Goal: Task Accomplishment & Management: Use online tool/utility

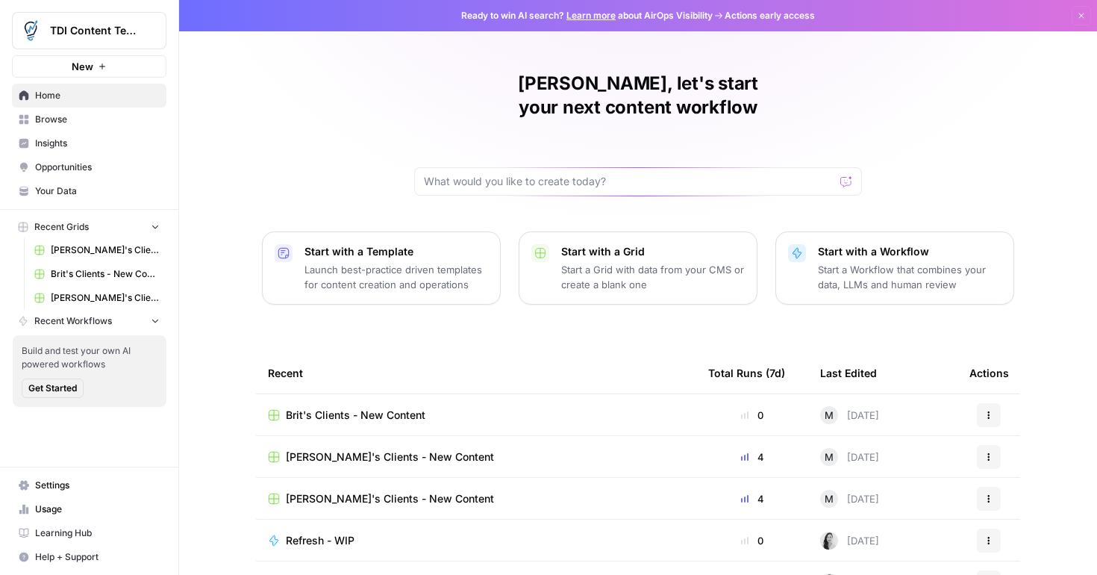
click at [58, 191] on span "Your Data" at bounding box center [97, 190] width 125 height 13
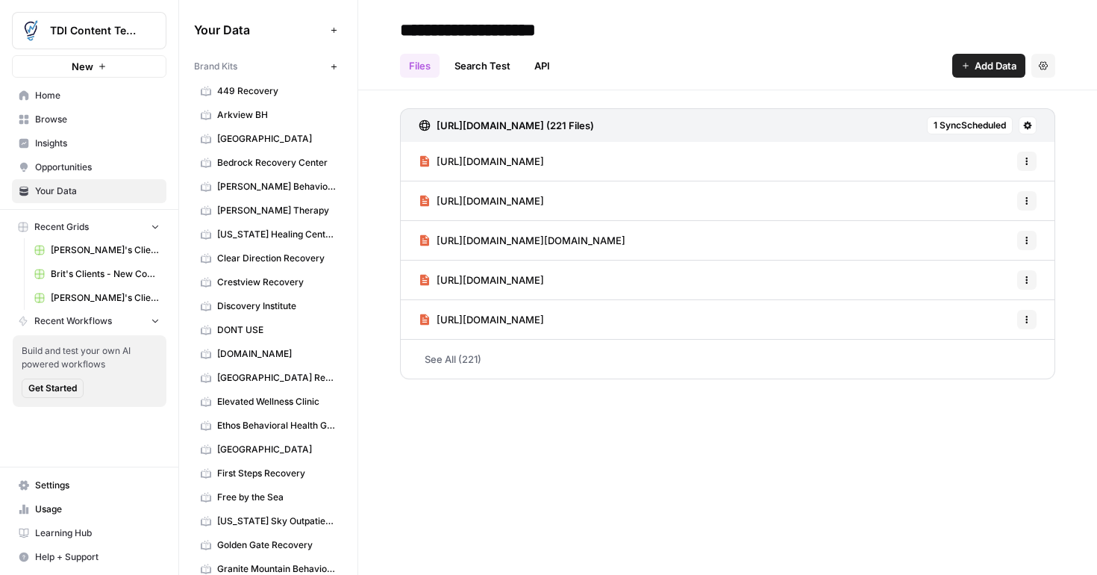
scroll to position [735, 0]
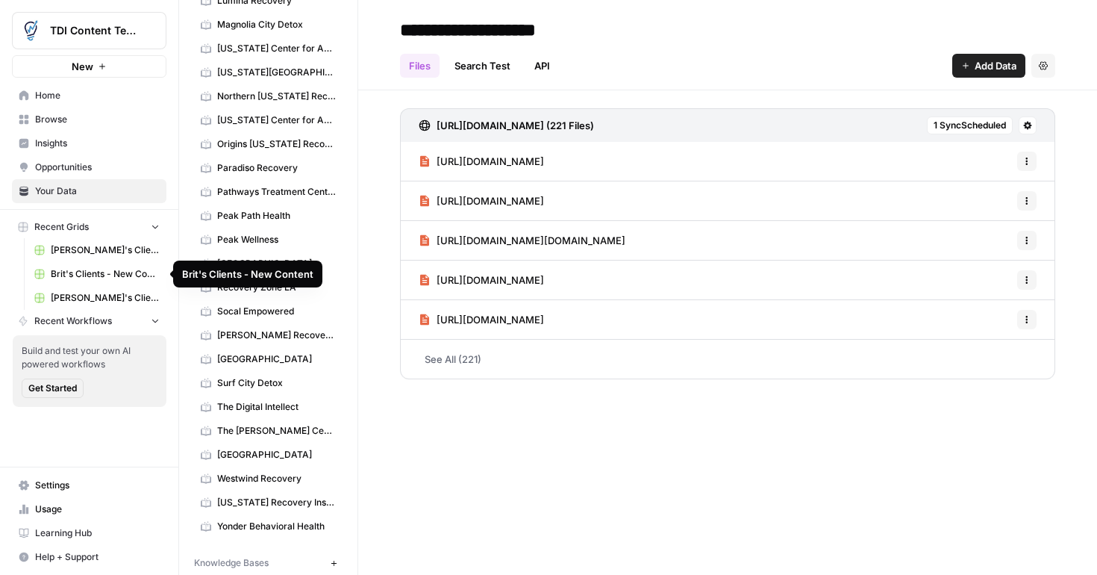
click at [111, 270] on span "Brit's Clients - New Content" at bounding box center [105, 273] width 109 height 13
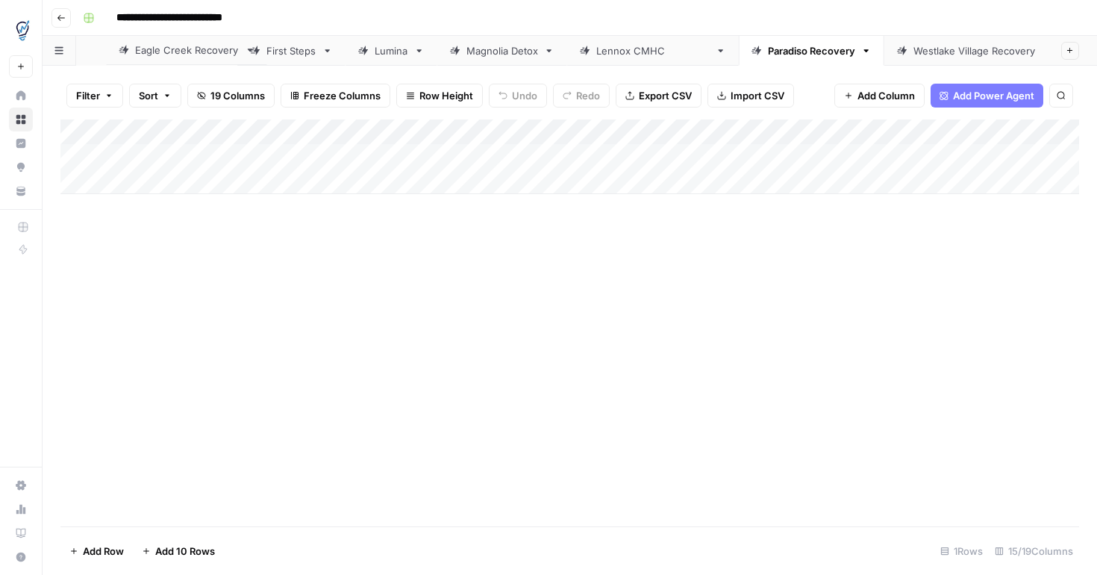
drag, startPoint x: 482, startPoint y: 54, endPoint x: 172, endPoint y: 52, distance: 309.1
click at [172, 51] on div "First Steps Lumina Magnolia Detox Eagle Creek Recovery Lennox CMHC Paradiso Rec…" at bounding box center [570, 51] width 1055 height 30
click at [329, 52] on icon at bounding box center [328, 51] width 10 height 10
click at [328, 46] on icon "button" at bounding box center [328, 51] width 10 height 10
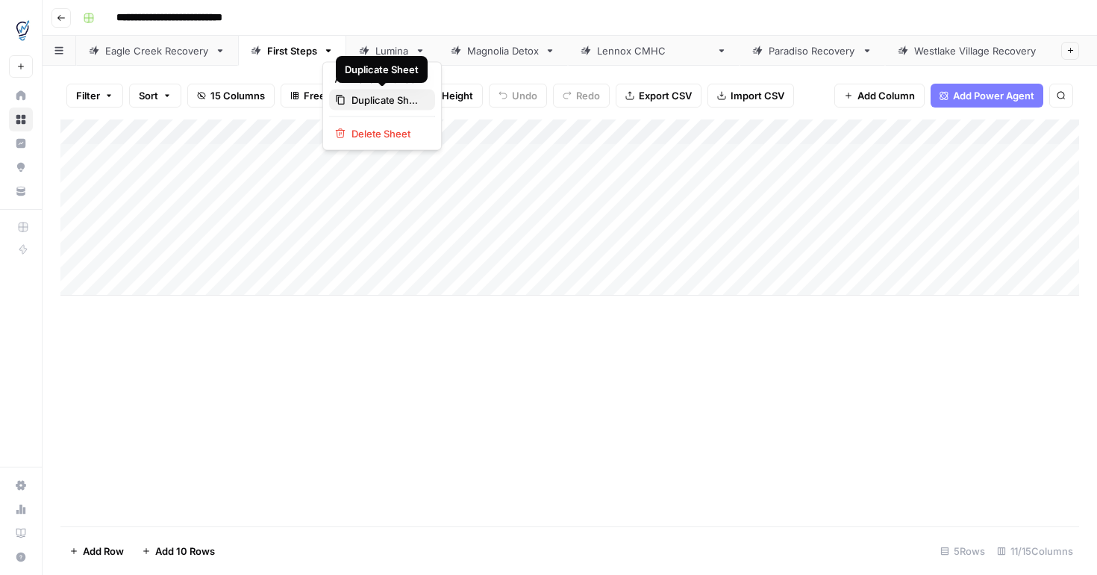
click at [371, 96] on span "Duplicate Sheet" at bounding box center [388, 100] width 72 height 15
click at [456, 131] on div "Add Column" at bounding box center [569, 143] width 1019 height 49
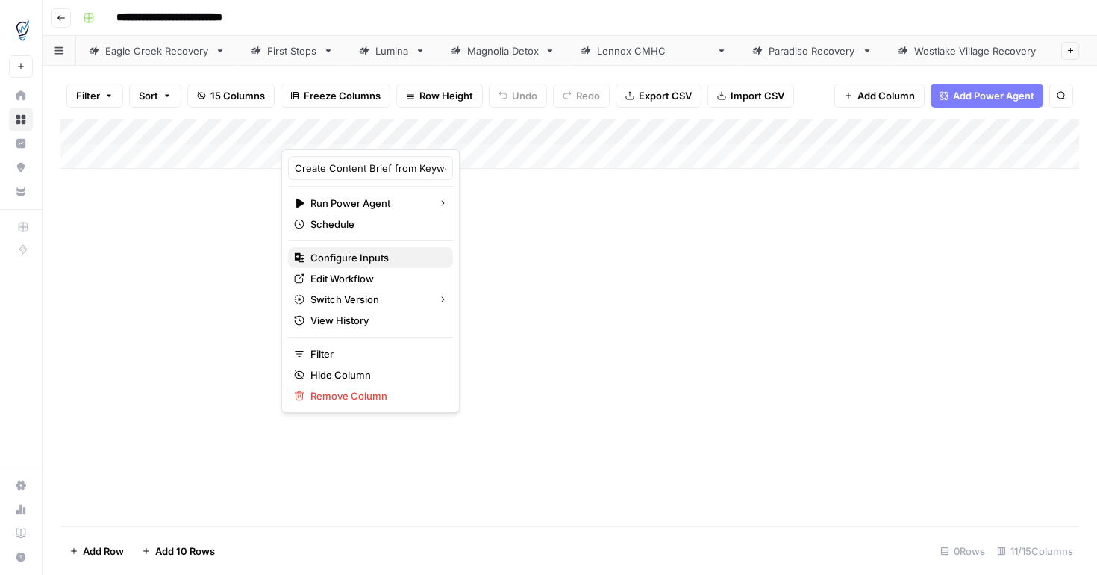
click at [378, 258] on span "Configure Inputs" at bounding box center [376, 257] width 131 height 15
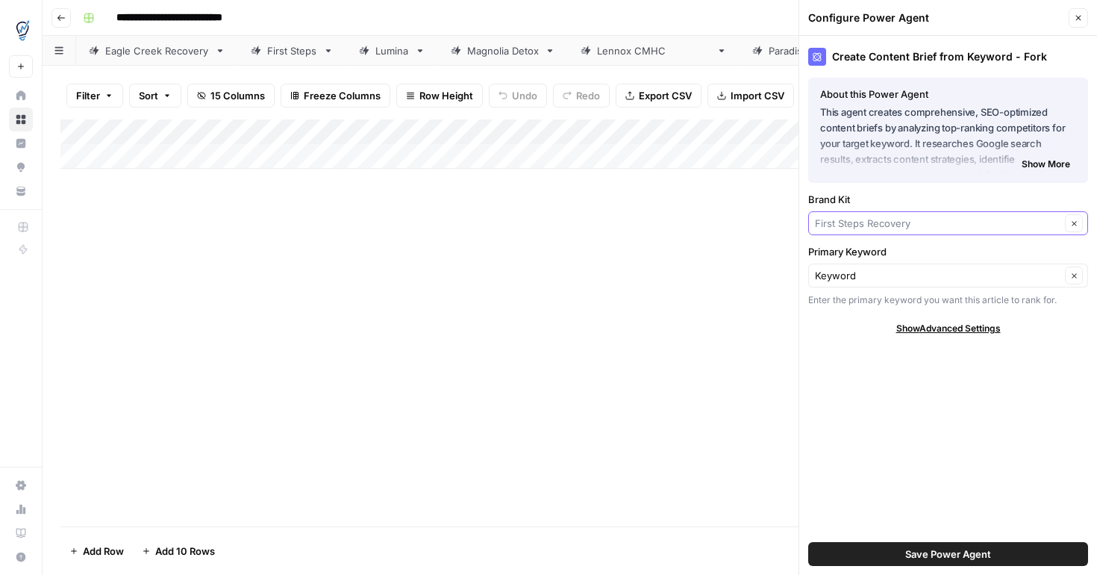
click at [938, 225] on input "Brand Kit" at bounding box center [938, 223] width 246 height 15
click at [947, 255] on span "Granite Mountain Behavioral Healthcare" at bounding box center [945, 258] width 249 height 15
type input "Granite Mountain Behavioral Healthcare"
click at [941, 554] on span "Save Power Agent" at bounding box center [949, 553] width 86 height 15
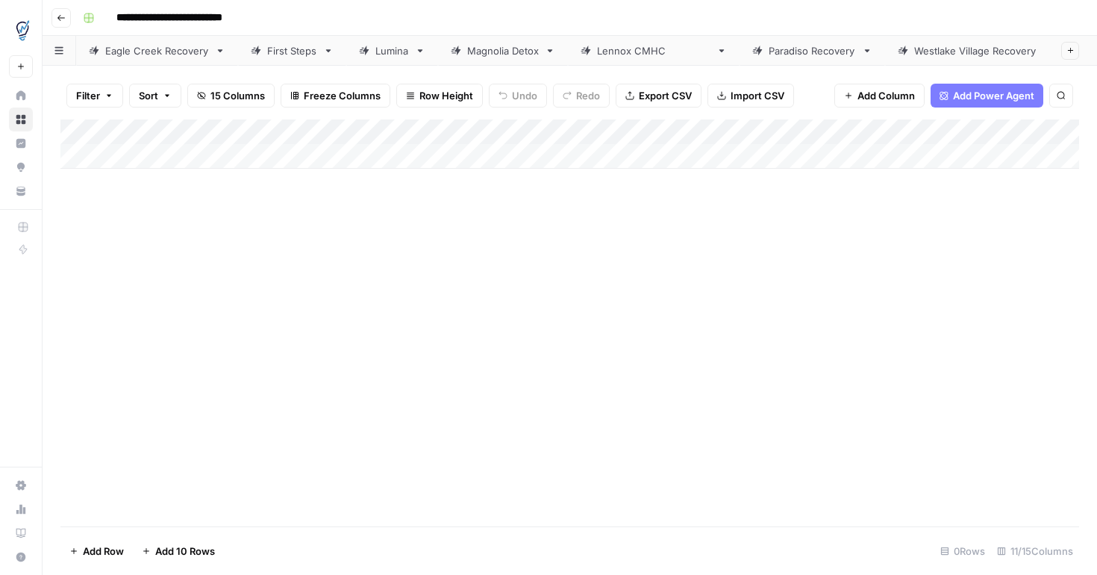
click at [810, 154] on div "Add Column" at bounding box center [569, 143] width 1019 height 49
click at [653, 134] on div "Add Column" at bounding box center [569, 156] width 1019 height 75
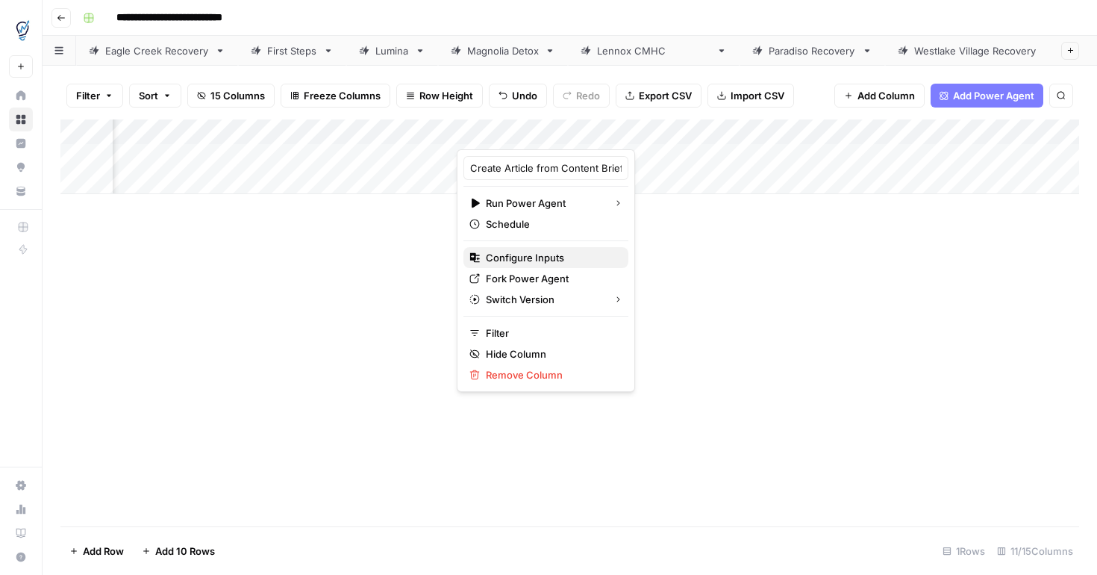
click at [563, 255] on span "Configure Inputs" at bounding box center [551, 257] width 131 height 15
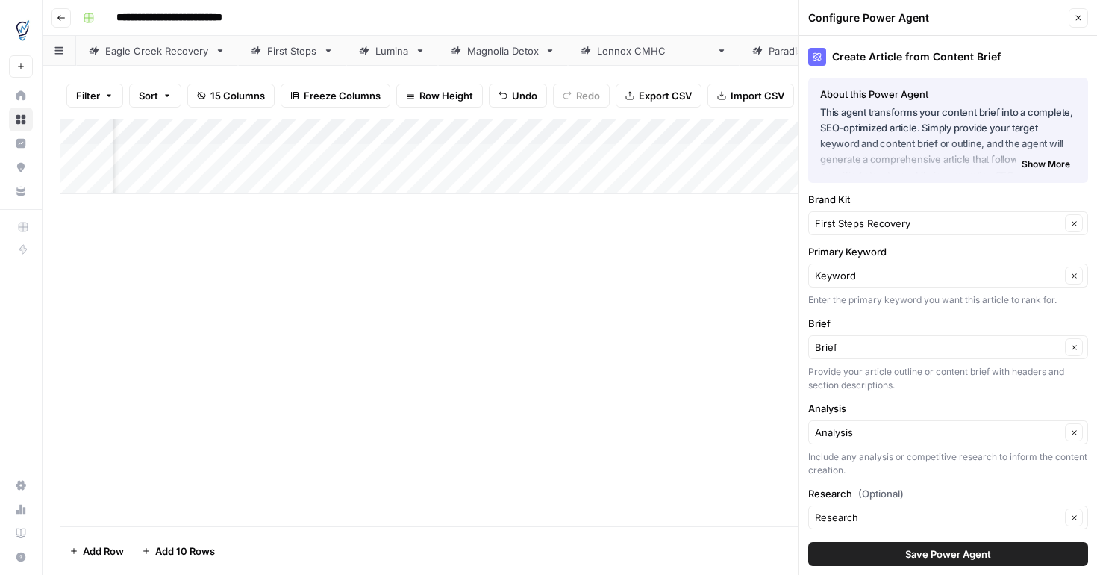
click at [947, 231] on div "First Steps Recovery Clear" at bounding box center [949, 223] width 280 height 24
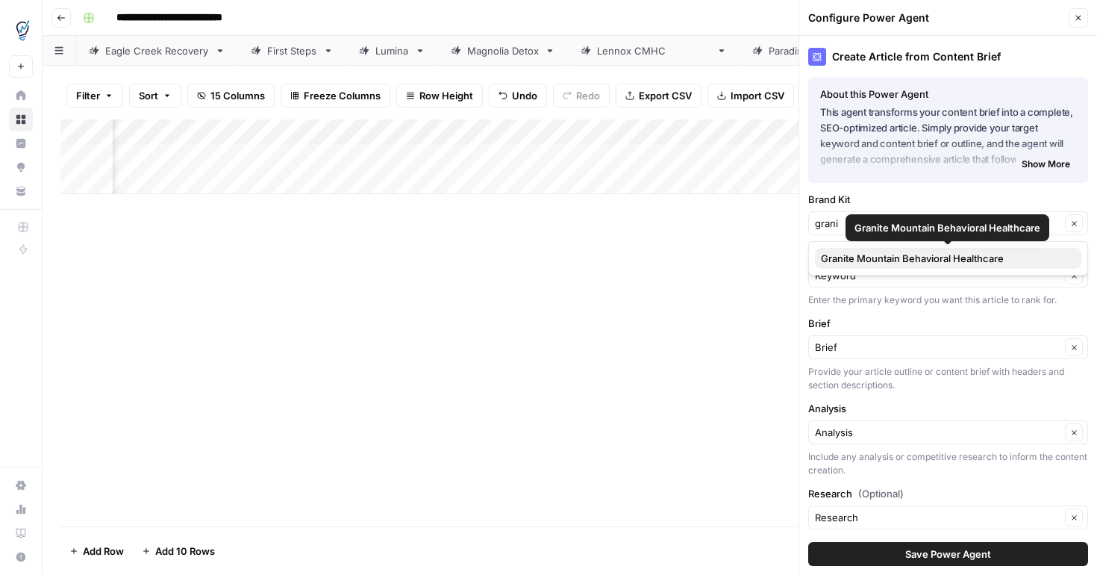
click at [970, 264] on span "Granite Mountain Behavioral Healthcare" at bounding box center [945, 258] width 249 height 15
type input "Granite Mountain Behavioral Healthcare"
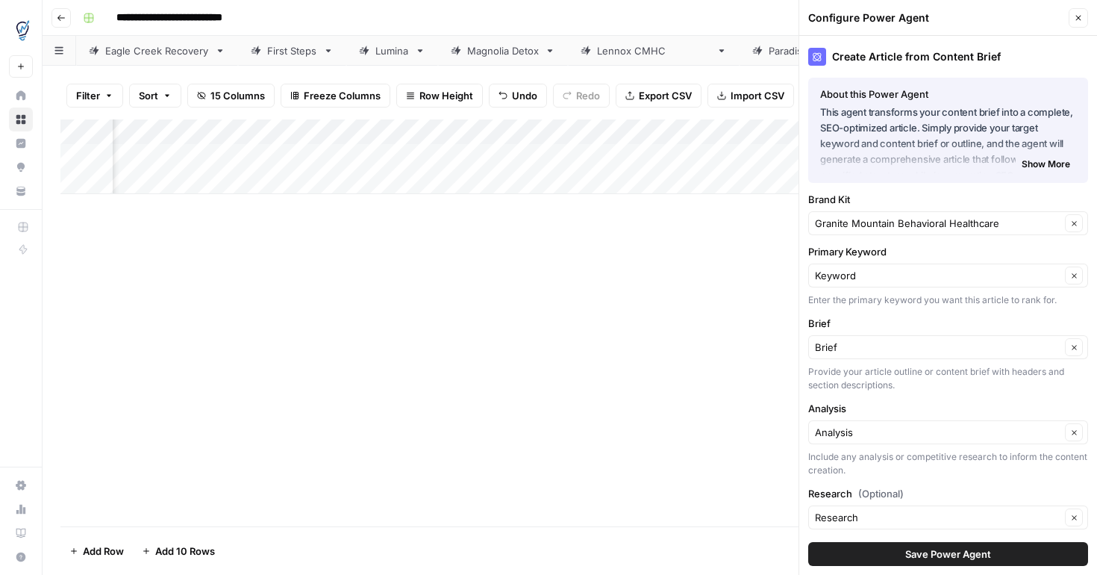
click at [926, 550] on span "Save Power Agent" at bounding box center [949, 553] width 86 height 15
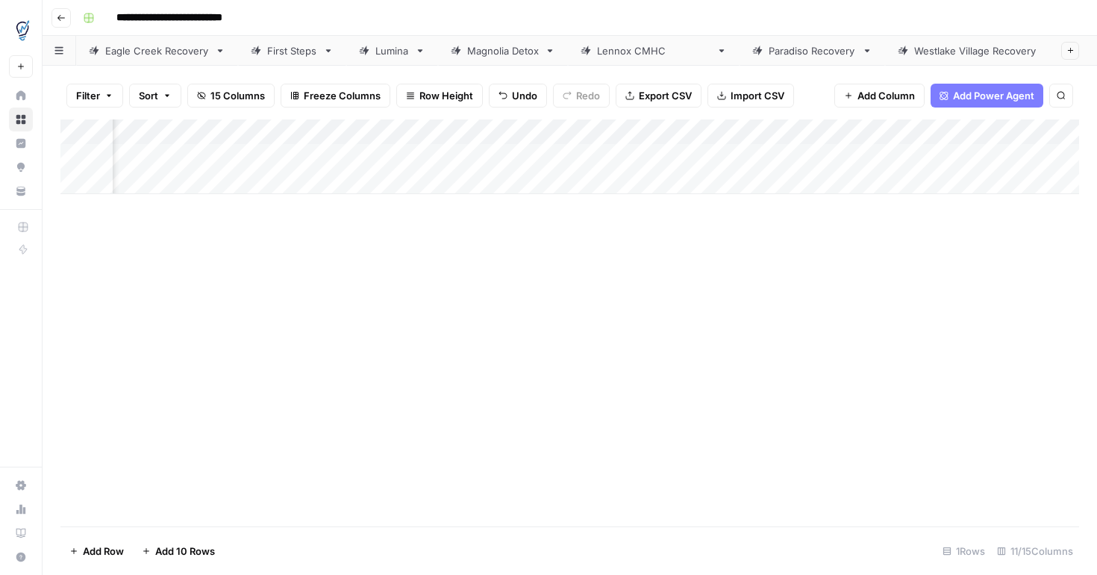
click at [918, 131] on div "Add Column" at bounding box center [569, 156] width 1019 height 75
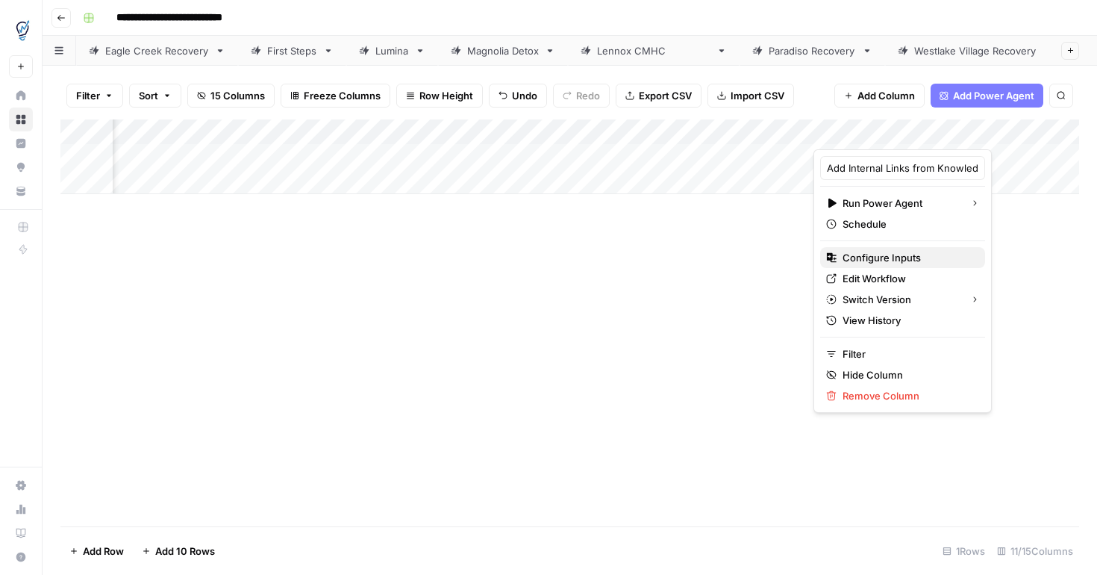
click at [891, 257] on span "Configure Inputs" at bounding box center [908, 257] width 131 height 15
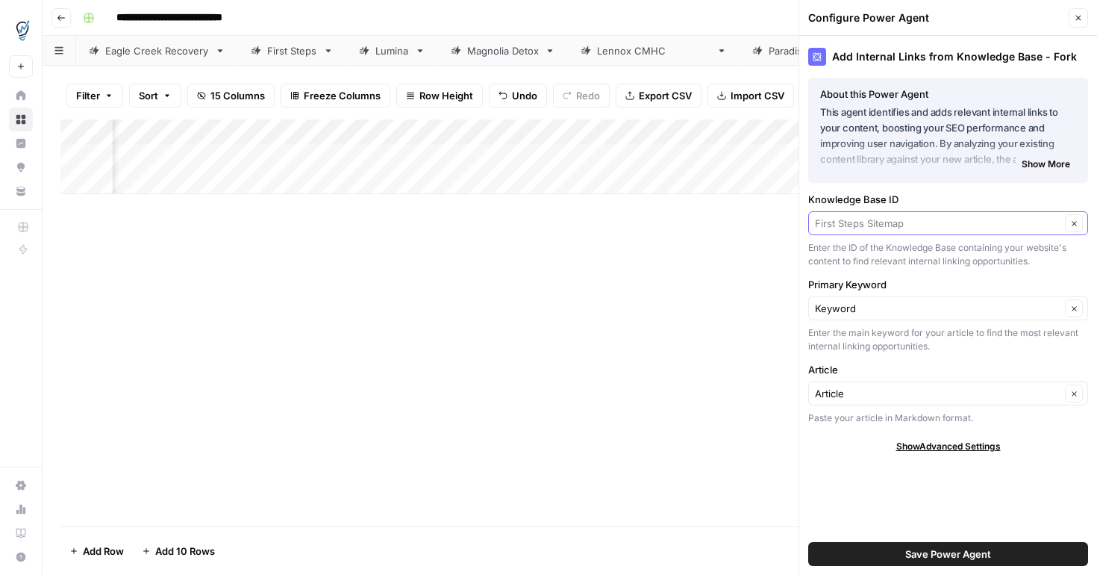
click at [1000, 229] on input "Knowledge Base ID" at bounding box center [938, 223] width 246 height 15
click at [959, 266] on button "Granite Mountain Sitemap" at bounding box center [948, 258] width 267 height 21
type input "Granite Mountain Sitemap"
click at [923, 554] on span "Save Power Agent" at bounding box center [949, 553] width 86 height 15
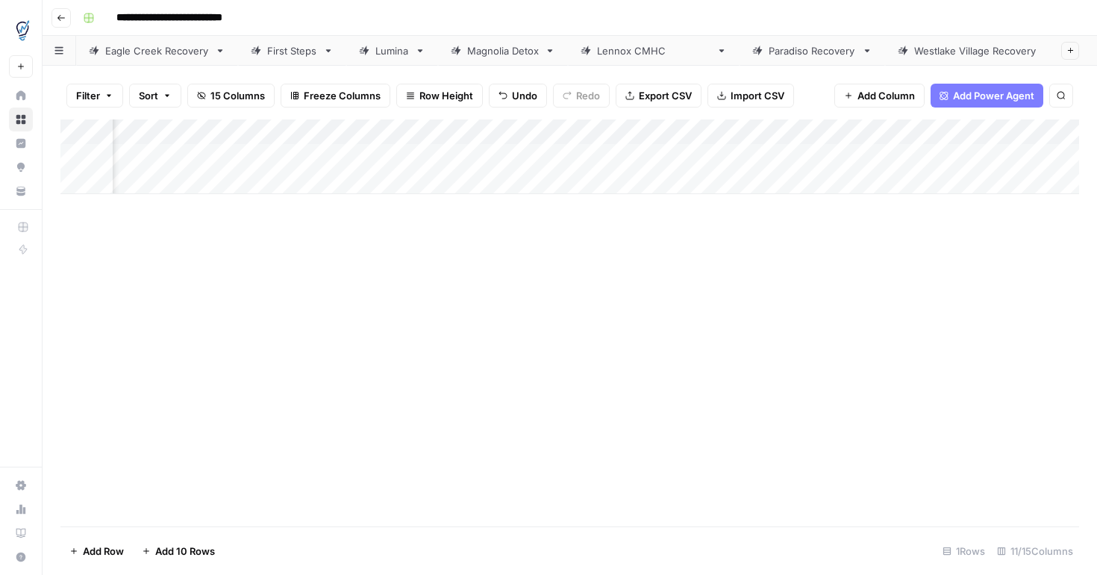
click at [1006, 154] on div "Add Column" at bounding box center [569, 156] width 1019 height 75
click at [1051, 136] on div "Add Column" at bounding box center [569, 156] width 1019 height 75
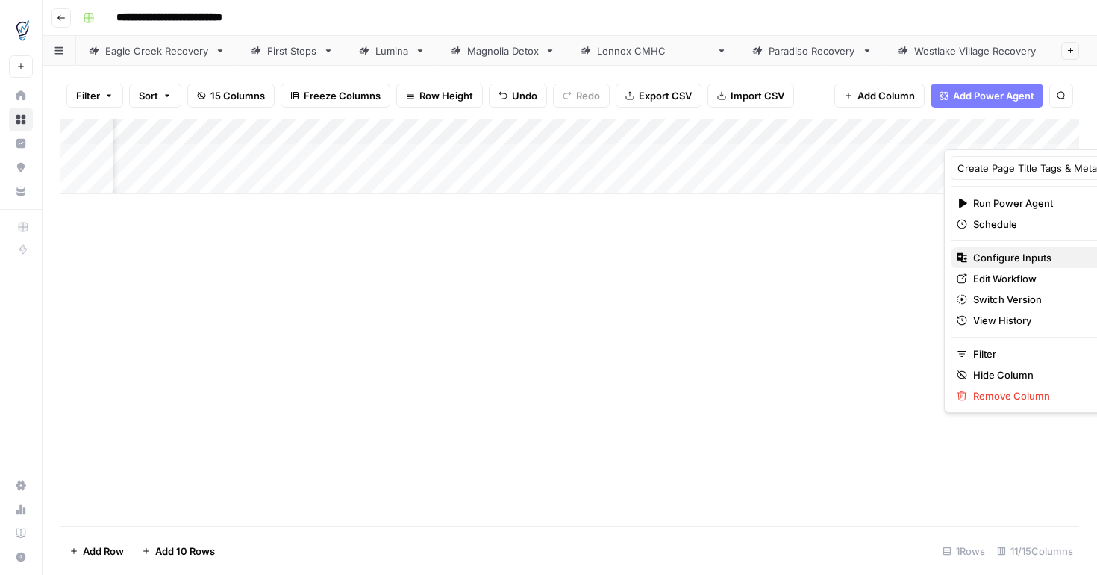
click at [1007, 255] on span "Configure Inputs" at bounding box center [1039, 257] width 131 height 15
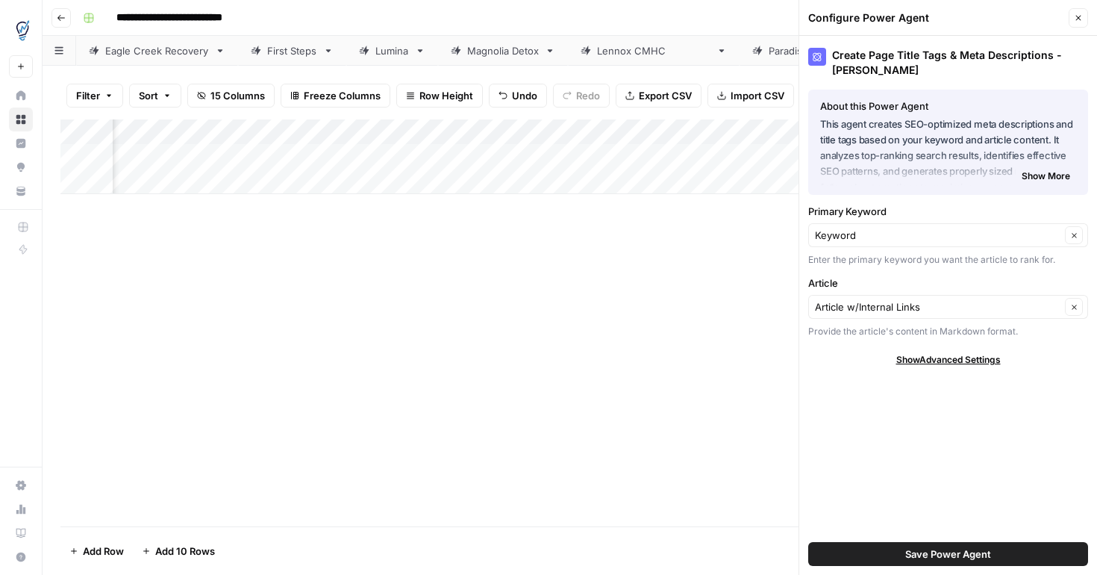
click at [897, 548] on button "Save Power Agent" at bounding box center [949, 554] width 280 height 24
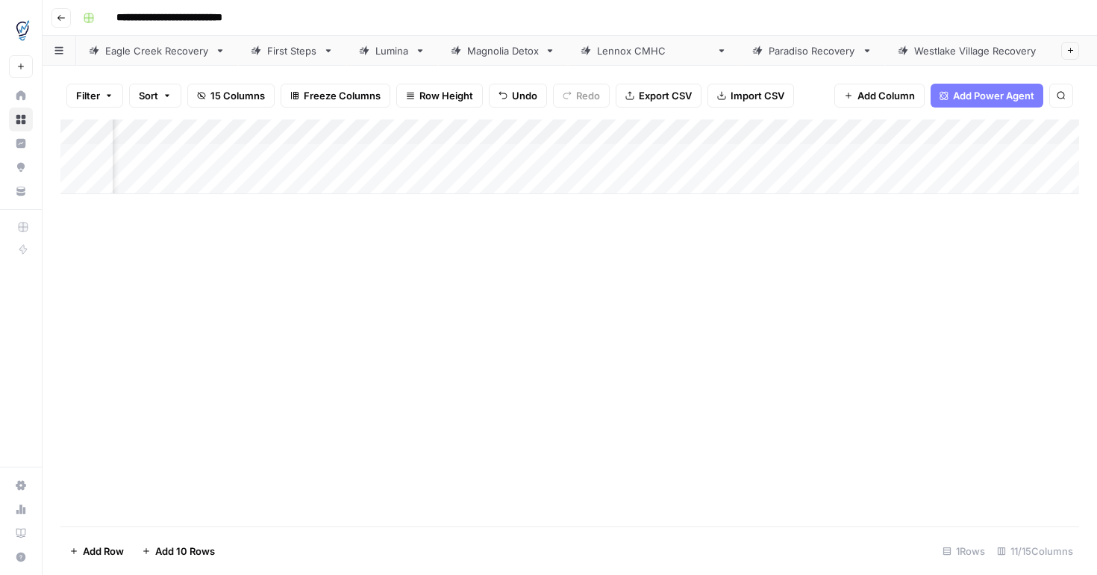
drag, startPoint x: 1031, startPoint y: 50, endPoint x: 977, endPoint y: 46, distance: 53.9
click at [1033, 46] on div "**********" at bounding box center [1067, 51] width 69 height 22
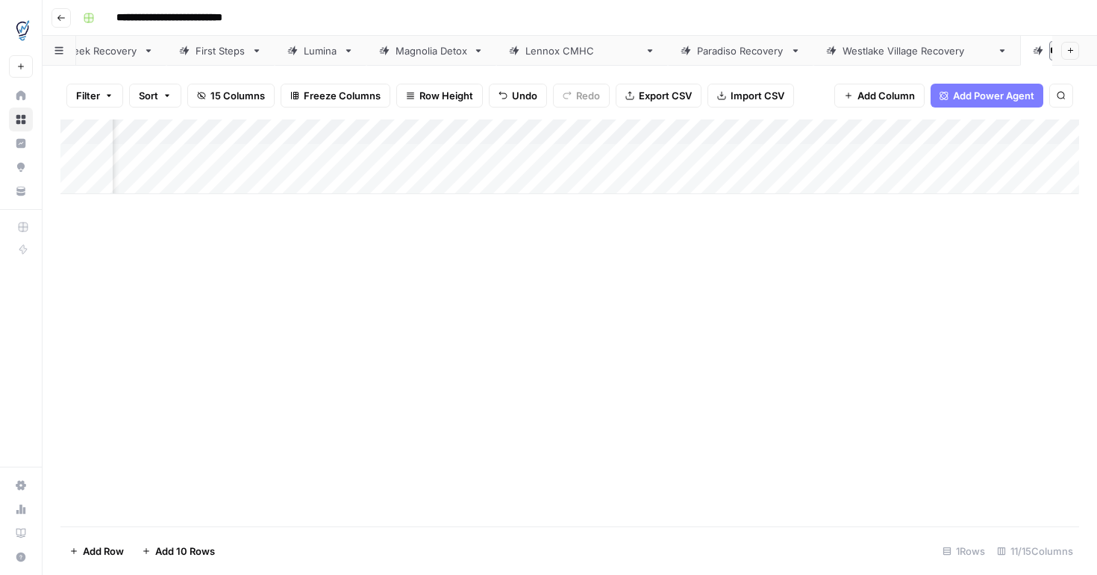
scroll to position [0, 37]
type input "**********"
drag, startPoint x: 997, startPoint y: 45, endPoint x: 244, endPoint y: 46, distance: 753.3
click at [244, 46] on div "**********" at bounding box center [570, 51] width 1055 height 30
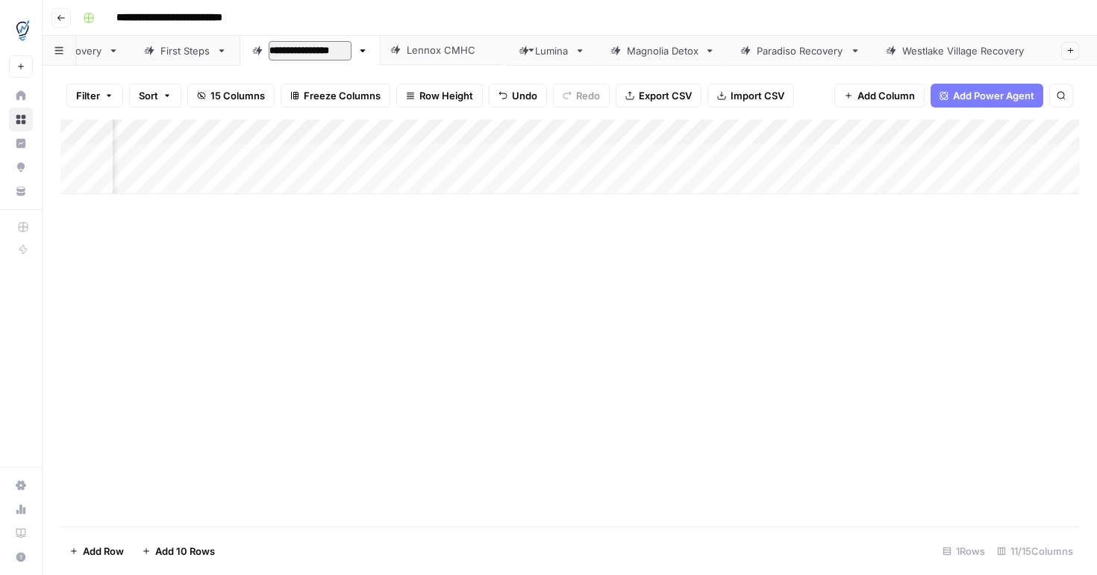
drag, startPoint x: 661, startPoint y: 54, endPoint x: 429, endPoint y: 53, distance: 232.9
click at [429, 53] on div "**********" at bounding box center [570, 51] width 1055 height 30
drag, startPoint x: 794, startPoint y: 50, endPoint x: 632, endPoint y: 46, distance: 162.8
click at [632, 46] on div "**********" at bounding box center [570, 51] width 1055 height 30
click at [897, 52] on icon at bounding box center [902, 51] width 10 height 10
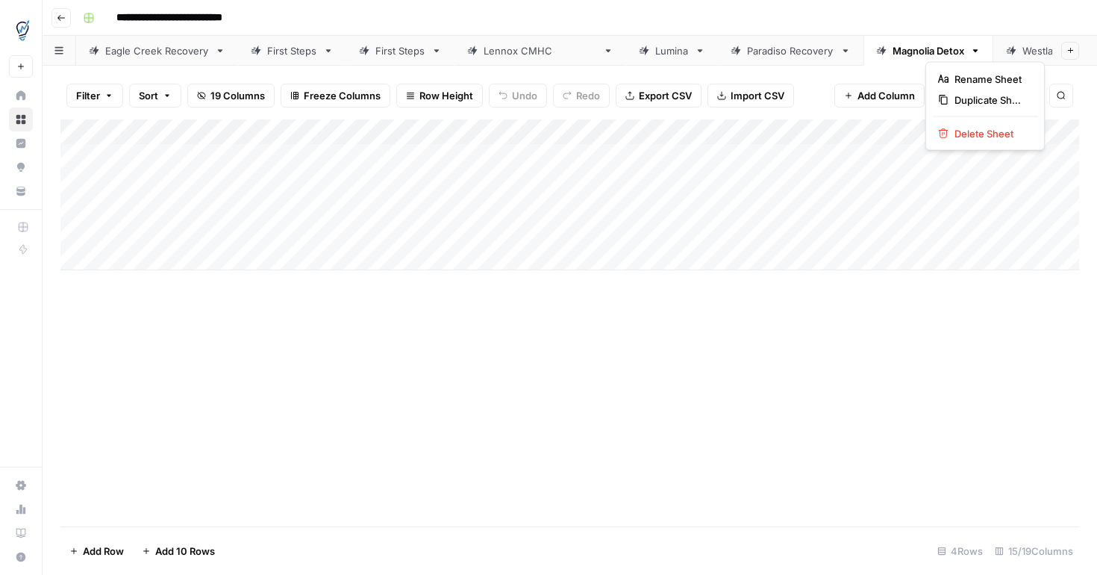
click at [971, 51] on icon "button" at bounding box center [976, 51] width 10 height 10
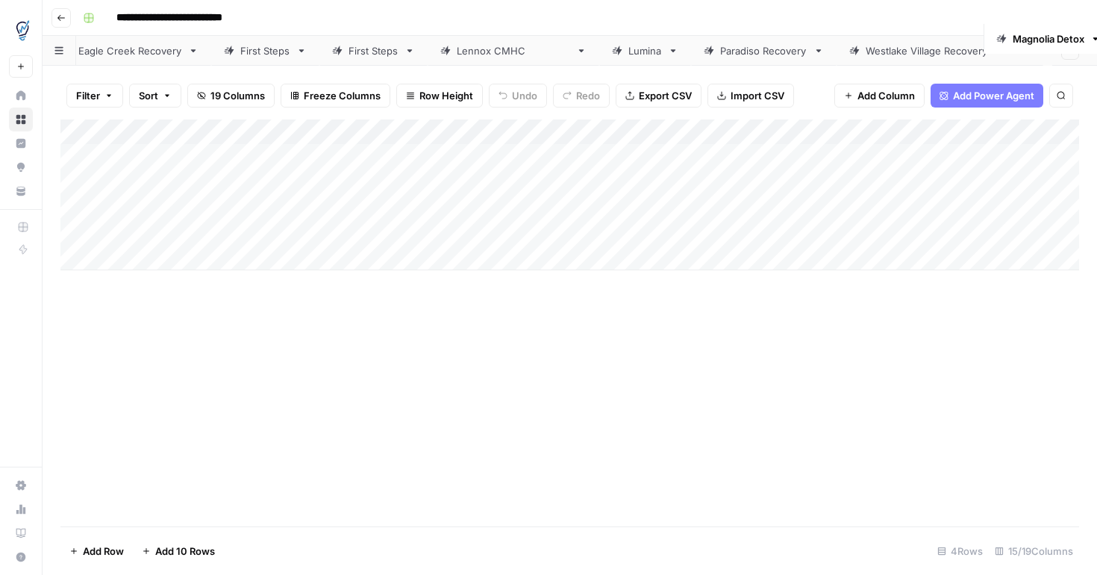
drag, startPoint x: 868, startPoint y: 55, endPoint x: 1039, endPoint y: 42, distance: 171.5
click at [1039, 43] on div "Eagle Creek Recovery First Steps First Steps Lennox CMHC Lumina Paradiso Recove…" at bounding box center [570, 51] width 1055 height 30
click at [791, 52] on icon at bounding box center [796, 51] width 10 height 10
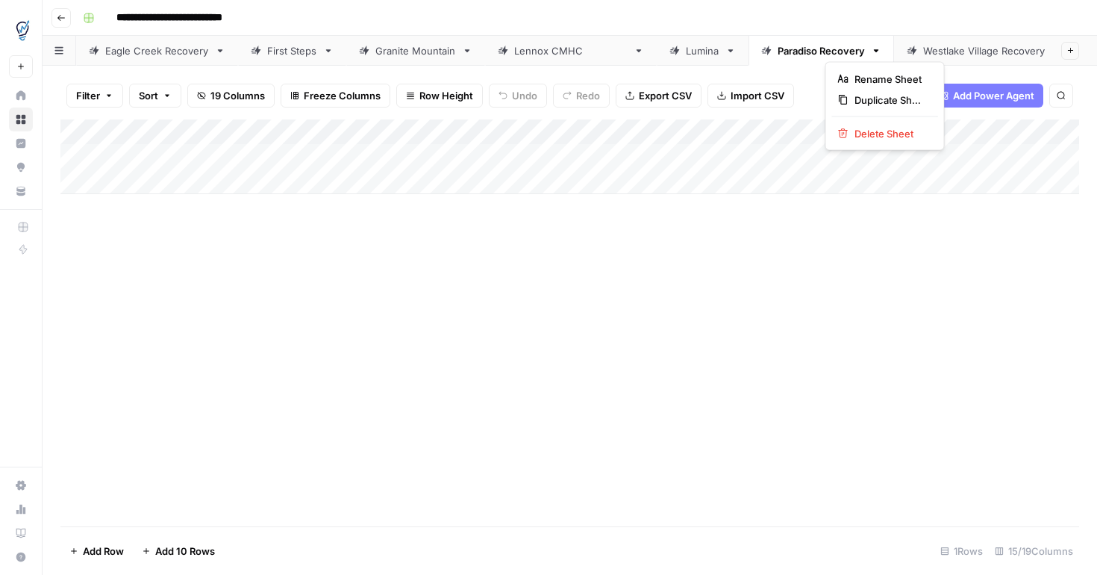
click at [874, 51] on icon "button" at bounding box center [876, 50] width 5 height 3
click at [856, 98] on span "Duplicate Sheet" at bounding box center [891, 100] width 72 height 15
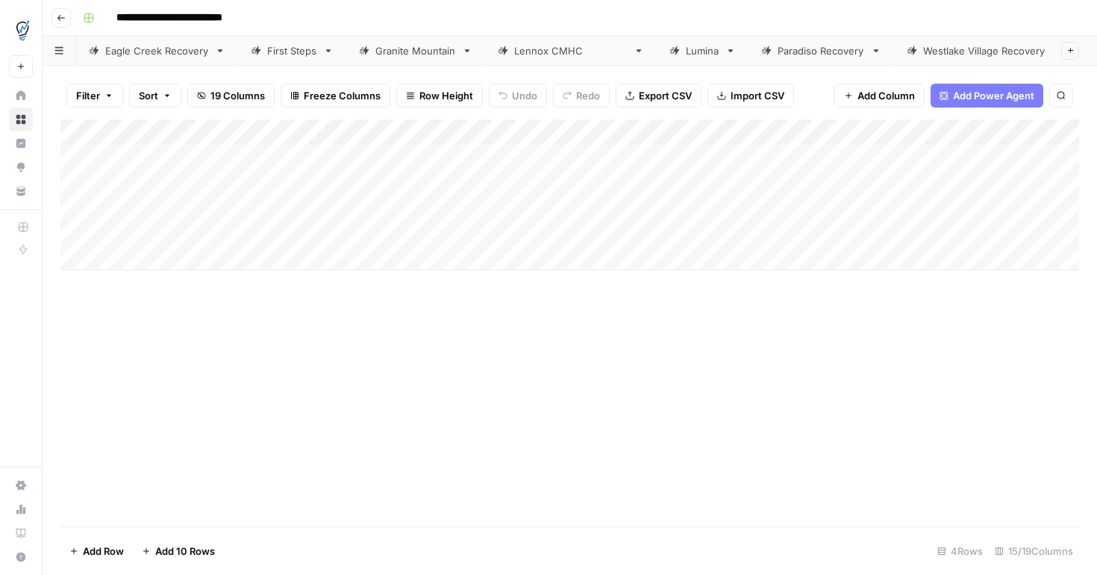
scroll to position [0, 80]
click at [891, 54] on div "Westlake Village Recovery" at bounding box center [918, 50] width 149 height 15
click at [871, 53] on icon at bounding box center [876, 51] width 10 height 10
click at [874, 50] on icon "button" at bounding box center [876, 50] width 5 height 3
click at [849, 96] on div "Duplicate Sheet" at bounding box center [885, 100] width 94 height 15
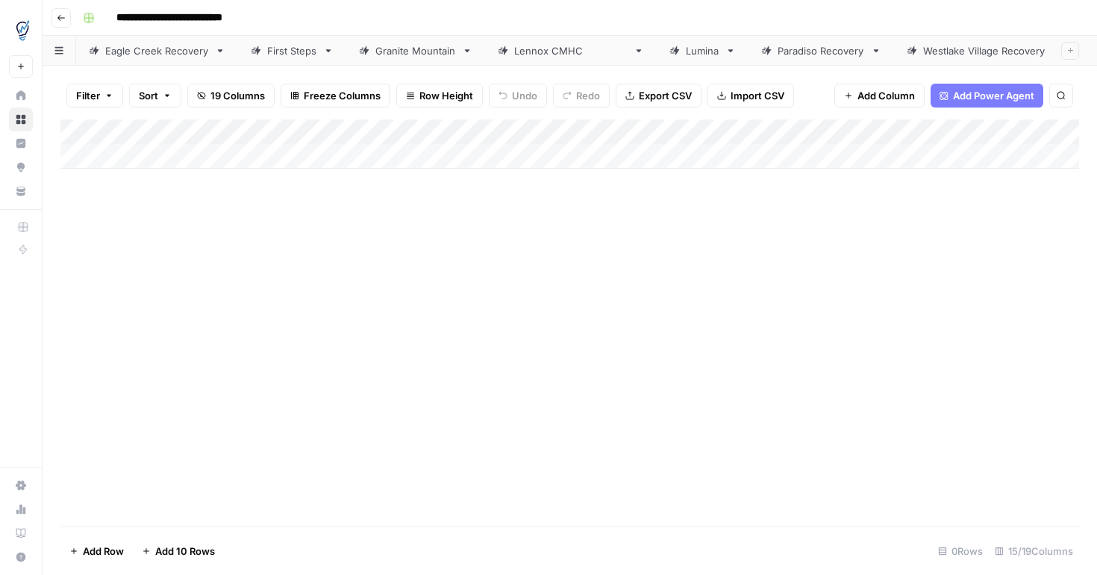
click at [176, 54] on div "Eagle Creek Recovery" at bounding box center [157, 50] width 104 height 15
click at [285, 49] on div "First Steps" at bounding box center [292, 50] width 50 height 15
click at [397, 52] on div "Granite Mountain" at bounding box center [416, 50] width 81 height 15
click at [546, 55] on div "[PERSON_NAME] CMHC" at bounding box center [570, 50] width 113 height 15
click at [686, 55] on div "Lumina" at bounding box center [703, 50] width 34 height 15
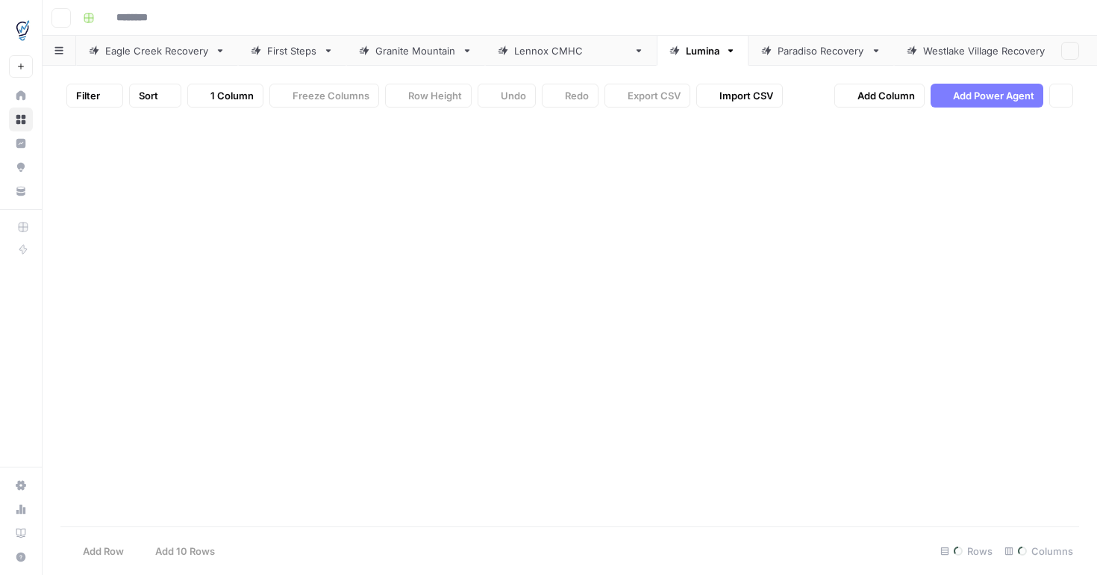
type input "**********"
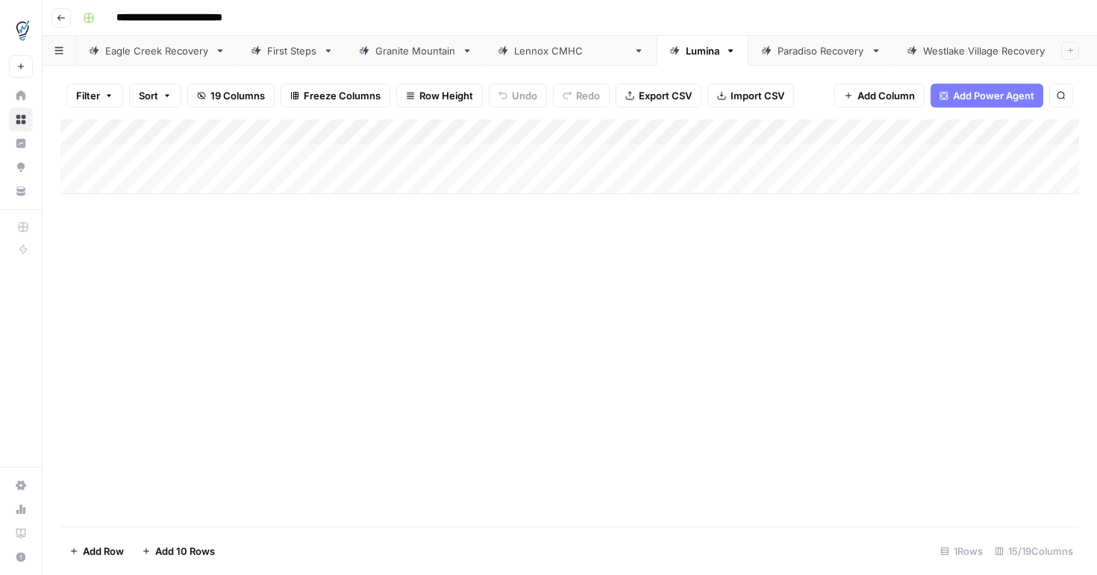
click at [778, 54] on div "Paradiso Recovery" at bounding box center [821, 50] width 87 height 15
click at [900, 59] on link "Westlake Village Recovery" at bounding box center [997, 51] width 207 height 30
click at [1053, 49] on div "Add Sheet" at bounding box center [1075, 51] width 45 height 30
click at [166, 18] on input "**********" at bounding box center [187, 18] width 154 height 24
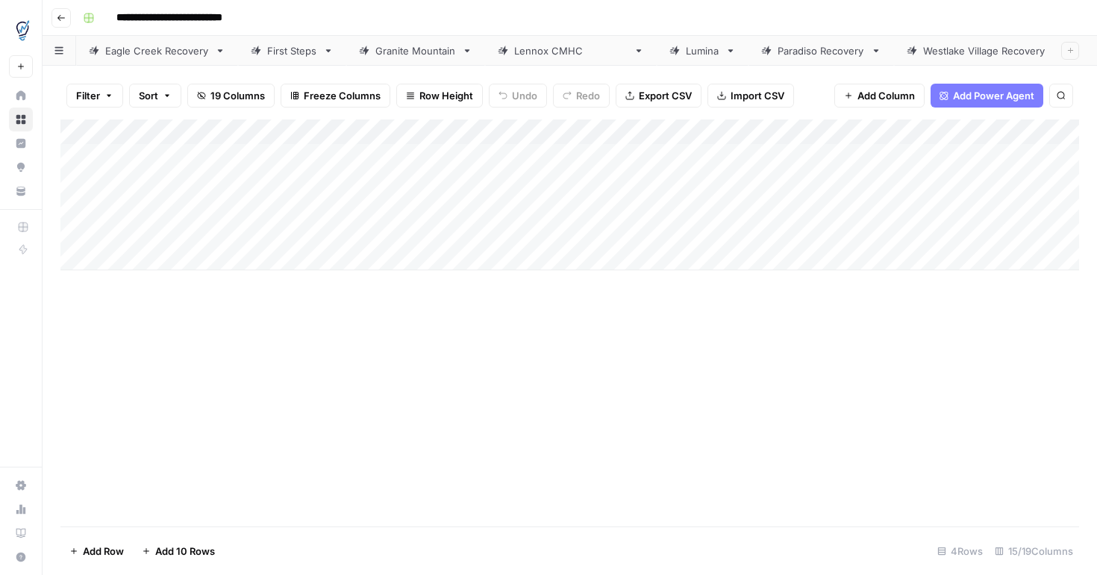
click at [673, 417] on div "Add Column" at bounding box center [569, 322] width 1019 height 407
click at [1078, 54] on icon at bounding box center [1083, 51] width 10 height 10
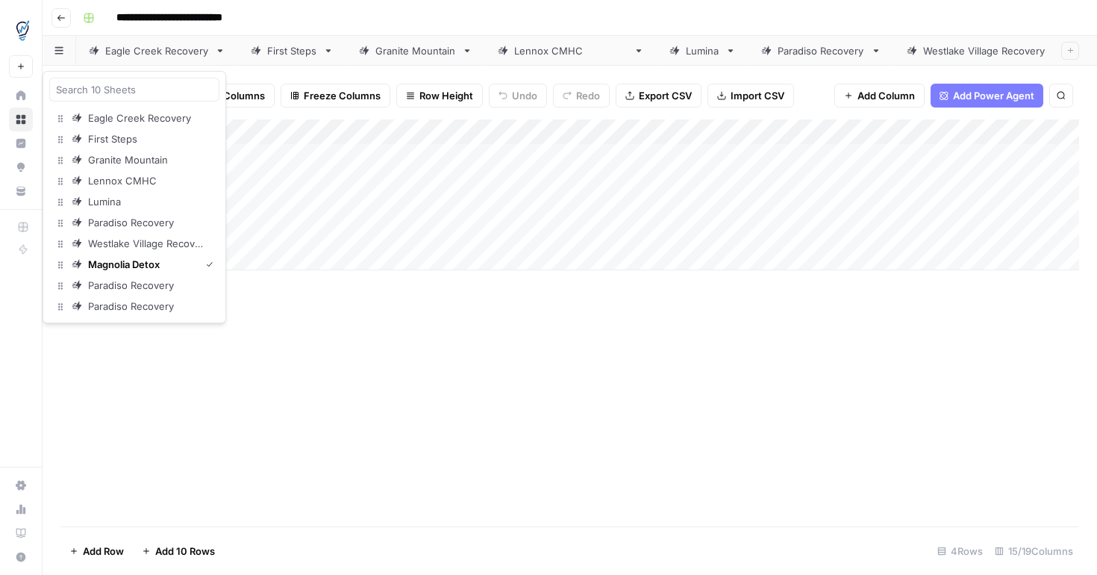
click at [59, 52] on icon "button" at bounding box center [58, 50] width 9 height 8
click at [164, 285] on div "Paradiso Recovery" at bounding box center [131, 285] width 87 height 15
click at [57, 52] on icon "button" at bounding box center [58, 50] width 9 height 8
click at [57, 286] on icon "button" at bounding box center [60, 286] width 10 height 10
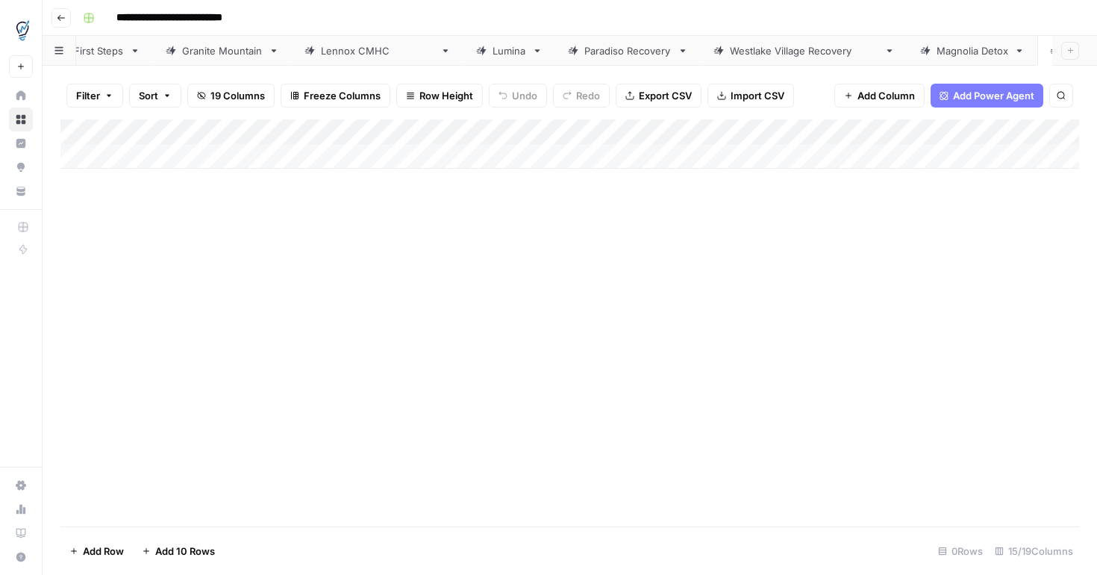
scroll to position [0, 211]
click at [1050, 52] on div "Paradiso Recovery" at bounding box center [1093, 50] width 87 height 15
click at [1079, 52] on div "**********" at bounding box center [570, 51] width 1055 height 30
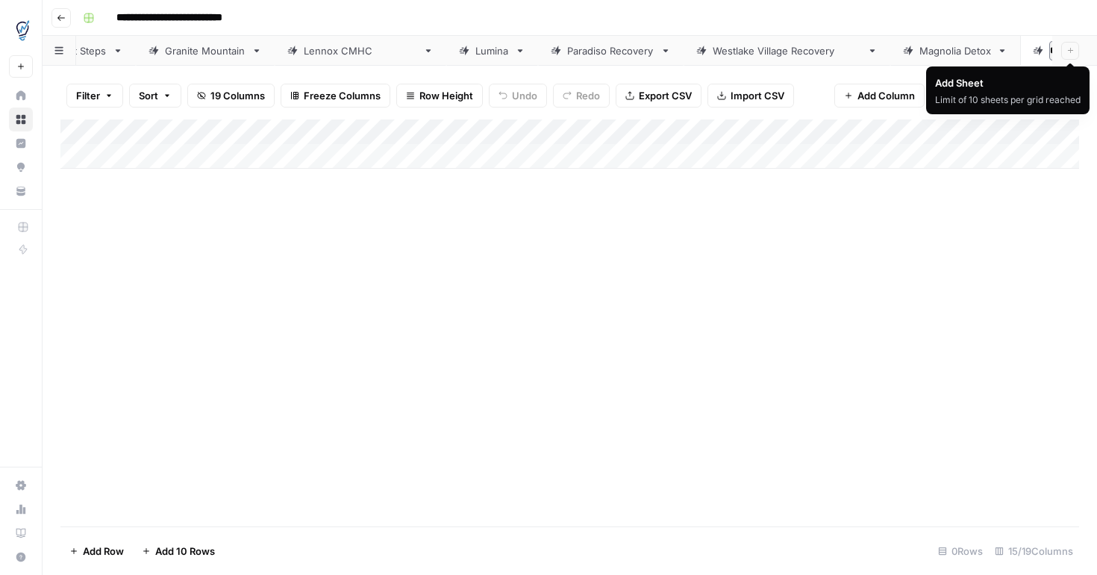
type input "**********"
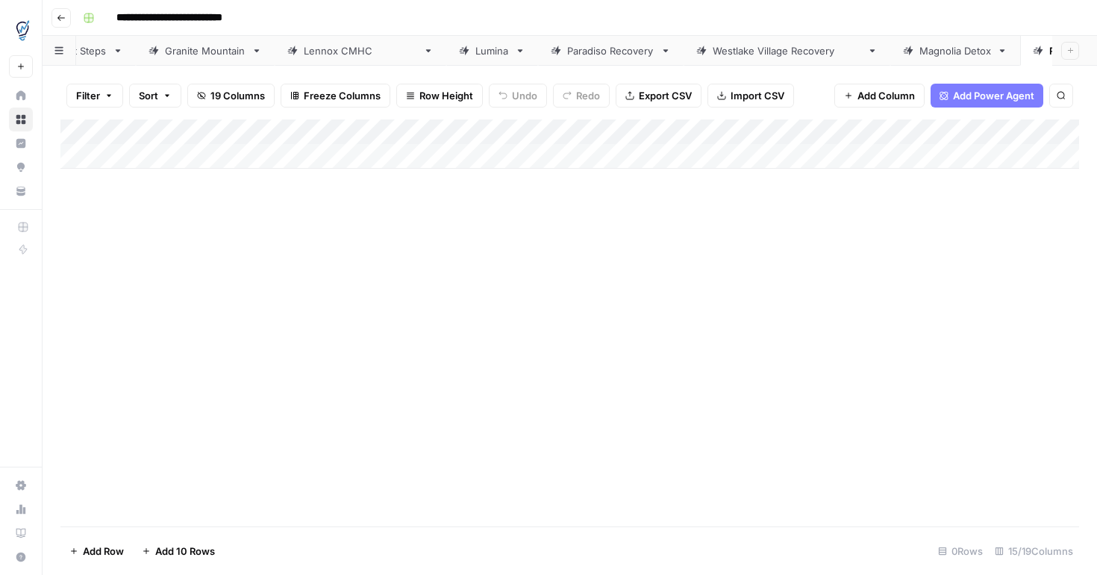
click at [455, 131] on div "Add Column" at bounding box center [569, 143] width 1019 height 49
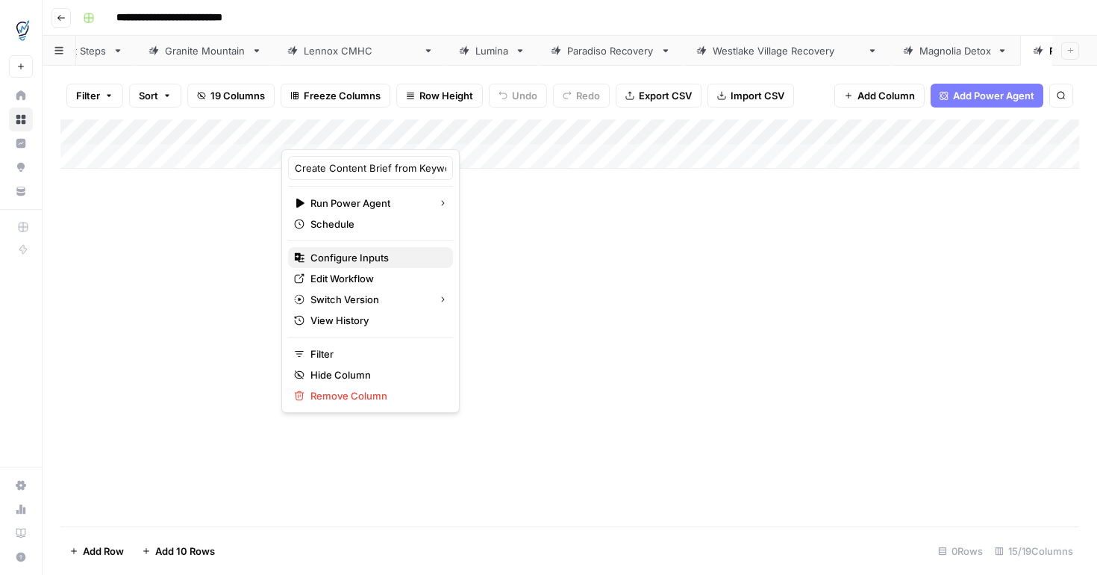
click at [388, 255] on span "Configure Inputs" at bounding box center [376, 257] width 131 height 15
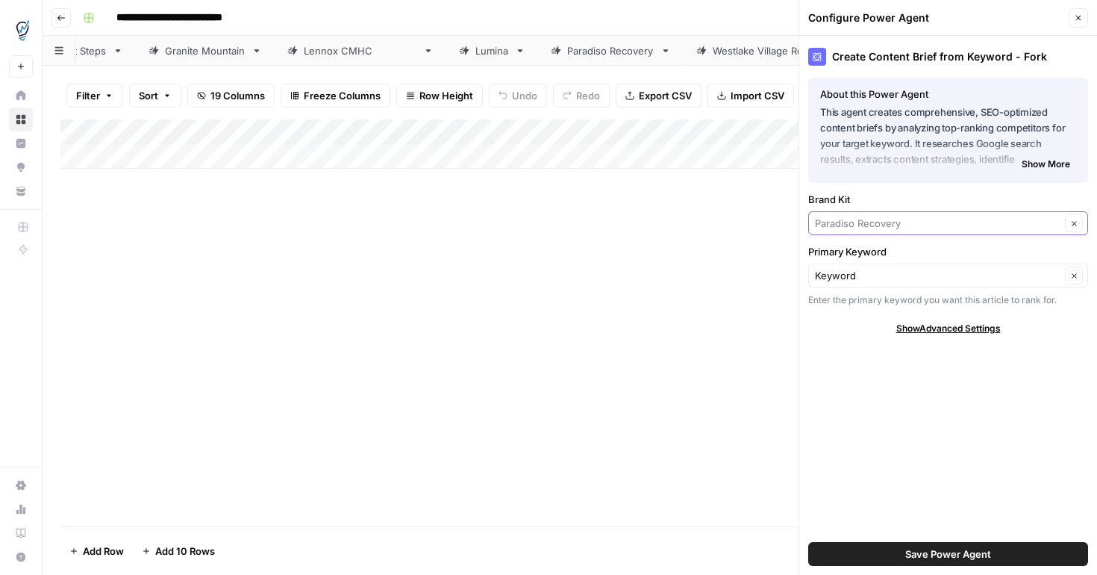
click at [951, 226] on input "Brand Kit" at bounding box center [938, 223] width 246 height 15
click at [928, 260] on span "Recovery Zone LA" at bounding box center [945, 258] width 249 height 15
type input "Recovery Zone LA"
click at [969, 551] on span "Save Power Agent" at bounding box center [949, 553] width 86 height 15
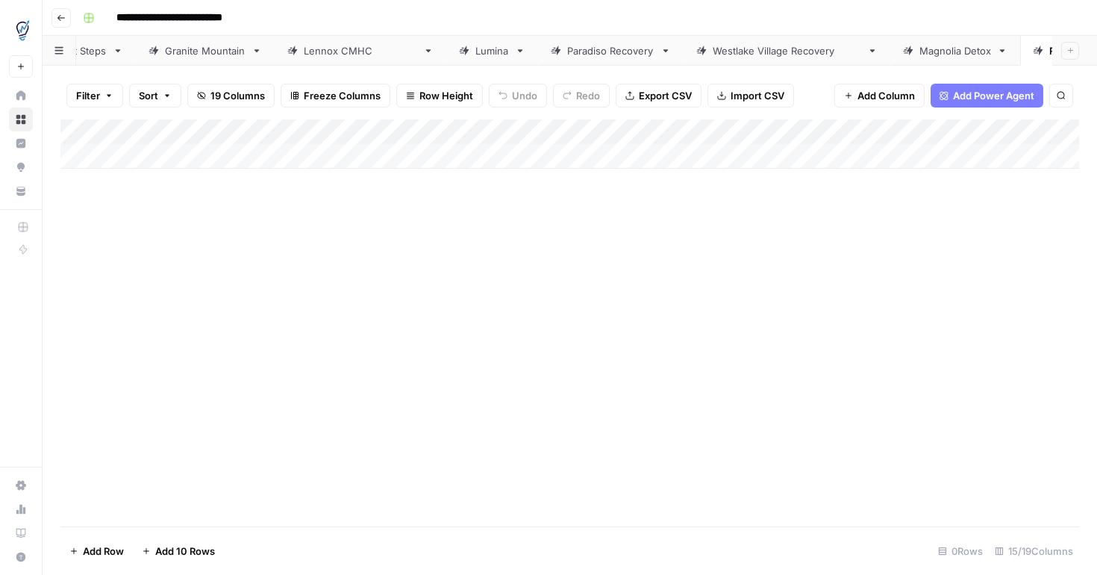
click at [926, 159] on div "Add Column" at bounding box center [569, 143] width 1019 height 49
click at [804, 152] on div "Add Column" at bounding box center [569, 156] width 1019 height 75
click at [593, 131] on div "Add Column" at bounding box center [569, 156] width 1019 height 75
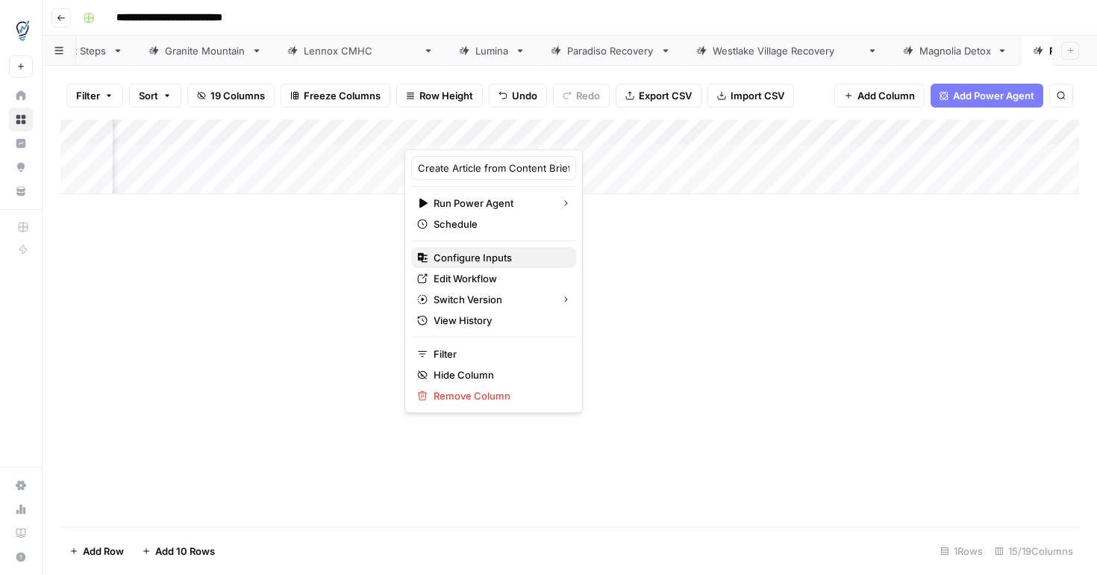
click at [514, 256] on span "Configure Inputs" at bounding box center [499, 257] width 131 height 15
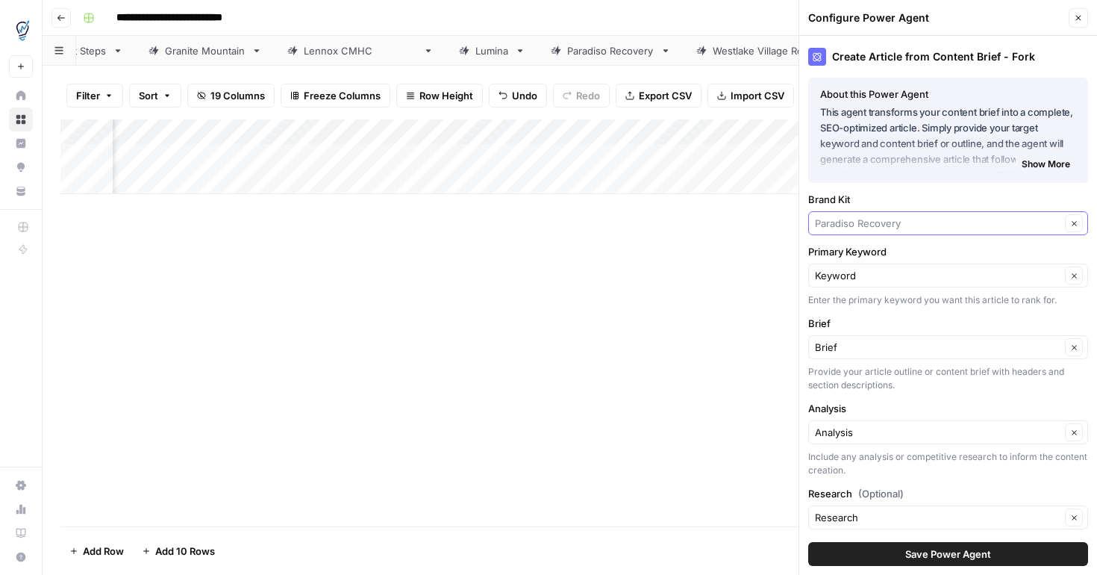
click at [926, 225] on input "Brand Kit" at bounding box center [938, 223] width 246 height 15
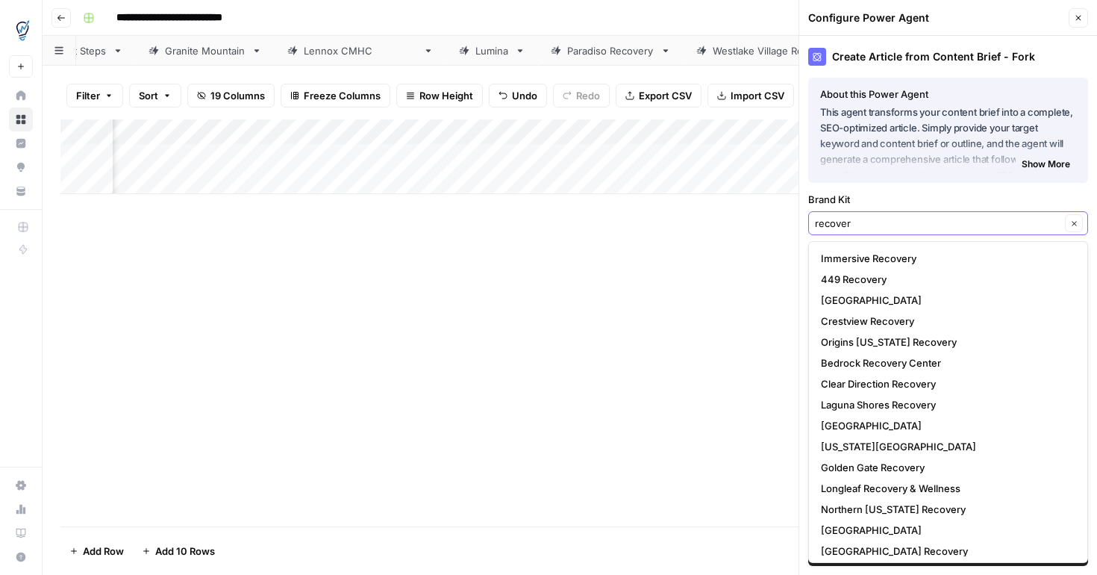
type input "recover"
click at [919, 228] on input "Brand Kit" at bounding box center [938, 223] width 246 height 15
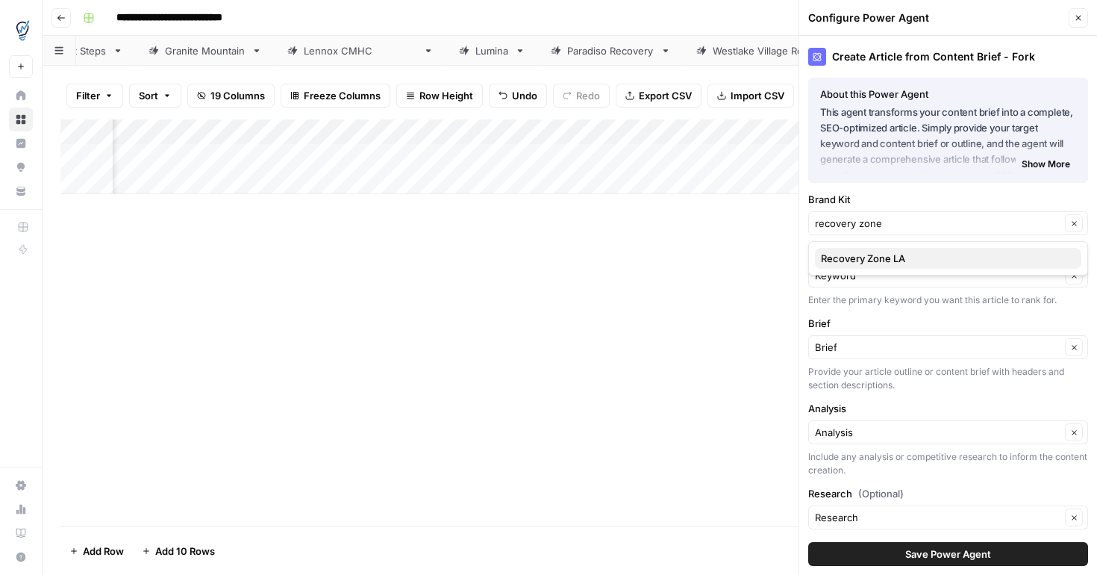
click at [874, 264] on span "Recovery Zone LA" at bounding box center [945, 258] width 249 height 15
type input "Recovery Zone LA"
click at [941, 560] on span "Save Power Agent" at bounding box center [949, 553] width 86 height 15
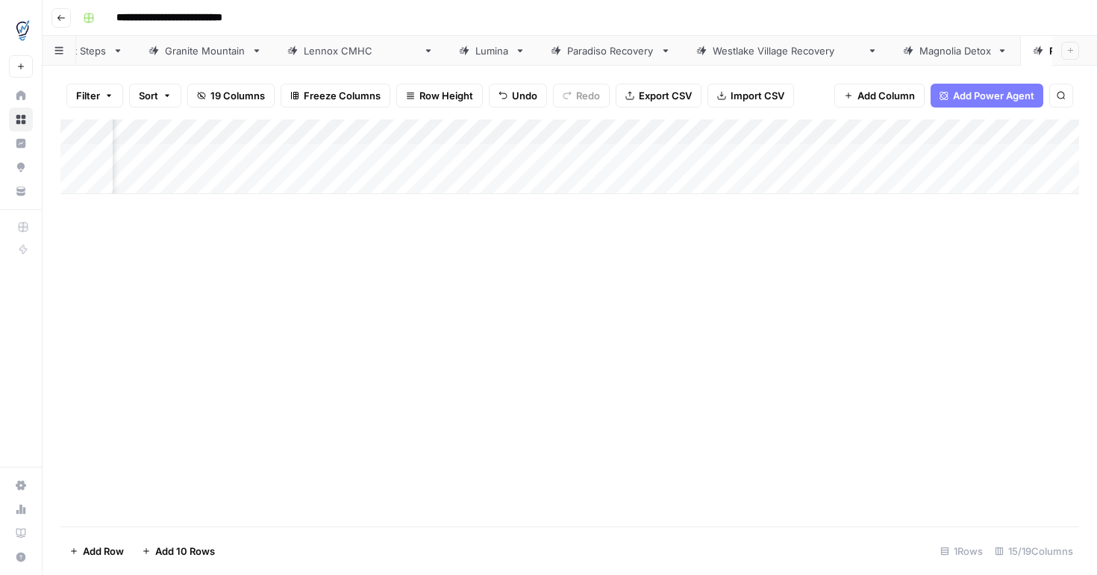
click at [915, 133] on div "Add Column" at bounding box center [569, 156] width 1019 height 75
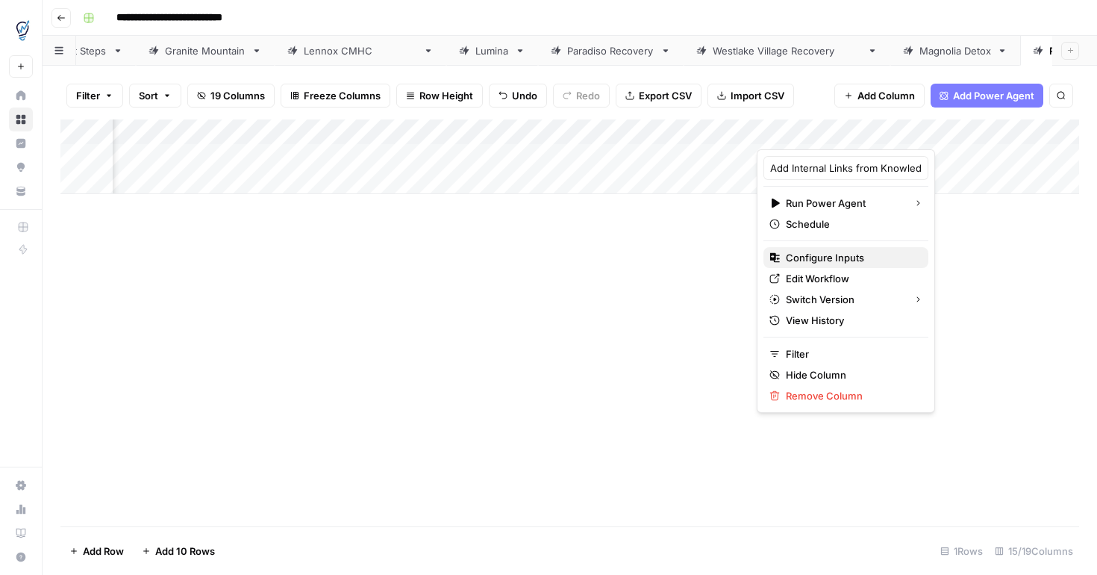
click at [809, 261] on span "Configure Inputs" at bounding box center [851, 257] width 131 height 15
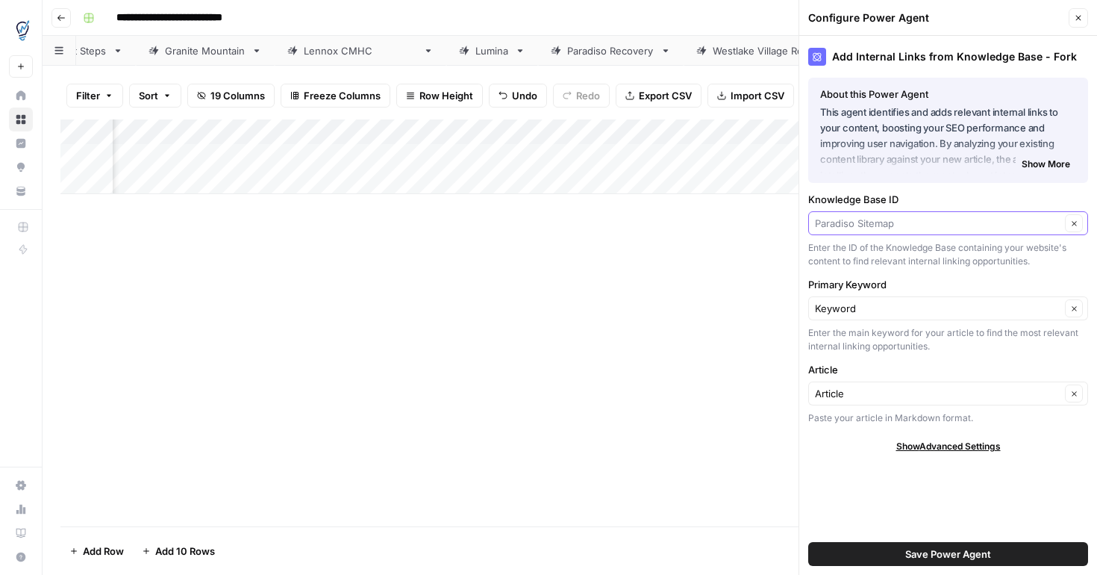
click at [948, 223] on input "Knowledge Base ID" at bounding box center [938, 223] width 246 height 15
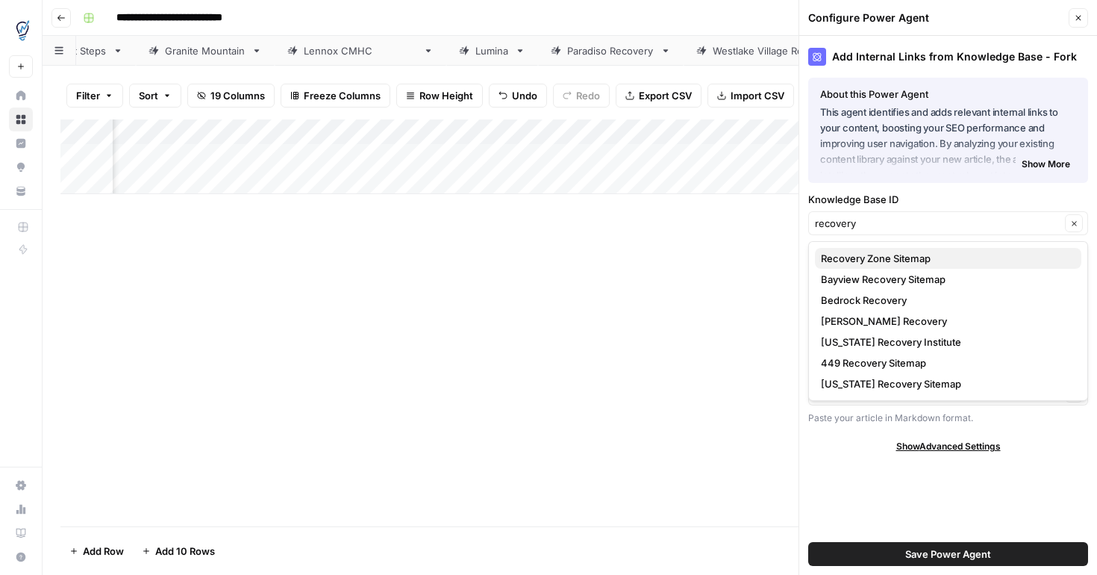
click at [923, 257] on span "Recovery Zone Sitemap" at bounding box center [945, 258] width 249 height 15
type input "Recovery Zone Sitemap"
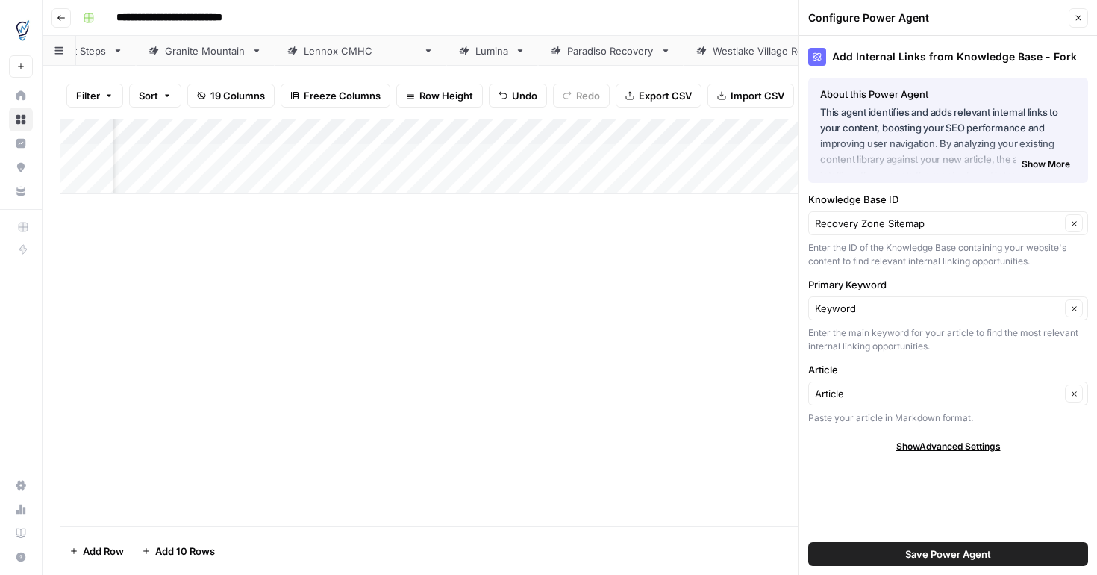
click at [929, 558] on span "Save Power Agent" at bounding box center [949, 553] width 86 height 15
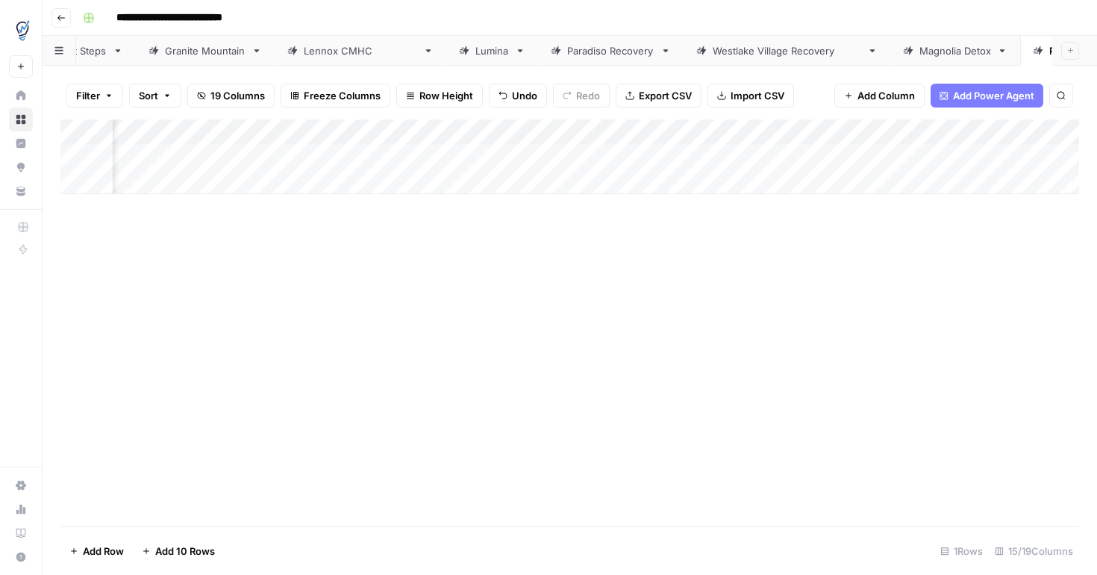
click at [971, 152] on div "Add Column" at bounding box center [569, 156] width 1019 height 75
click at [63, 53] on button "button" at bounding box center [60, 50] width 34 height 29
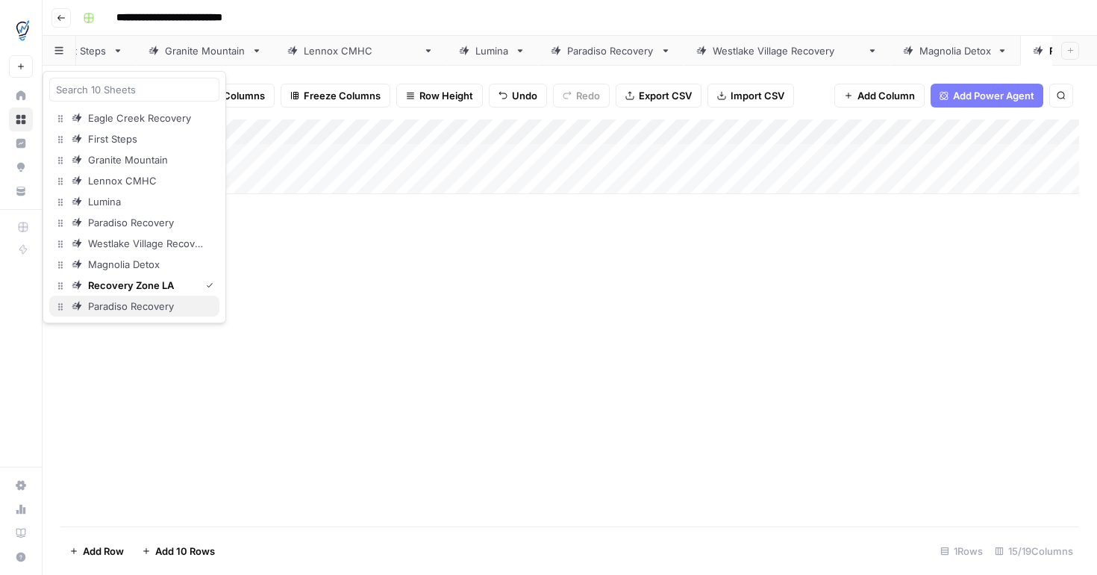
click at [101, 308] on div "Paradiso Recovery" at bounding box center [131, 306] width 87 height 15
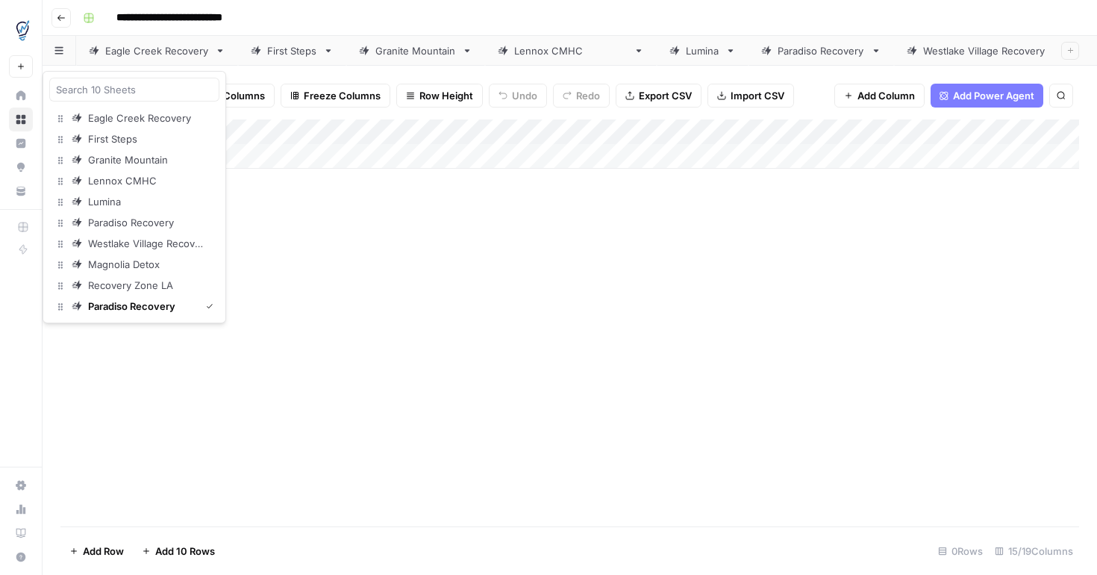
click at [59, 54] on icon "button" at bounding box center [58, 50] width 8 height 7
click at [58, 308] on icon "button" at bounding box center [60, 306] width 4 height 7
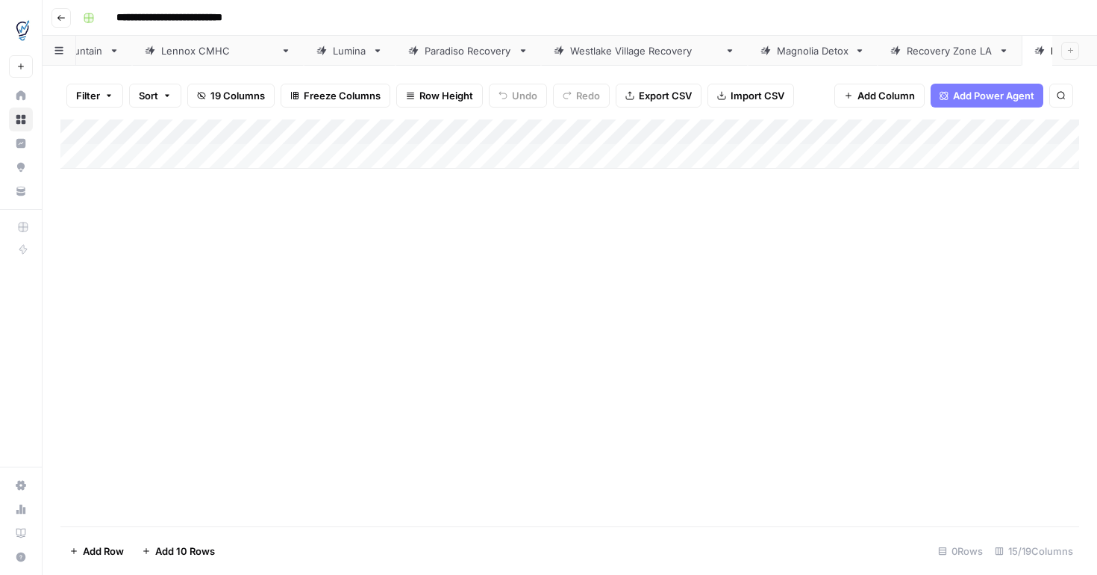
scroll to position [0, 355]
click at [1050, 54] on div "Paradiso Recovery" at bounding box center [1093, 50] width 87 height 15
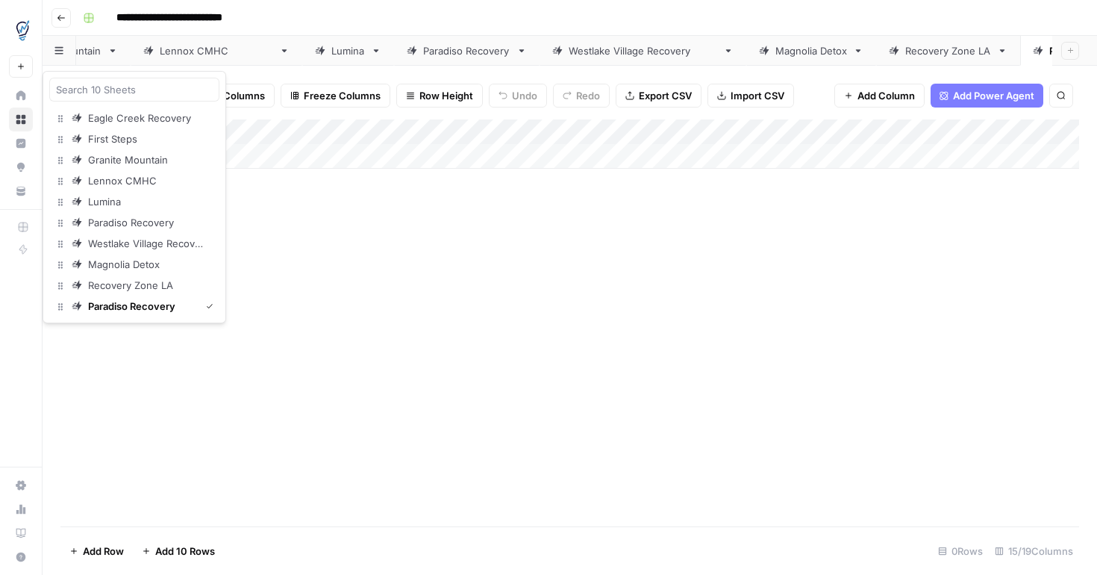
click at [60, 54] on icon "button" at bounding box center [58, 50] width 8 height 7
drag, startPoint x: 60, startPoint y: 309, endPoint x: 72, endPoint y: 143, distance: 166.1
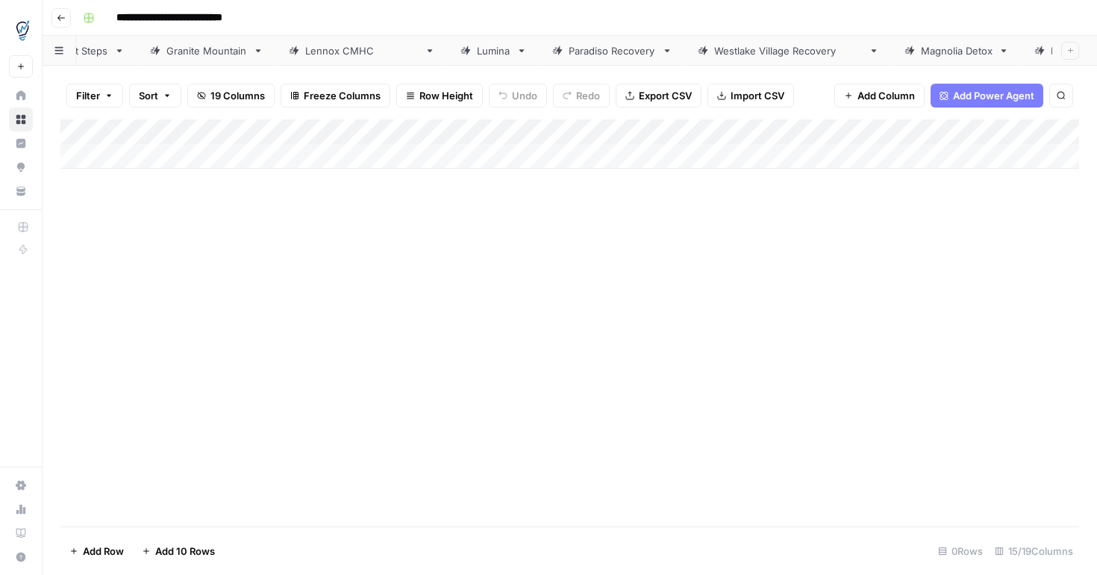
click at [405, 250] on div "Add Column" at bounding box center [569, 322] width 1019 height 407
click at [184, 48] on div "Granite Mountain" at bounding box center [206, 50] width 81 height 15
click at [364, 51] on icon at bounding box center [366, 50] width 5 height 3
click at [366, 49] on icon "button" at bounding box center [366, 51] width 10 height 10
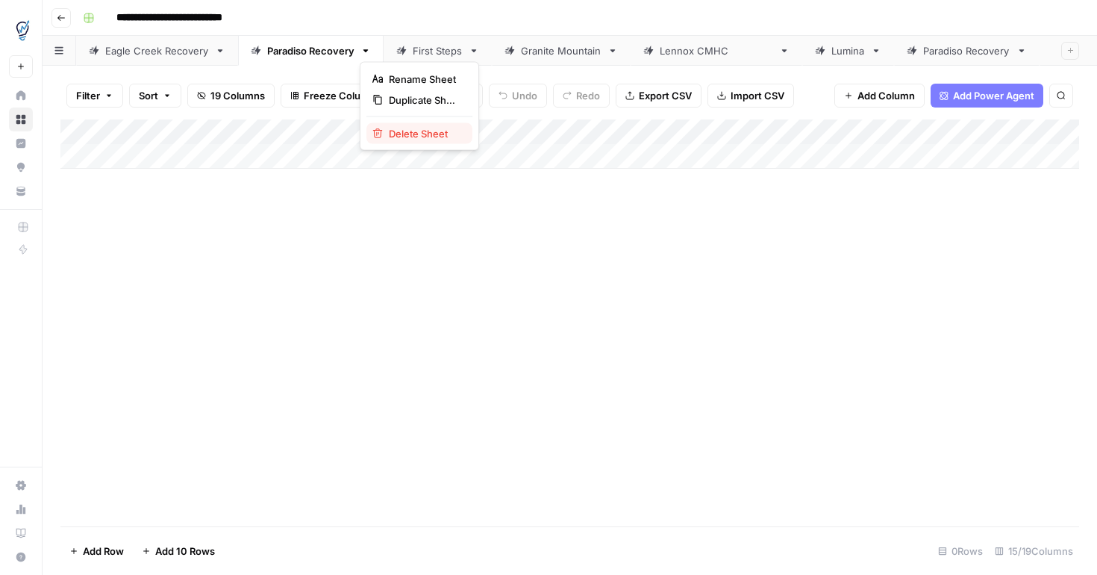
click at [411, 138] on span "Delete Sheet" at bounding box center [425, 133] width 72 height 15
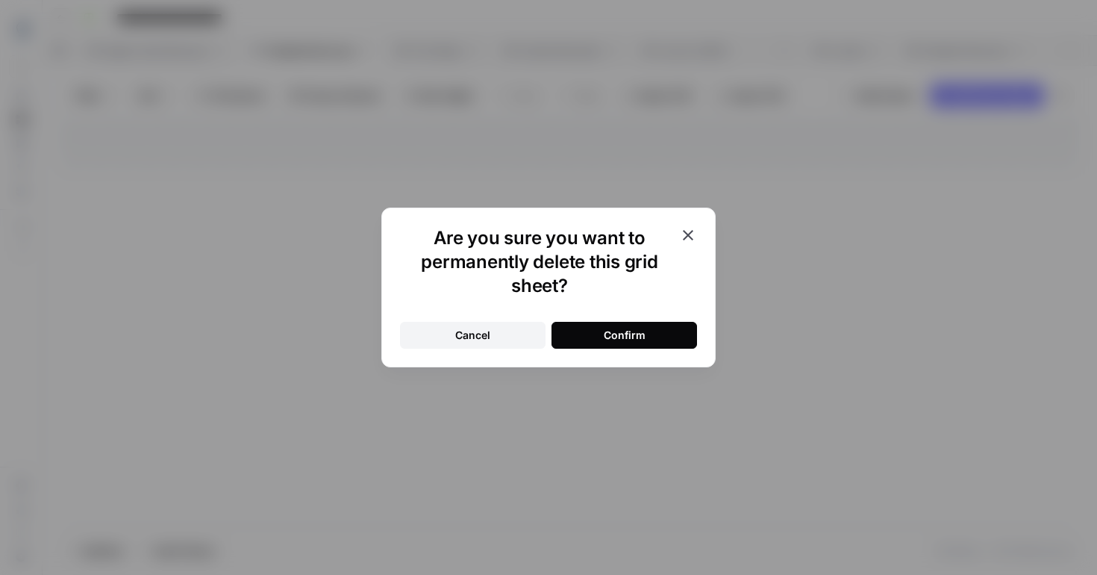
click at [641, 333] on div "Confirm" at bounding box center [625, 335] width 42 height 15
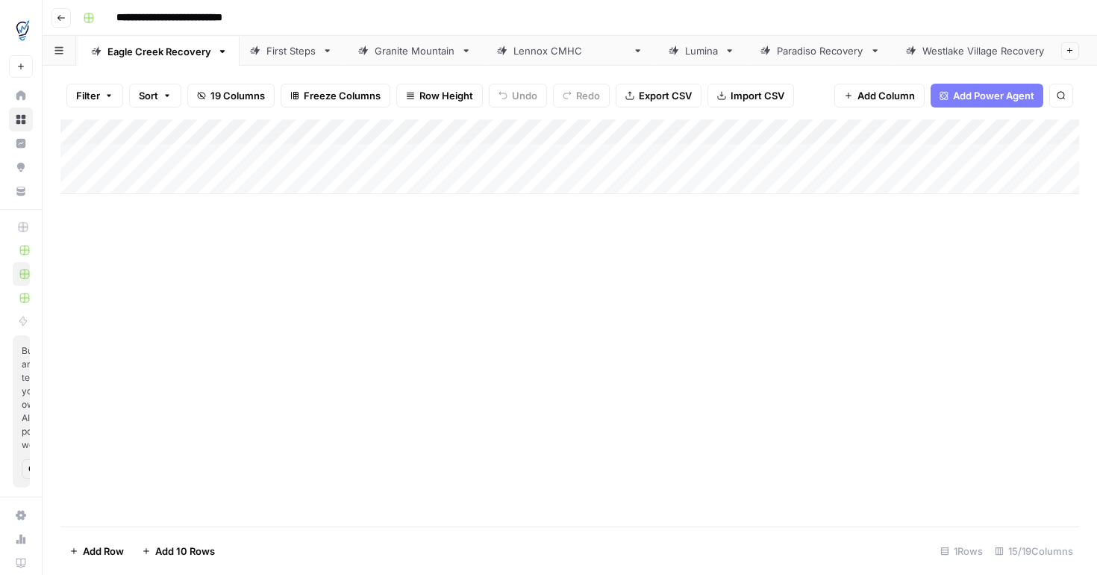
click at [236, 42] on div "Eagle Creek Recovery First Steps Granite Mountain Lennox CMHC Lumina Paradiso R…" at bounding box center [570, 51] width 1055 height 30
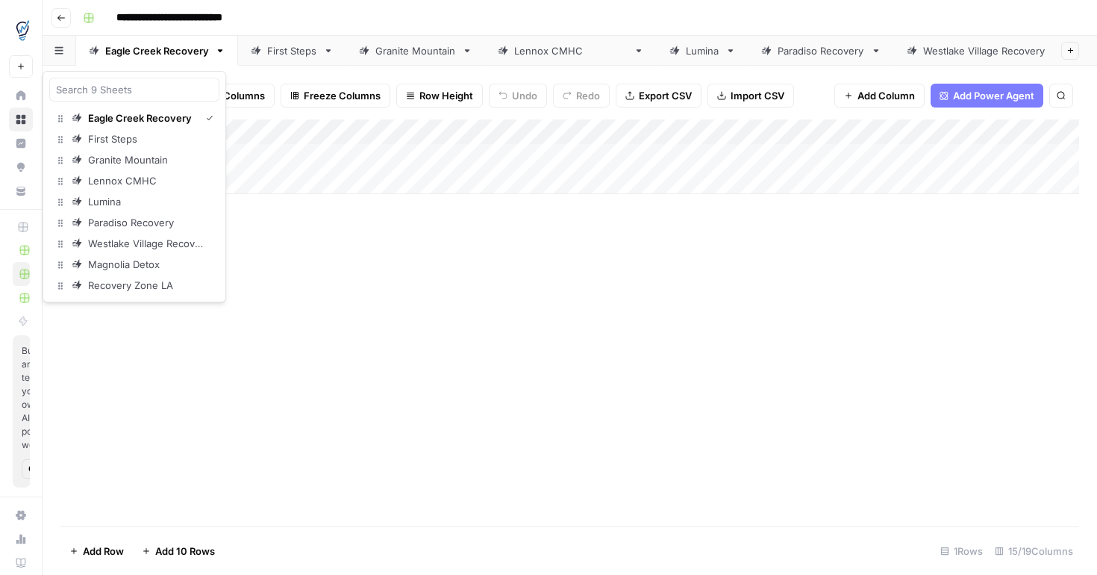
click at [61, 52] on icon "button" at bounding box center [58, 50] width 9 height 8
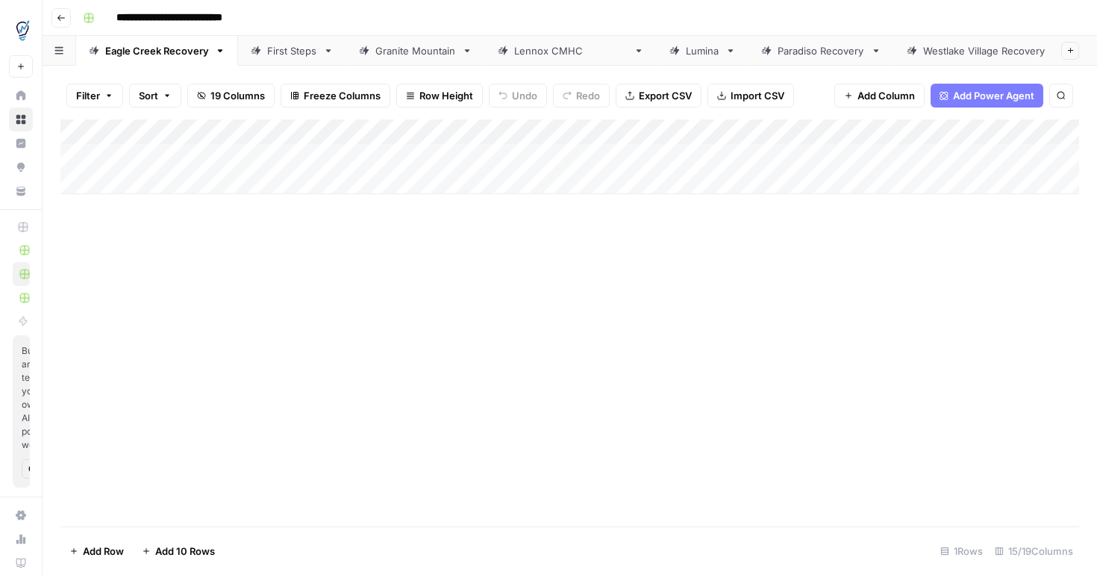
click at [331, 252] on div "Add Column" at bounding box center [569, 322] width 1019 height 407
click at [59, 49] on icon "button" at bounding box center [58, 50] width 9 height 8
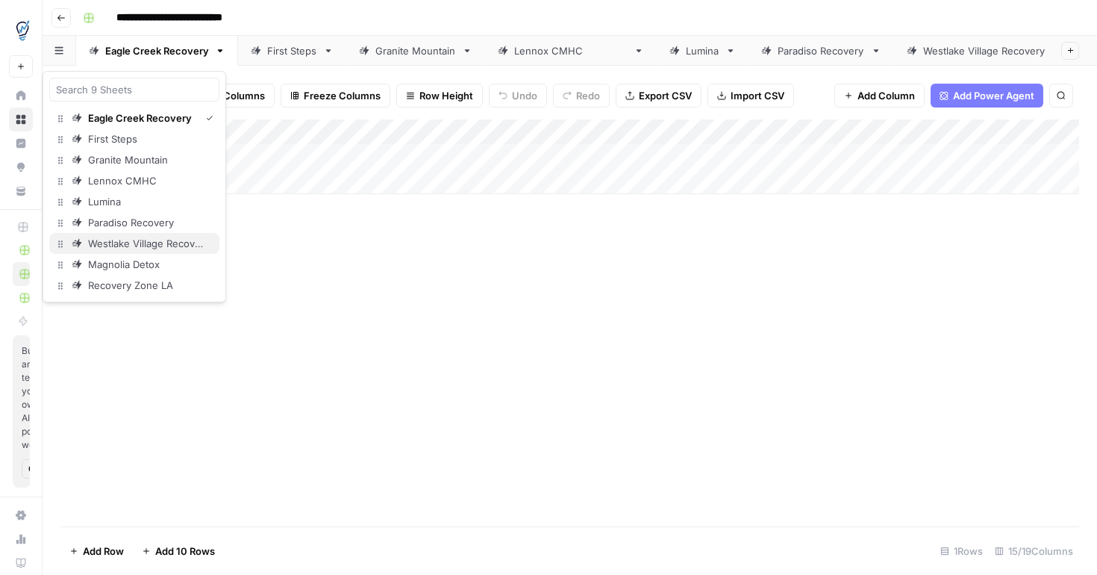
click at [132, 243] on div "Westlake Village Recovery" at bounding box center [147, 243] width 119 height 15
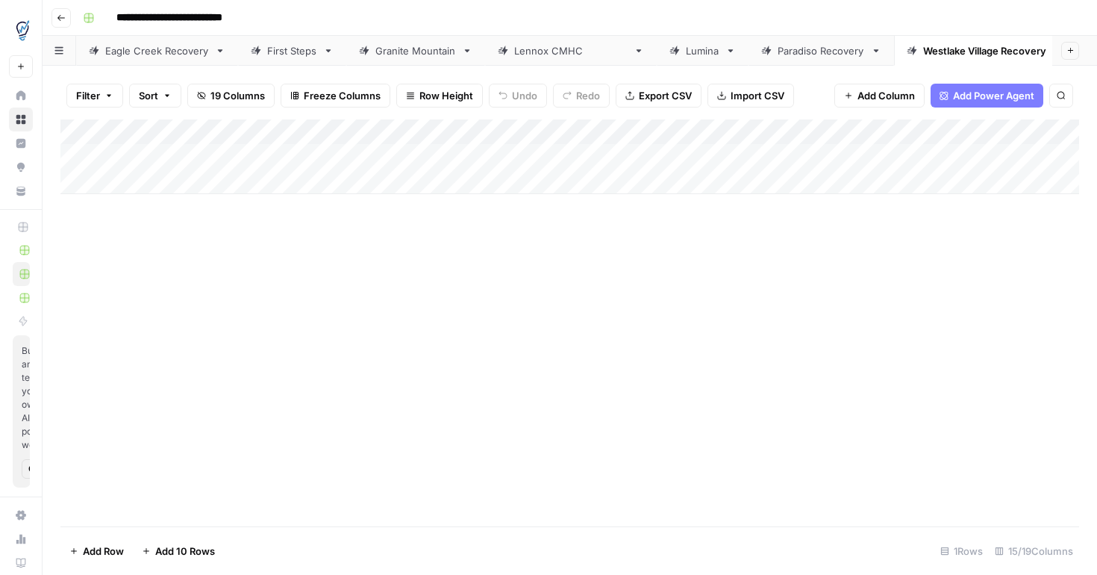
click at [187, 159] on div "Add Column" at bounding box center [569, 156] width 1019 height 75
click at [166, 228] on div "Add Column" at bounding box center [569, 322] width 1019 height 407
click at [147, 156] on div "Add Column" at bounding box center [569, 156] width 1019 height 75
type textarea "**********"
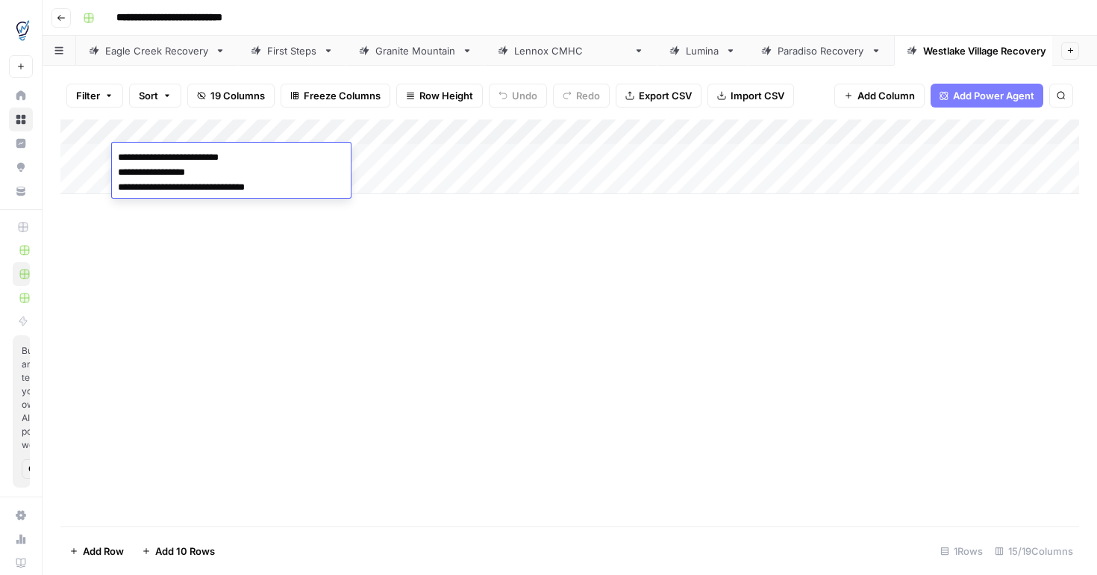
click at [196, 283] on div "Add Column" at bounding box center [569, 322] width 1019 height 407
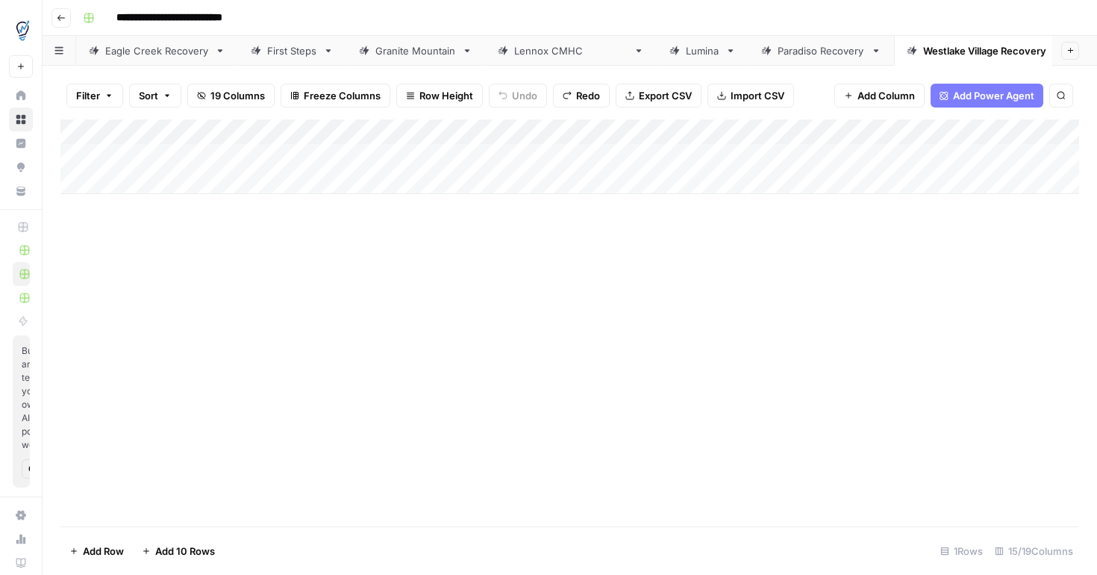
click at [141, 184] on div "Add Column" at bounding box center [569, 156] width 1019 height 75
click at [139, 209] on div "Add Column" at bounding box center [569, 169] width 1019 height 100
click at [146, 158] on div "Add Column" at bounding box center [569, 181] width 1019 height 125
click at [140, 159] on div "Add Column" at bounding box center [569, 181] width 1019 height 125
paste textarea "**********"
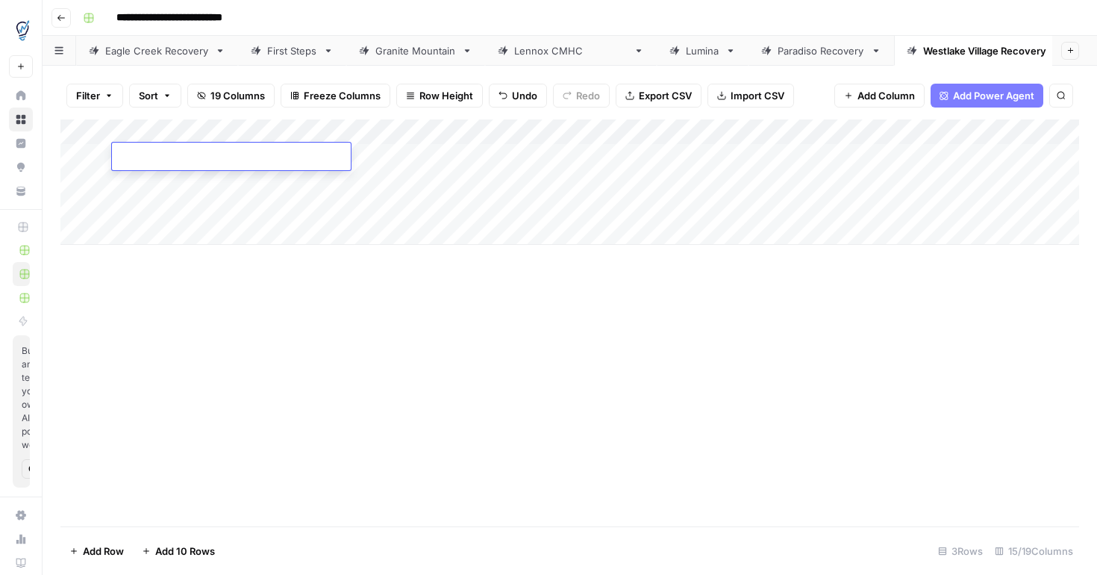
type textarea "**********"
click at [204, 189] on div "Add Column" at bounding box center [569, 181] width 1019 height 125
type textarea "**********"
click at [181, 208] on div "Add Column" at bounding box center [569, 181] width 1019 height 125
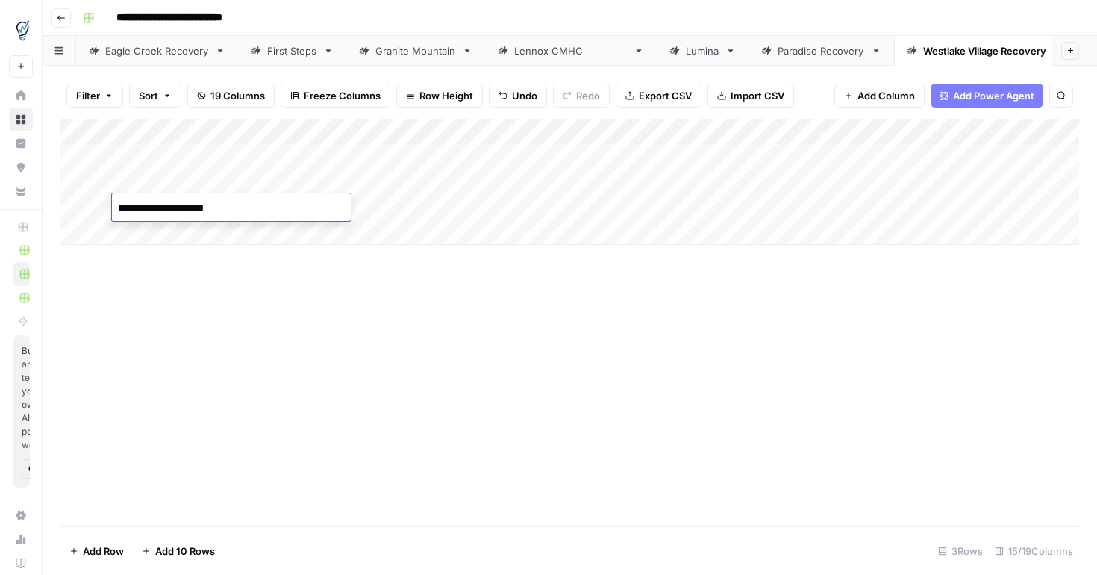
type textarea "**********"
click at [392, 164] on div "Add Column" at bounding box center [569, 181] width 1019 height 125
click at [386, 181] on div "Add Column" at bounding box center [569, 181] width 1019 height 125
click at [376, 206] on div "Add Column" at bounding box center [569, 181] width 1019 height 125
click at [474, 154] on div "Add Column" at bounding box center [569, 181] width 1019 height 125
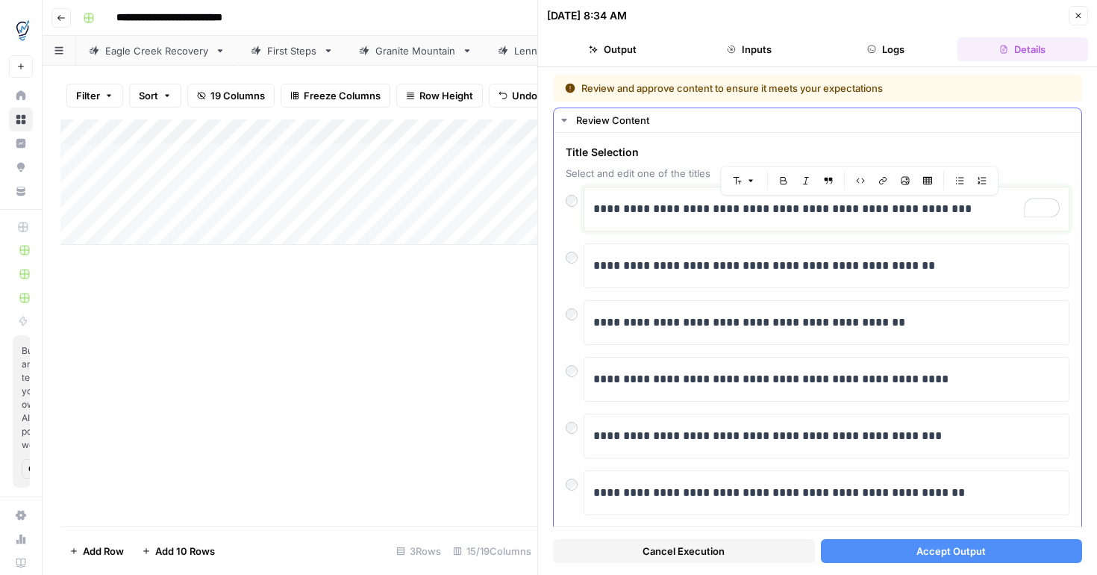
drag, startPoint x: 952, startPoint y: 208, endPoint x: 771, endPoint y: 211, distance: 180.7
click at [771, 211] on p "**********" at bounding box center [827, 208] width 467 height 19
drag, startPoint x: 892, startPoint y: 266, endPoint x: 591, endPoint y: 272, distance: 301.7
click at [591, 272] on div "**********" at bounding box center [827, 265] width 486 height 45
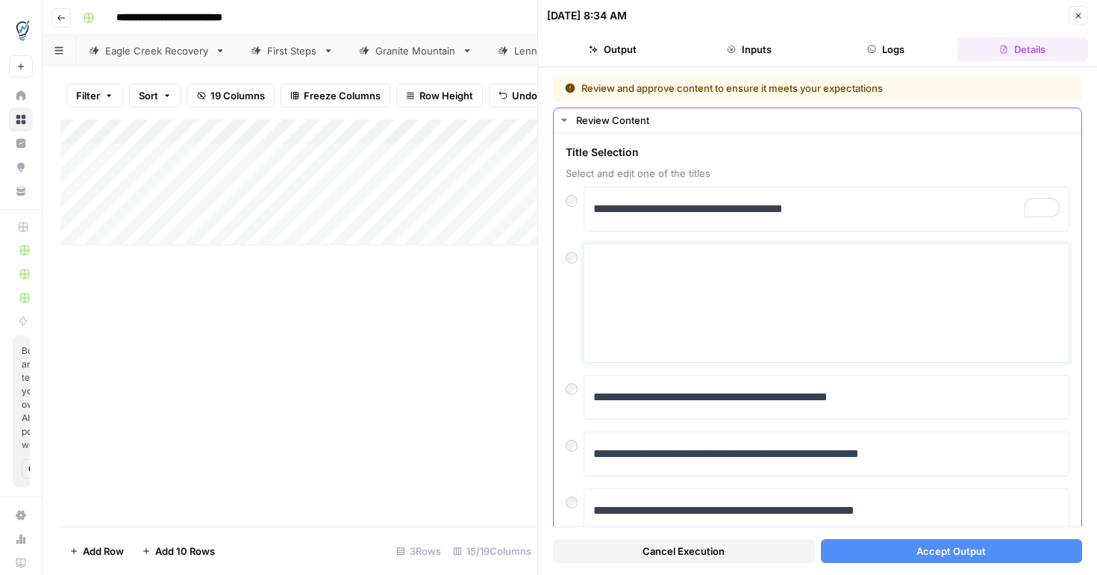
click at [744, 283] on textarea at bounding box center [827, 303] width 467 height 106
click at [668, 283] on textarea "To enrich screen reader interactions, please activate Accessibility in Grammarl…" at bounding box center [827, 303] width 467 height 106
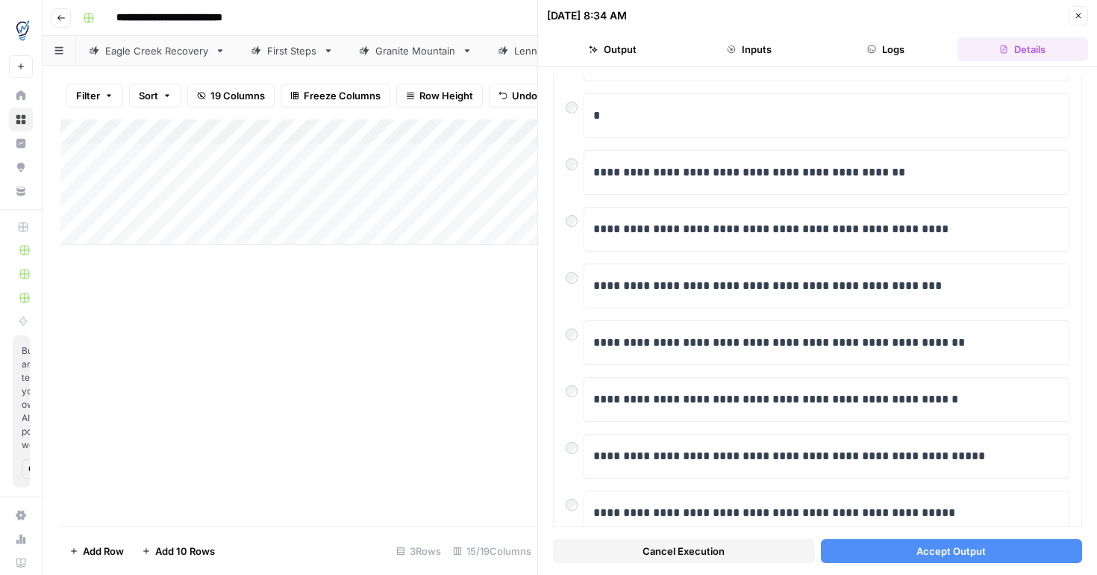
scroll to position [97, 0]
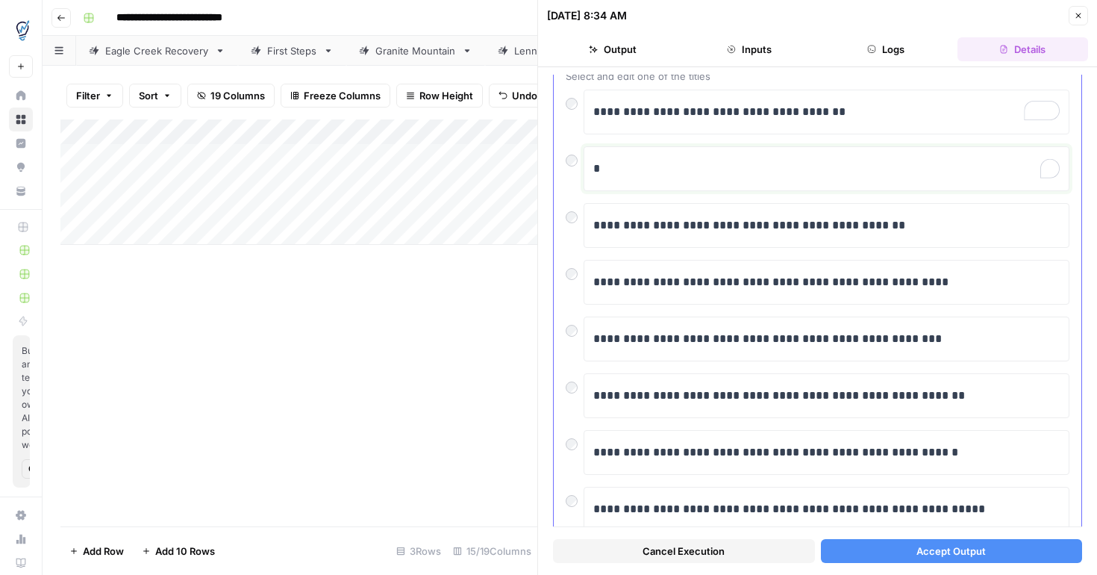
click at [637, 172] on p "*" at bounding box center [827, 168] width 467 height 19
click at [982, 551] on span "Accept Output" at bounding box center [951, 551] width 69 height 15
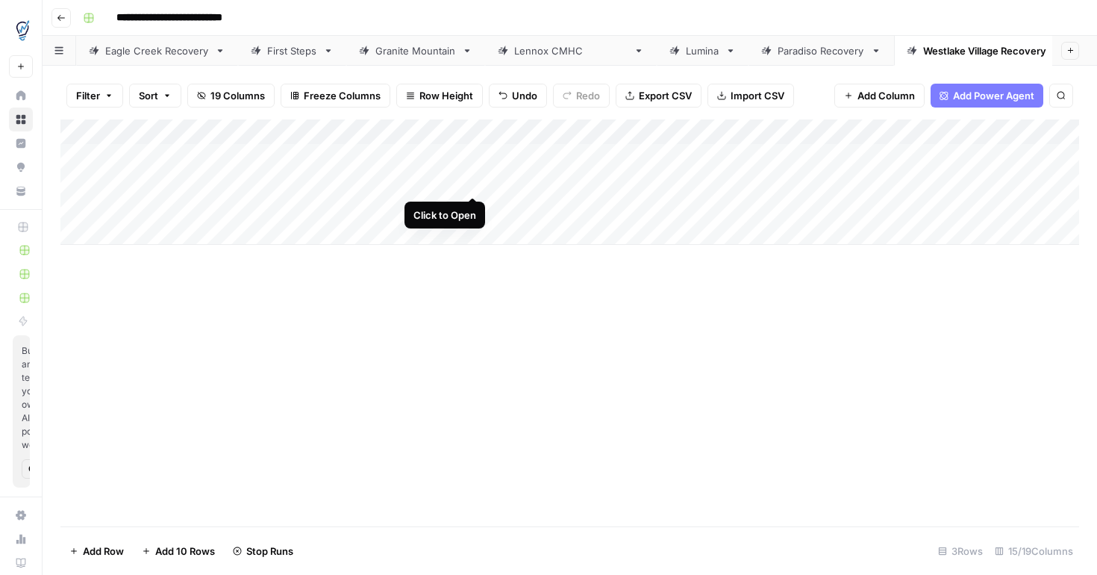
click at [473, 180] on div "Add Column" at bounding box center [569, 181] width 1019 height 125
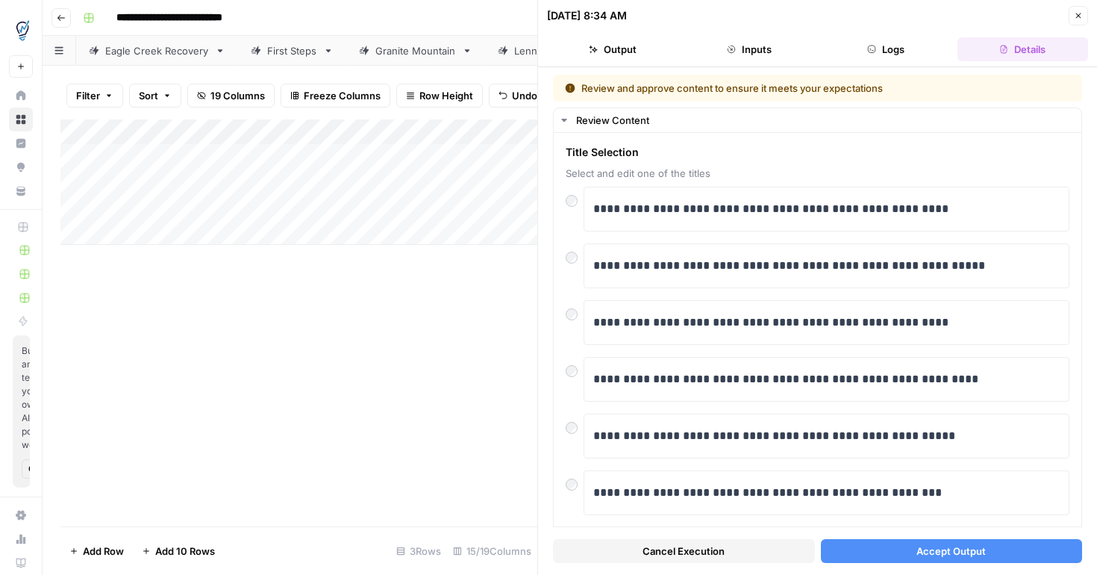
click at [1088, 213] on div "**********" at bounding box center [817, 321] width 559 height 508
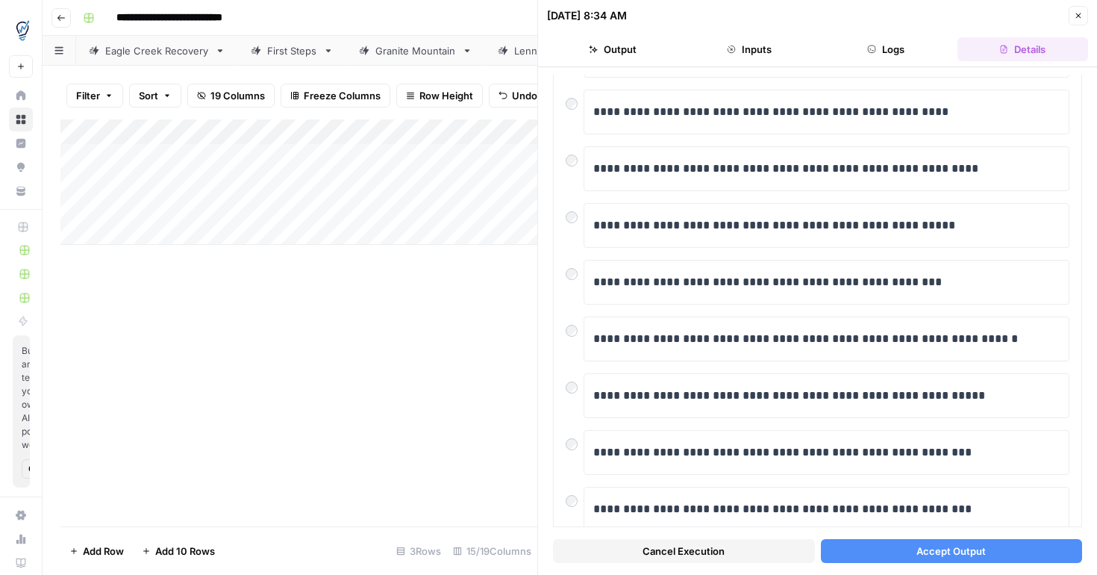
scroll to position [260, 0]
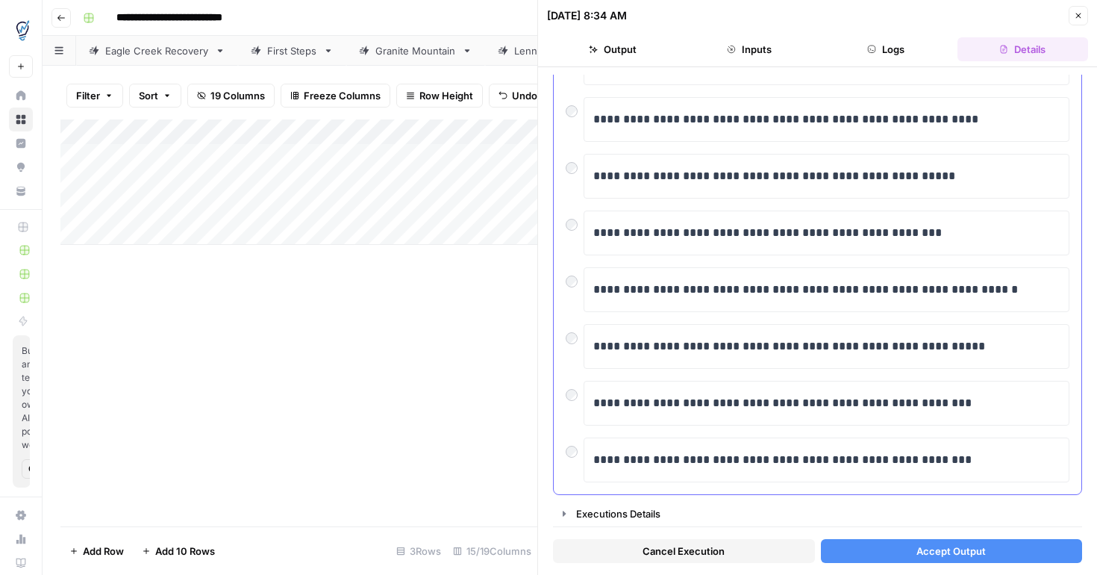
drag, startPoint x: 1082, startPoint y: 247, endPoint x: 1061, endPoint y: 396, distance: 150.8
click at [1061, 396] on div "**********" at bounding box center [817, 171] width 529 height 647
click at [644, 509] on div "Executions Details" at bounding box center [824, 513] width 496 height 15
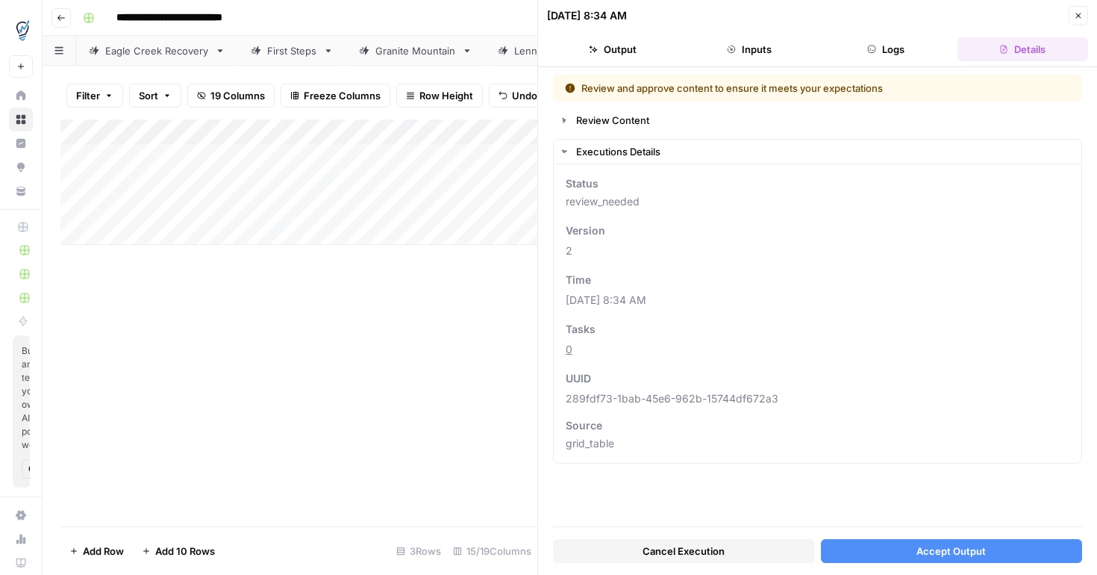
scroll to position [0, 0]
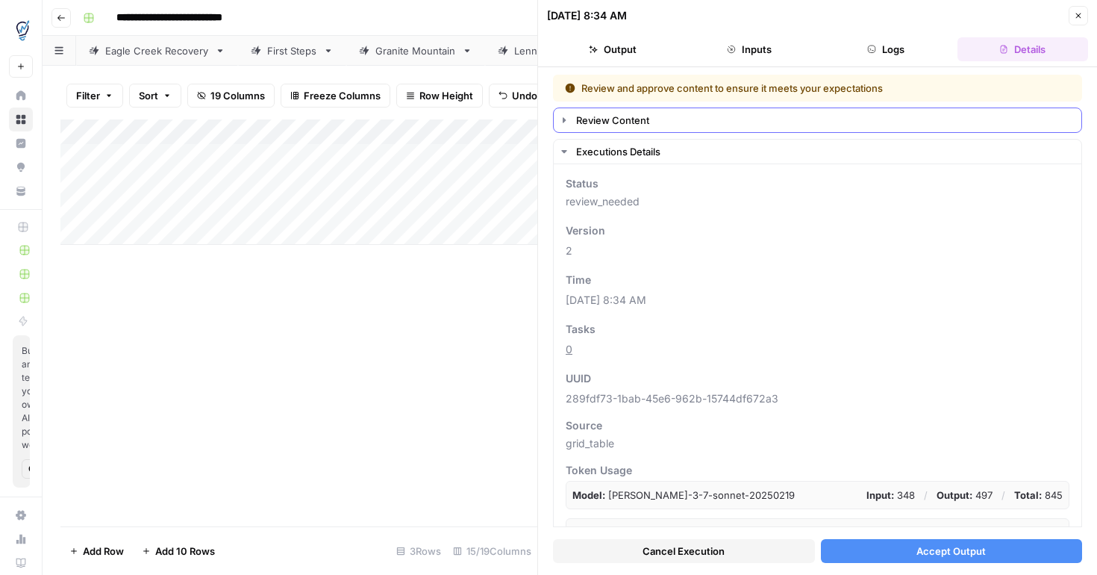
click at [615, 122] on div "Review Content" at bounding box center [824, 120] width 496 height 15
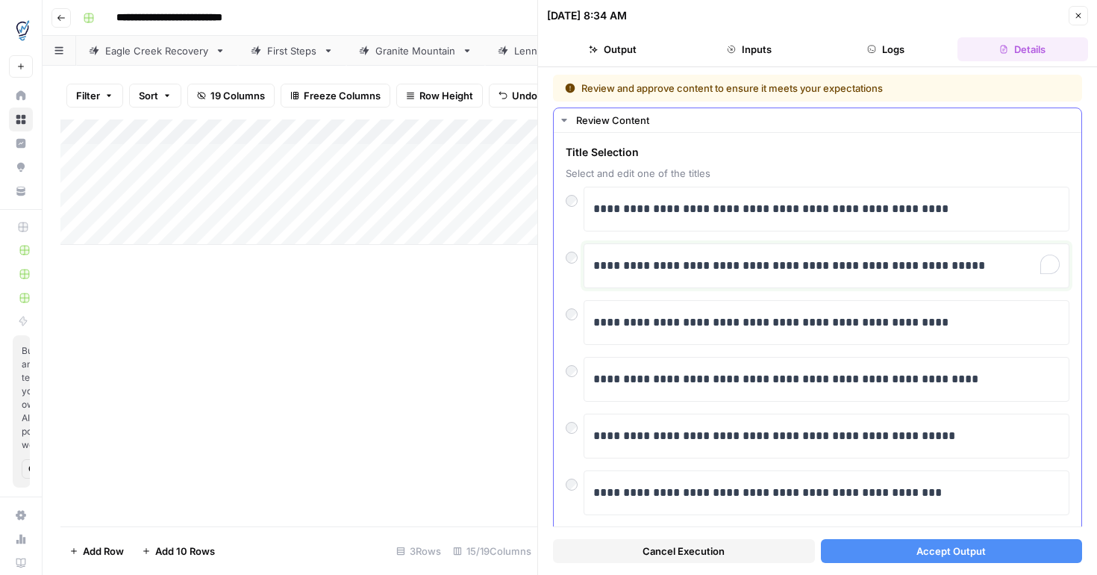
drag, startPoint x: 988, startPoint y: 268, endPoint x: 590, endPoint y: 269, distance: 398.7
click at [590, 269] on div "**********" at bounding box center [827, 265] width 486 height 45
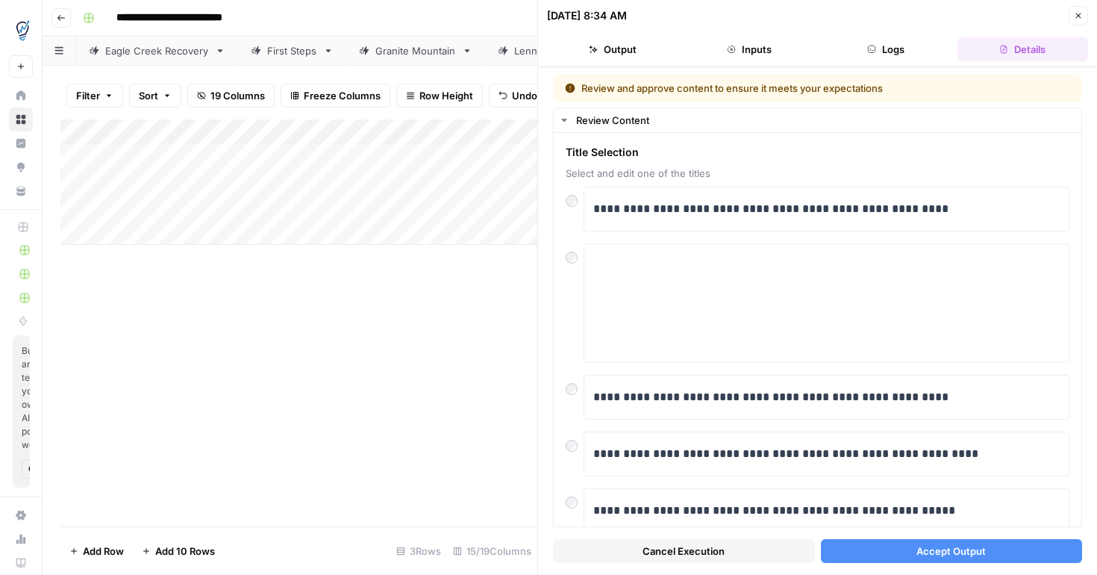
click at [876, 554] on button "Accept Output" at bounding box center [952, 551] width 262 height 24
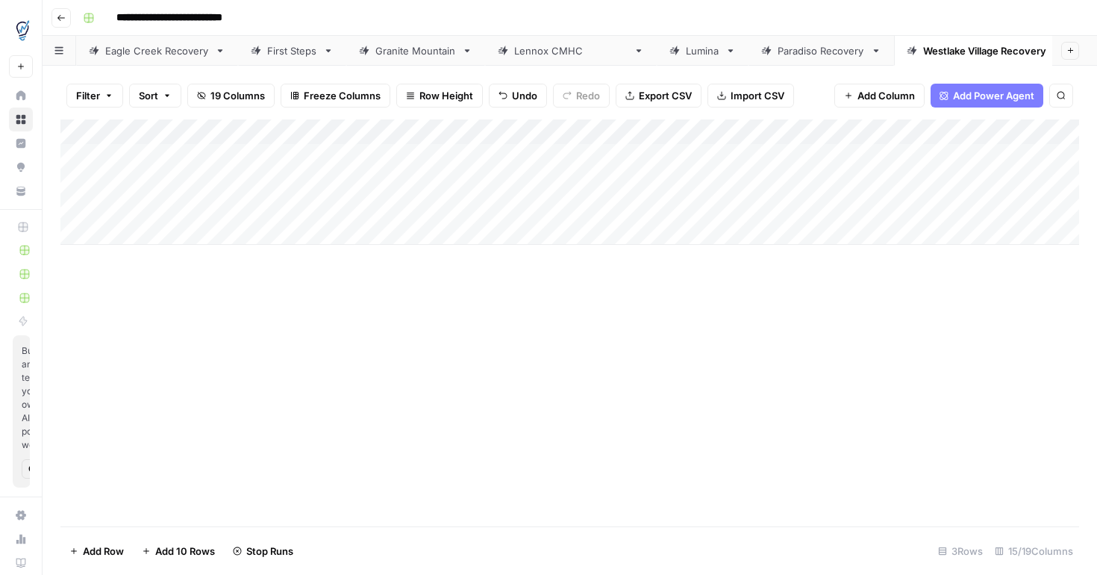
click at [473, 205] on div "Add Column" at bounding box center [569, 181] width 1019 height 125
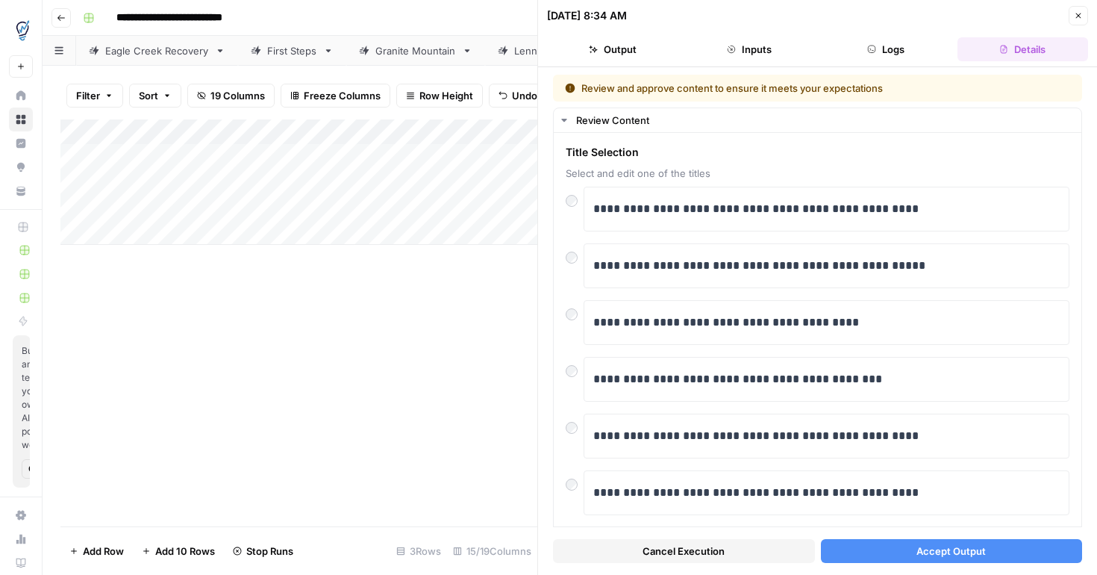
click at [905, 549] on button "Accept Output" at bounding box center [952, 551] width 262 height 24
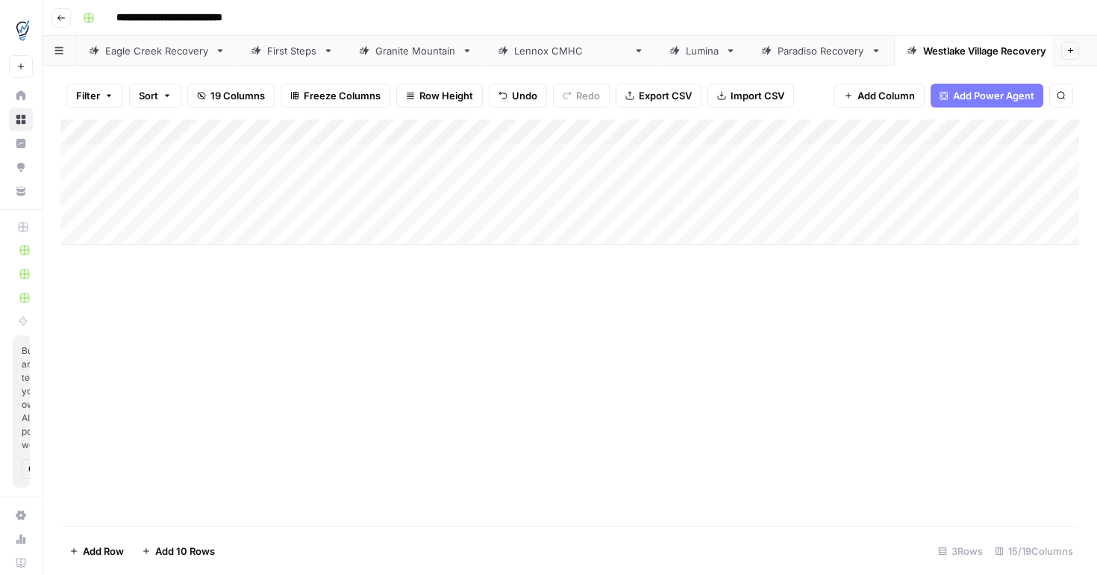
click at [912, 186] on div "Add Column" at bounding box center [569, 181] width 1019 height 125
click at [507, 155] on div "Add Column" at bounding box center [569, 181] width 1019 height 125
click at [511, 182] on div "Add Column" at bounding box center [569, 181] width 1019 height 125
click at [514, 206] on div "Add Column" at bounding box center [569, 181] width 1019 height 125
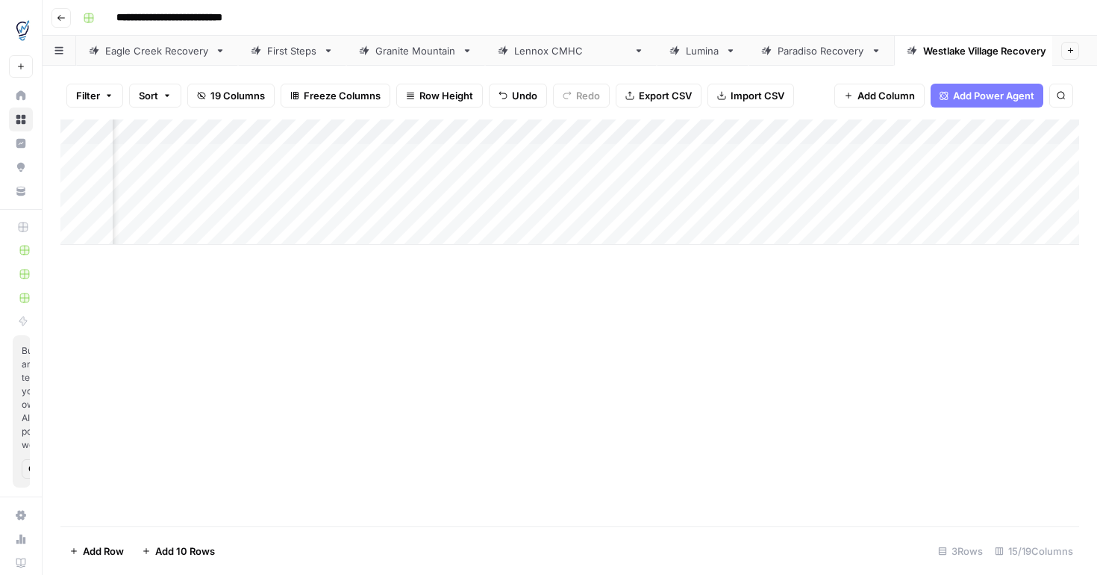
click at [62, 54] on icon "button" at bounding box center [58, 50] width 8 height 7
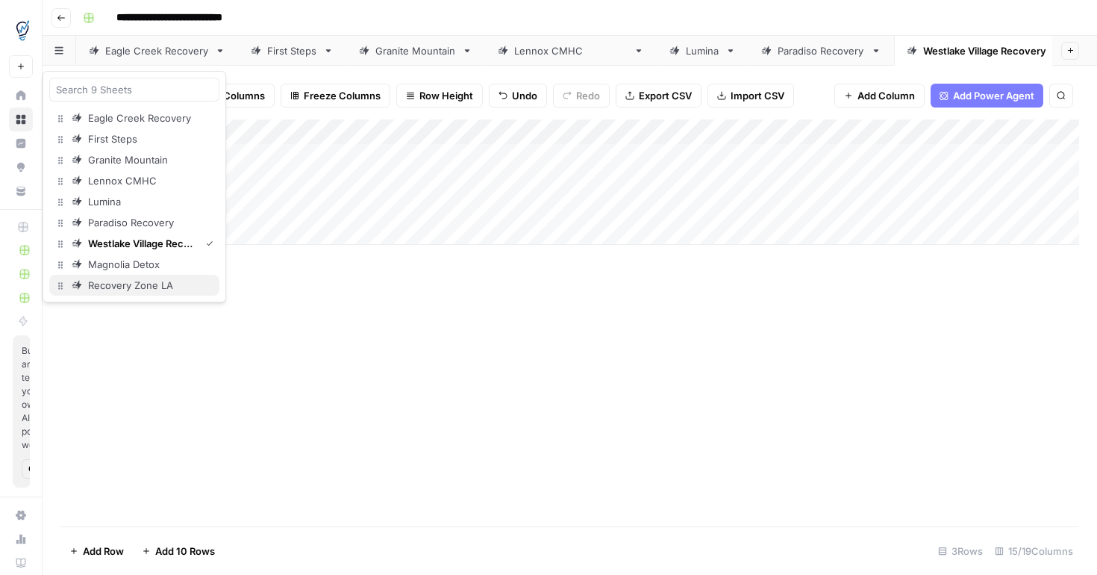
click at [126, 284] on div "Recovery Zone LA" at bounding box center [131, 285] width 86 height 15
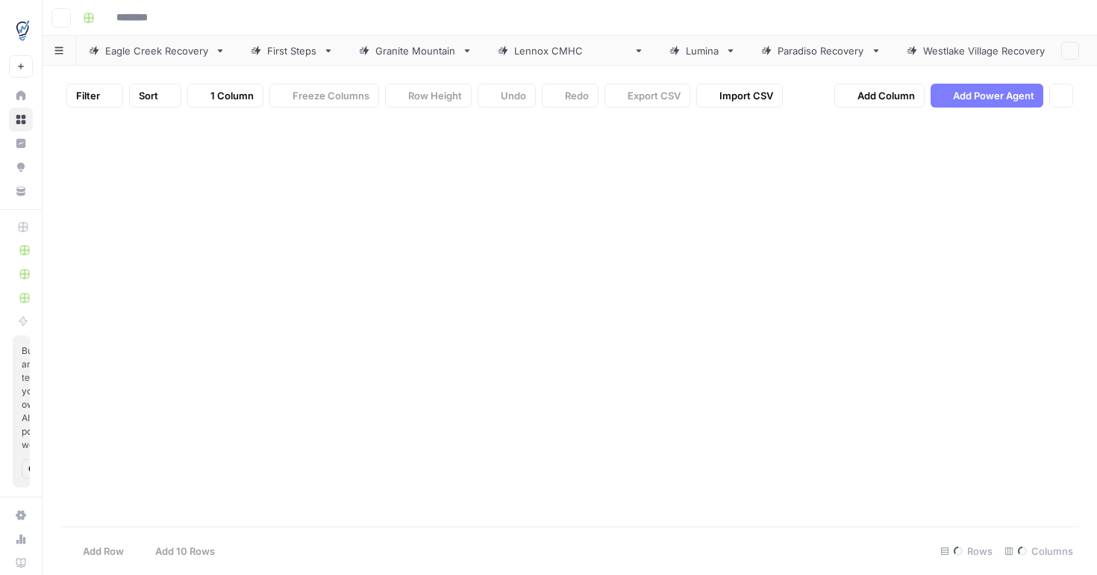
type input "**********"
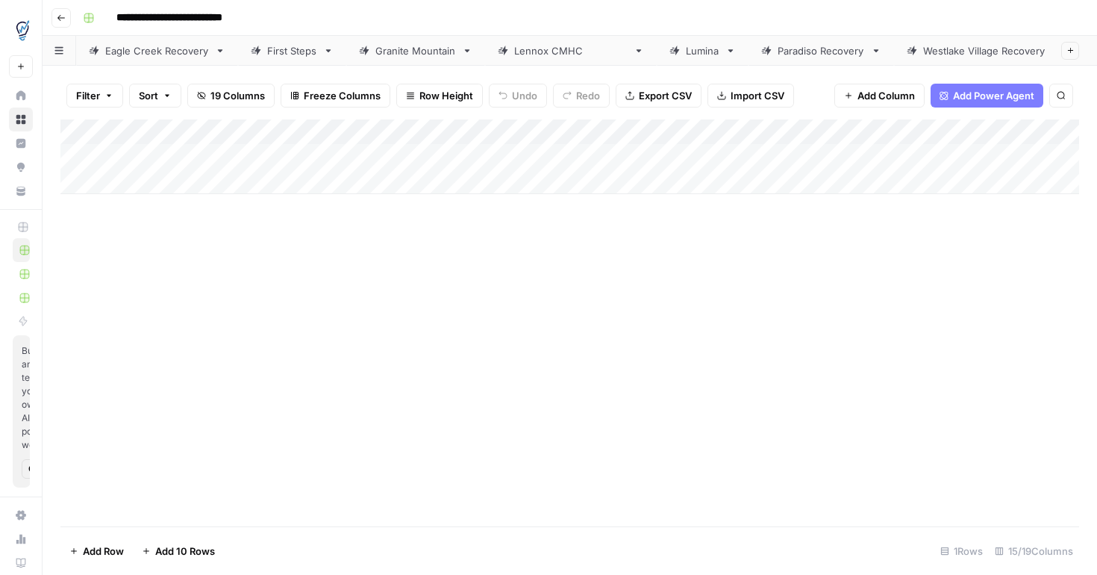
click at [941, 56] on div "Westlake Village Recovery" at bounding box center [998, 50] width 149 height 15
click at [78, 157] on div "Add Column" at bounding box center [569, 181] width 1019 height 125
click at [75, 182] on div "Add Column" at bounding box center [569, 181] width 1019 height 125
click at [75, 207] on div "Add Column" at bounding box center [569, 181] width 1019 height 125
click at [113, 551] on span "Delete 3 Rows" at bounding box center [102, 551] width 66 height 15
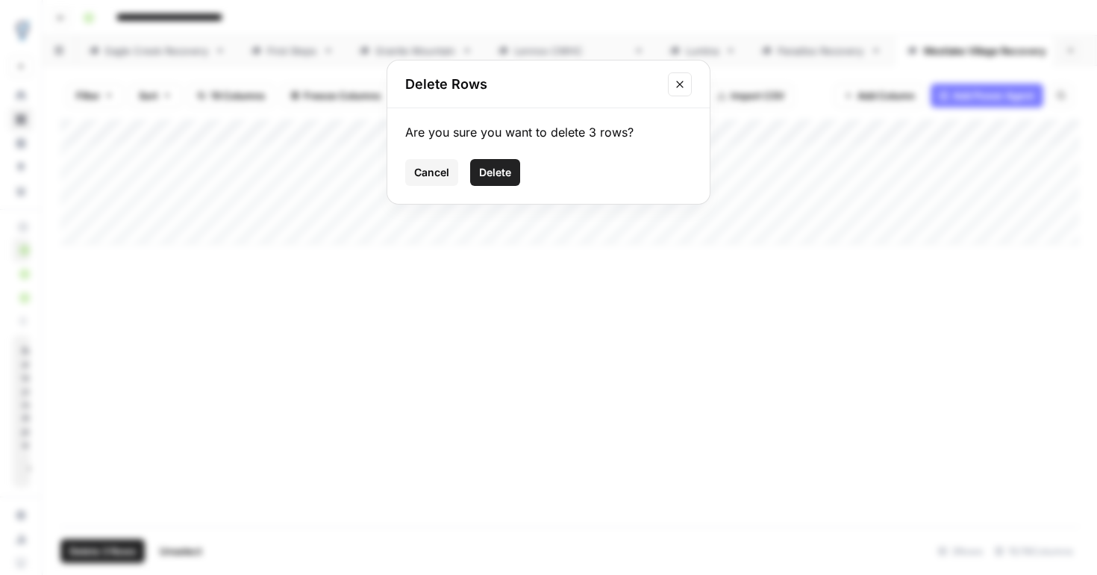
click at [508, 174] on span "Delete" at bounding box center [495, 172] width 32 height 15
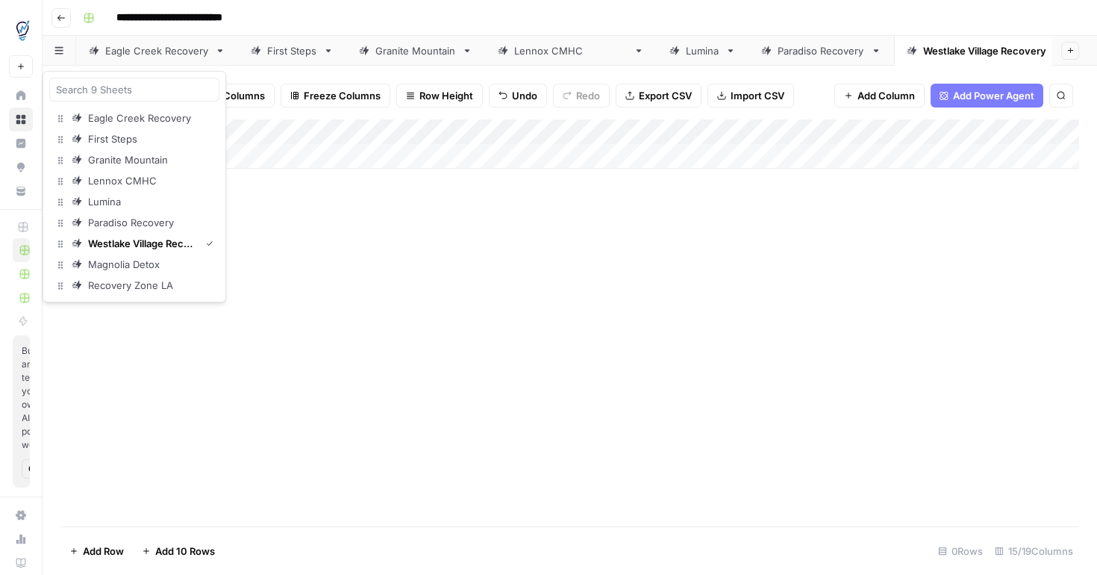
click at [60, 54] on button "button" at bounding box center [60, 50] width 34 height 29
click at [107, 281] on div "Recovery Zone LA" at bounding box center [131, 285] width 86 height 15
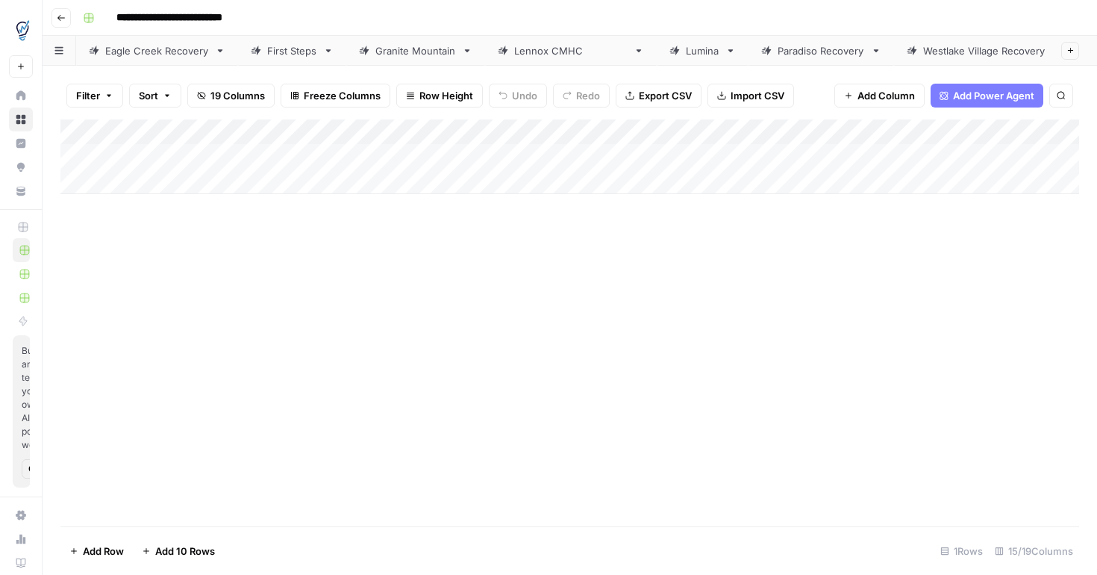
click at [58, 55] on button "button" at bounding box center [60, 50] width 34 height 29
click at [328, 208] on div "Add Column" at bounding box center [569, 322] width 1019 height 407
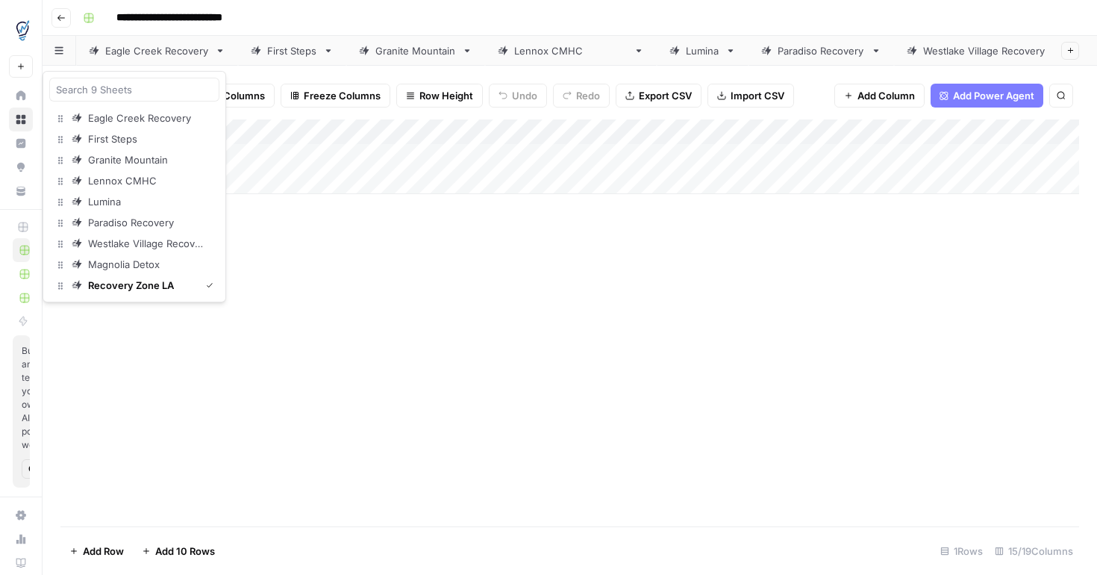
click at [60, 50] on icon "button" at bounding box center [58, 50] width 8 height 7
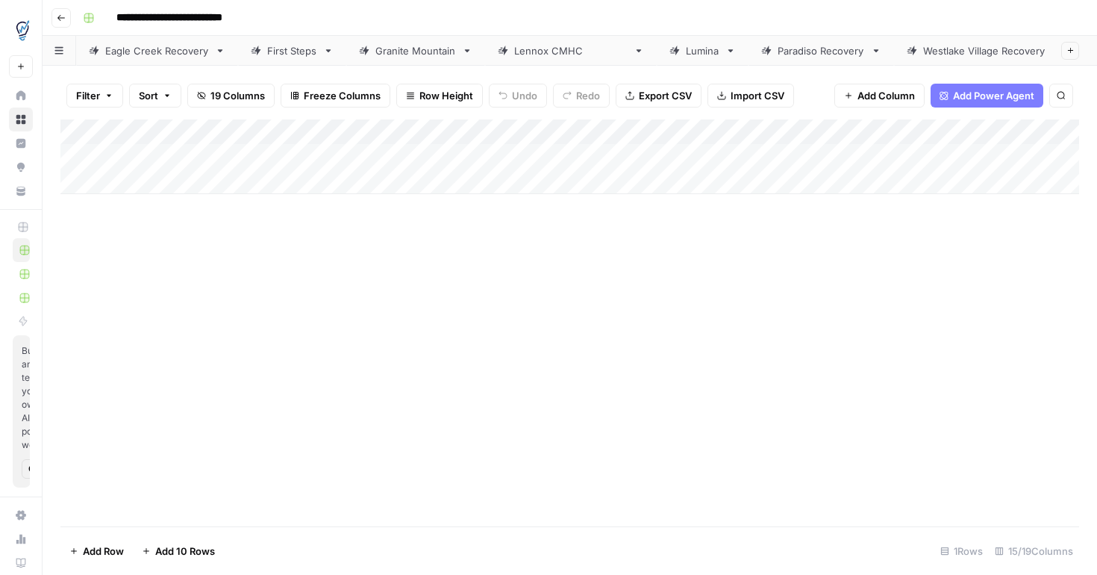
click at [269, 155] on div "Add Column" at bounding box center [569, 156] width 1019 height 75
click at [299, 159] on div "Add Column" at bounding box center [569, 156] width 1019 height 75
click at [125, 181] on div "Add Column" at bounding box center [569, 156] width 1019 height 75
paste textarea "**********"
type textarea "**********"
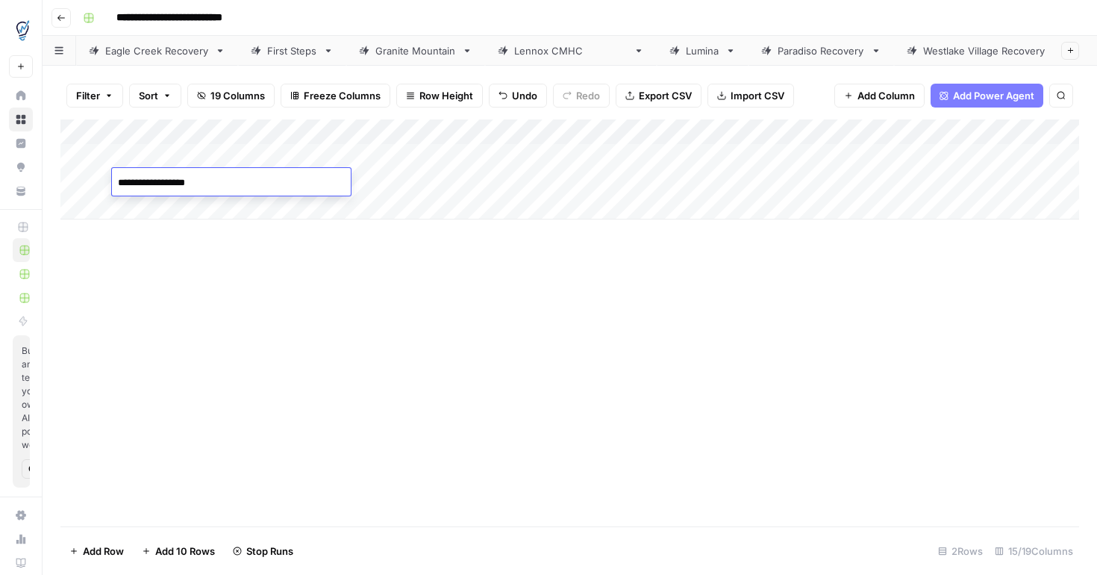
click at [284, 254] on div "Add Column" at bounding box center [569, 322] width 1019 height 407
click at [295, 181] on div "Add Column" at bounding box center [569, 169] width 1019 height 100
click at [387, 185] on div "Add Column" at bounding box center [569, 169] width 1019 height 100
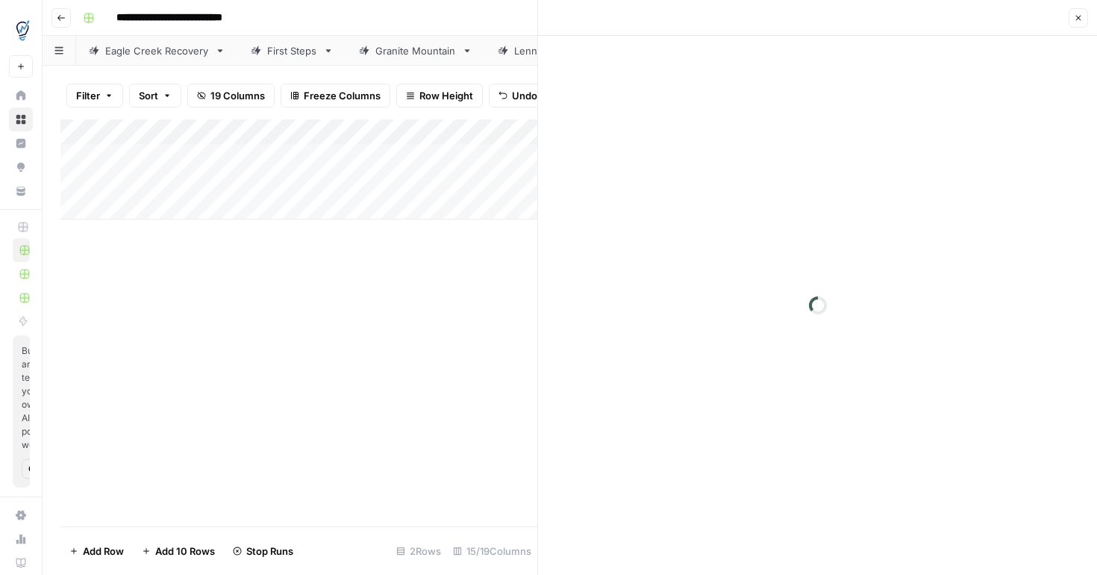
click at [134, 209] on div "Add Column" at bounding box center [298, 169] width 477 height 100
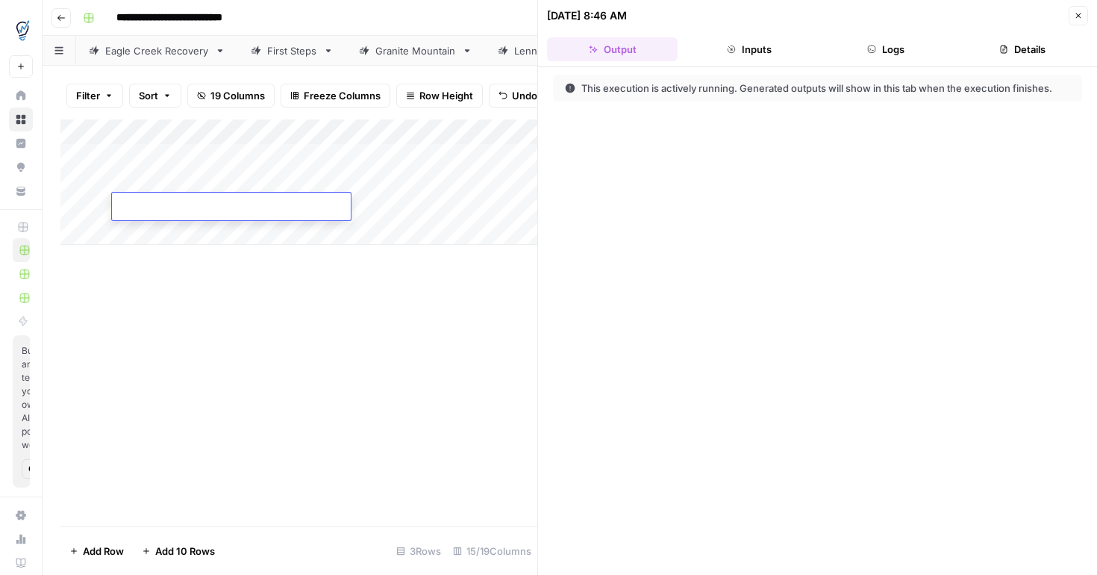
paste textarea "**********"
type textarea "**********"
drag, startPoint x: 318, startPoint y: 321, endPoint x: 1097, endPoint y: 69, distance: 818.5
click at [316, 316] on div "Add Column" at bounding box center [298, 322] width 477 height 407
click at [315, 314] on div "Add Column" at bounding box center [298, 322] width 477 height 407
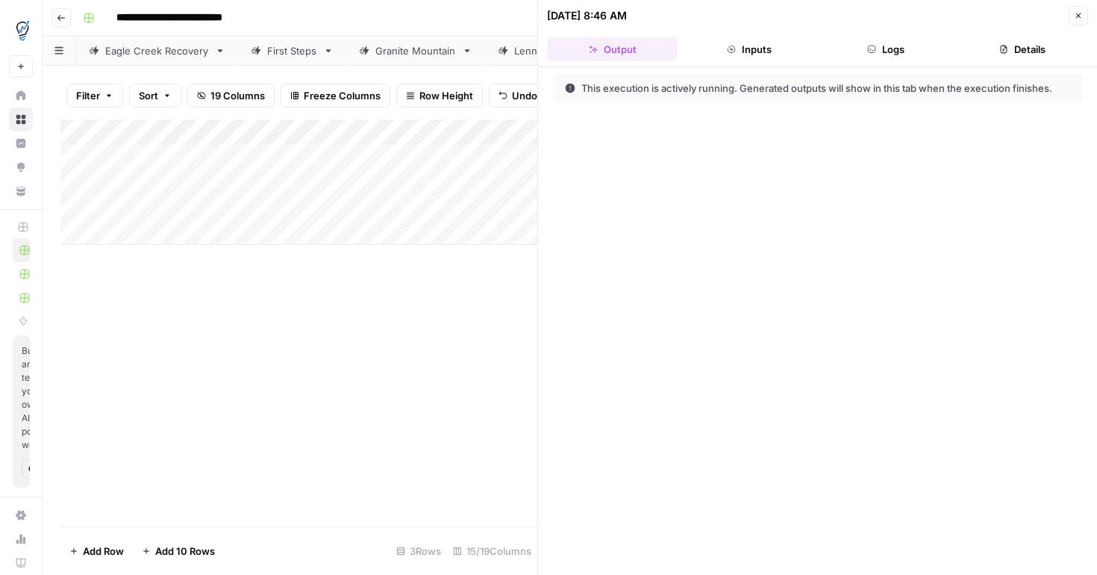
click at [1078, 18] on icon "button" at bounding box center [1078, 15] width 9 height 9
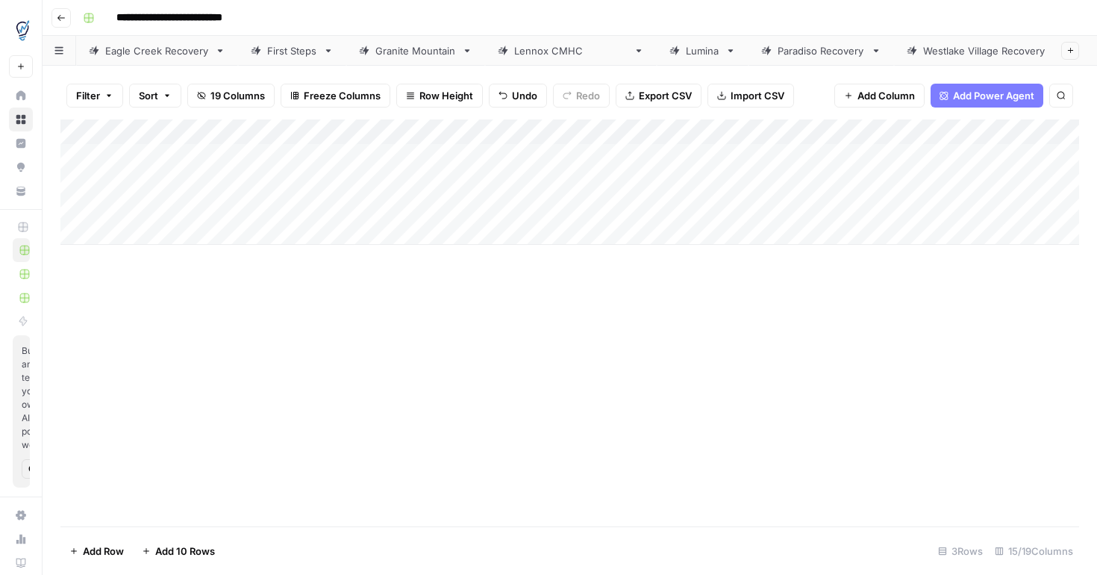
click at [302, 205] on div "Add Column" at bounding box center [569, 181] width 1019 height 125
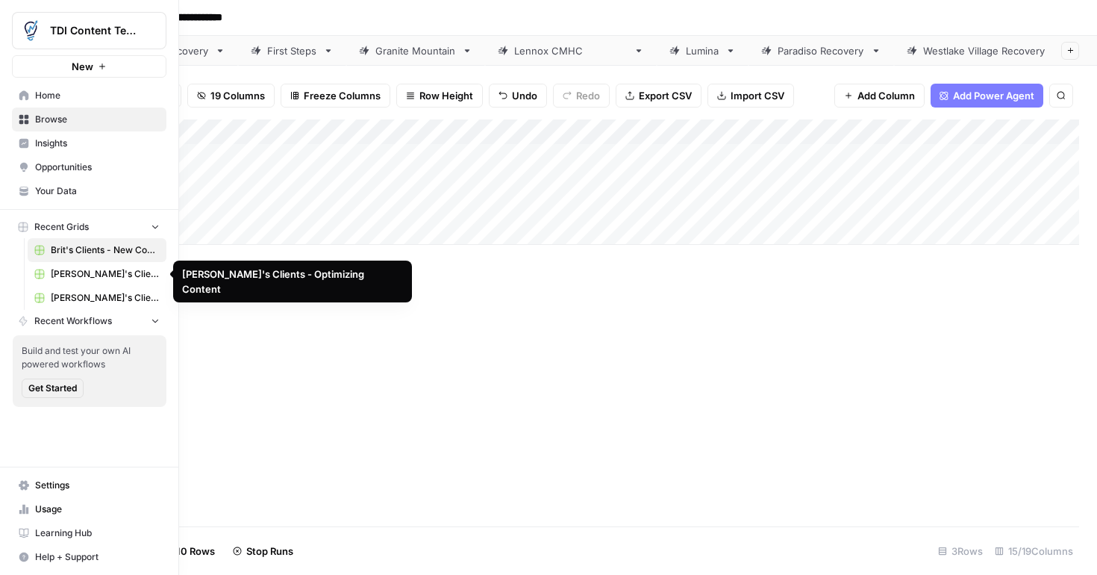
click at [73, 272] on span "[PERSON_NAME]'s Clients - Optimizing Content" at bounding box center [105, 273] width 109 height 13
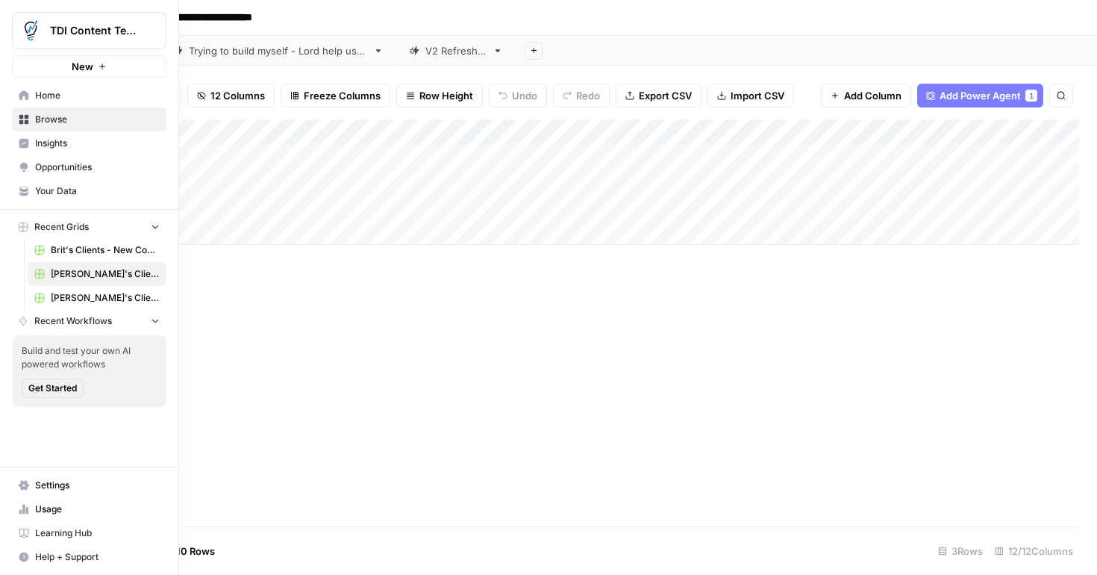
click at [93, 302] on span "Steph's Clients - New Content" at bounding box center [105, 297] width 109 height 13
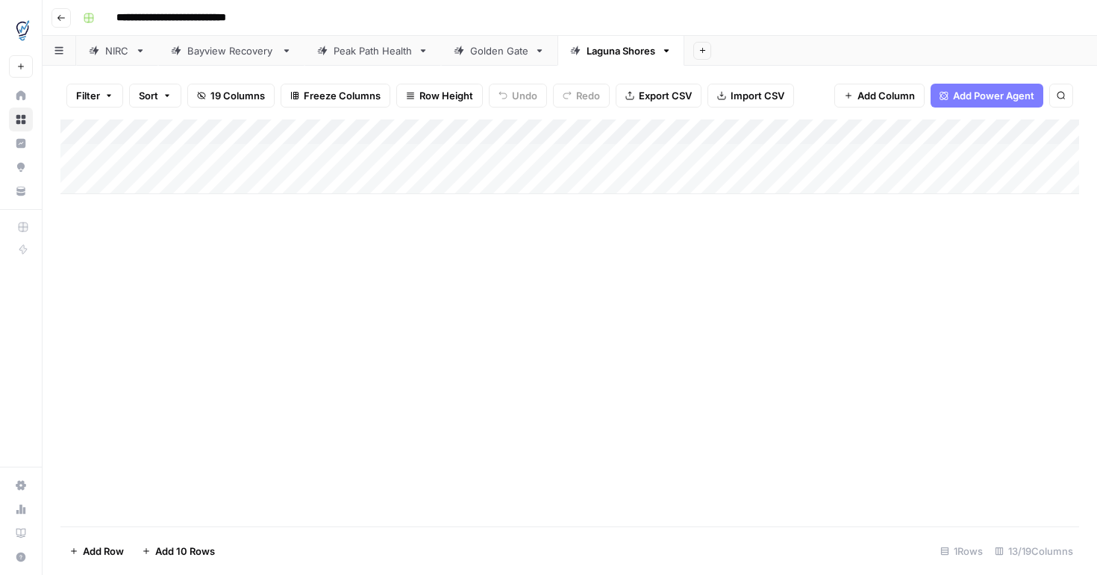
click at [57, 49] on icon "button" at bounding box center [58, 50] width 9 height 8
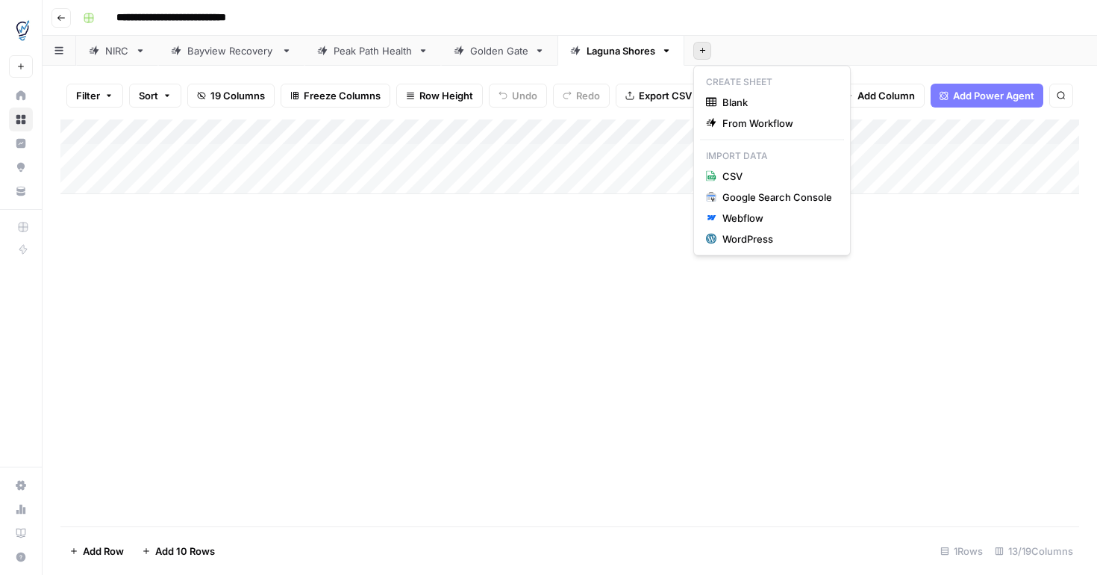
click at [703, 50] on icon "button" at bounding box center [702, 50] width 5 height 5
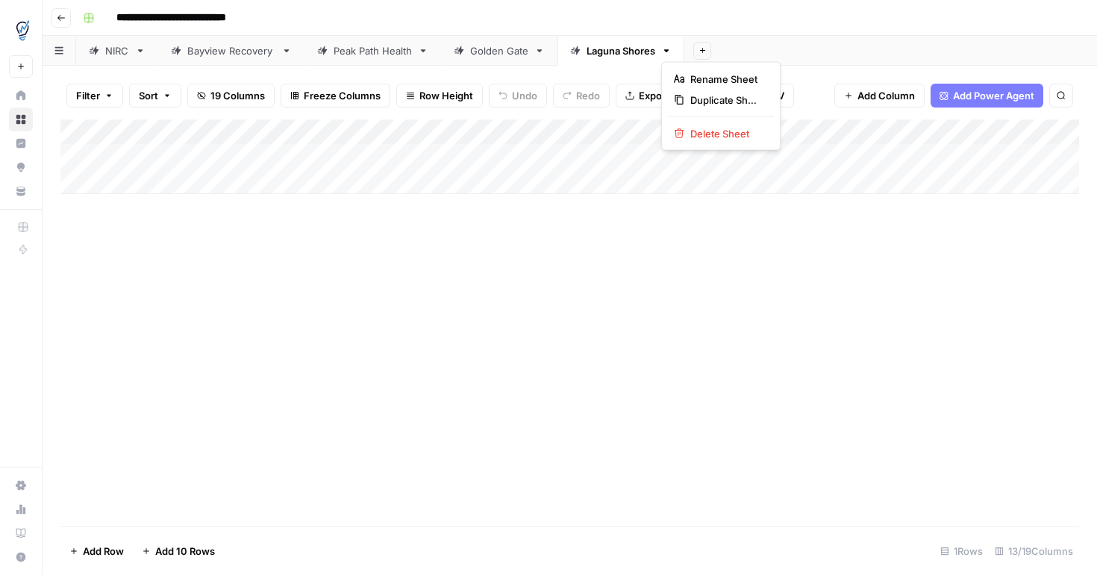
click at [670, 52] on icon "button" at bounding box center [666, 51] width 10 height 10
click at [700, 101] on span "Duplicate Sheet" at bounding box center [727, 100] width 72 height 15
click at [761, 57] on div "Laguna Shores" at bounding box center [748, 50] width 69 height 15
drag, startPoint x: 783, startPoint y: 49, endPoint x: 706, endPoint y: 47, distance: 76.9
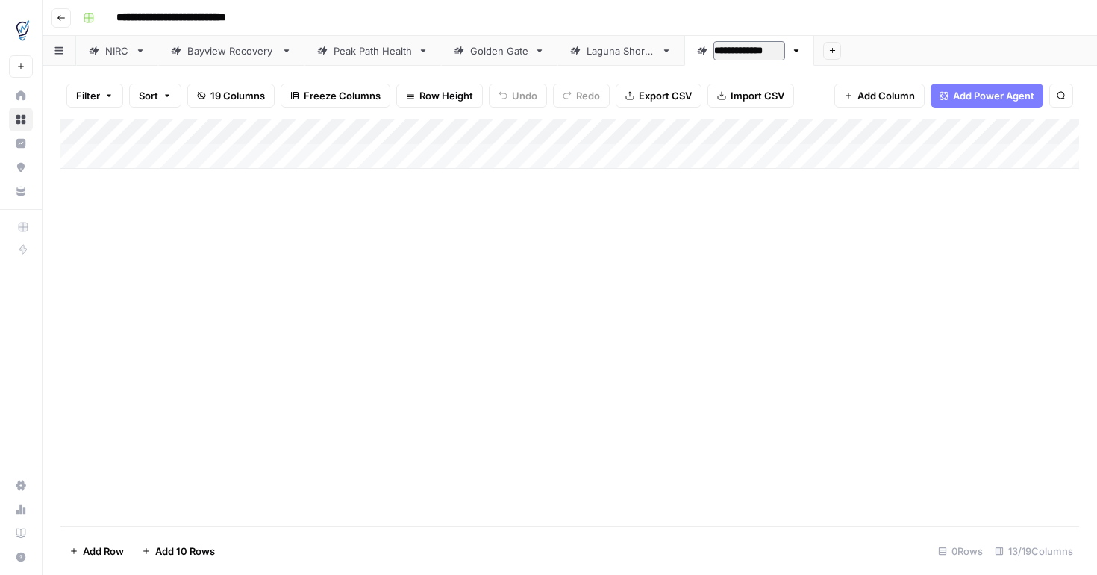
click at [706, 47] on div "**********" at bounding box center [741, 51] width 88 height 22
type input "*****"
click at [455, 134] on div "Add Column" at bounding box center [569, 143] width 1019 height 49
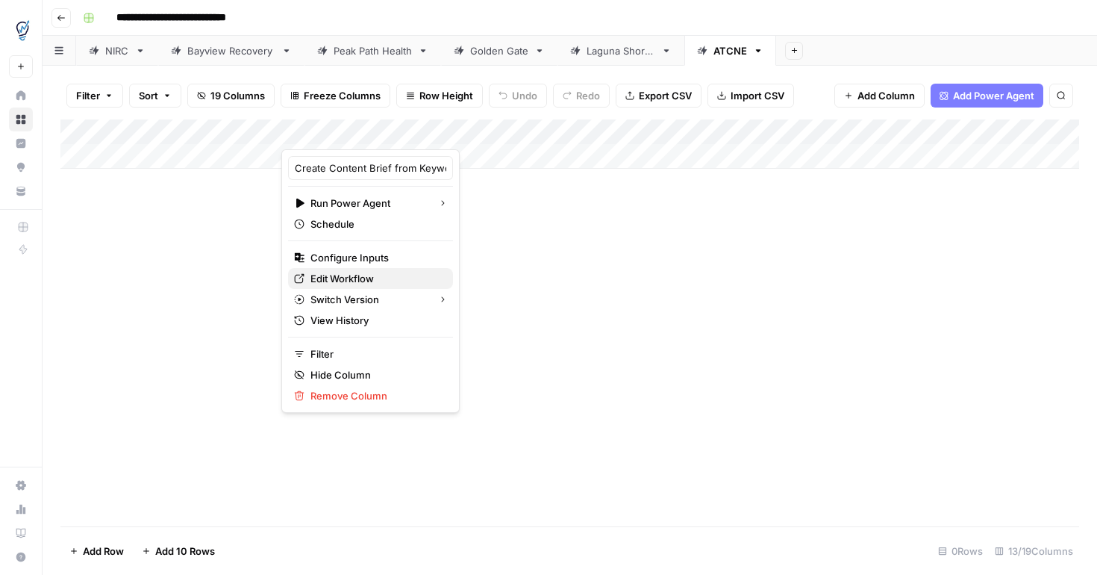
click at [379, 275] on span "Edit Workflow" at bounding box center [376, 278] width 131 height 15
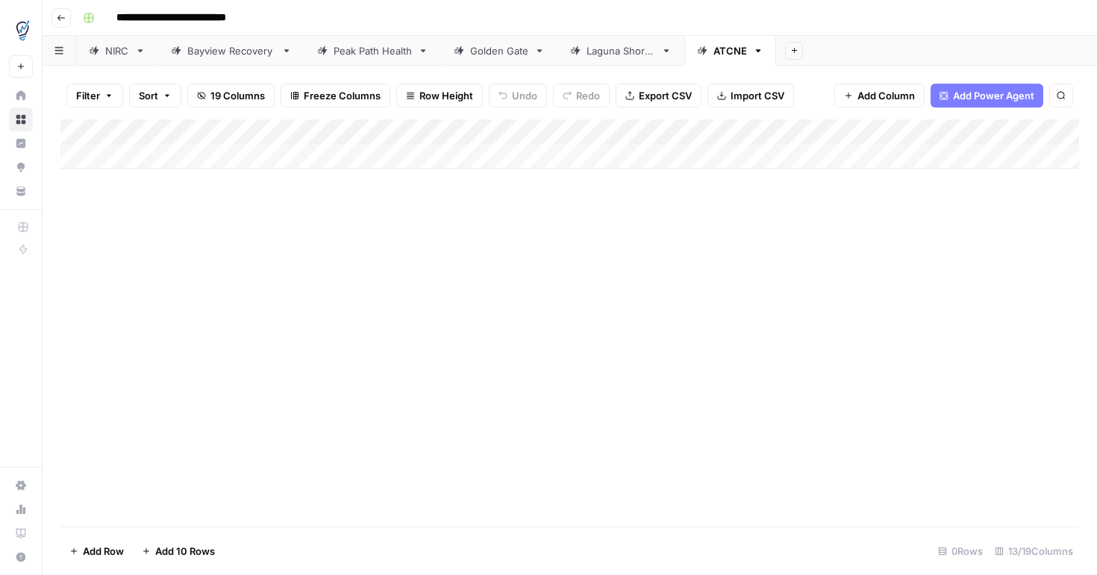
click at [456, 134] on div "Add Column" at bounding box center [569, 143] width 1019 height 49
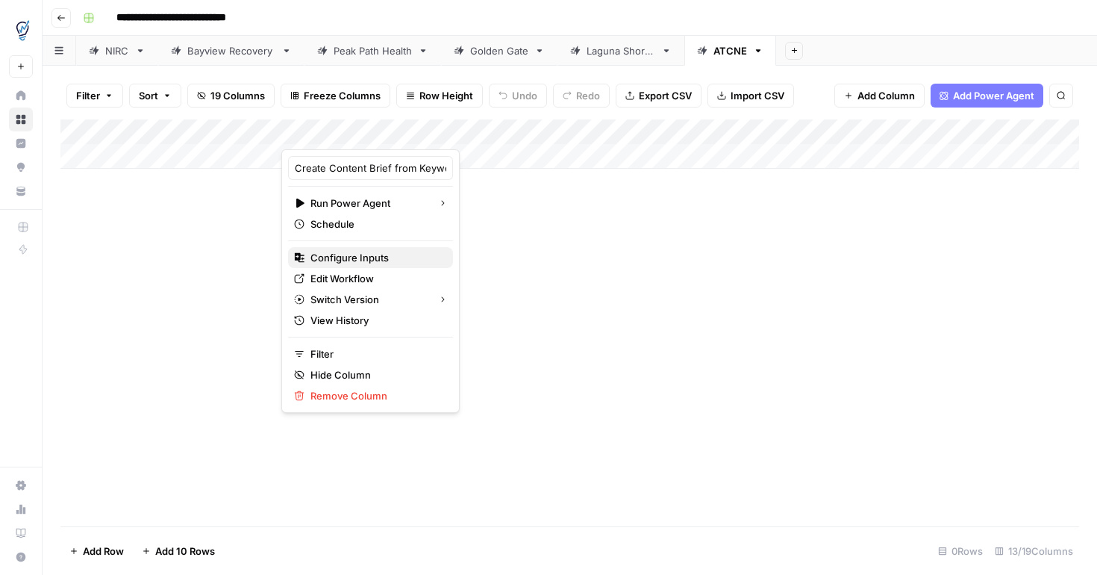
click at [364, 260] on span "Configure Inputs" at bounding box center [376, 257] width 131 height 15
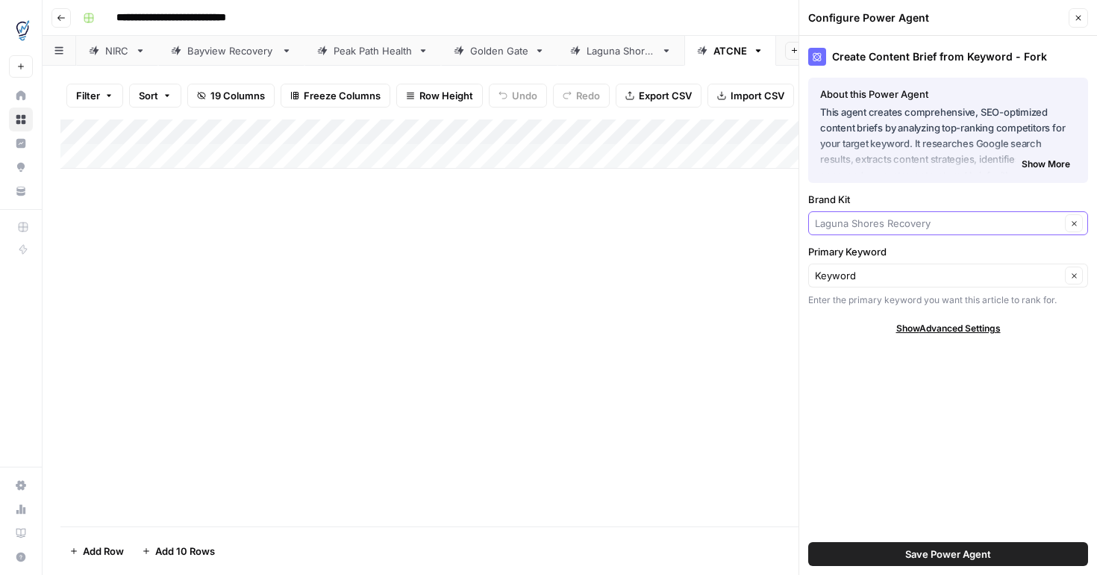
click at [977, 227] on input "Brand Kit" at bounding box center [938, 223] width 246 height 15
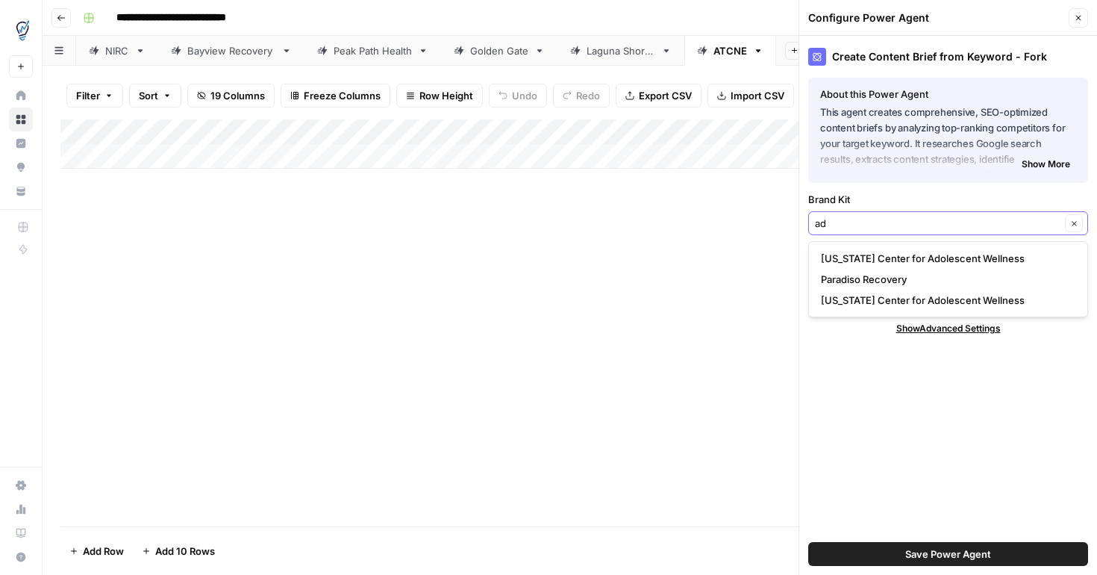
type input "a"
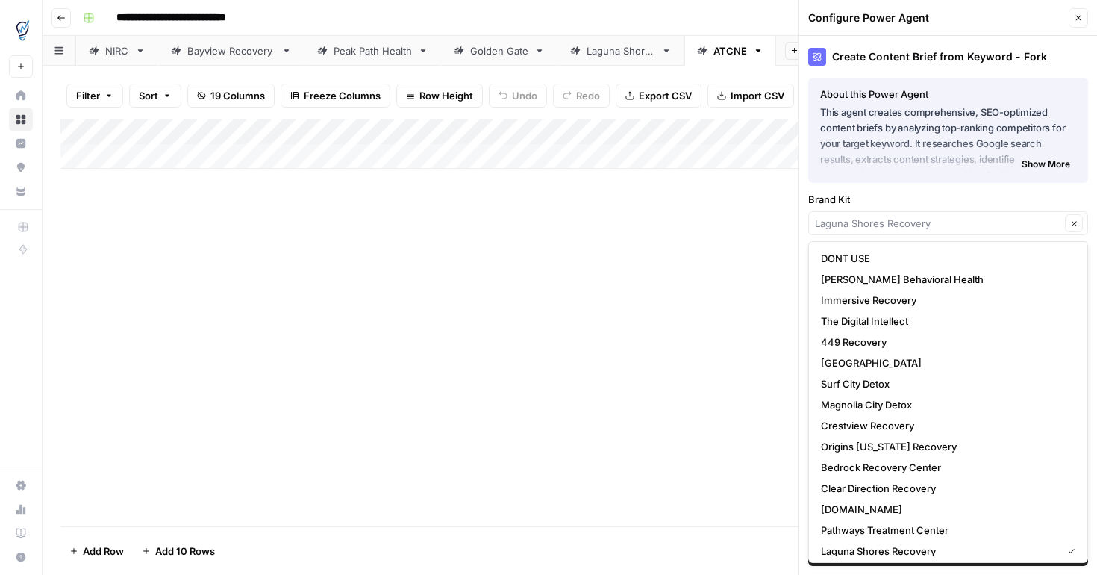
type input "Laguna Shores Recovery"
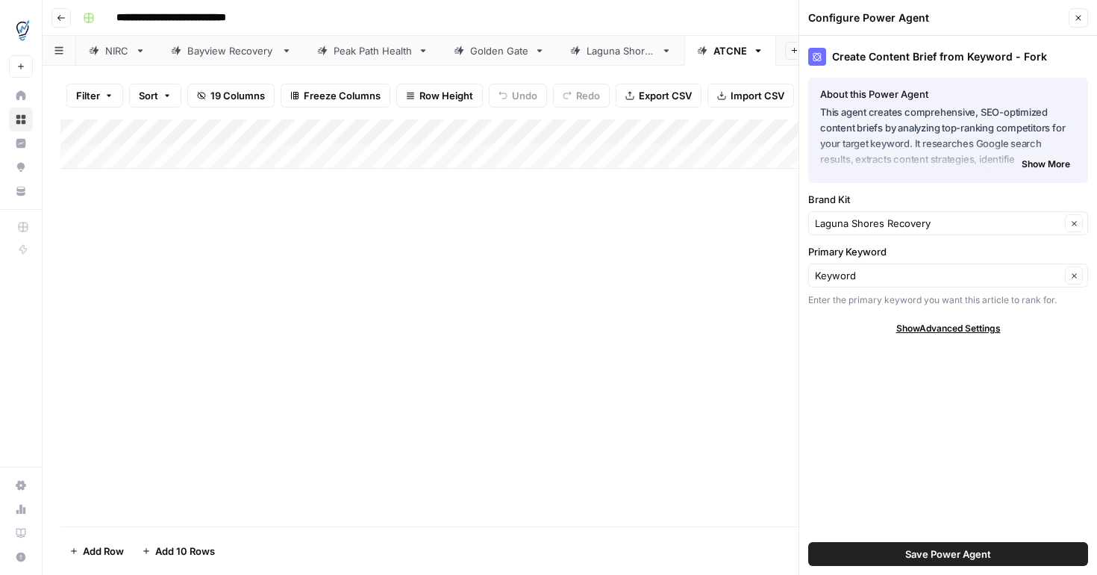
click at [570, 353] on div "Add Column" at bounding box center [569, 322] width 1019 height 407
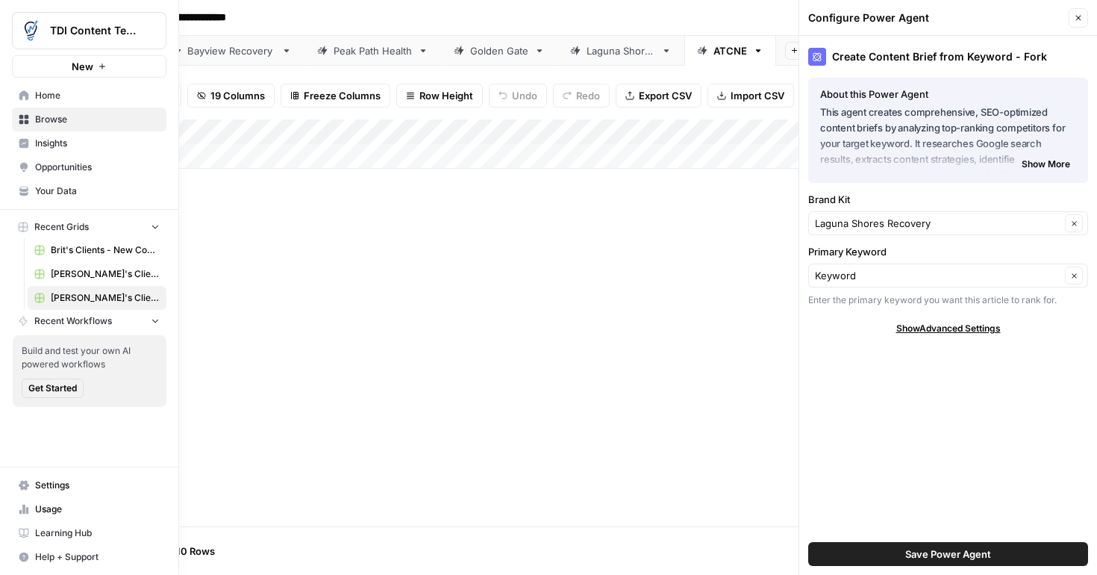
click at [31, 188] on link "Your Data" at bounding box center [89, 191] width 155 height 24
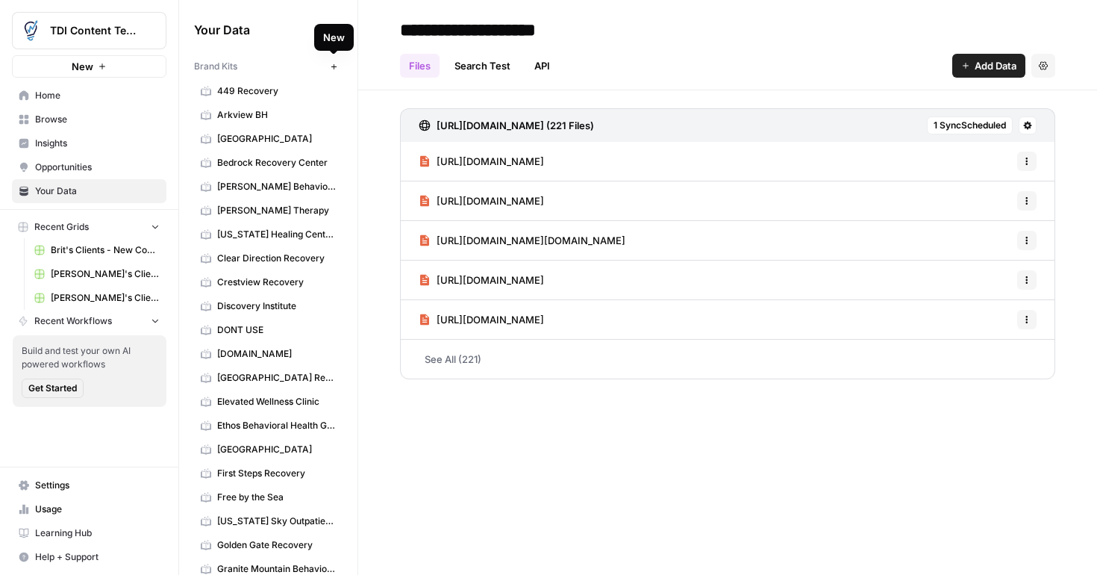
click at [333, 68] on icon "button" at bounding box center [333, 65] width 5 height 5
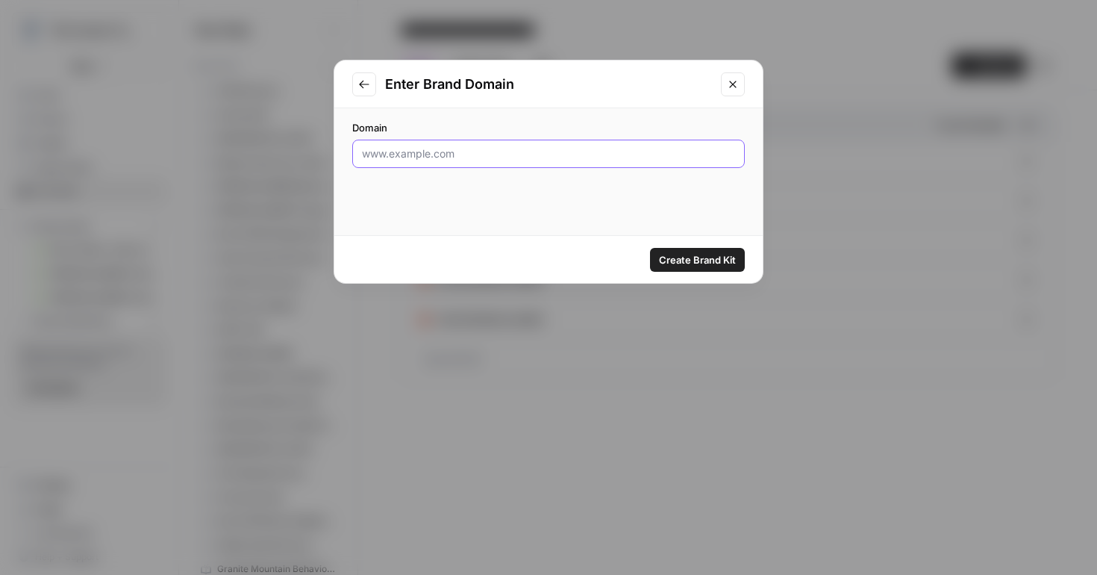
click at [491, 159] on input "Domain" at bounding box center [548, 153] width 373 height 15
click at [439, 156] on input "Domain" at bounding box center [548, 153] width 373 height 15
click at [467, 157] on input "Domain" at bounding box center [548, 153] width 373 height 15
paste input "https://www.atcne.net/"
type input "https://www.atcne.net/"
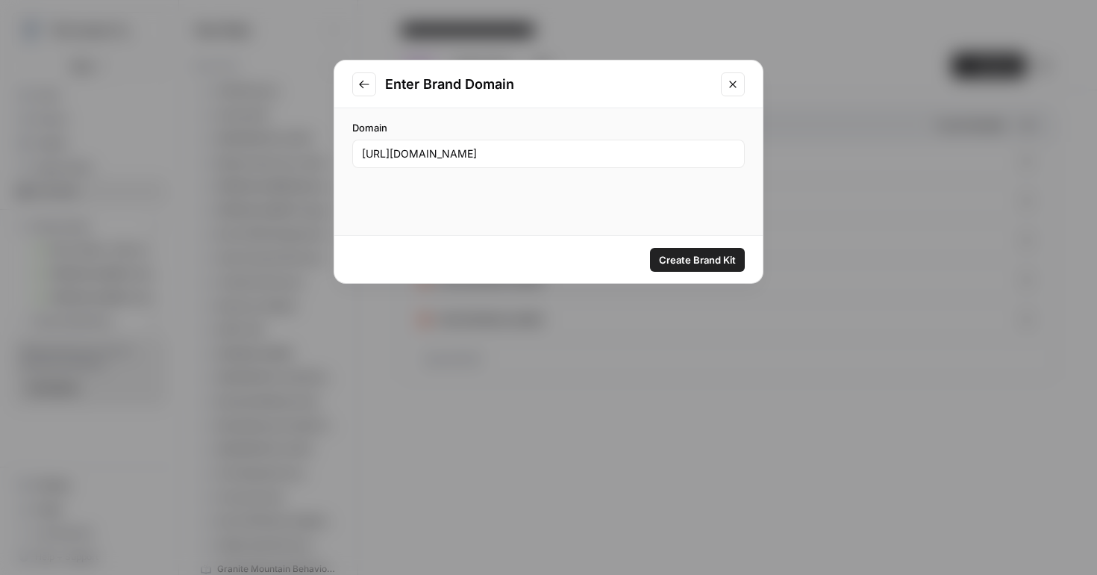
click at [699, 260] on span "Create Brand Kit" at bounding box center [697, 259] width 77 height 15
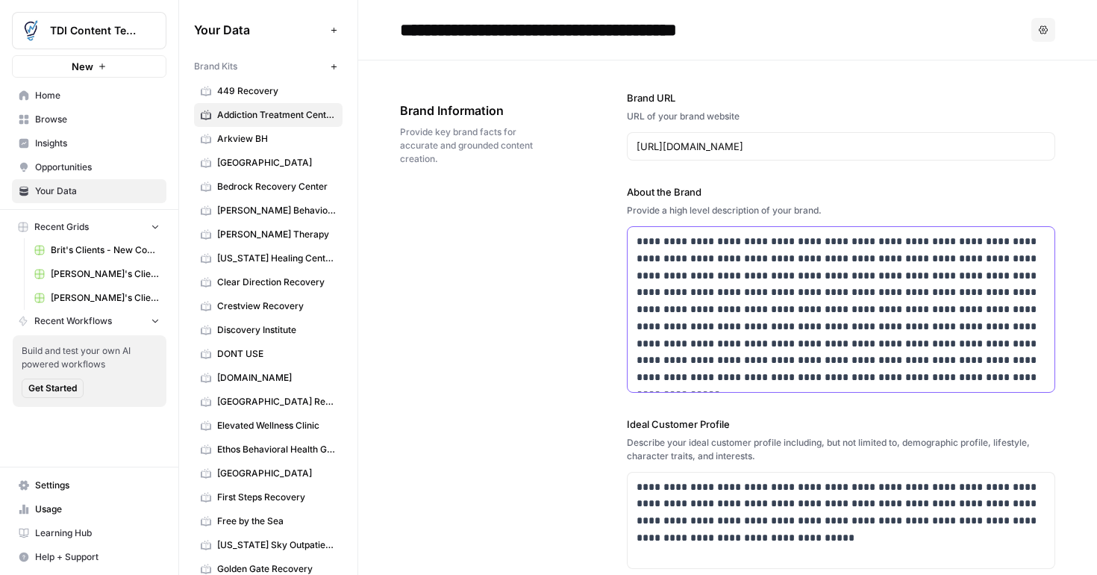
click at [809, 375] on p "**********" at bounding box center [842, 309] width 410 height 153
click at [719, 328] on p "**********" at bounding box center [842, 309] width 410 height 153
click at [802, 336] on p "**********" at bounding box center [842, 309] width 410 height 153
drag, startPoint x: 670, startPoint y: 296, endPoint x: 626, endPoint y: 232, distance: 77.4
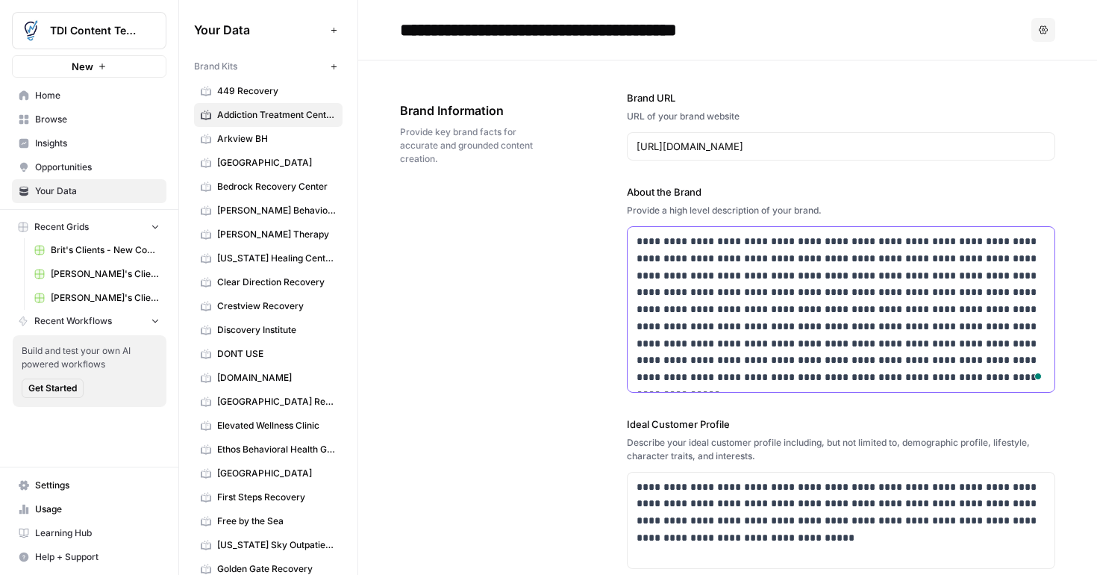
click at [627, 232] on div "**********" at bounding box center [841, 309] width 429 height 166
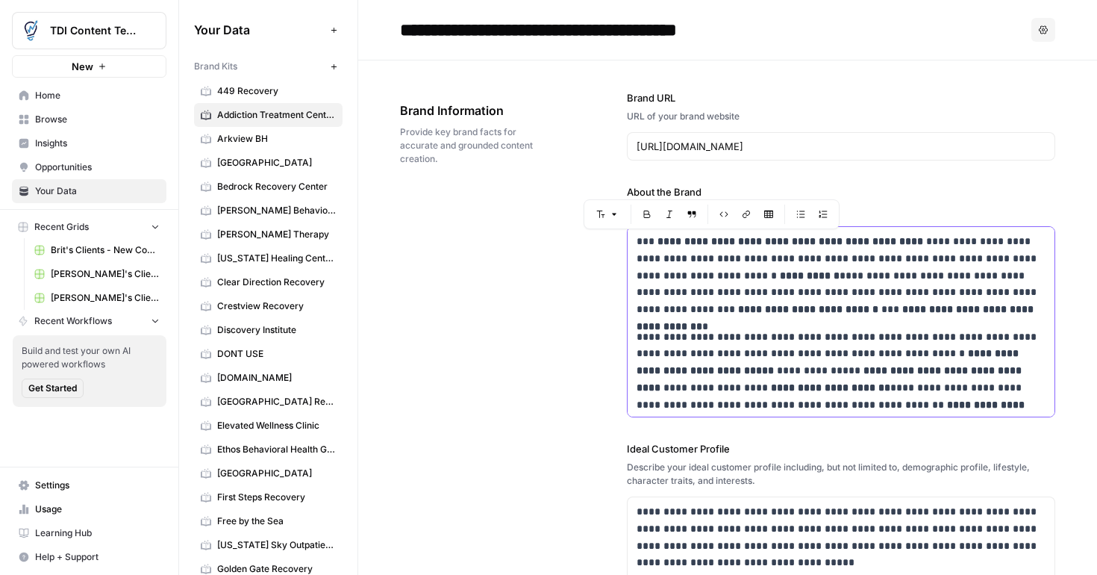
drag, startPoint x: 803, startPoint y: 408, endPoint x: 647, endPoint y: 210, distance: 252.6
click at [647, 209] on body "TDI Content Team New Home Browse Insights Opportunities Your Data Recent Grids …" at bounding box center [548, 287] width 1097 height 575
click at [646, 211] on icon "button" at bounding box center [647, 214] width 9 height 9
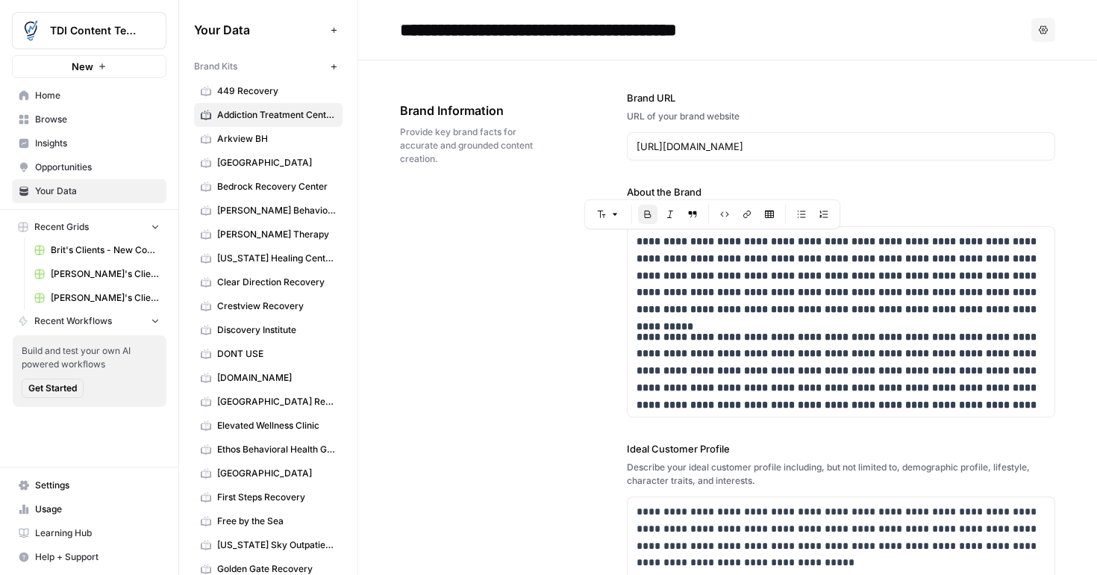
click at [646, 211] on icon "button" at bounding box center [648, 214] width 9 height 9
click at [973, 333] on p "**********" at bounding box center [842, 387] width 410 height 119
drag, startPoint x: 732, startPoint y: 560, endPoint x: 620, endPoint y: 499, distance: 128.3
click at [620, 499] on div "**********" at bounding box center [727, 522] width 655 height 924
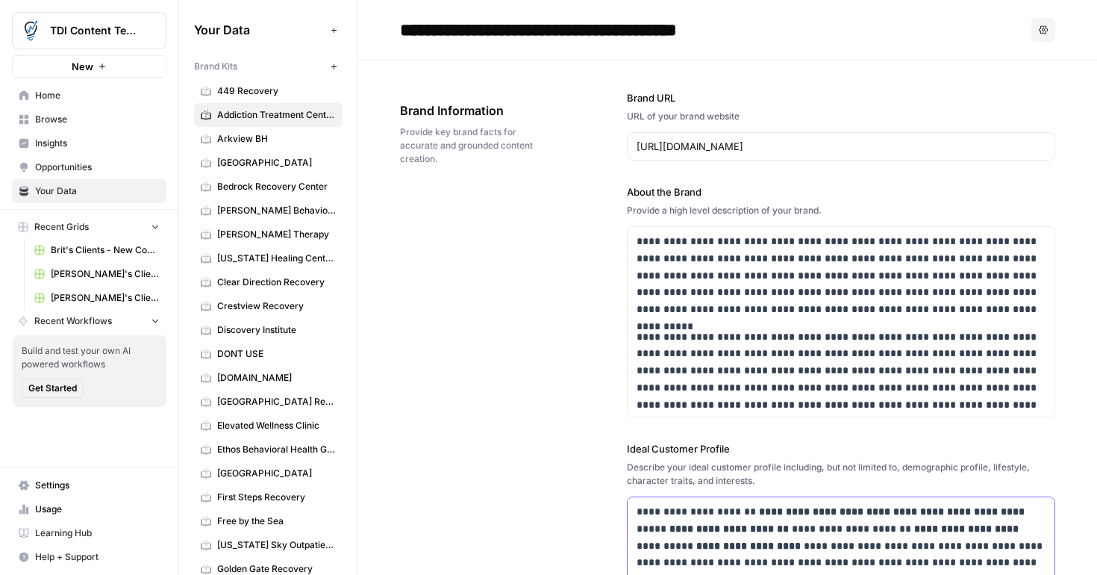
click at [764, 549] on p "**********" at bounding box center [842, 537] width 410 height 68
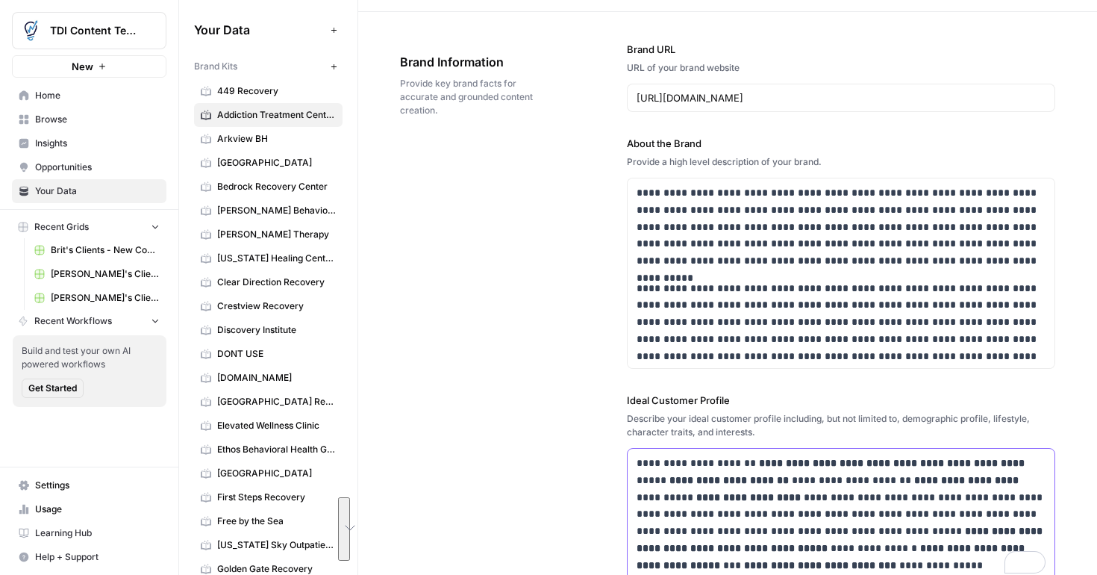
click at [807, 469] on p "**********" at bounding box center [842, 514] width 410 height 119
click at [630, 449] on div "**********" at bounding box center [842, 514] width 428 height 131
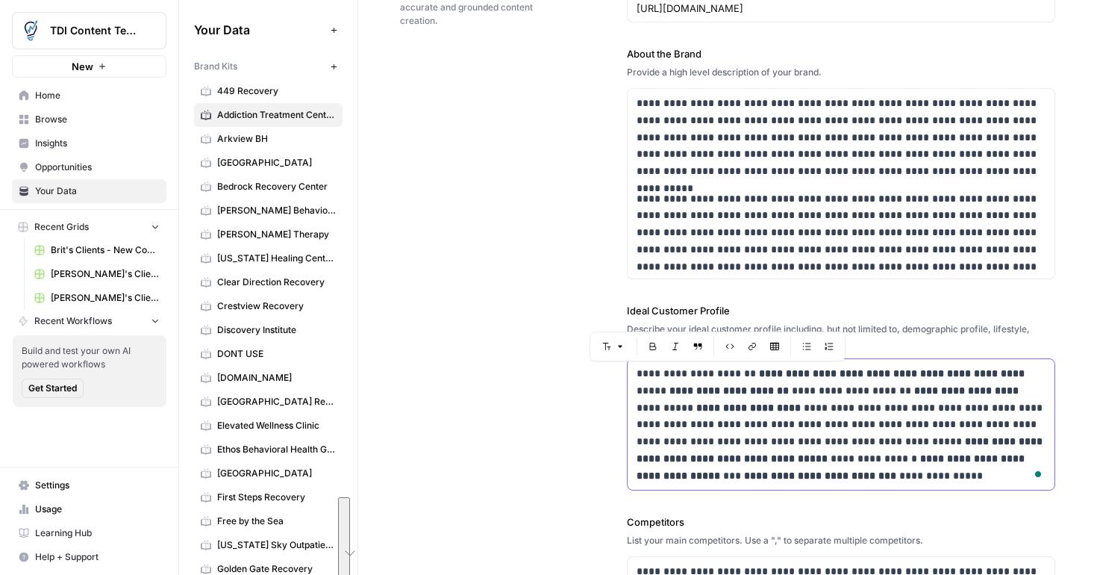
scroll to position [138, 0]
click at [648, 349] on button "Bold" at bounding box center [653, 346] width 19 height 19
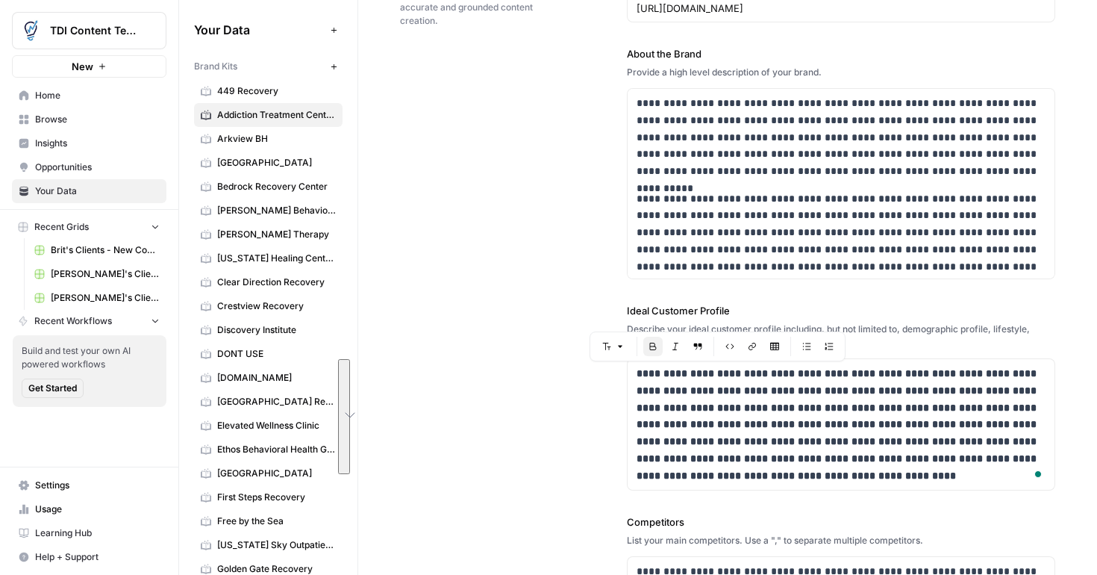
click at [655, 346] on icon "button" at bounding box center [653, 346] width 9 height 9
click at [508, 466] on div "**********" at bounding box center [727, 401] width 655 height 959
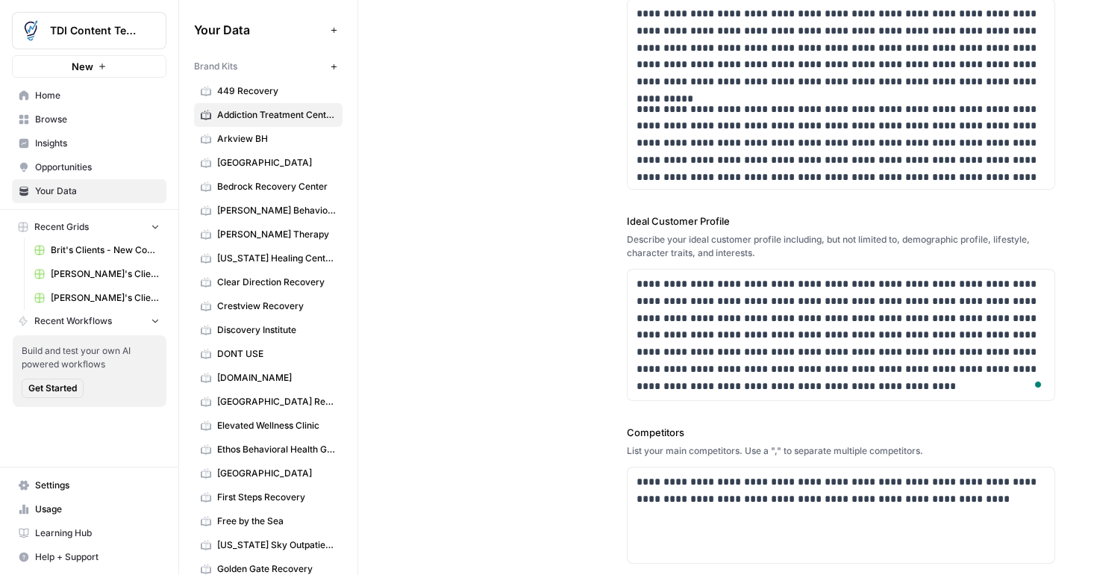
scroll to position [258, 0]
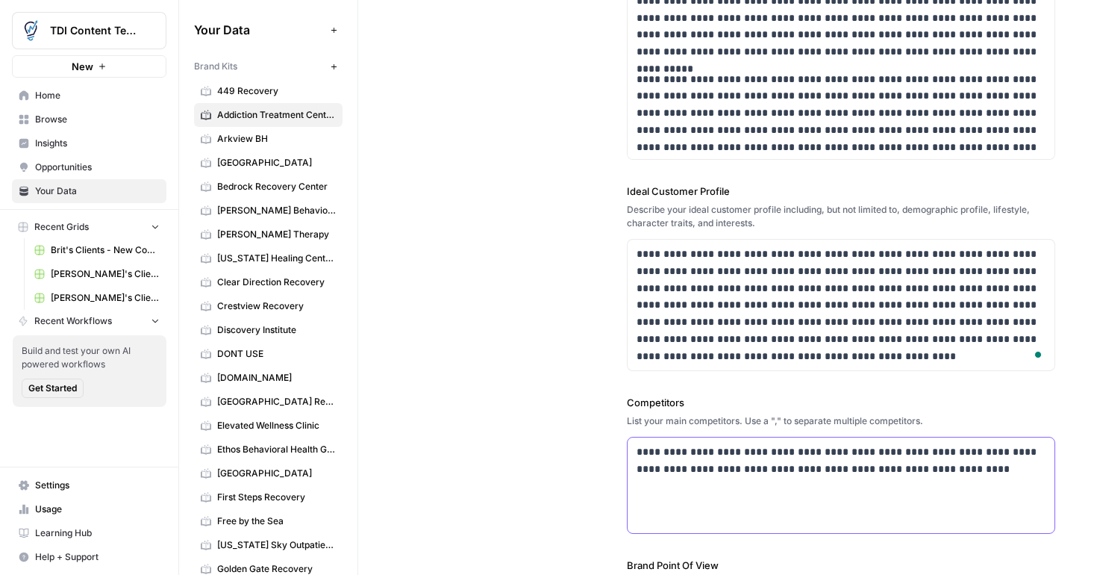
click at [1019, 470] on p "**********" at bounding box center [842, 460] width 410 height 34
click at [999, 473] on p "**********" at bounding box center [842, 460] width 410 height 34
click at [637, 454] on p "**********" at bounding box center [842, 460] width 410 height 34
click at [638, 451] on div "**********" at bounding box center [842, 485] width 428 height 96
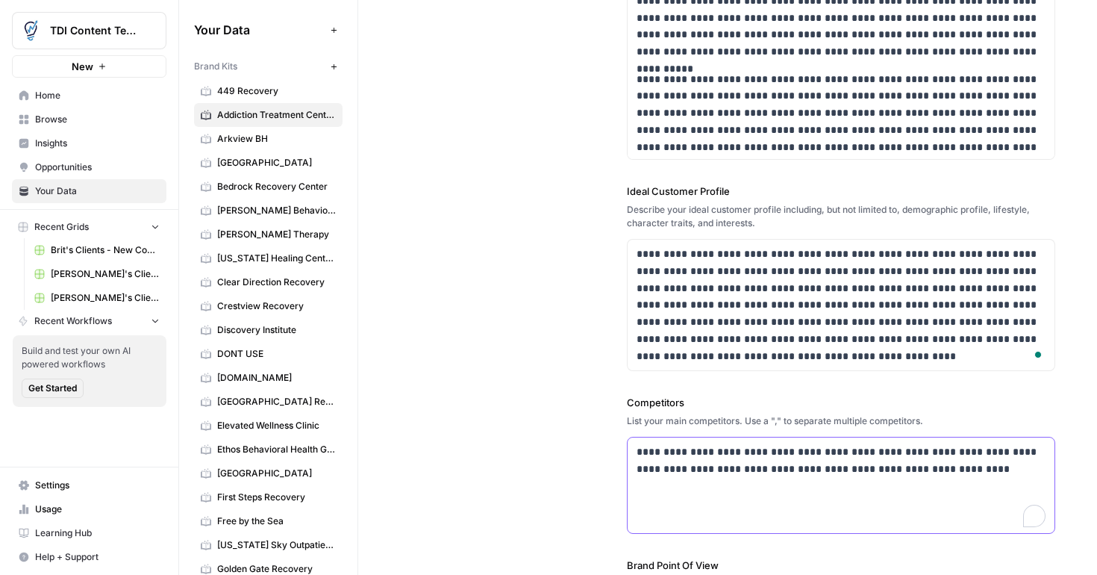
click at [638, 451] on div "**********" at bounding box center [842, 485] width 428 height 96
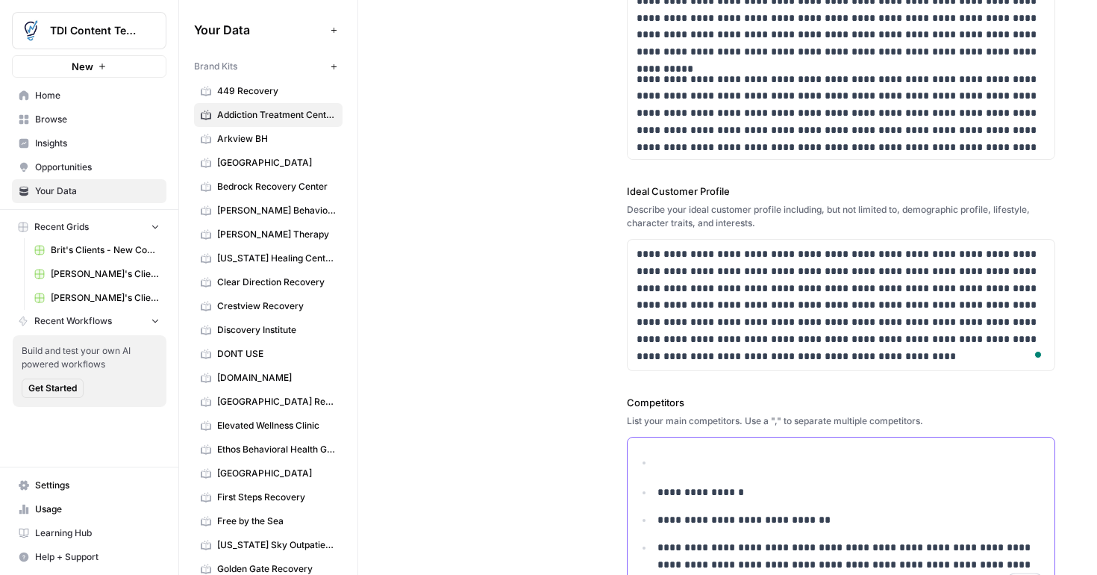
click at [658, 496] on p "**********" at bounding box center [852, 492] width 389 height 17
click at [658, 490] on p "**********" at bounding box center [852, 492] width 389 height 17
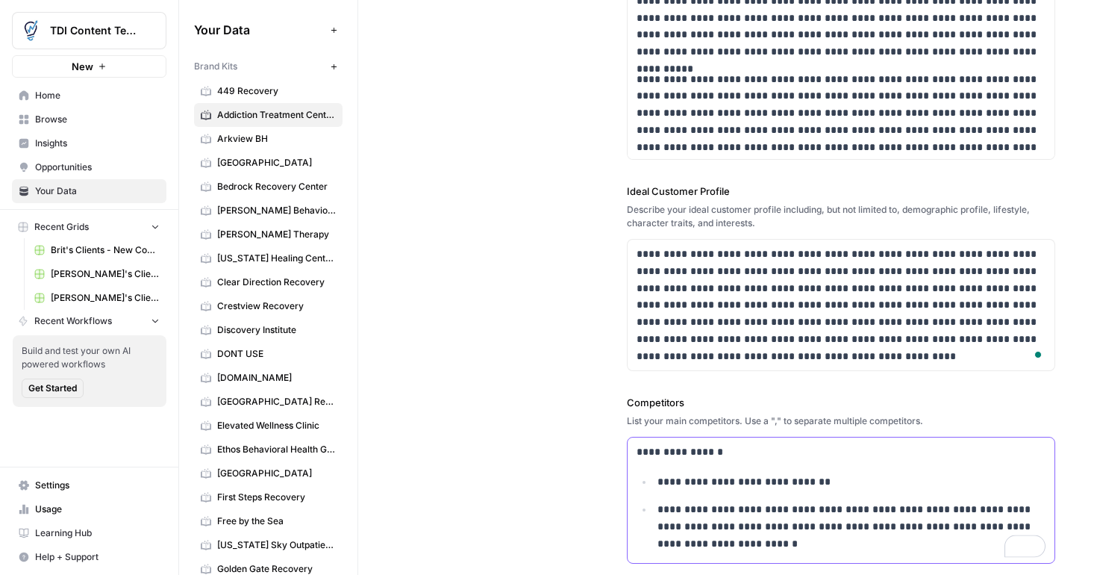
click at [658, 481] on p "**********" at bounding box center [852, 481] width 389 height 17
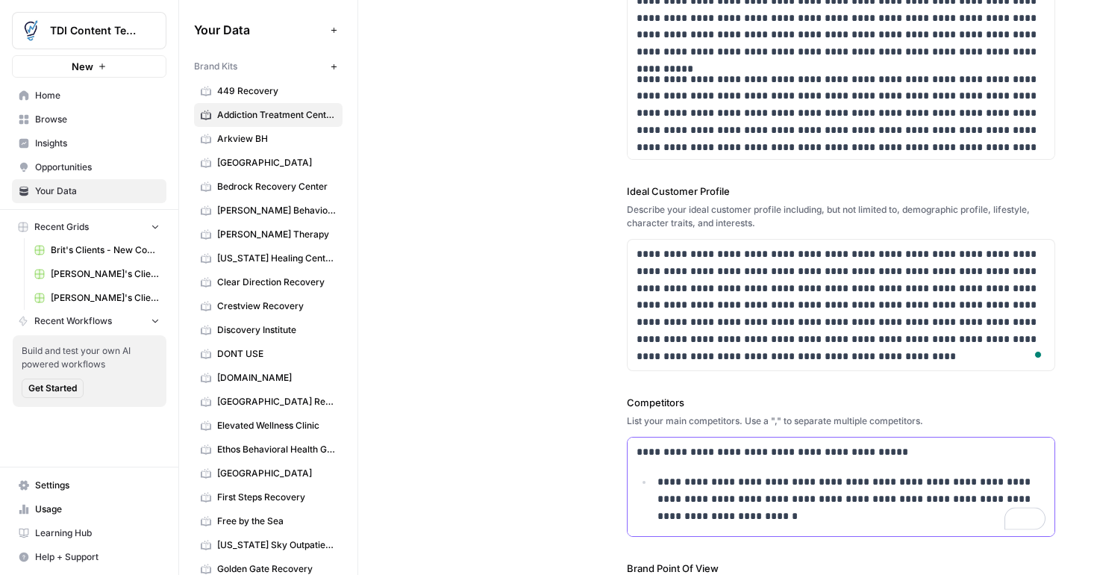
click at [658, 485] on p "**********" at bounding box center [852, 498] width 389 height 51
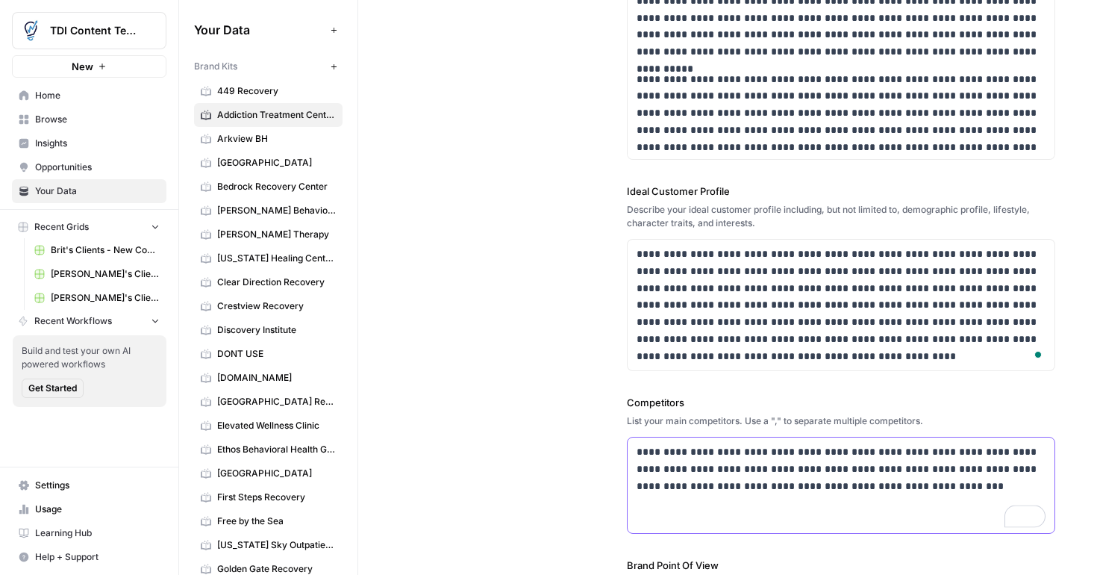
click at [997, 457] on p "**********" at bounding box center [842, 468] width 410 height 51
click at [559, 452] on div "**********" at bounding box center [727, 282] width 655 height 959
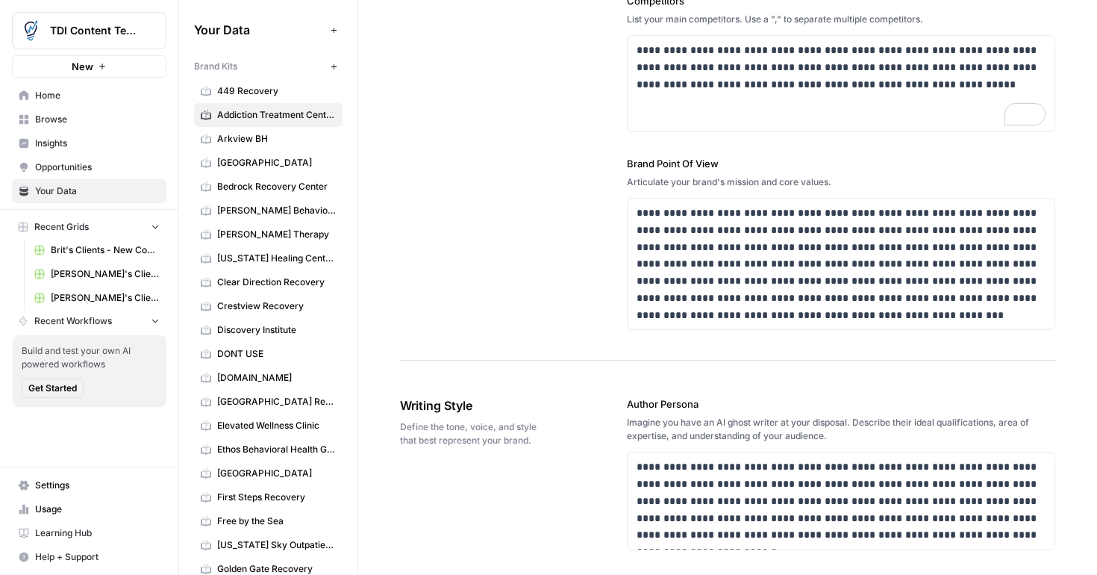
scroll to position [700, 0]
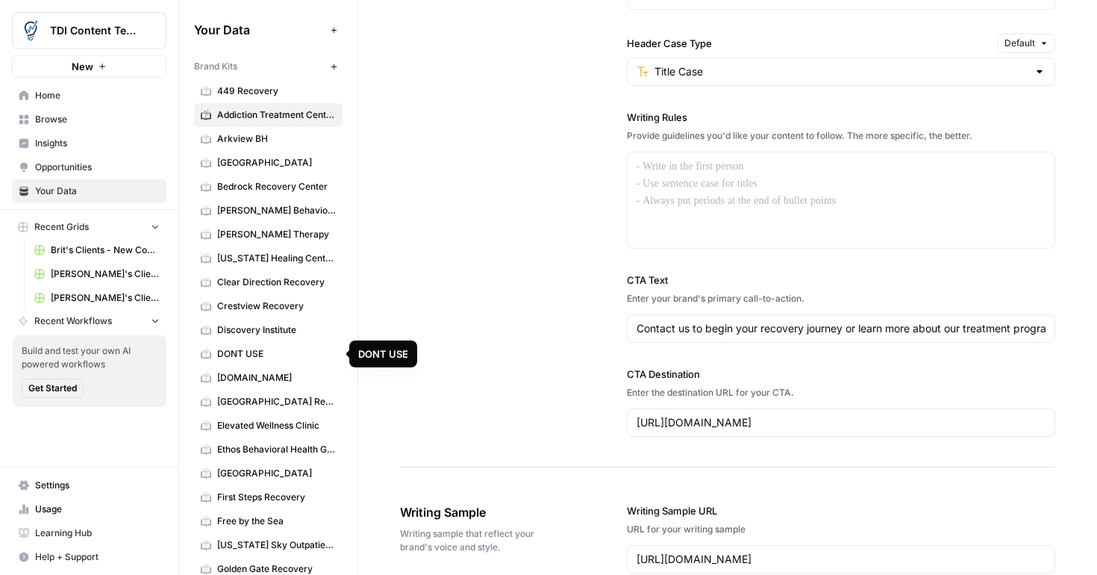
click at [222, 66] on span "Brand Kits" at bounding box center [215, 66] width 43 height 13
click at [234, 33] on span "Your Data" at bounding box center [259, 30] width 131 height 18
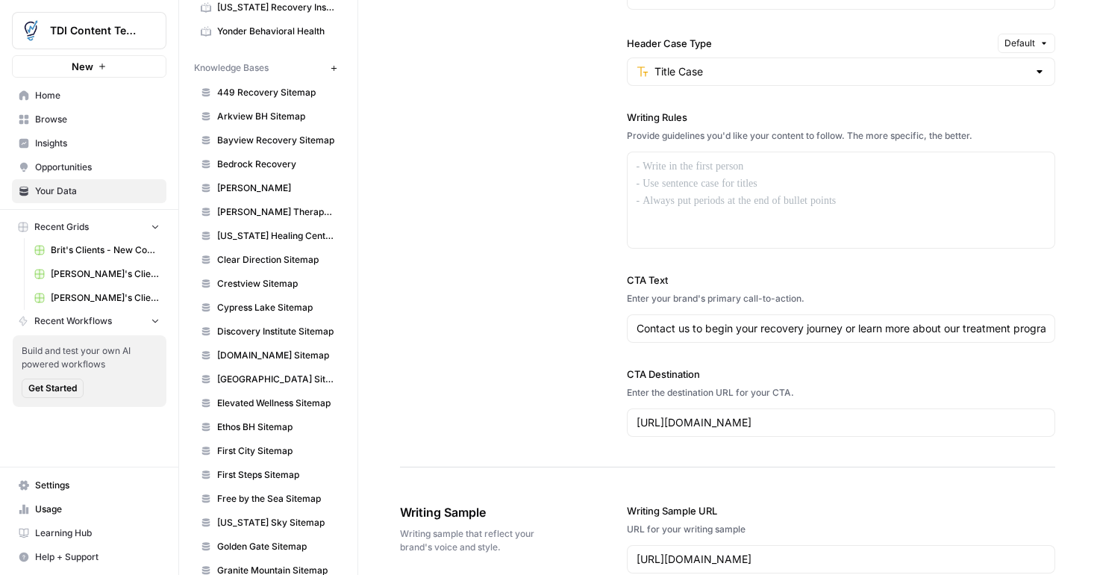
click at [335, 68] on icon "button" at bounding box center [333, 67] width 5 height 5
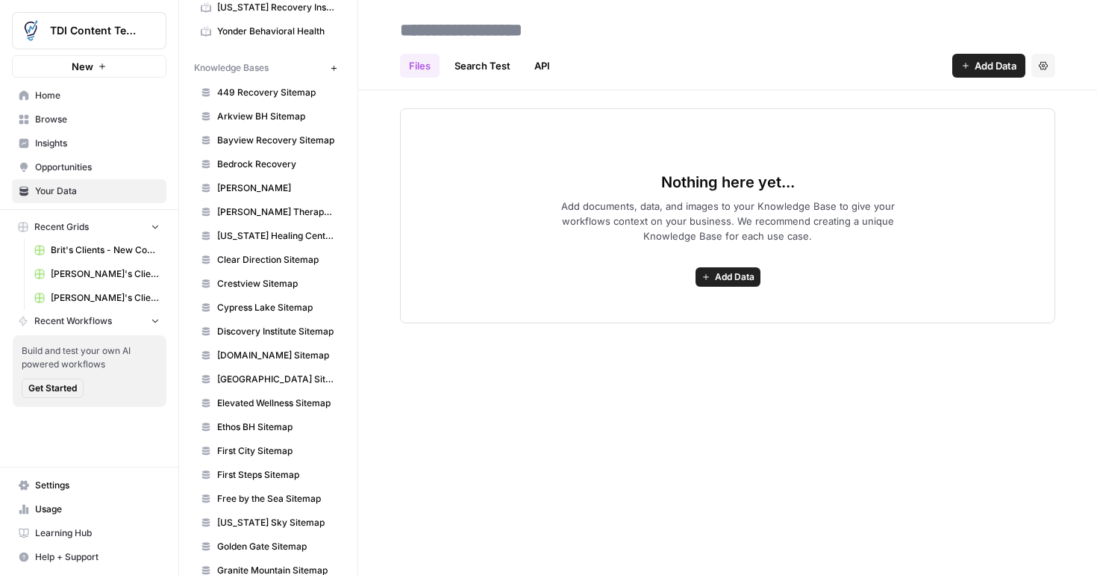
click at [732, 272] on span "Add Data" at bounding box center [735, 276] width 40 height 13
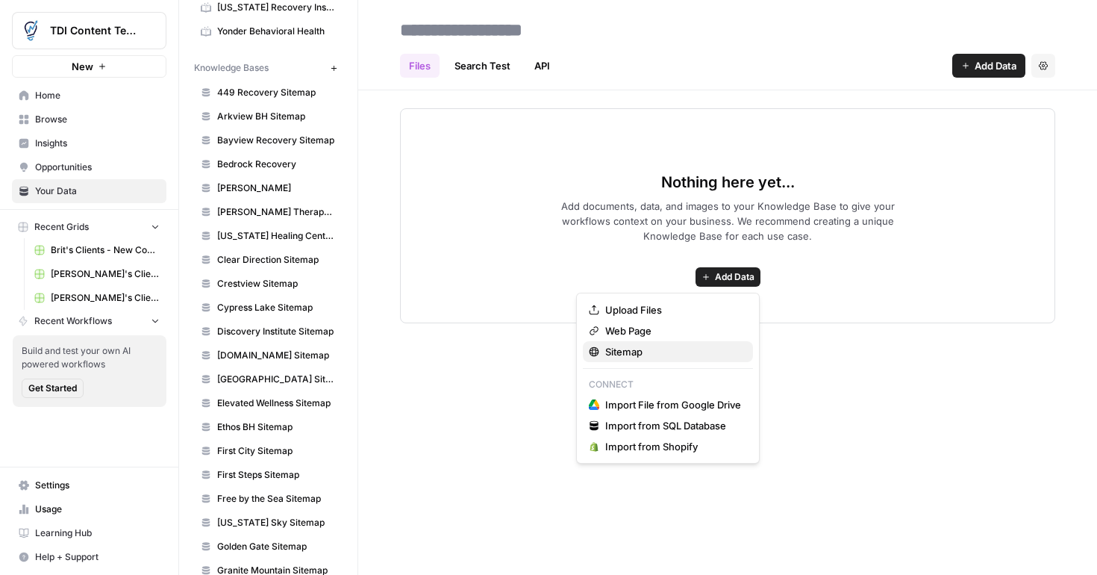
click at [648, 352] on span "Sitemap" at bounding box center [673, 351] width 136 height 15
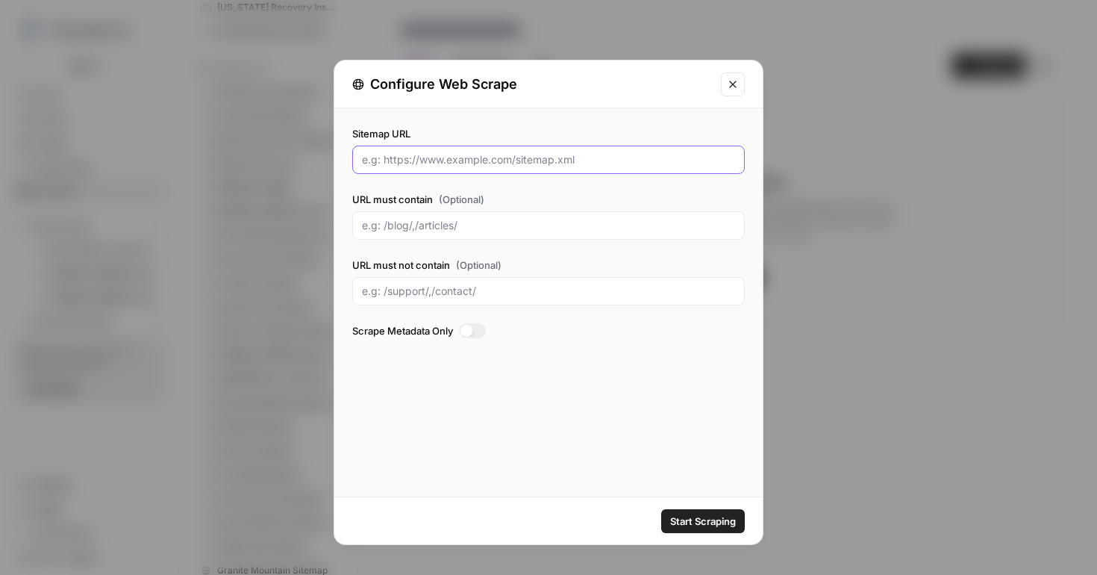
click at [602, 163] on input "Sitemap URL" at bounding box center [548, 159] width 373 height 15
paste input "https://www.atcne.net/page-sitemap.xml"
type input "https://www.atcne.net/page-sitemap.xml"
click at [700, 519] on span "Start Scraping" at bounding box center [703, 521] width 66 height 15
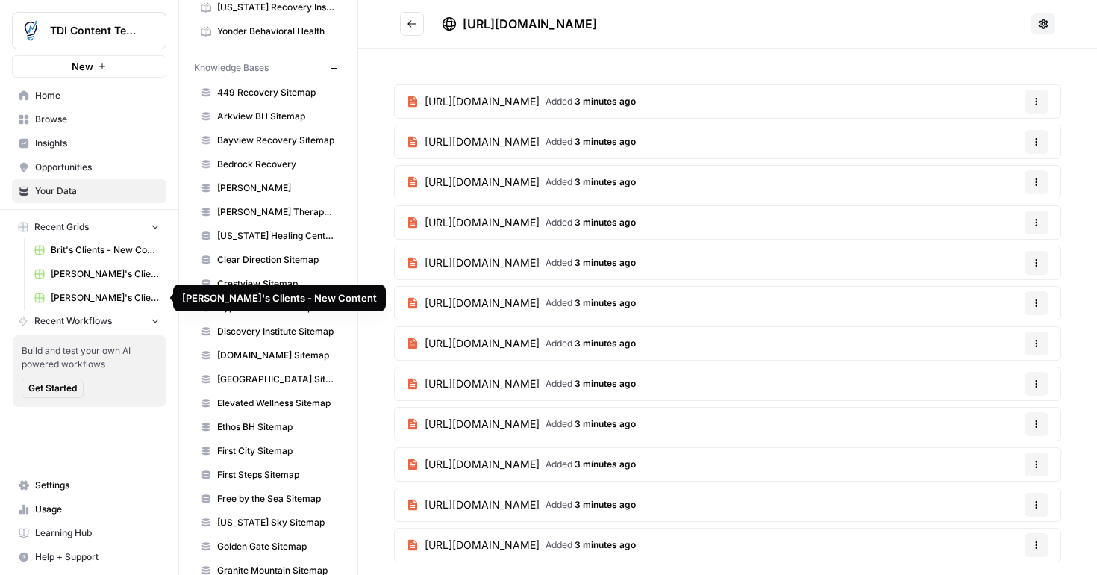
click at [84, 293] on span "Steph's Clients - New Content" at bounding box center [105, 297] width 109 height 13
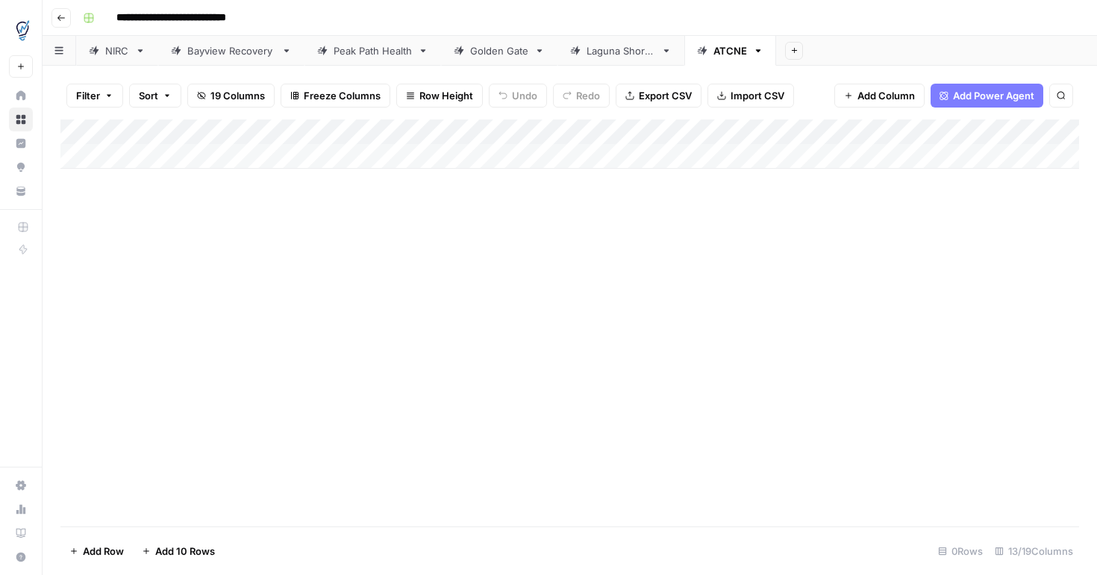
click at [457, 134] on div "Add Column" at bounding box center [569, 143] width 1019 height 49
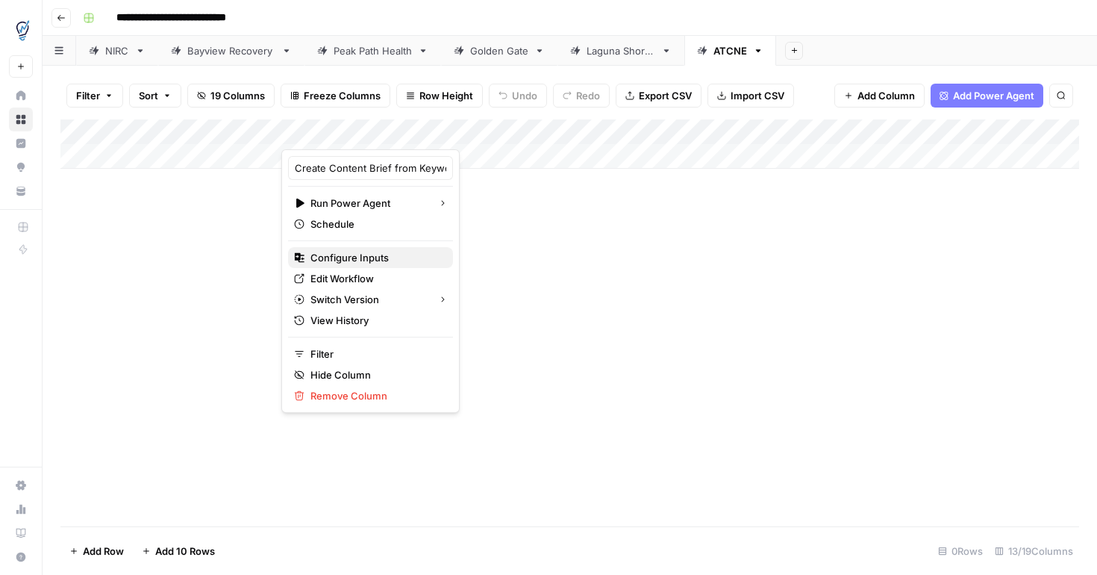
click at [382, 258] on span "Configure Inputs" at bounding box center [376, 257] width 131 height 15
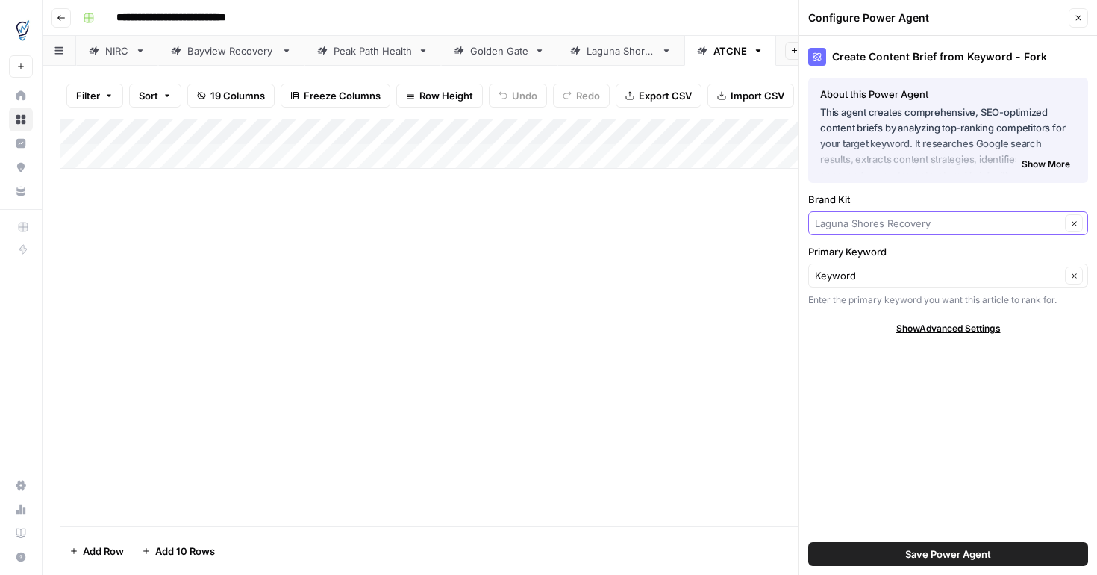
click at [930, 225] on input "Brand Kit" at bounding box center [938, 223] width 246 height 15
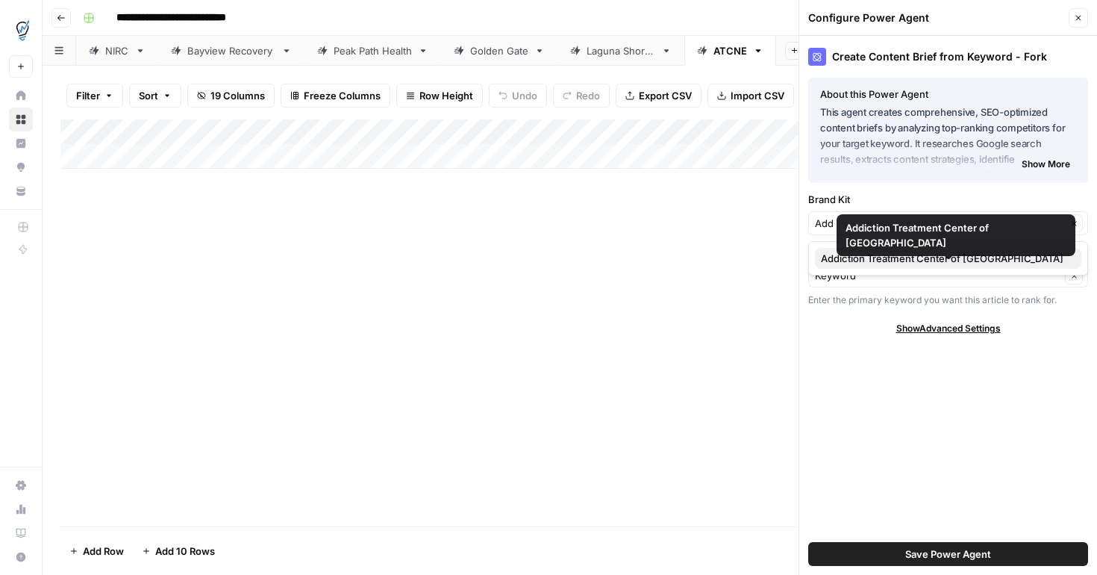
click at [1000, 259] on span "Addiction Treatment Center of [GEOGRAPHIC_DATA]" at bounding box center [945, 258] width 249 height 15
type input "Addiction Treatment Center of [GEOGRAPHIC_DATA]"
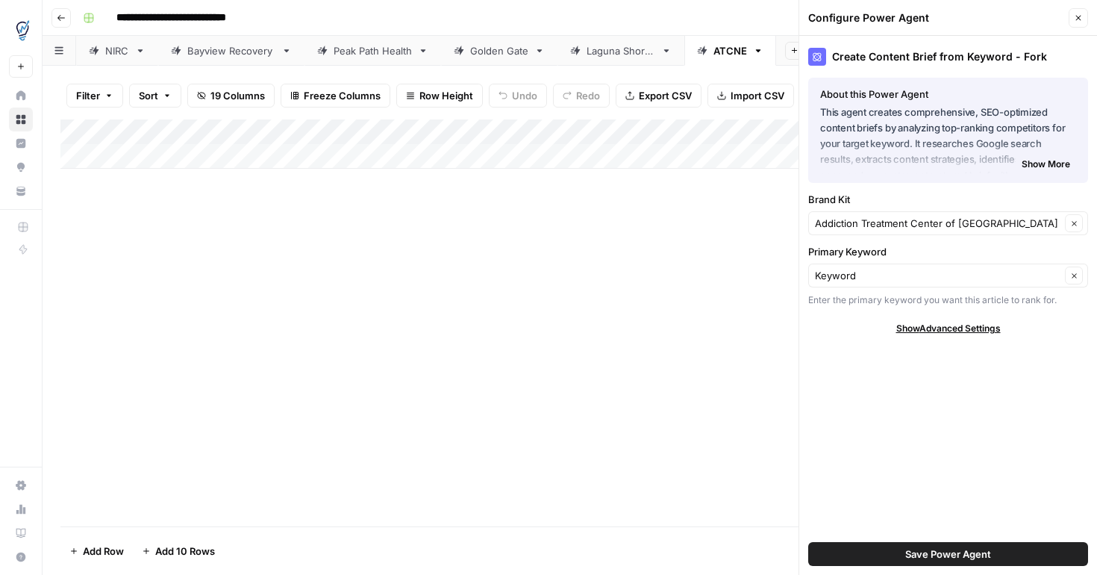
click at [990, 558] on span "Save Power Agent" at bounding box center [949, 553] width 86 height 15
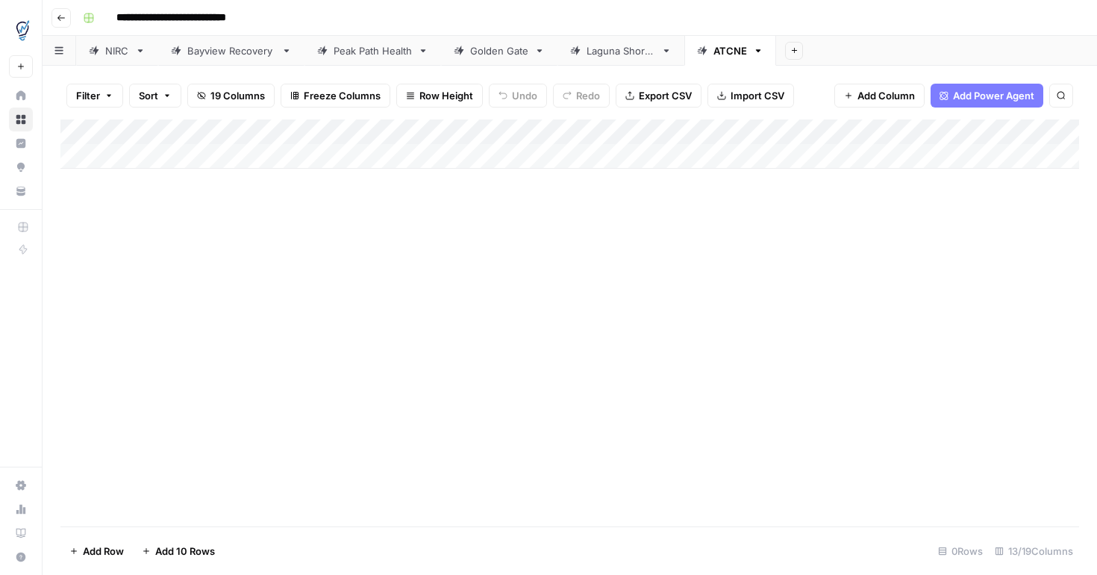
click at [941, 135] on div "Add Column" at bounding box center [569, 143] width 1019 height 49
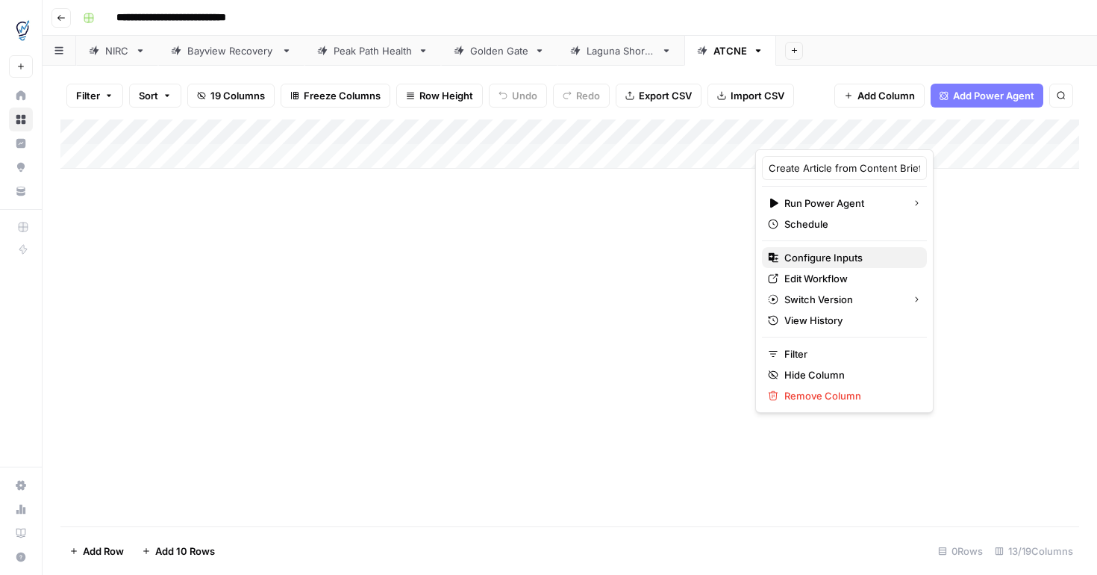
click at [854, 253] on span "Configure Inputs" at bounding box center [850, 257] width 131 height 15
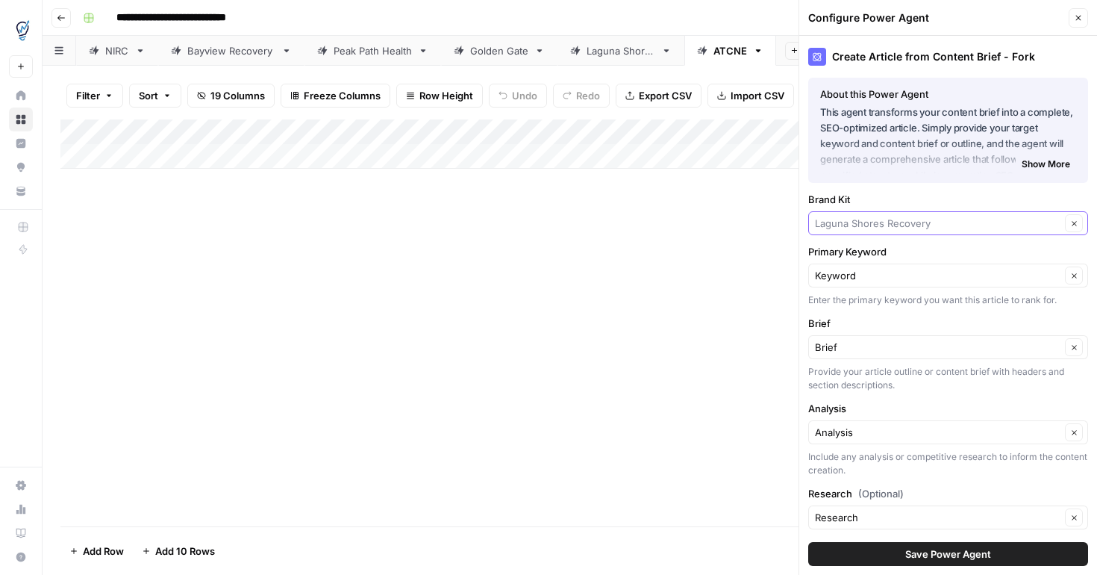
click at [965, 228] on input "Brand Kit" at bounding box center [938, 223] width 246 height 15
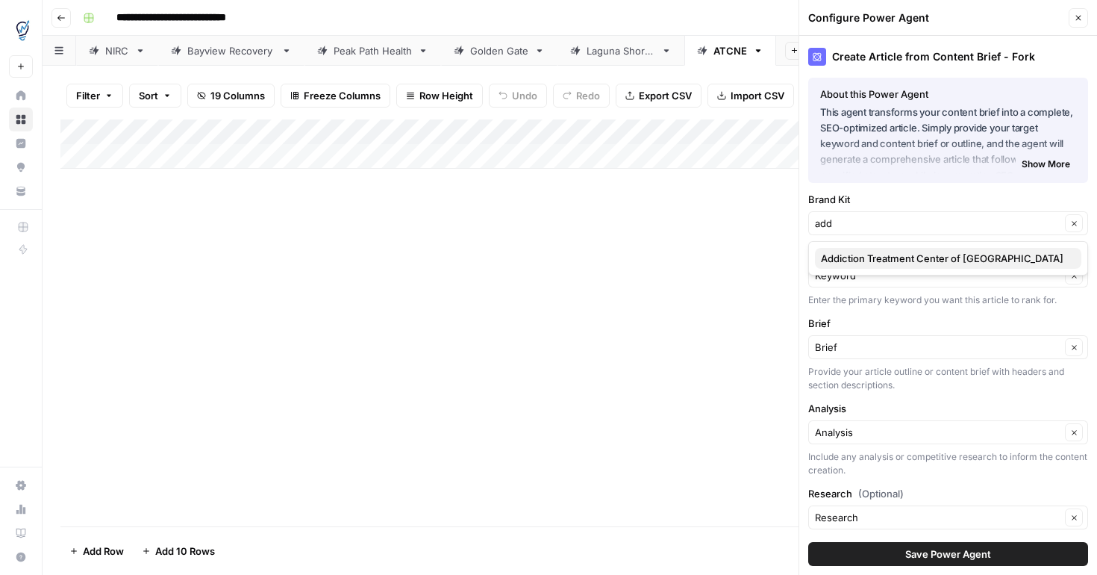
click at [930, 262] on span "Addiction Treatment Center of [GEOGRAPHIC_DATA]" at bounding box center [945, 258] width 249 height 15
type input "Addiction Treatment Center of [GEOGRAPHIC_DATA]"
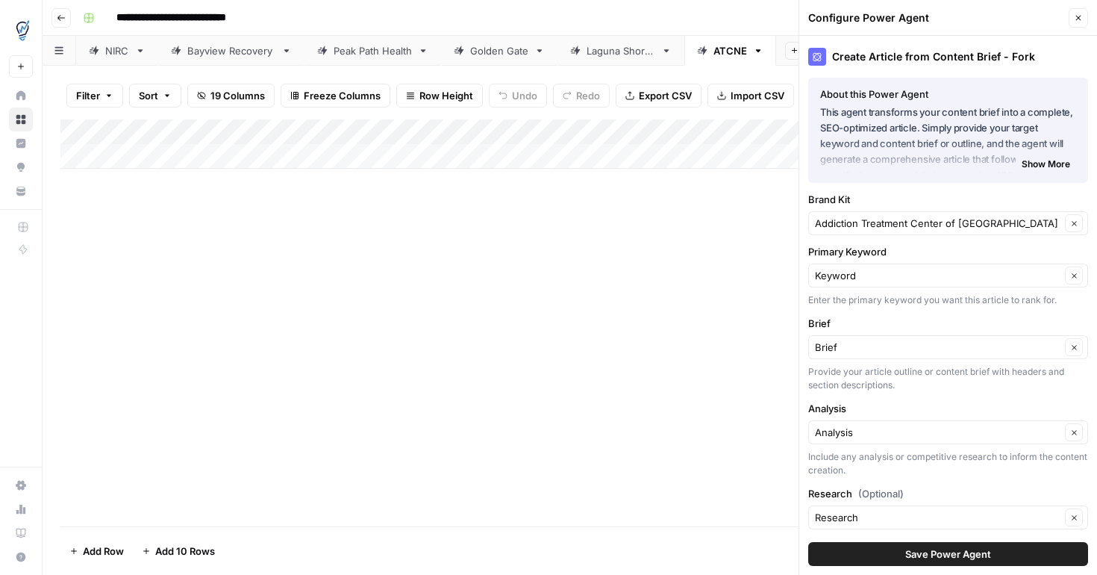
click at [873, 555] on button "Save Power Agent" at bounding box center [949, 554] width 280 height 24
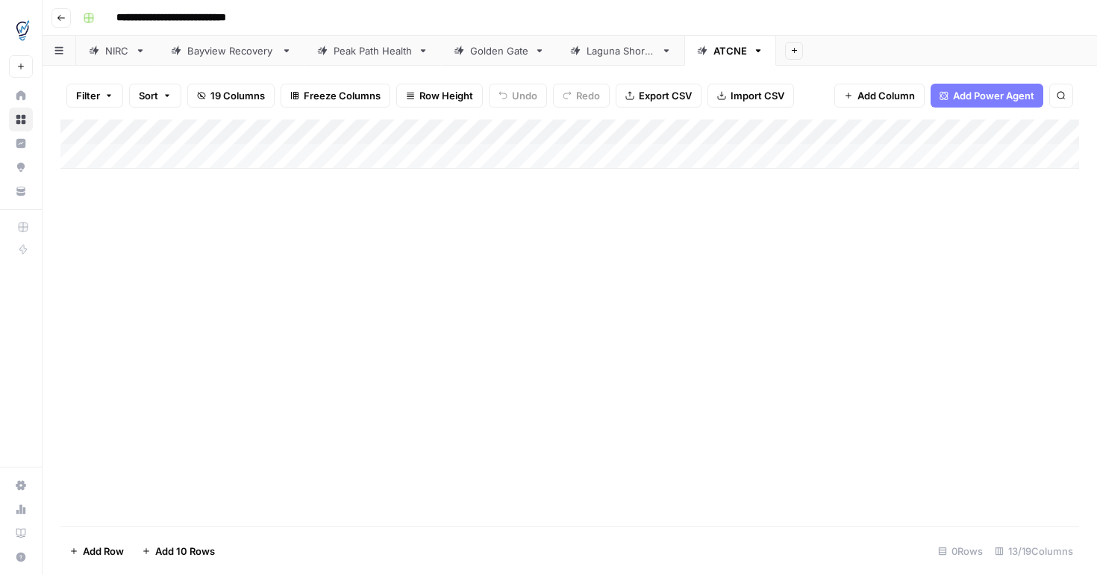
click at [723, 153] on div "Add Column" at bounding box center [569, 143] width 1019 height 49
click at [894, 155] on div "Add Column" at bounding box center [569, 156] width 1019 height 75
click at [772, 133] on div "Add Column" at bounding box center [569, 156] width 1019 height 75
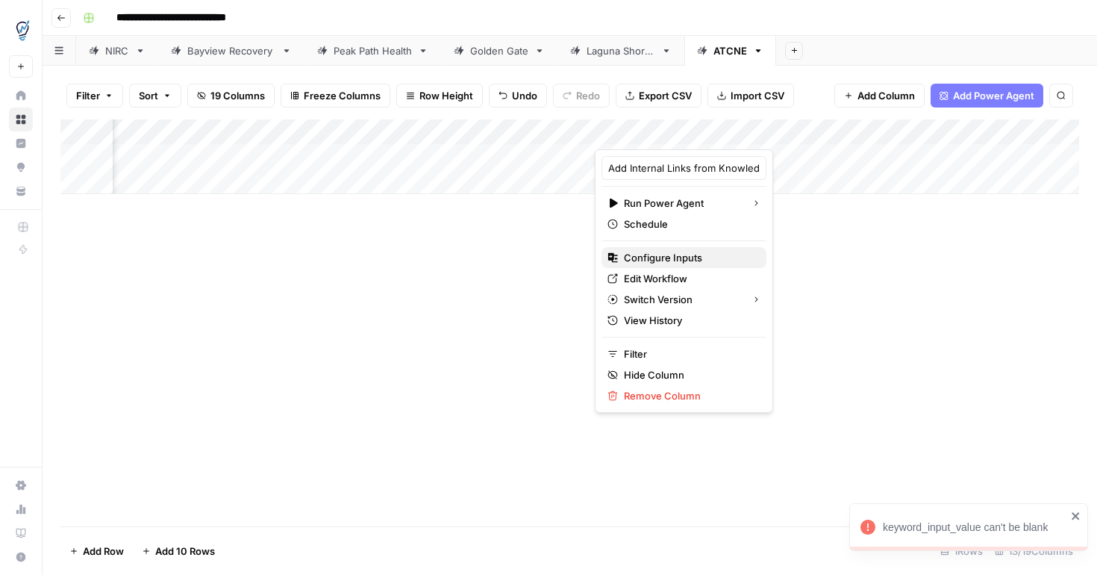
click at [697, 258] on span "Configure Inputs" at bounding box center [689, 257] width 131 height 15
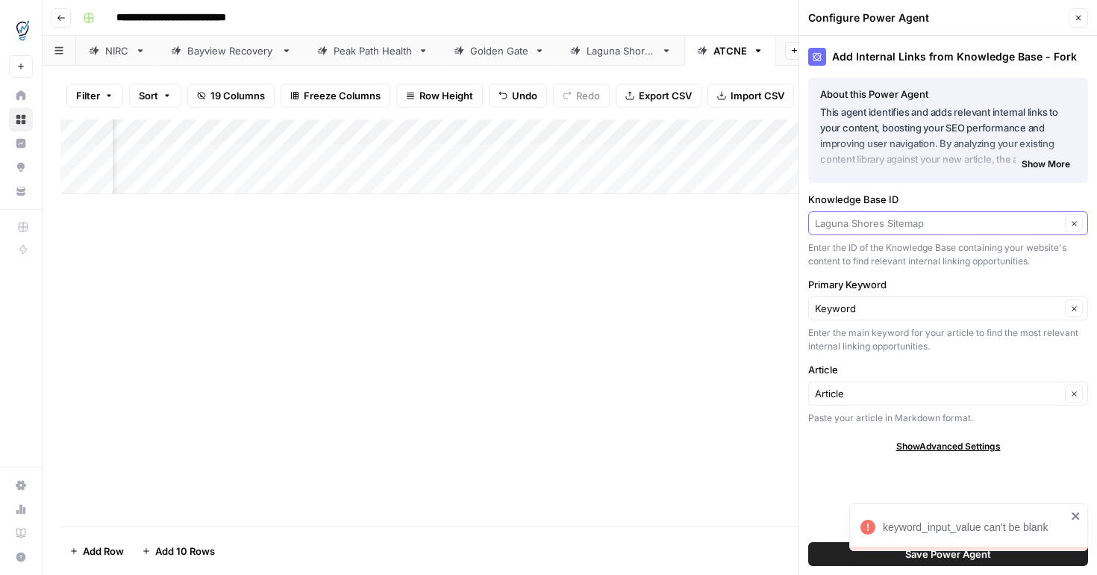
click at [928, 220] on input "Knowledge Base ID" at bounding box center [938, 223] width 246 height 15
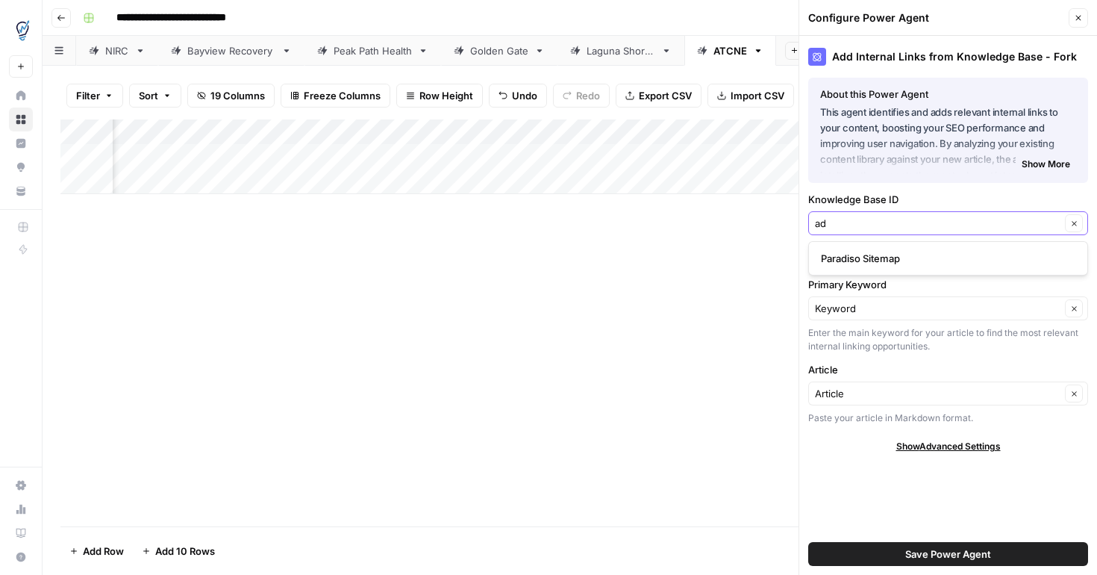
type input "a"
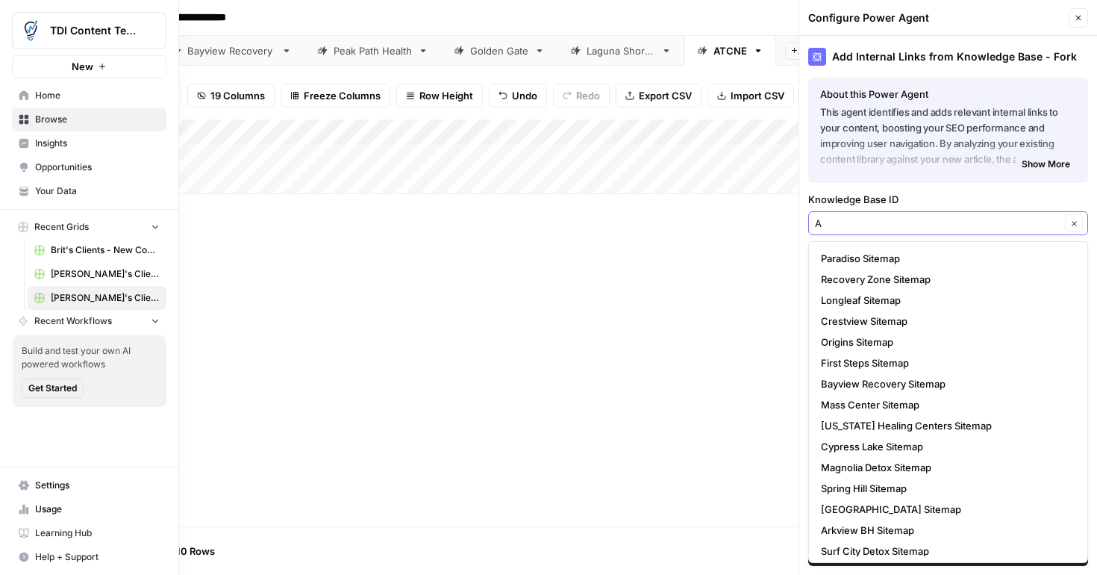
type input "[GEOGRAPHIC_DATA] Sitemap"
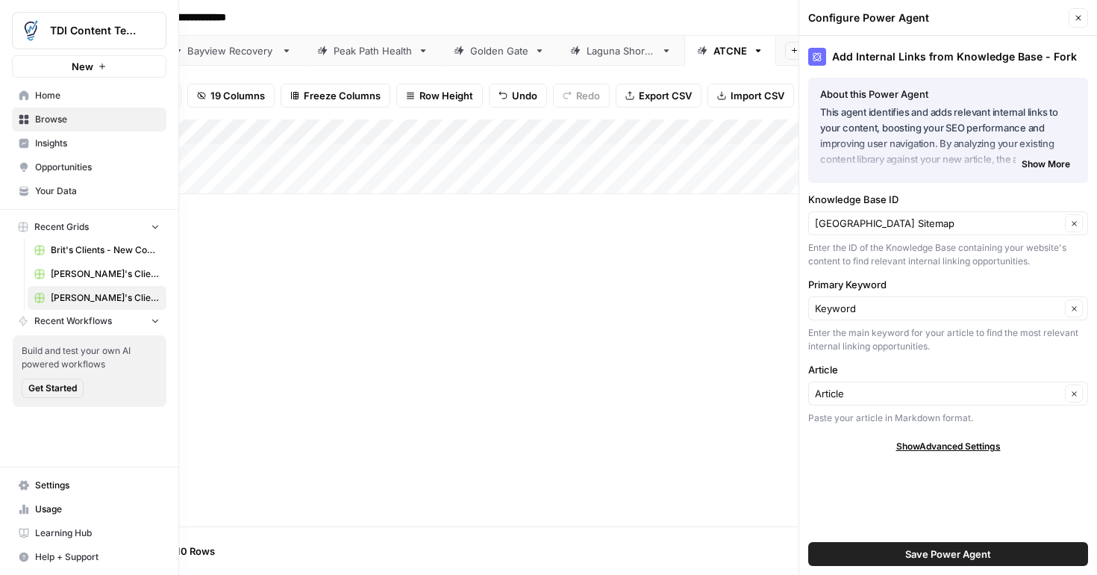
click at [55, 189] on span "Your Data" at bounding box center [97, 190] width 125 height 13
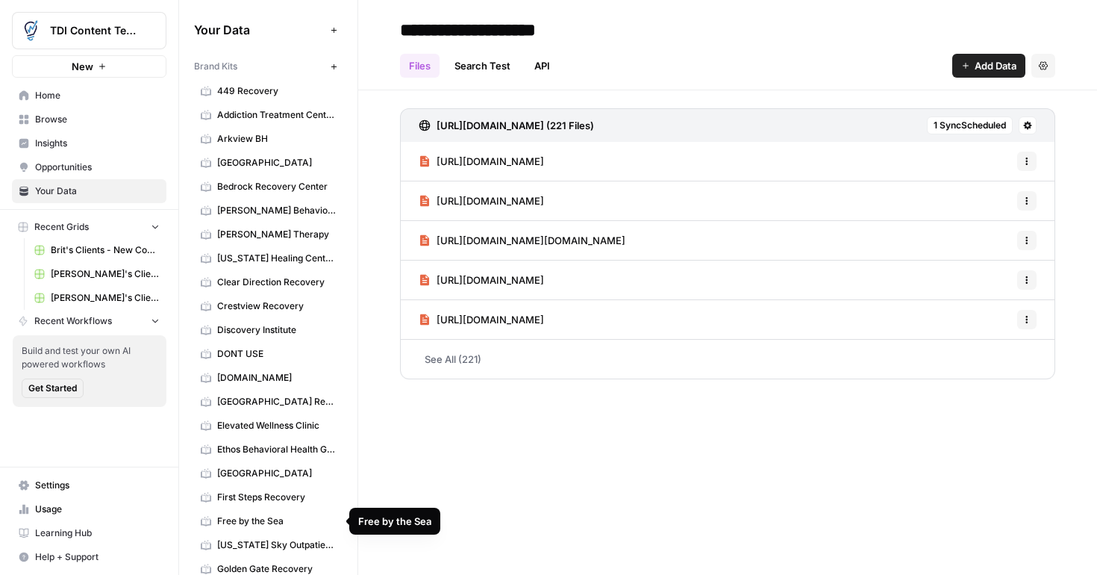
click at [349, 493] on div "Your Data Add Data Brand Kits New 449 Recovery Addiction Treatment Center of Ne…" at bounding box center [268, 287] width 178 height 575
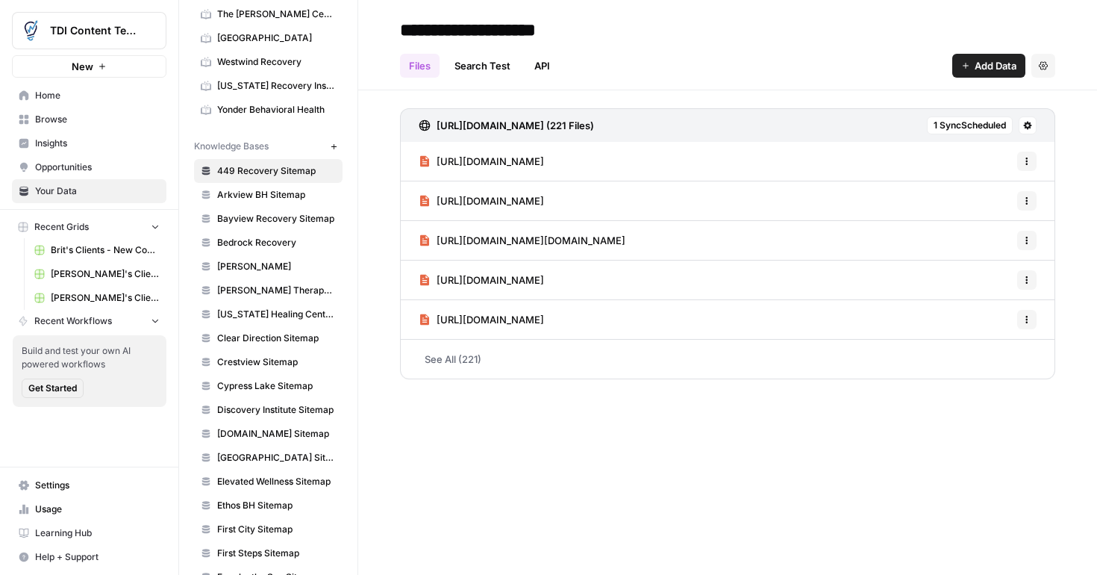
scroll to position [1180, 0]
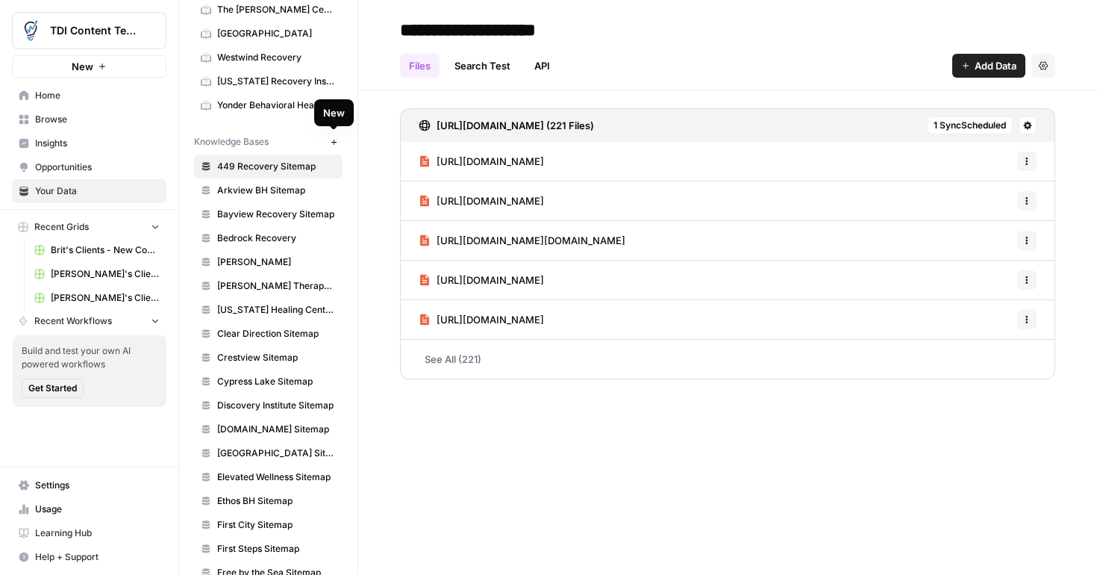
click at [334, 144] on icon "button" at bounding box center [334, 142] width 8 height 8
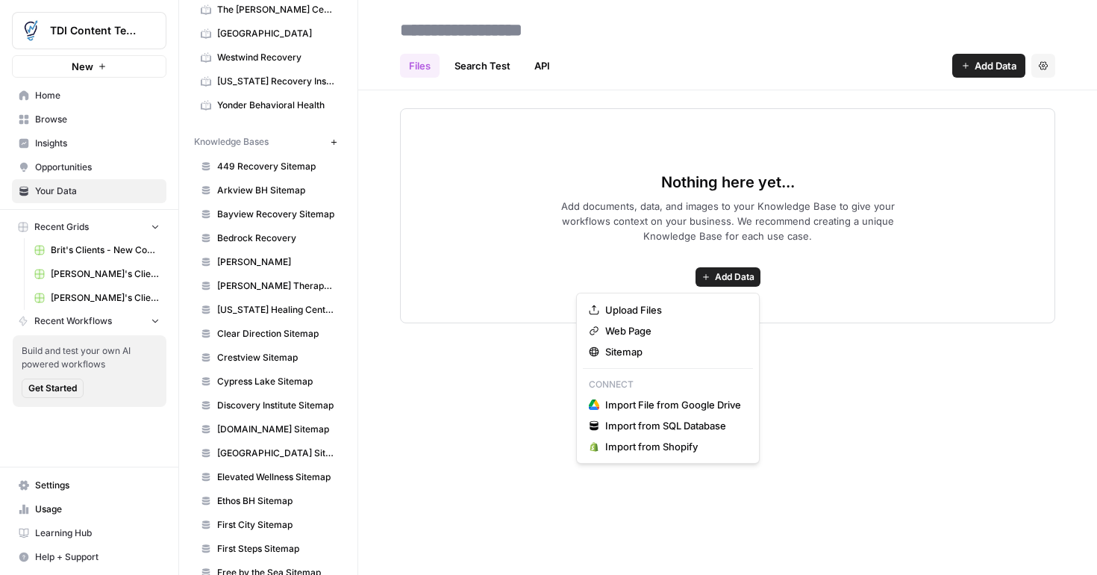
click at [715, 275] on span "Add Data" at bounding box center [735, 276] width 40 height 13
click at [642, 349] on span "Sitemap" at bounding box center [673, 351] width 136 height 15
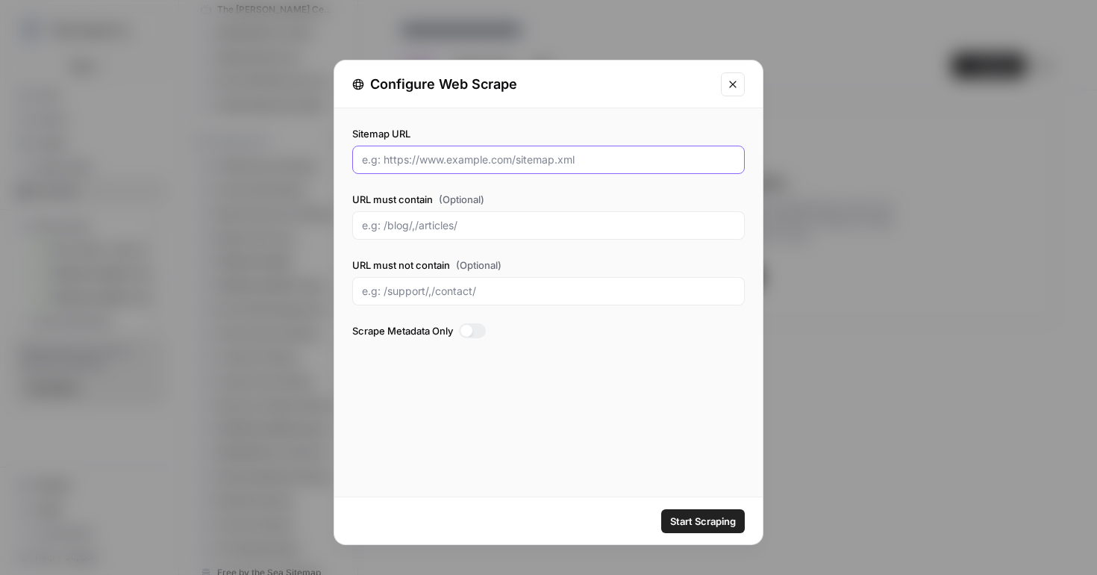
click at [603, 163] on input "Sitemap URL" at bounding box center [548, 159] width 373 height 15
paste input "https://www.atcne.net/page-sitemap.xml"
click at [600, 165] on input "https://www.atcne.net/page-sitemap.xml" at bounding box center [548, 159] width 373 height 15
click at [599, 165] on input "https://www.atcne.net/page-sitemap.xml" at bounding box center [548, 159] width 373 height 15
type input "https://www.atcne.net/page-sitemap.xml"
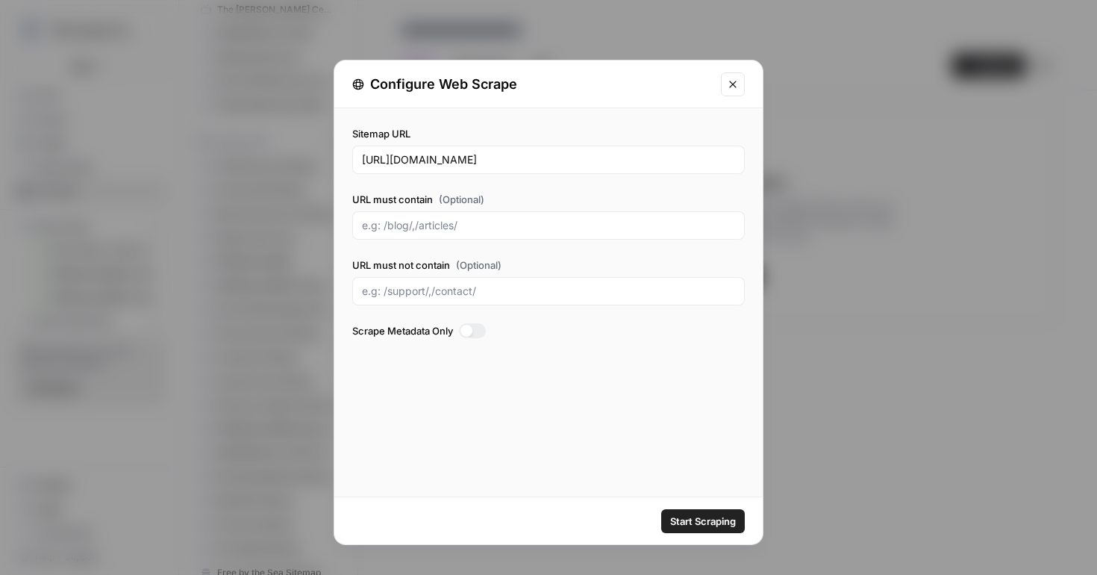
click at [685, 524] on span "Start Scraping" at bounding box center [703, 521] width 66 height 15
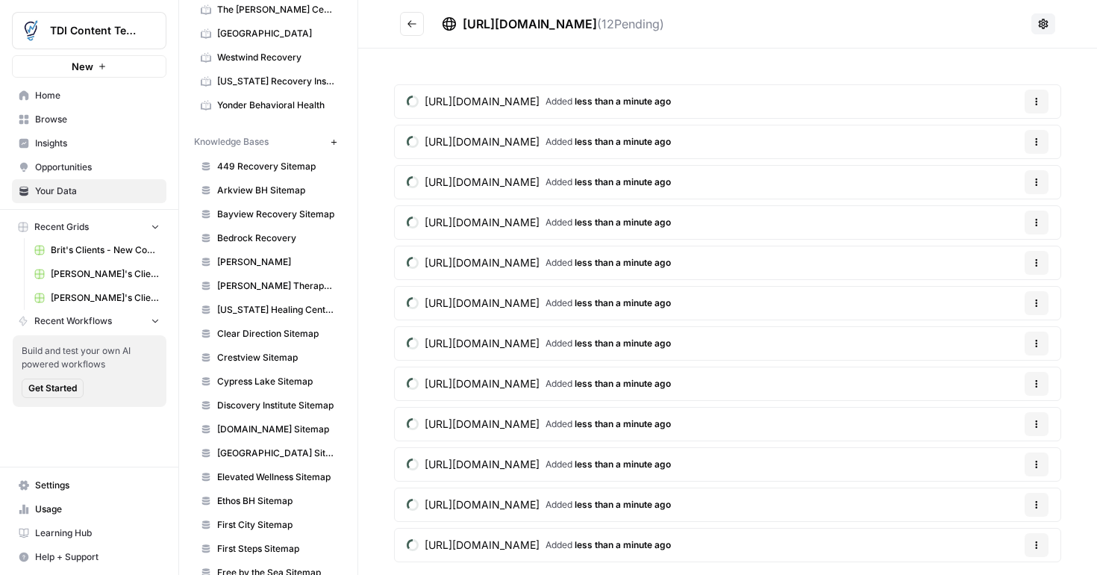
click at [511, 25] on span "https://www.atcne.net/page-sitemap.xml" at bounding box center [530, 23] width 134 height 15
click at [597, 29] on span "https://www.atcne.net/page-sitemap.xml" at bounding box center [530, 23] width 134 height 15
click at [664, 26] on span "( 12 Pending)" at bounding box center [630, 23] width 67 height 15
drag, startPoint x: 703, startPoint y: 24, endPoint x: 434, endPoint y: 32, distance: 269.6
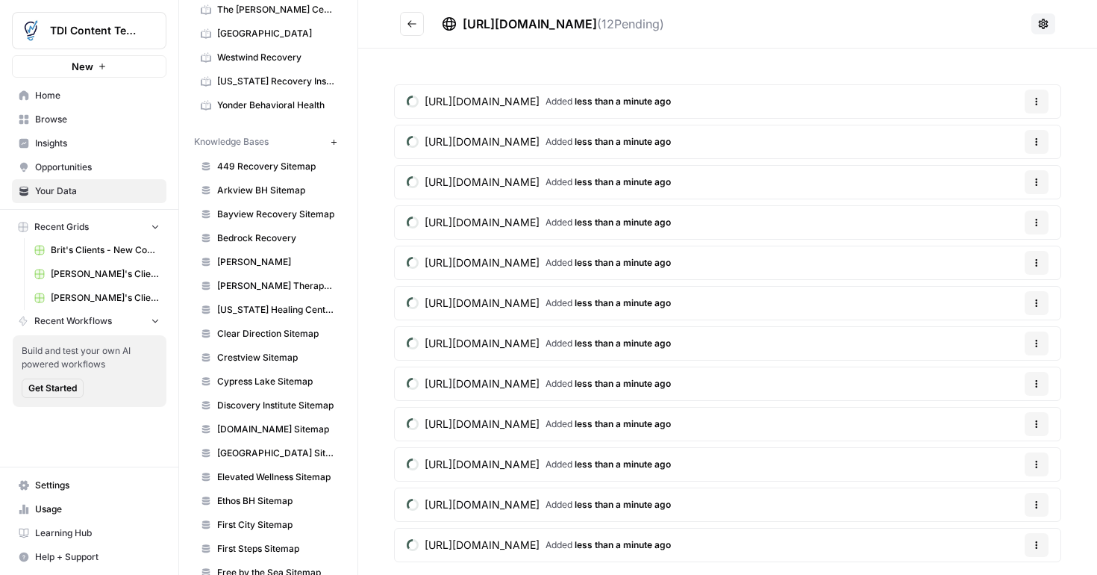
click at [434, 31] on h2 "https://www.atcne.net/page-sitemap.xml ( 12 Pending)" at bounding box center [713, 24] width 626 height 24
click at [1049, 25] on icon at bounding box center [1044, 24] width 12 height 12
click at [878, 16] on div "https://www.atcne.net/page-sitemap.xml ( 12 Pending)" at bounding box center [734, 24] width 584 height 18
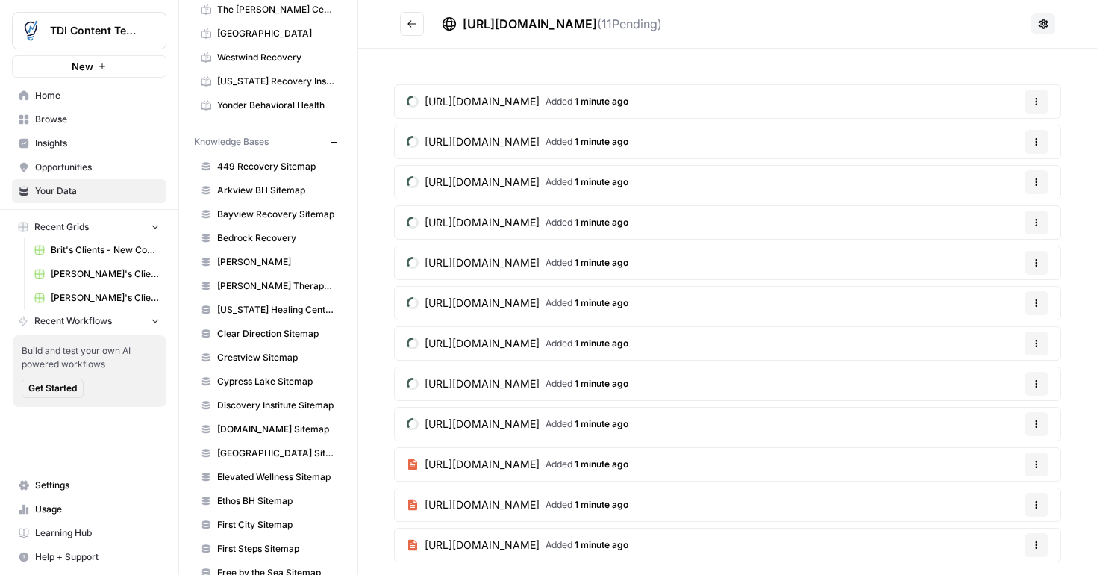
click at [1085, 92] on div "https://www.atcne.net/about-us/ Added 1 minute ago Options https://www.atcne.ne…" at bounding box center [727, 326] width 739 height 555
click at [418, 20] on button "Go back" at bounding box center [412, 24] width 24 height 24
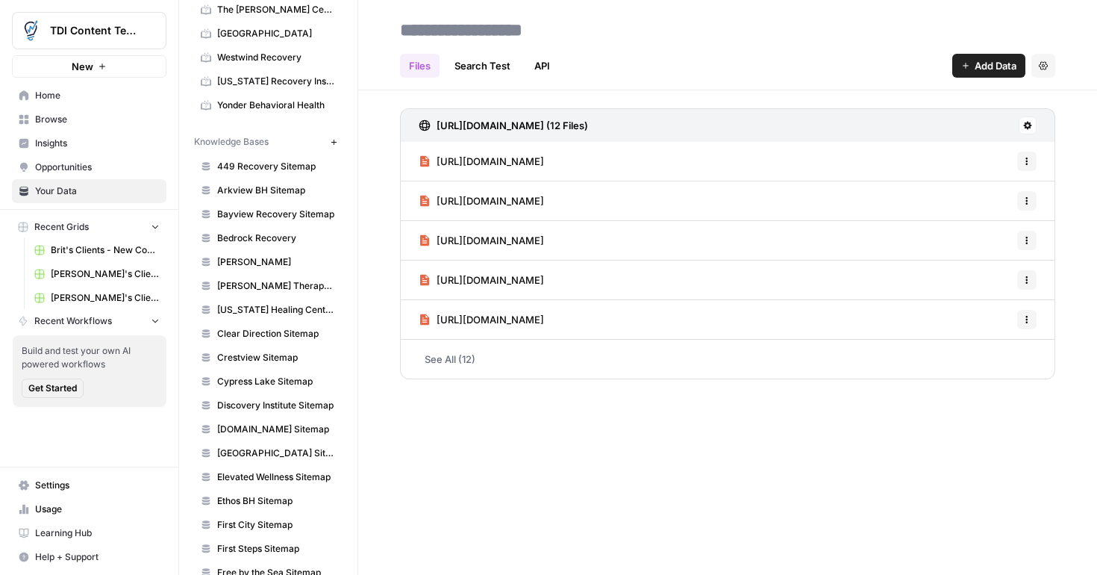
click at [598, 28] on input at bounding box center [513, 30] width 239 height 30
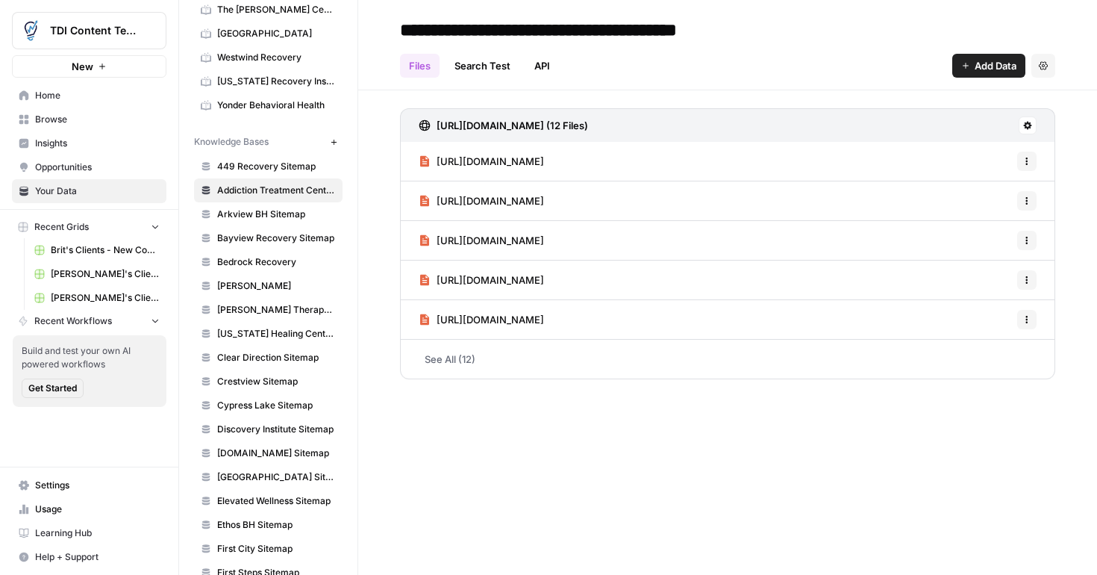
type input "**********"
click at [376, 74] on header "**********" at bounding box center [727, 45] width 739 height 90
click at [53, 119] on span "Browse" at bounding box center [97, 119] width 125 height 13
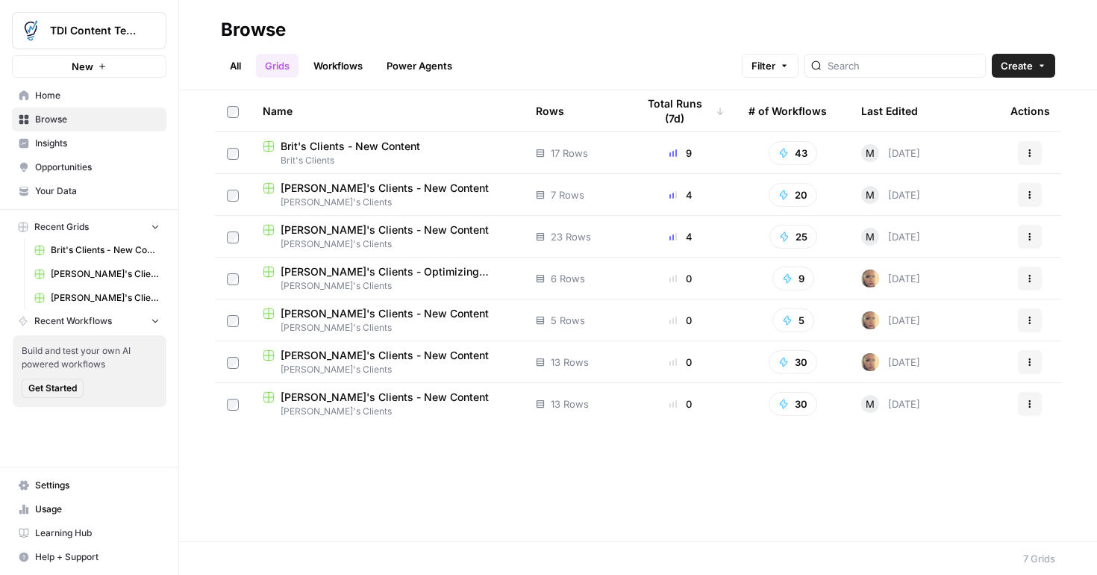
click at [314, 397] on span "Steph's Clients - New Content" at bounding box center [385, 397] width 208 height 15
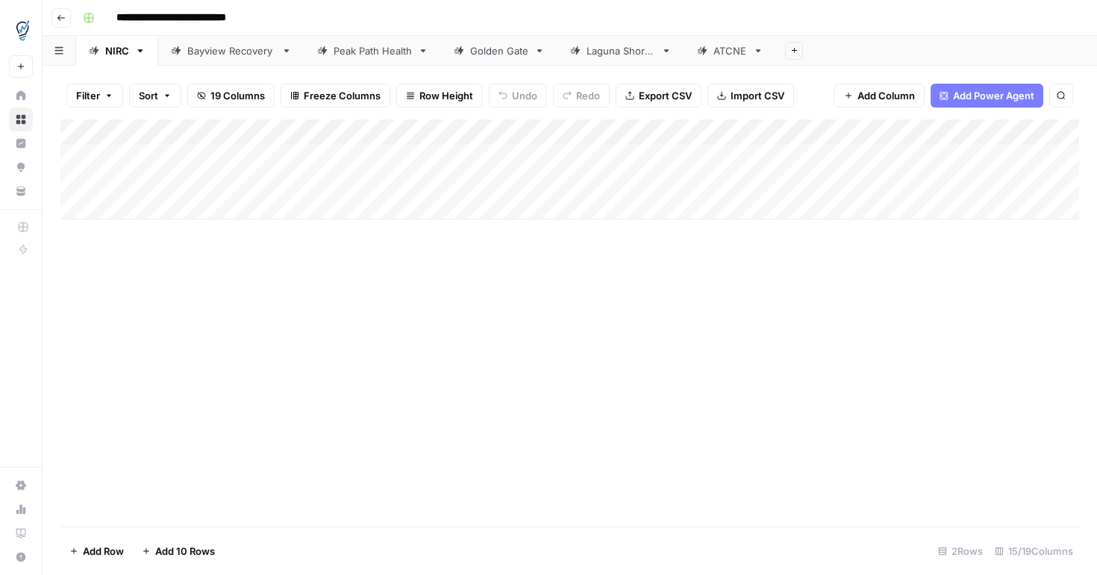
click at [719, 54] on div "ATCNE" at bounding box center [731, 50] width 34 height 15
click at [944, 134] on div "Add Column" at bounding box center [569, 156] width 1019 height 75
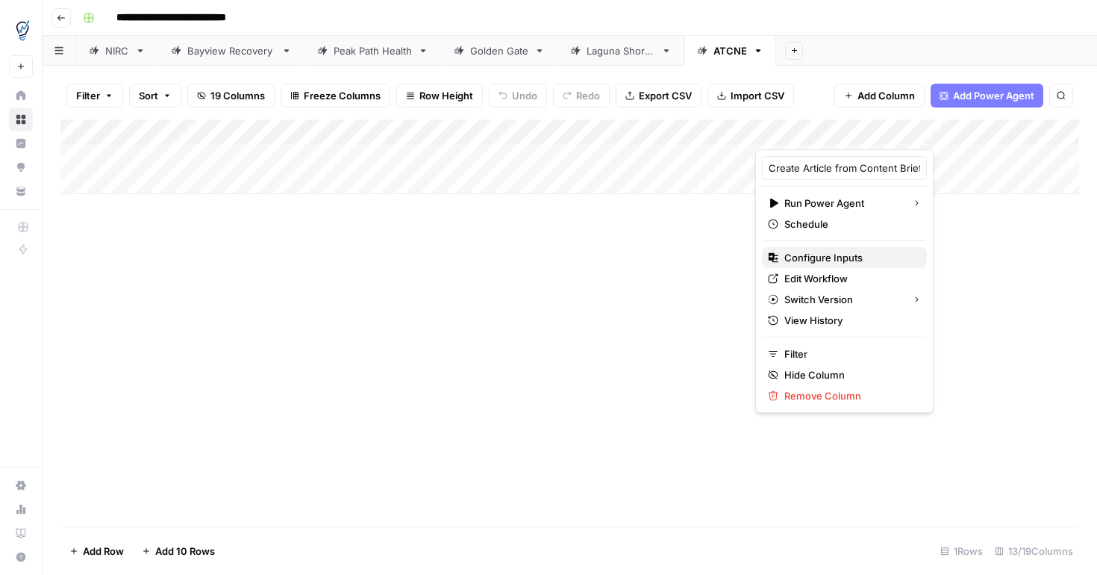
click at [828, 256] on span "Configure Inputs" at bounding box center [850, 257] width 131 height 15
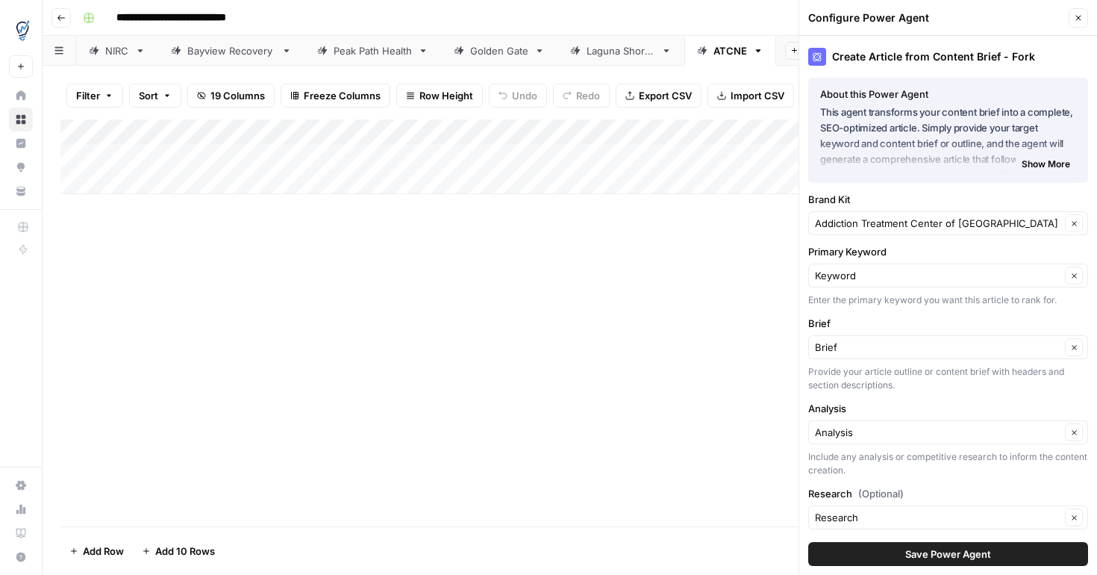
click at [710, 288] on div "Add Column" at bounding box center [569, 322] width 1019 height 407
click at [889, 555] on button "Save Power Agent" at bounding box center [949, 554] width 280 height 24
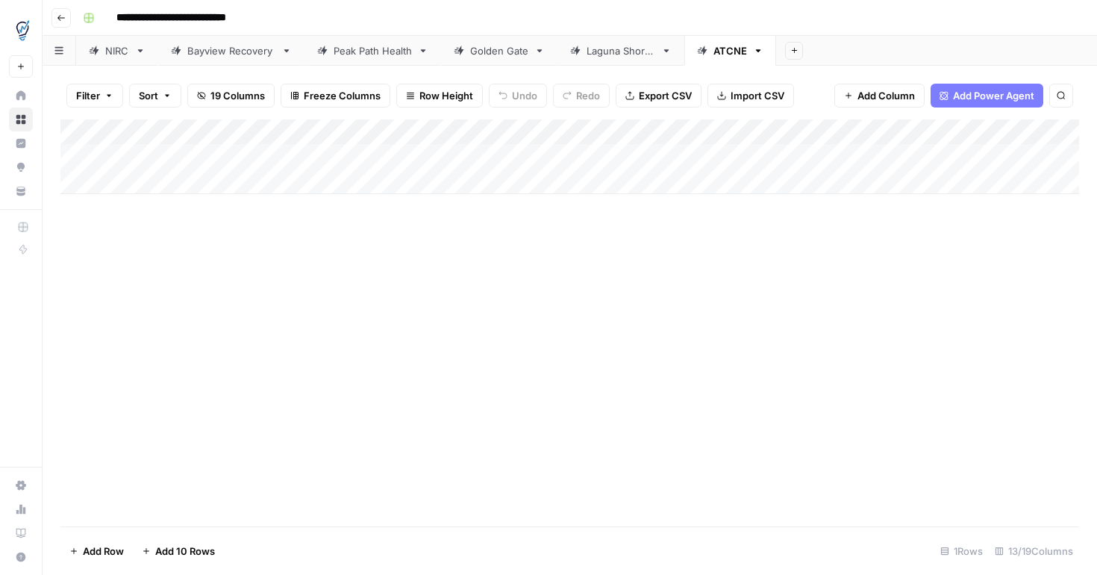
click at [697, 157] on div "Add Column" at bounding box center [569, 156] width 1019 height 75
click at [499, 132] on div "Add Column" at bounding box center [569, 156] width 1019 height 75
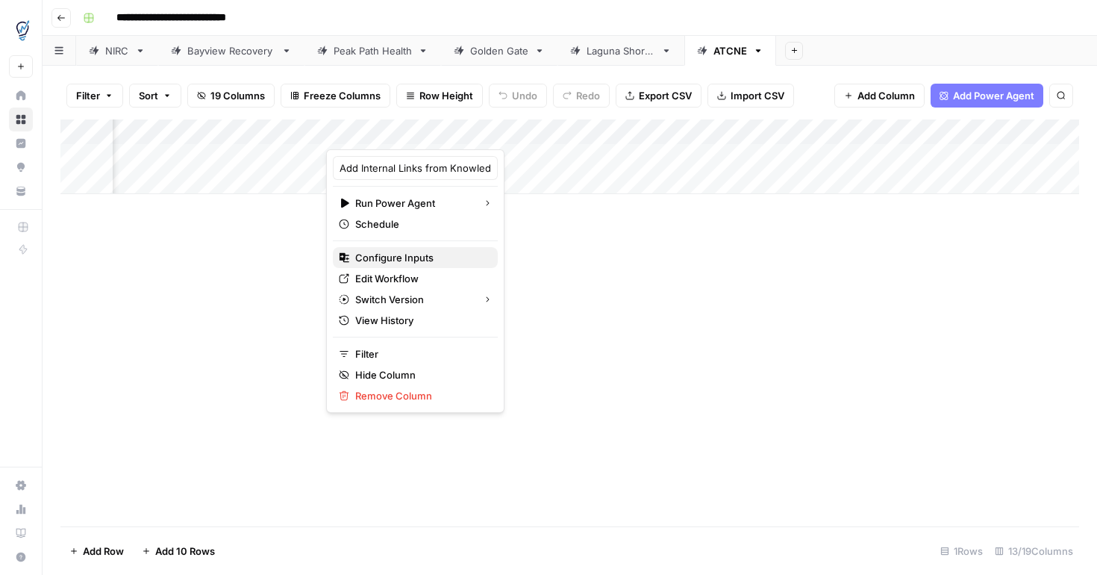
click at [419, 258] on span "Configure Inputs" at bounding box center [420, 257] width 131 height 15
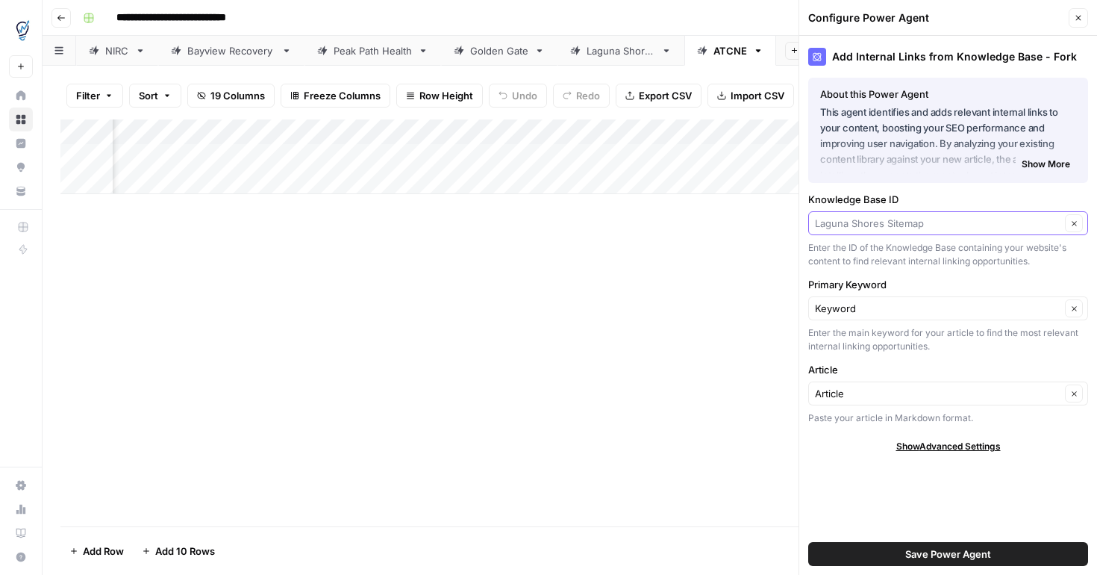
click at [886, 227] on input "Knowledge Base ID" at bounding box center [938, 223] width 246 height 15
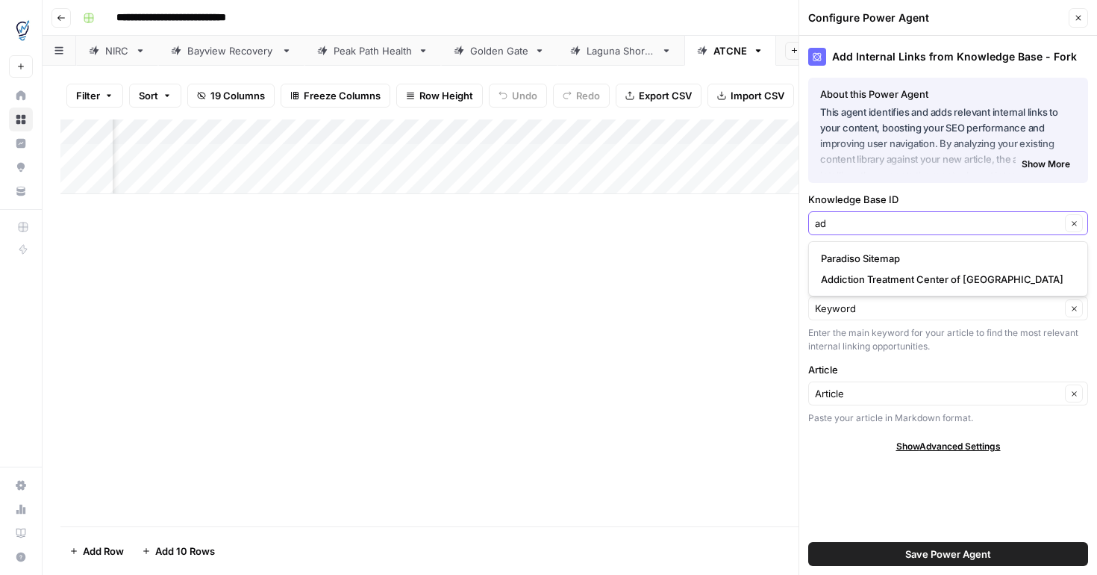
type input "add"
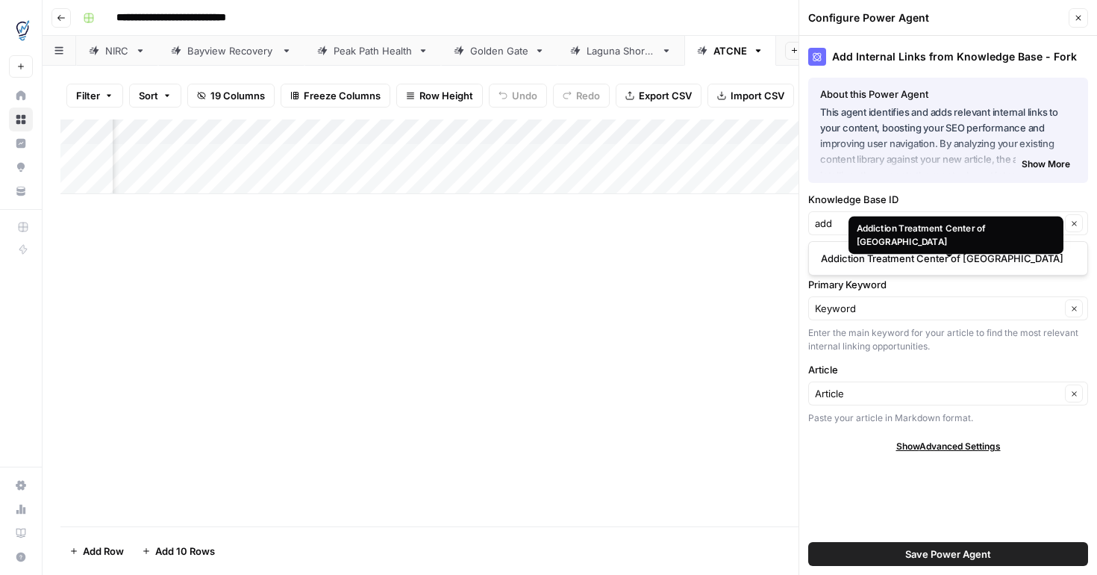
scroll to position [0, 782]
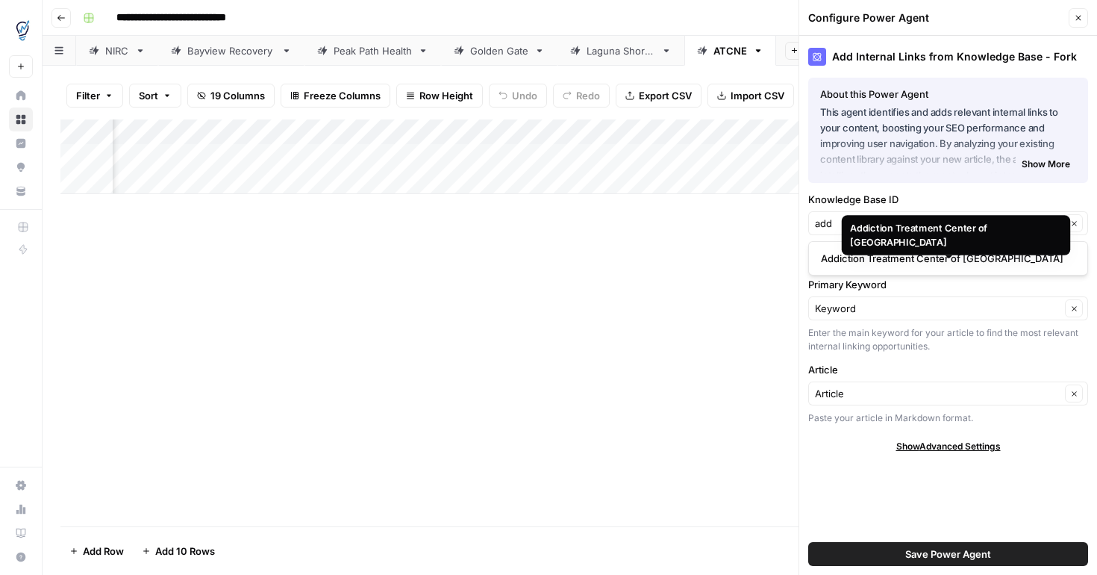
click at [908, 262] on span "Addiction Treatment Center of [GEOGRAPHIC_DATA]" at bounding box center [945, 258] width 249 height 15
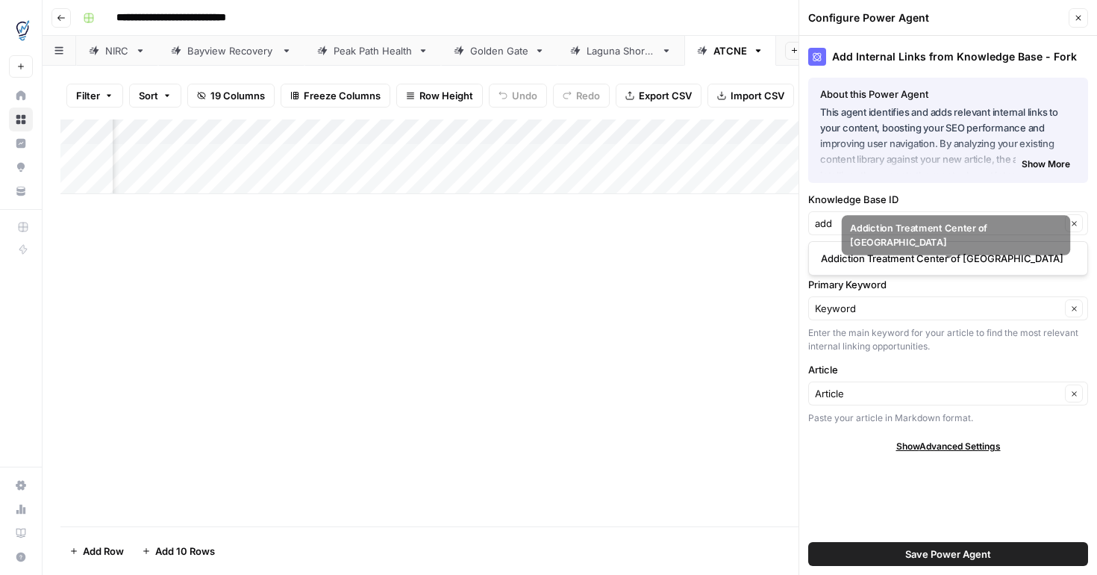
type input "Addiction Treatment Center of [GEOGRAPHIC_DATA]"
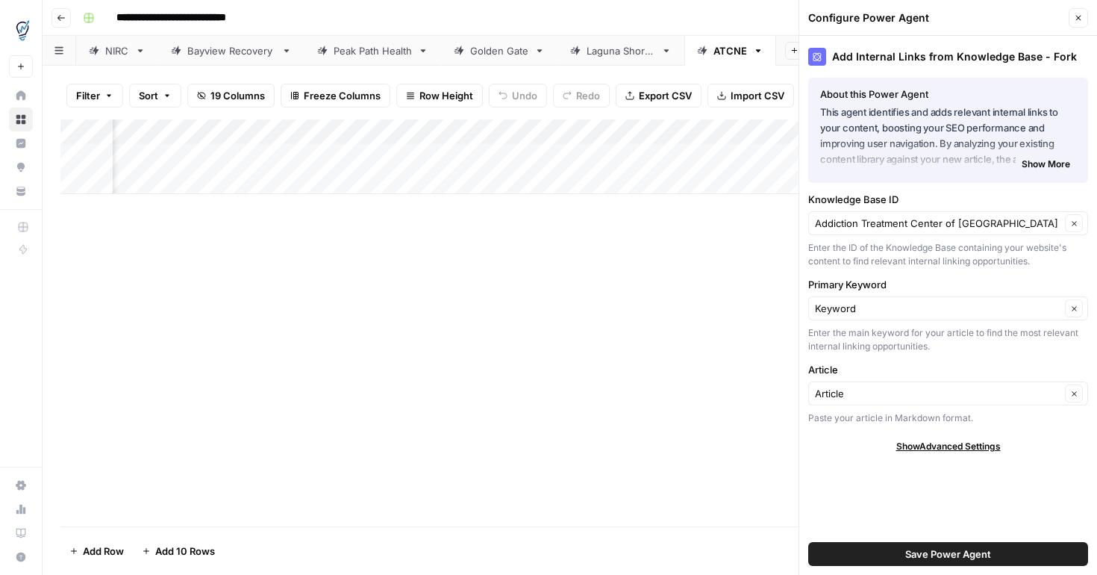
click at [860, 555] on button "Save Power Agent" at bounding box center [949, 554] width 280 height 24
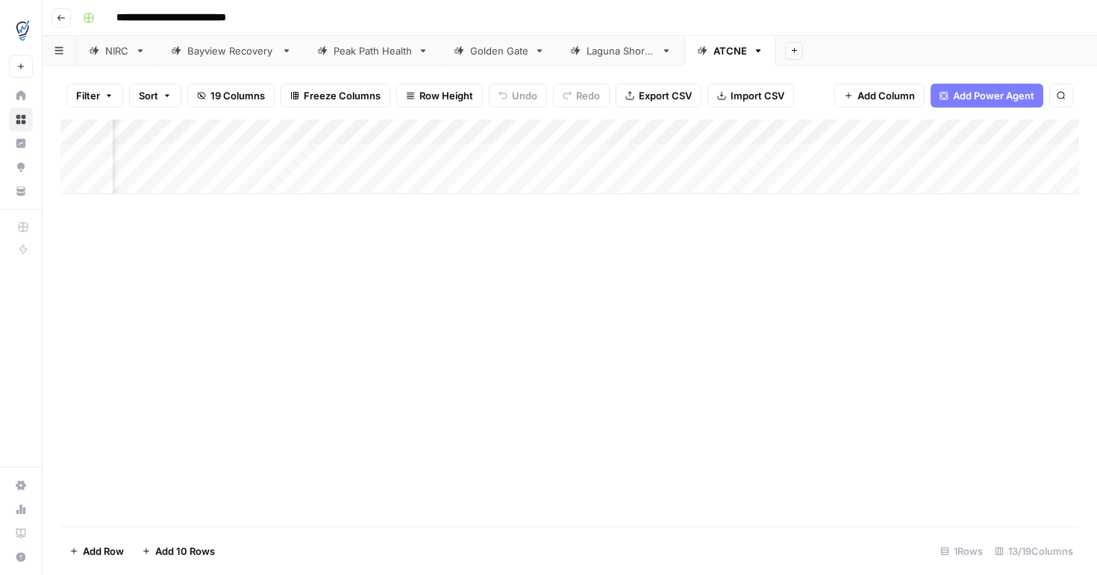
click at [785, 133] on div "Add Column" at bounding box center [569, 156] width 1019 height 75
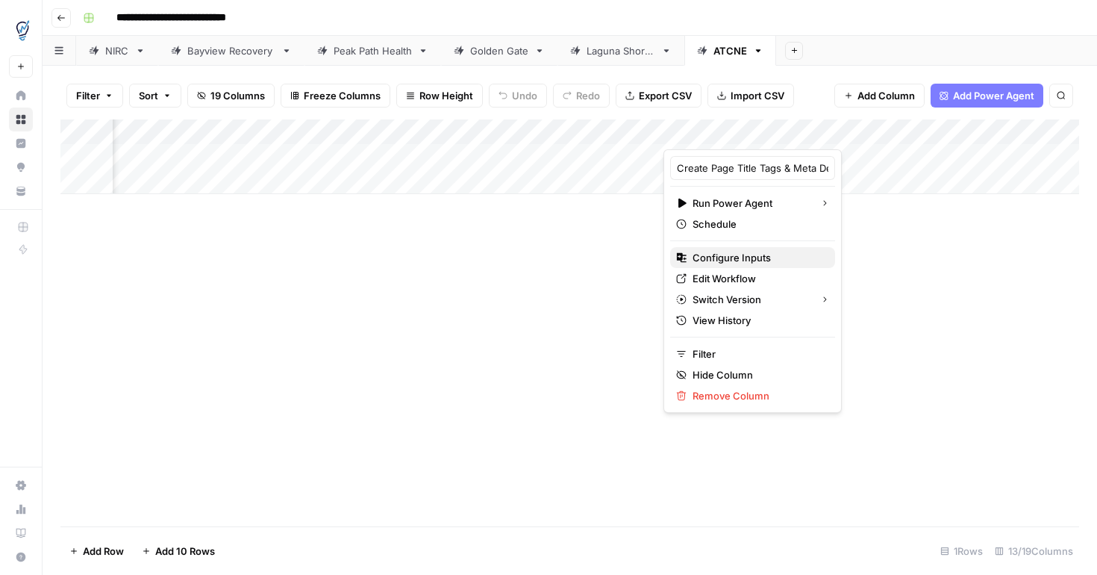
click at [732, 253] on span "Configure Inputs" at bounding box center [758, 257] width 131 height 15
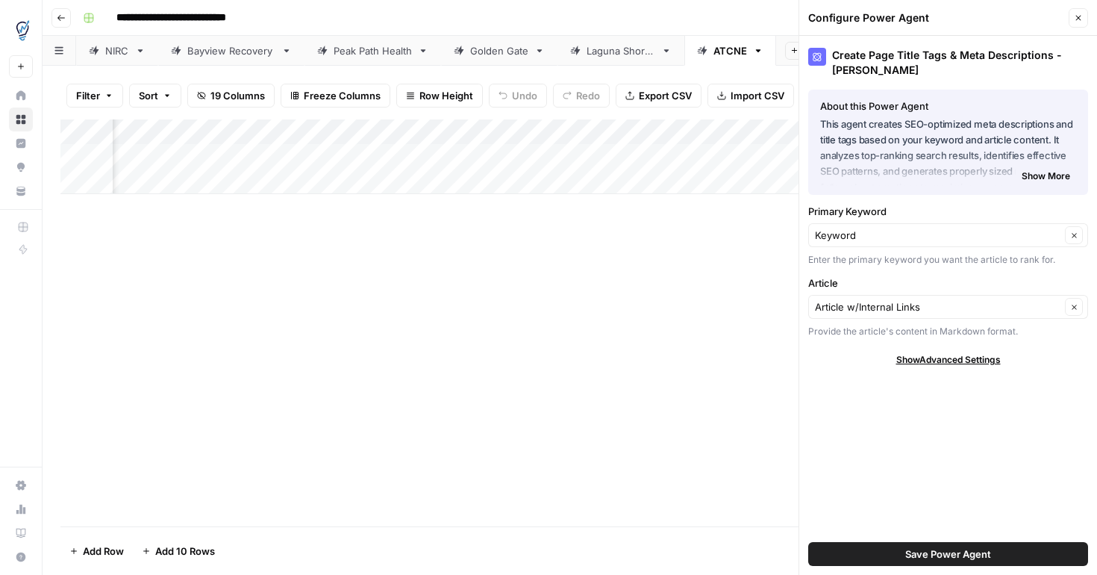
click at [897, 552] on button "Save Power Agent" at bounding box center [949, 554] width 280 height 24
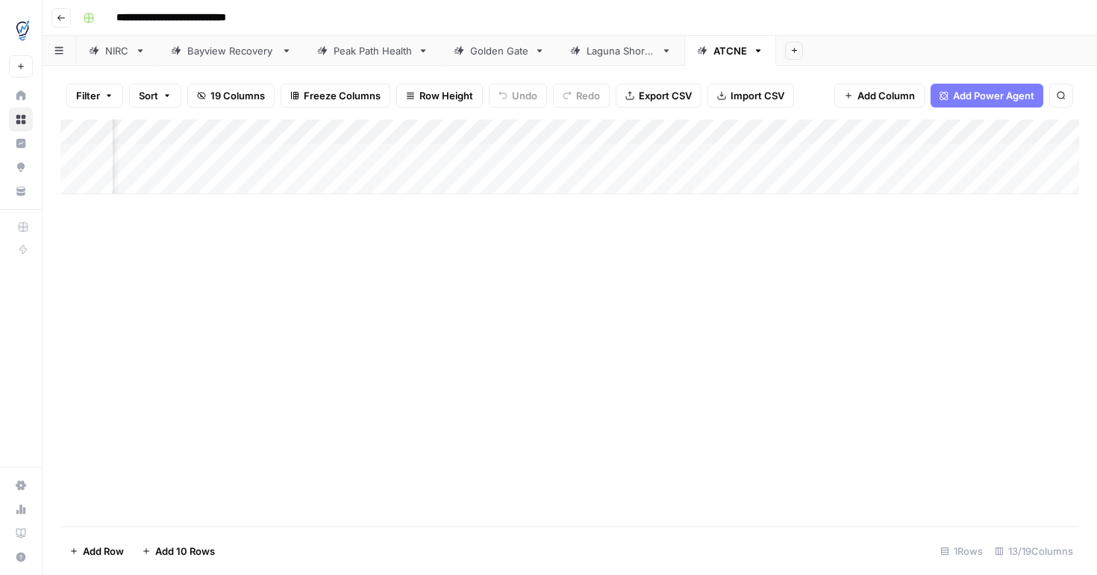
click at [897, 149] on div "Add Column" at bounding box center [569, 156] width 1019 height 75
click at [454, 290] on div "Add Column" at bounding box center [569, 322] width 1019 height 407
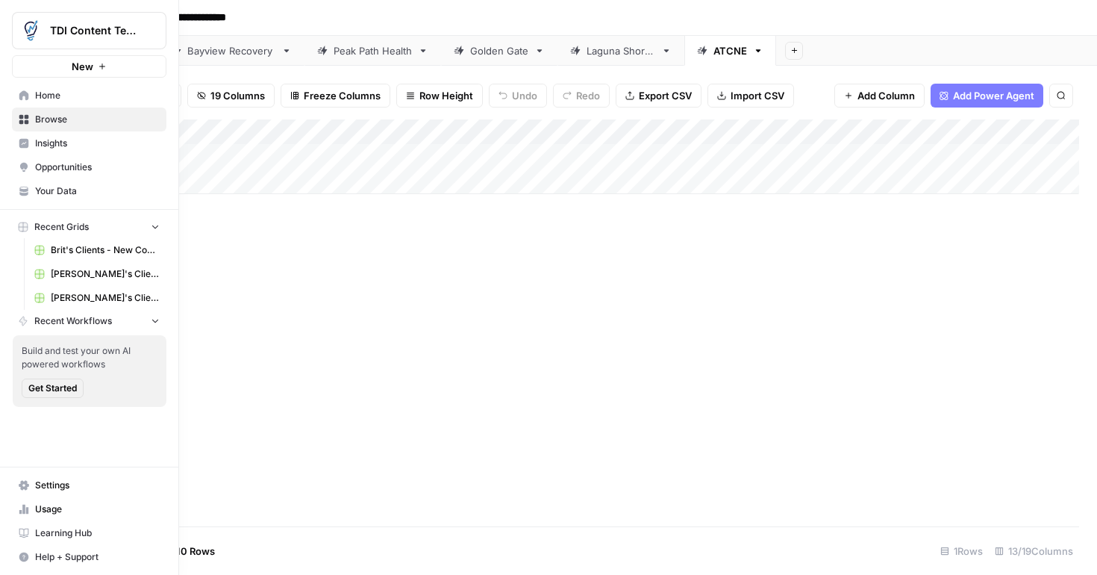
click at [38, 190] on span "Your Data" at bounding box center [97, 190] width 125 height 13
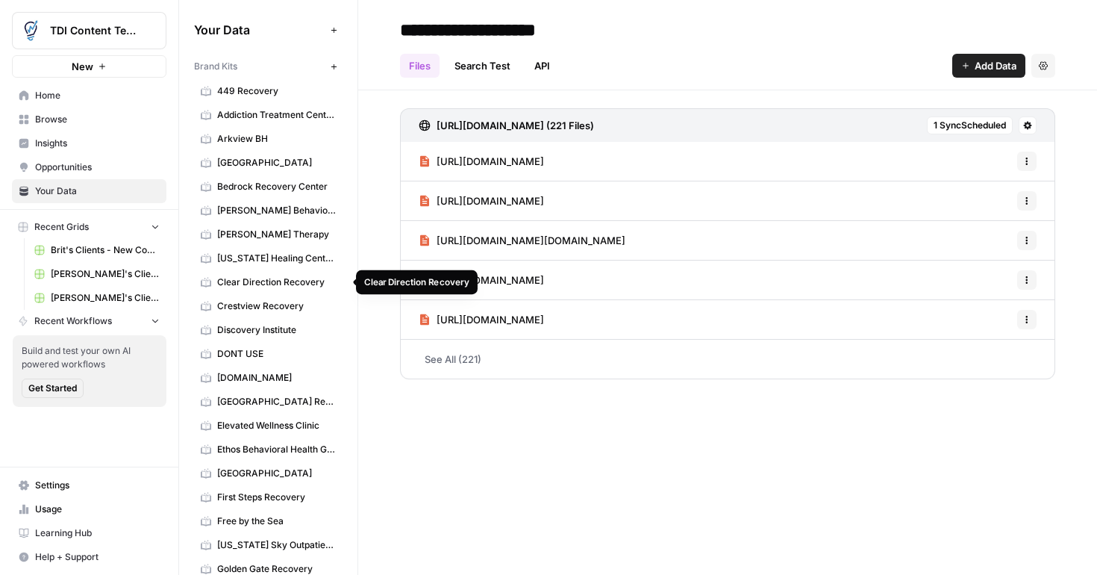
click at [356, 273] on div "Clear Direction Recovery" at bounding box center [417, 282] width 122 height 24
click at [335, 289] on link "Clear Direction Recovery" at bounding box center [268, 282] width 149 height 24
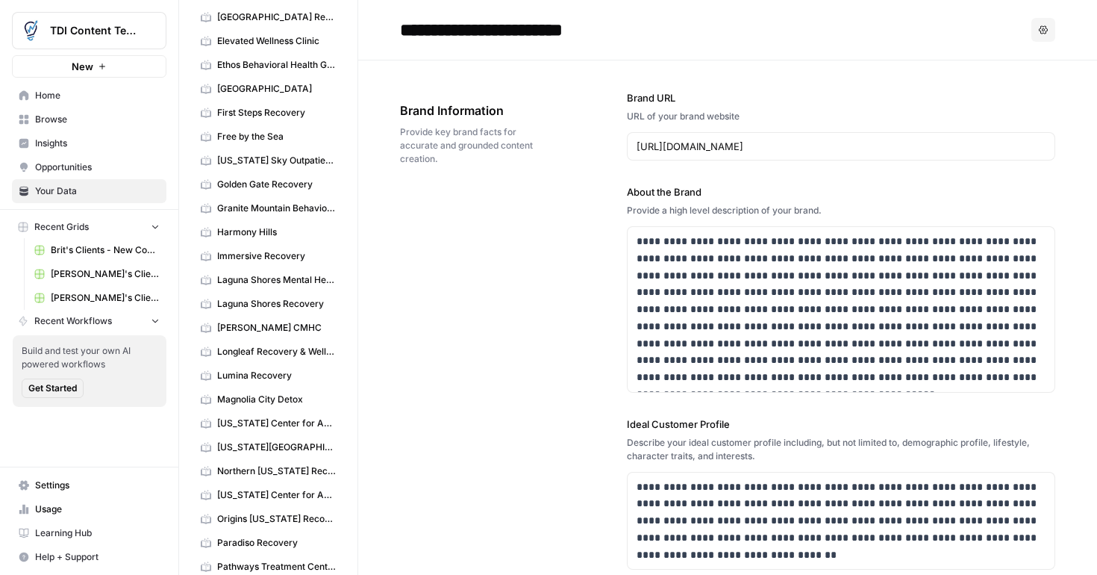
scroll to position [388, 0]
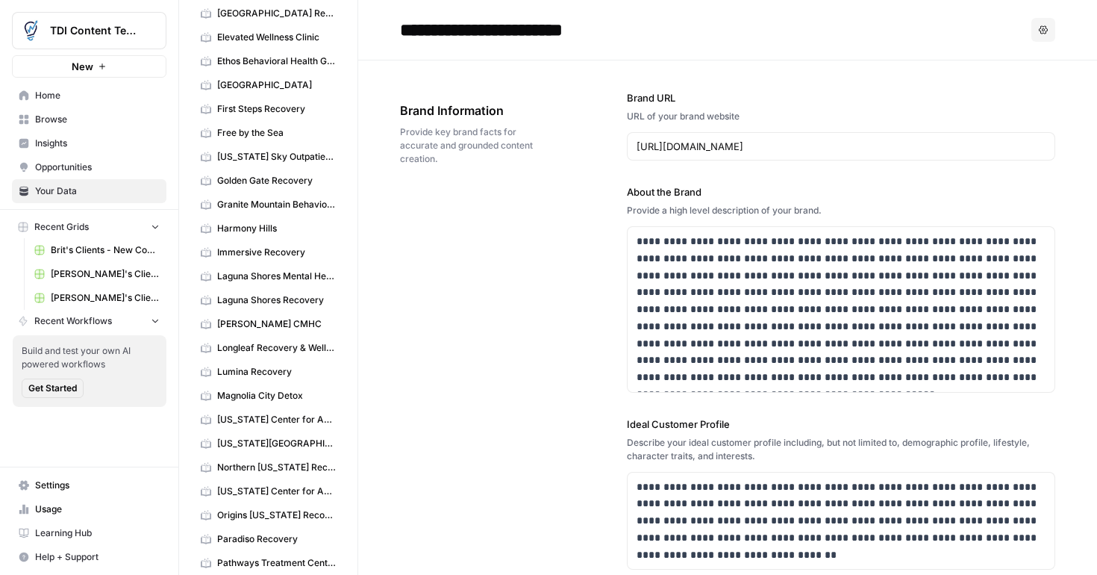
click at [72, 116] on span "Browse" at bounding box center [97, 119] width 125 height 13
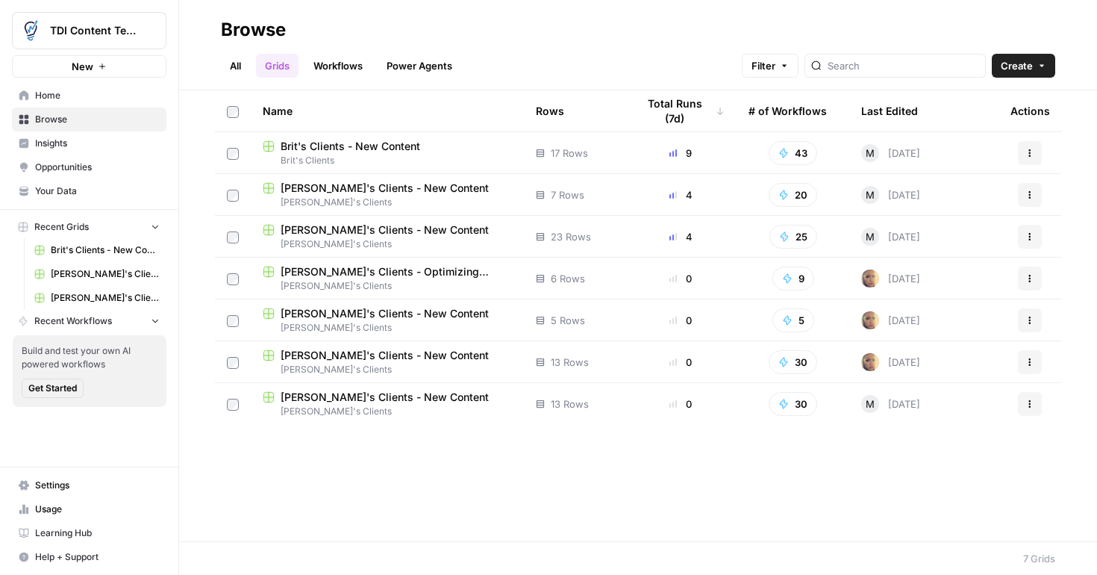
click at [314, 397] on span "Steph's Clients - New Content" at bounding box center [385, 397] width 208 height 15
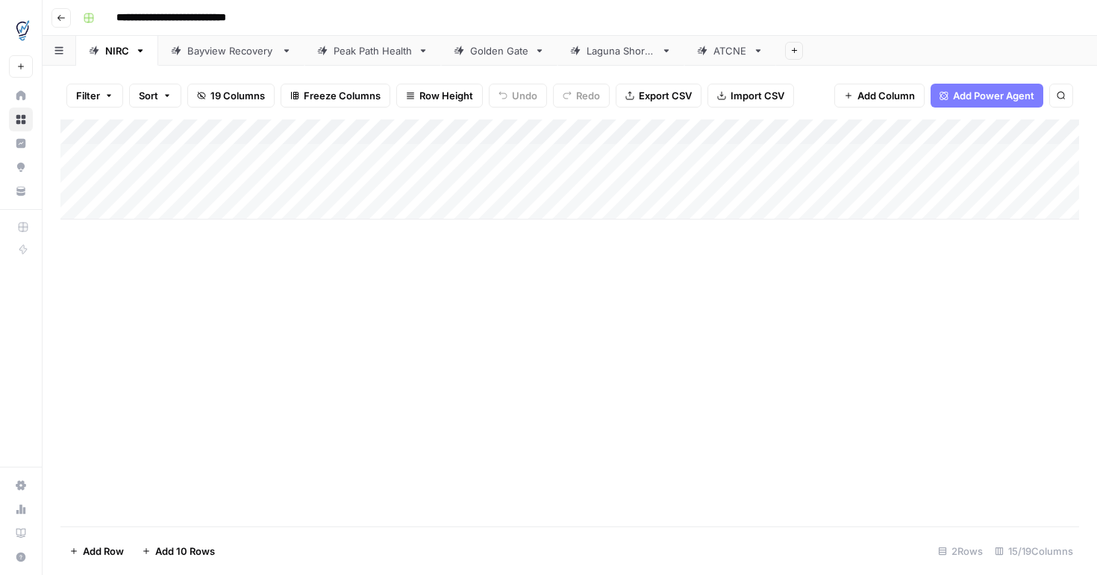
click at [757, 52] on icon at bounding box center [758, 51] width 10 height 10
click at [759, 49] on icon "button" at bounding box center [758, 50] width 5 height 3
click at [794, 102] on span "Duplicate Sheet" at bounding box center [818, 100] width 72 height 15
click at [55, 51] on icon "button" at bounding box center [58, 50] width 8 height 7
click at [758, 53] on icon at bounding box center [758, 51] width 10 height 10
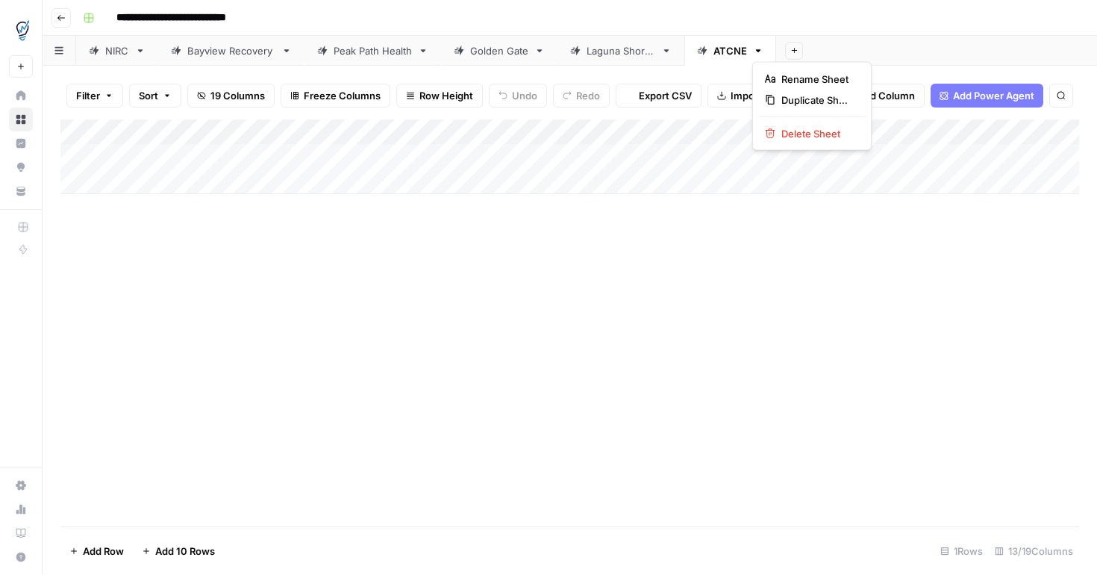
click at [757, 49] on icon "button" at bounding box center [758, 50] width 5 height 3
click at [812, 46] on div "ATCNE" at bounding box center [823, 50] width 34 height 15
click at [827, 51] on div "ATCNE" at bounding box center [823, 50] width 34 height 15
type input "*"
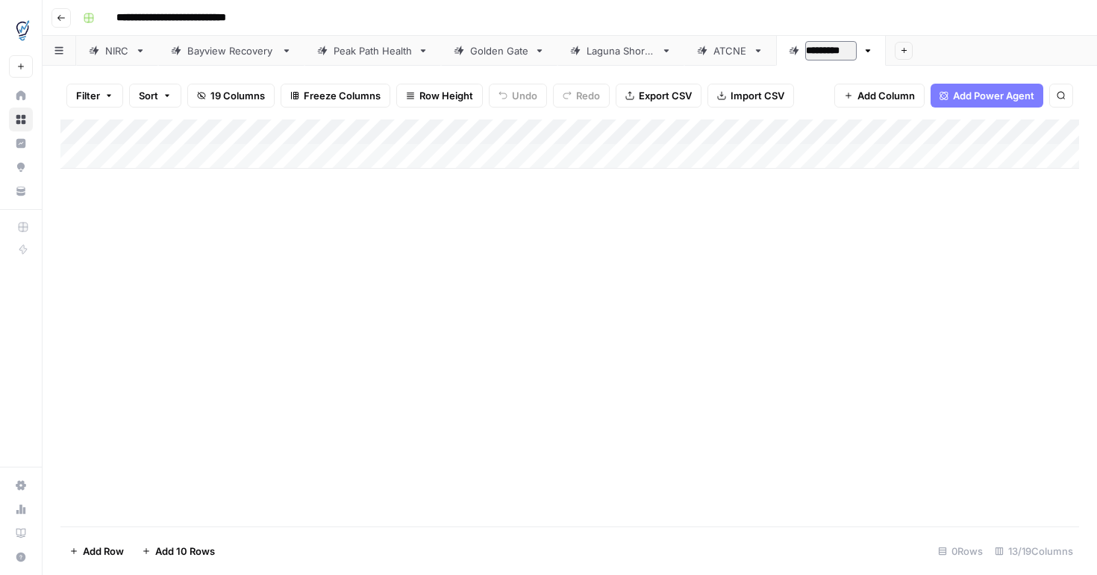
type input "**********"
click at [841, 54] on div "New Jersey" at bounding box center [834, 50] width 56 height 15
click at [862, 53] on link "**********" at bounding box center [834, 51] width 116 height 30
click at [859, 48] on input "**********" at bounding box center [834, 50] width 57 height 19
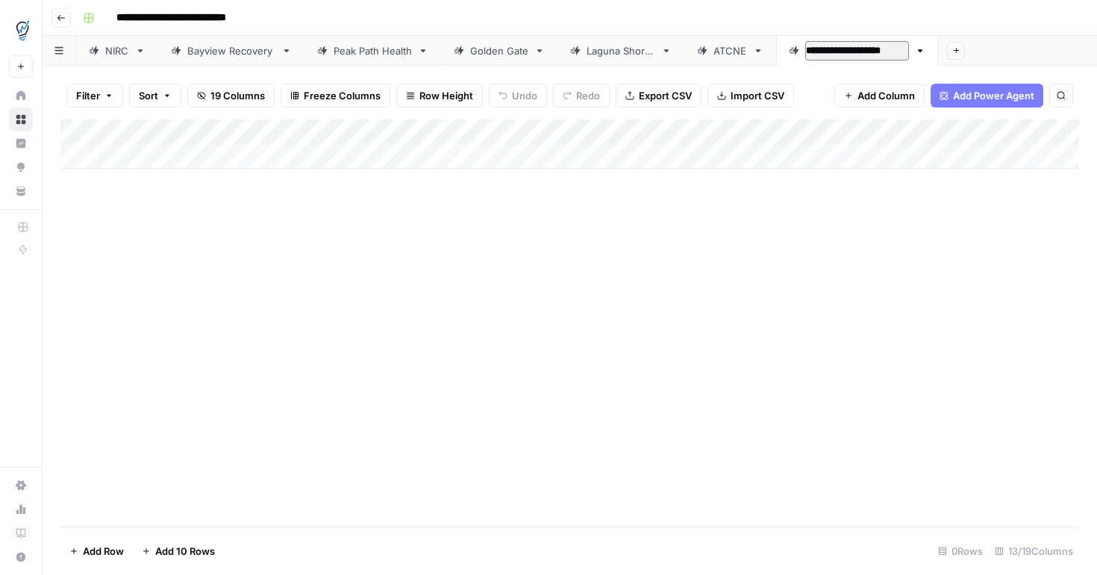
click at [868, 52] on input "**********" at bounding box center [858, 50] width 104 height 19
type input "**********"
click at [520, 331] on div "Add Column" at bounding box center [569, 322] width 1019 height 407
click at [458, 131] on div "Add Column" at bounding box center [569, 143] width 1019 height 49
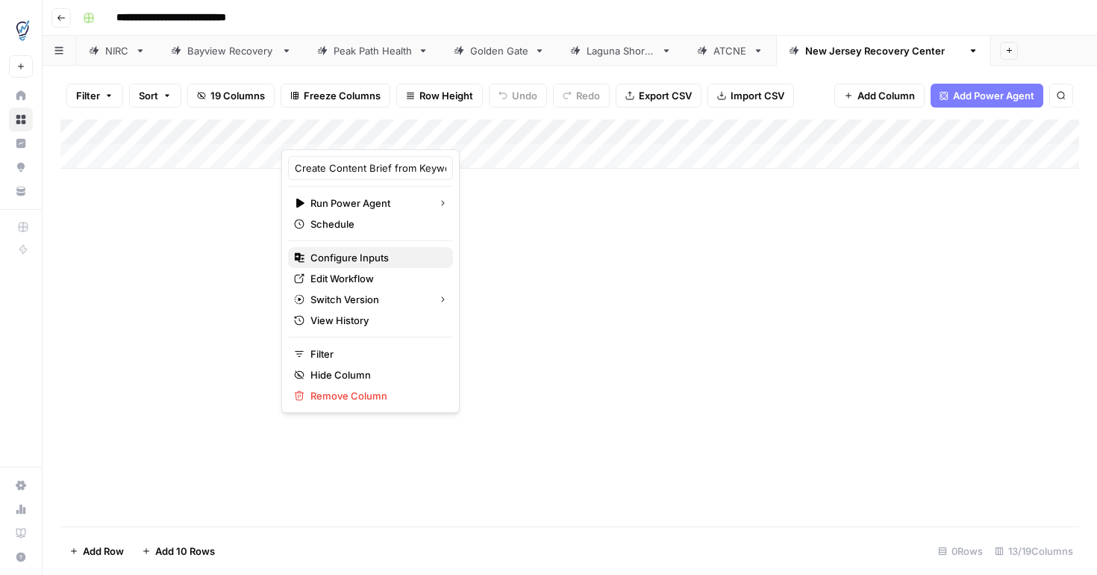
click at [365, 255] on span "Configure Inputs" at bounding box center [376, 257] width 131 height 15
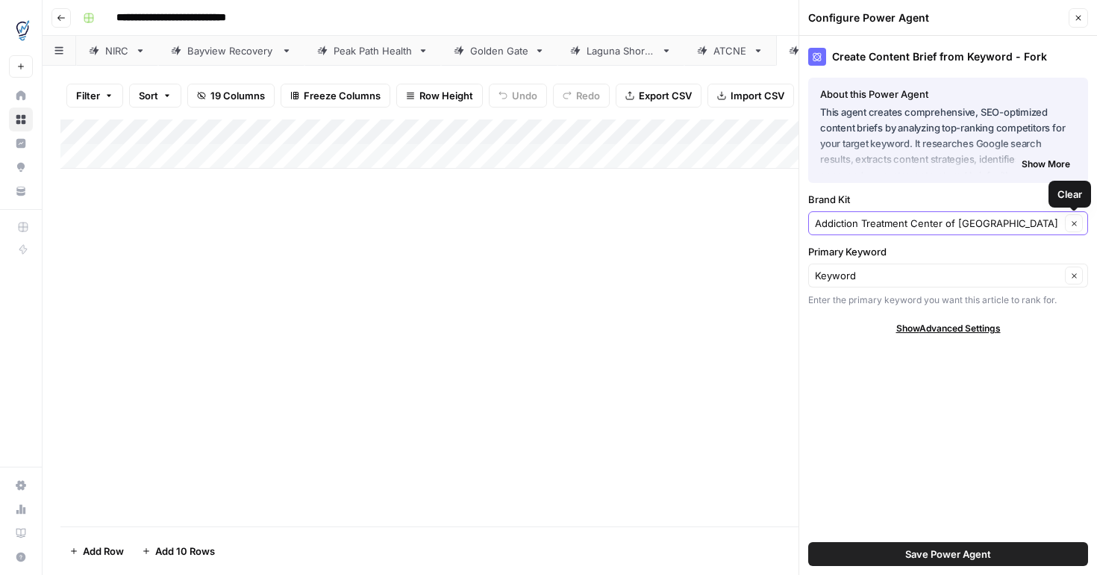
click at [1077, 226] on icon "button" at bounding box center [1075, 223] width 8 height 8
click at [1075, 225] on icon "button" at bounding box center [1075, 223] width 8 height 8
click at [1025, 222] on input "Brand Kit" at bounding box center [938, 223] width 246 height 15
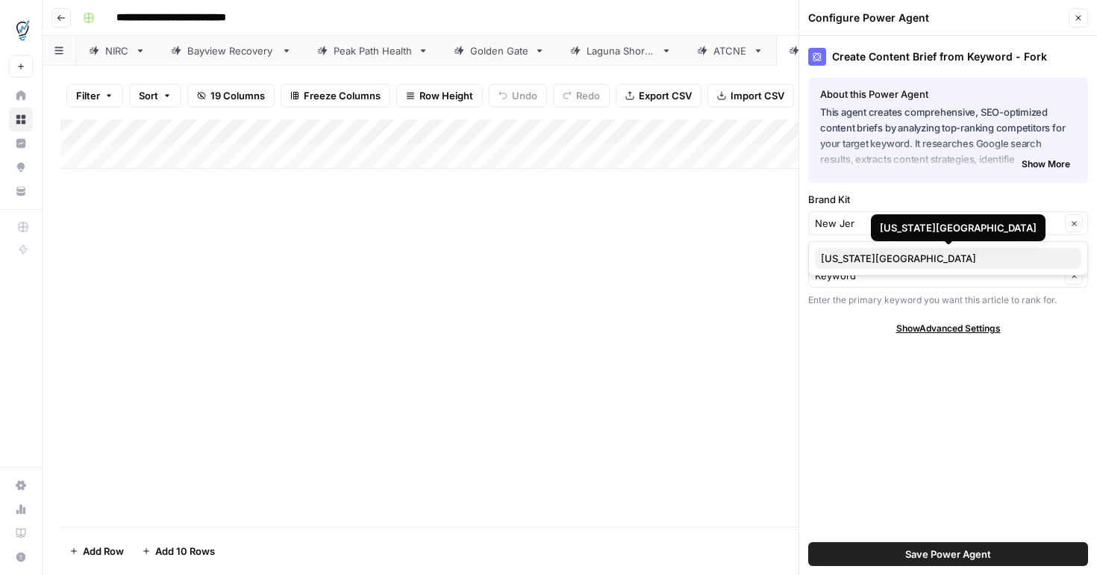
click at [944, 258] on span "[US_STATE][GEOGRAPHIC_DATA]" at bounding box center [945, 258] width 249 height 15
type input "[US_STATE][GEOGRAPHIC_DATA]"
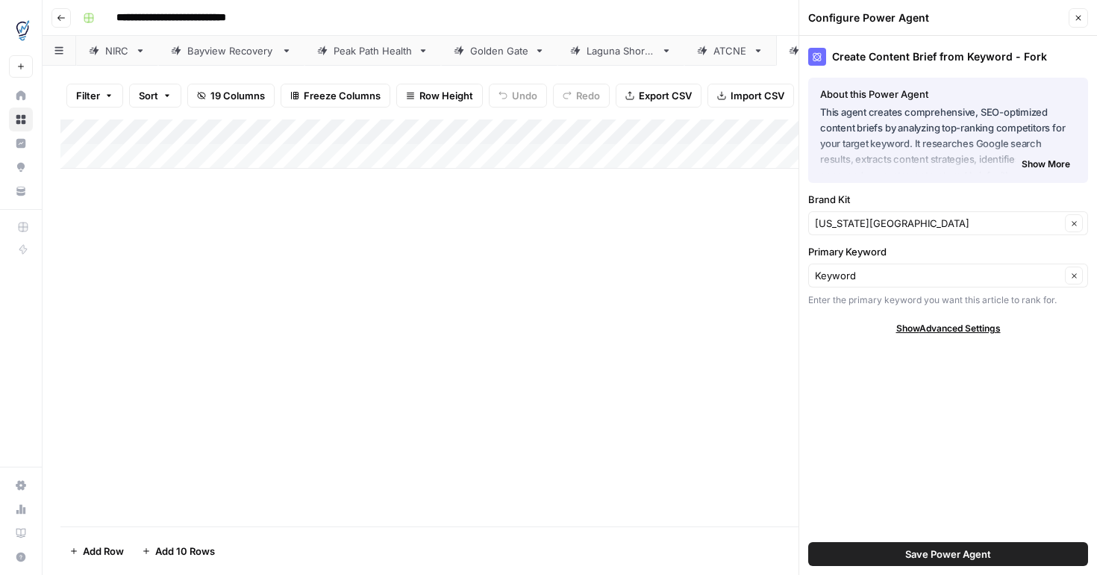
click at [869, 550] on button "Save Power Agent" at bounding box center [949, 554] width 280 height 24
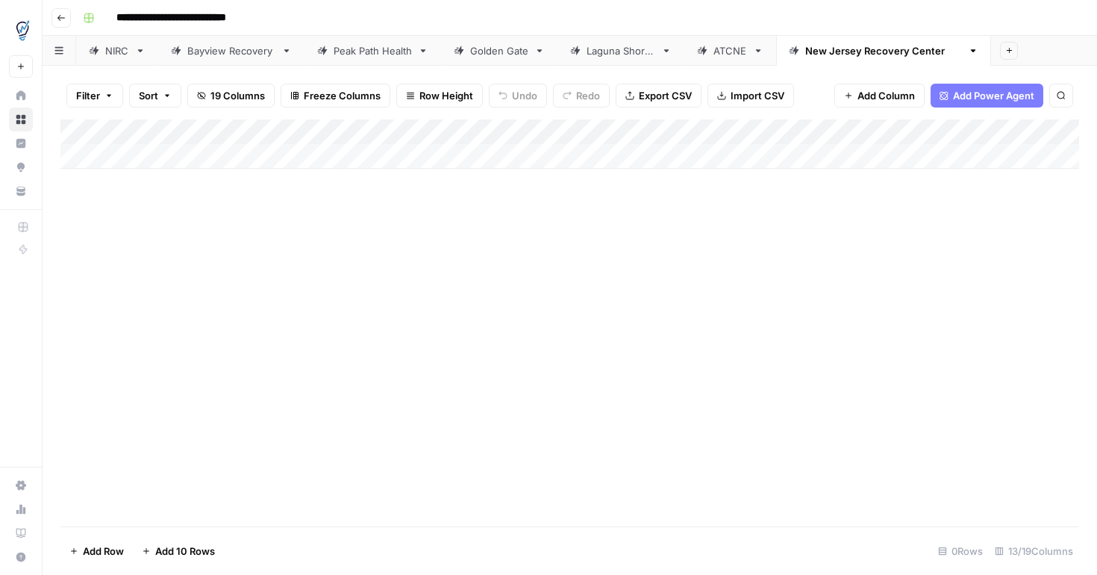
click at [944, 134] on div "Add Column" at bounding box center [569, 143] width 1019 height 49
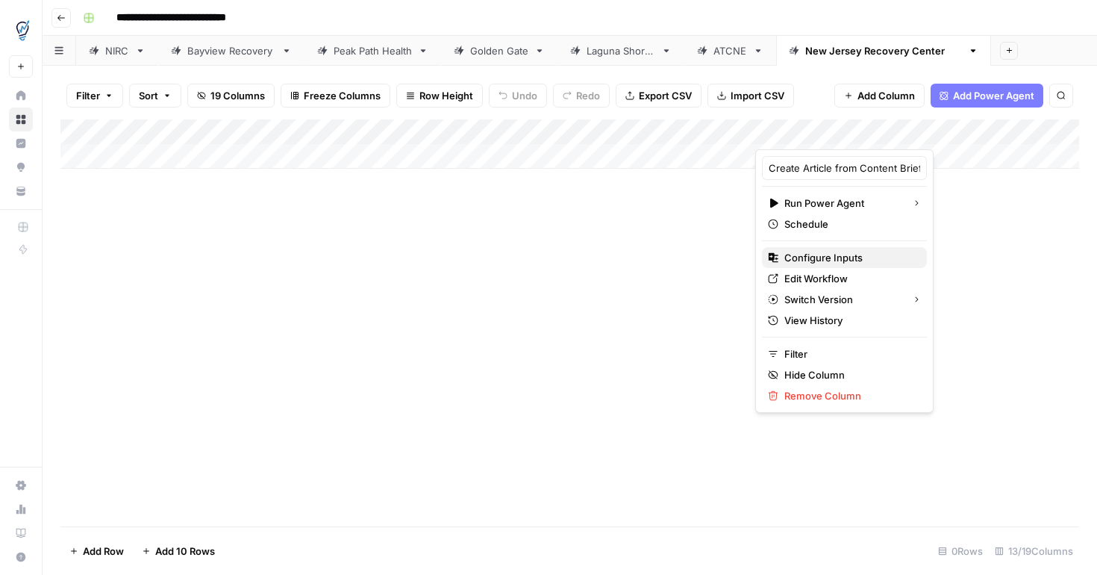
click at [830, 252] on span "Configure Inputs" at bounding box center [850, 257] width 131 height 15
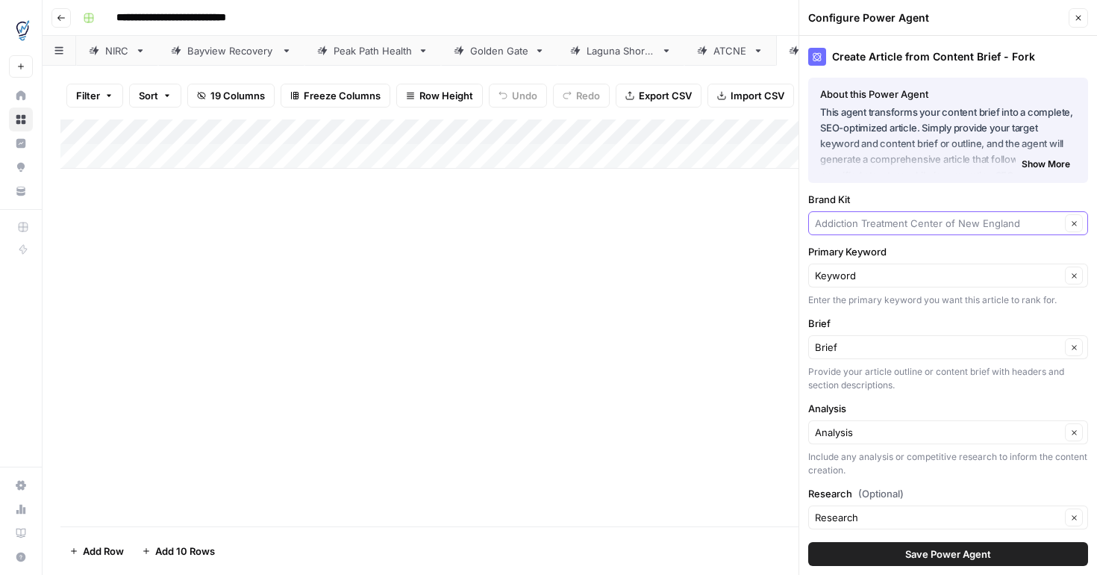
click at [991, 225] on input "Brand Kit" at bounding box center [938, 223] width 246 height 15
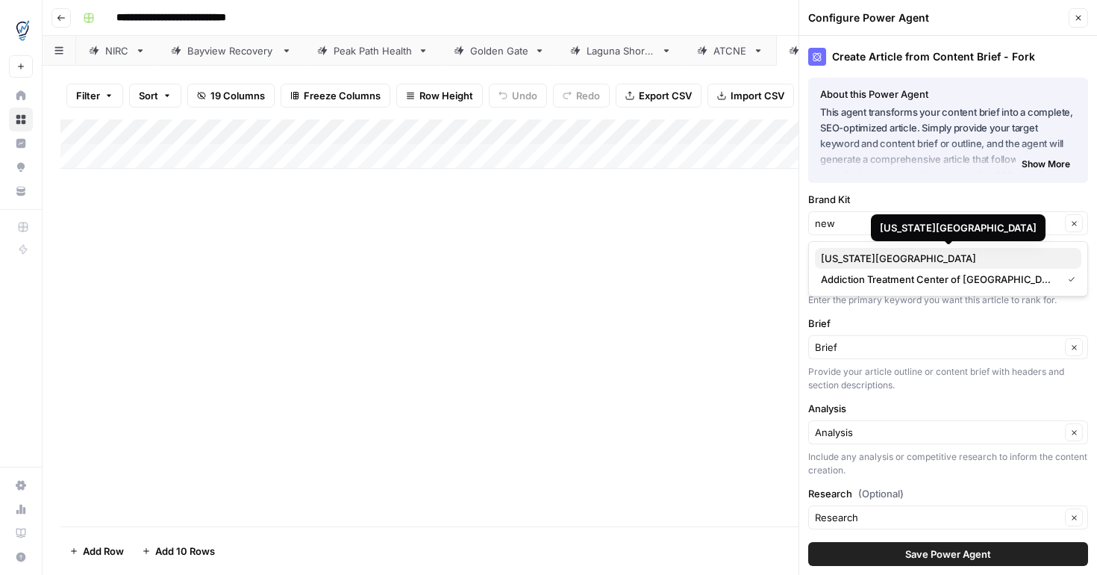
click at [957, 258] on span "[US_STATE][GEOGRAPHIC_DATA]" at bounding box center [945, 258] width 249 height 15
type input "[US_STATE][GEOGRAPHIC_DATA]"
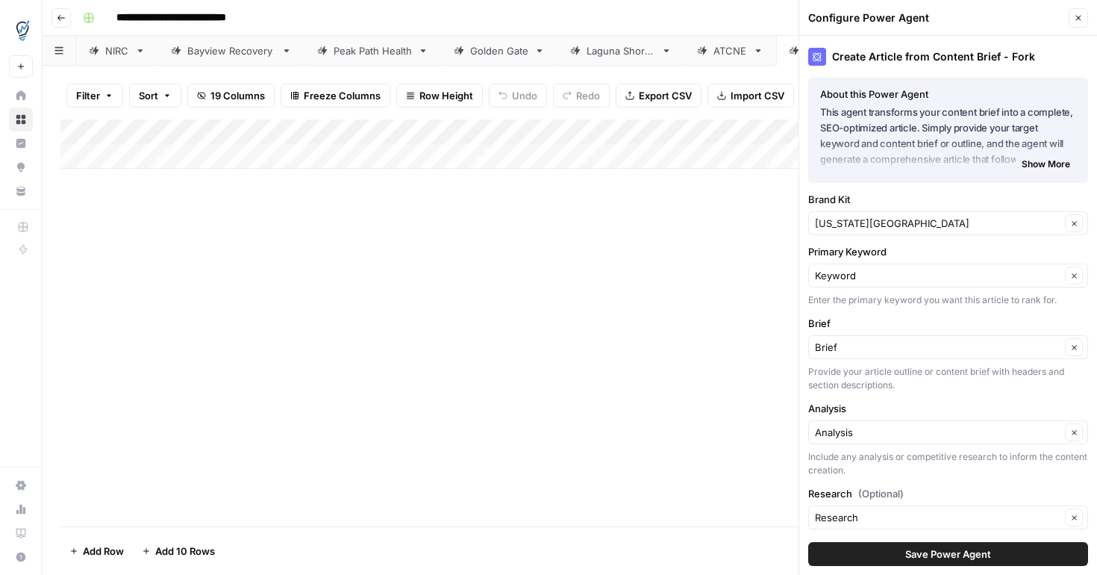
click at [868, 555] on button "Save Power Agent" at bounding box center [949, 554] width 280 height 24
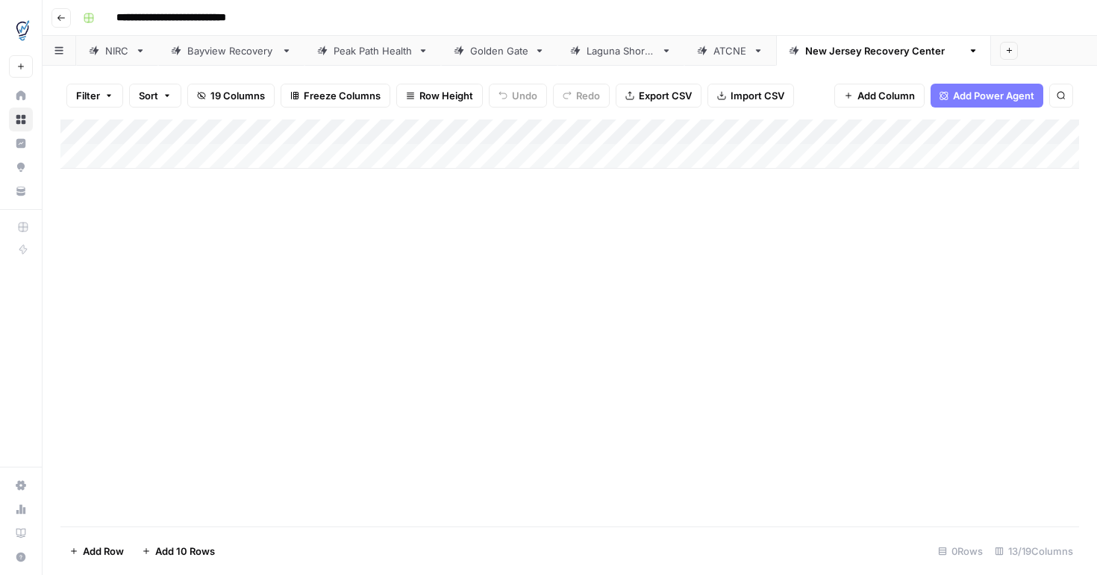
click at [879, 155] on div "Add Column" at bounding box center [569, 143] width 1019 height 49
click at [532, 134] on div "Add Column" at bounding box center [569, 156] width 1019 height 75
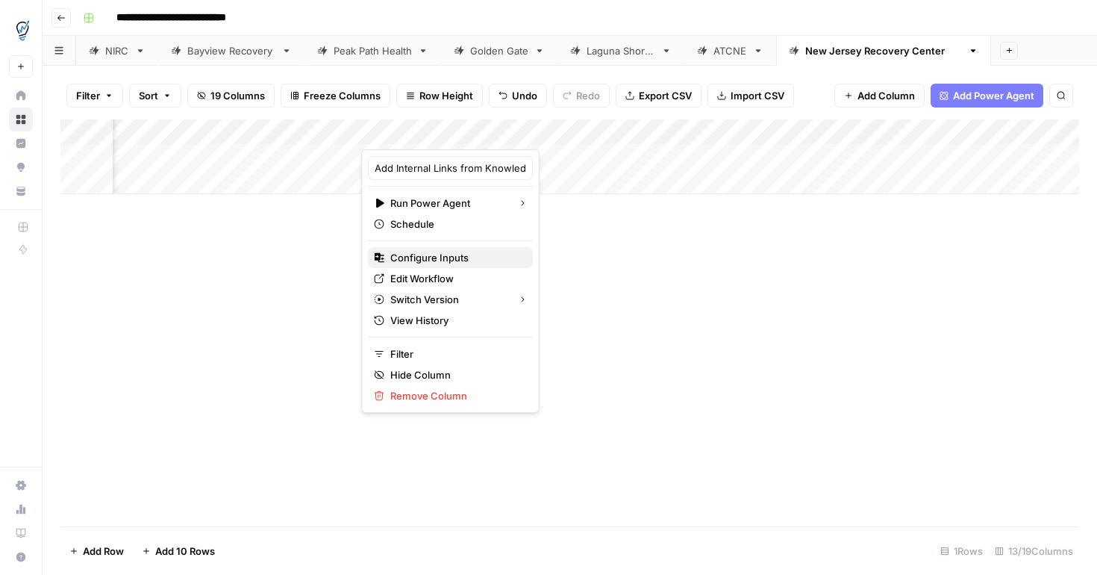
click at [444, 261] on span "Configure Inputs" at bounding box center [455, 257] width 131 height 15
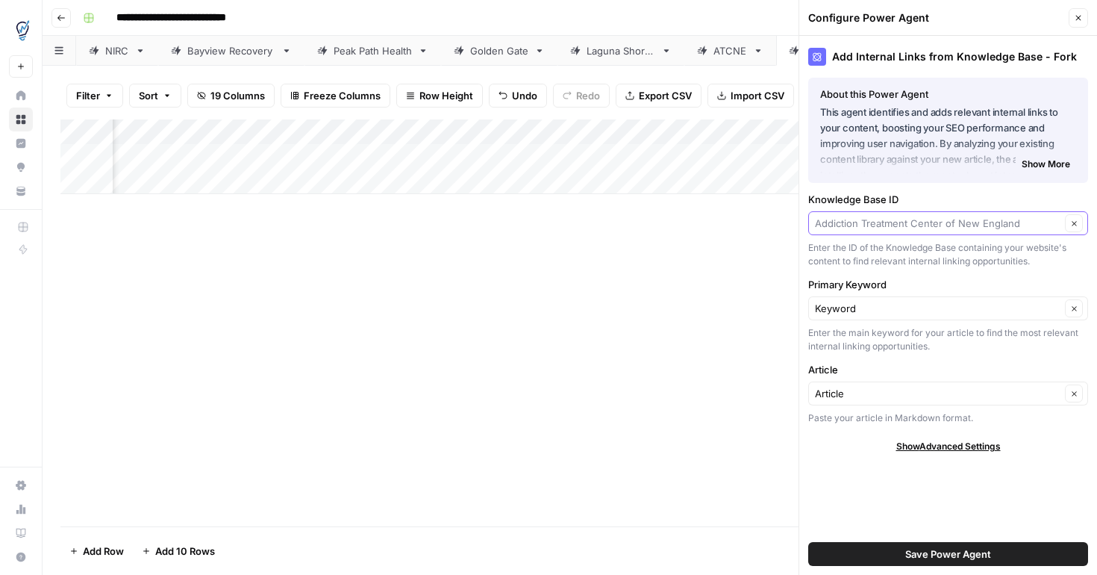
click at [868, 226] on input "Knowledge Base ID" at bounding box center [938, 223] width 246 height 15
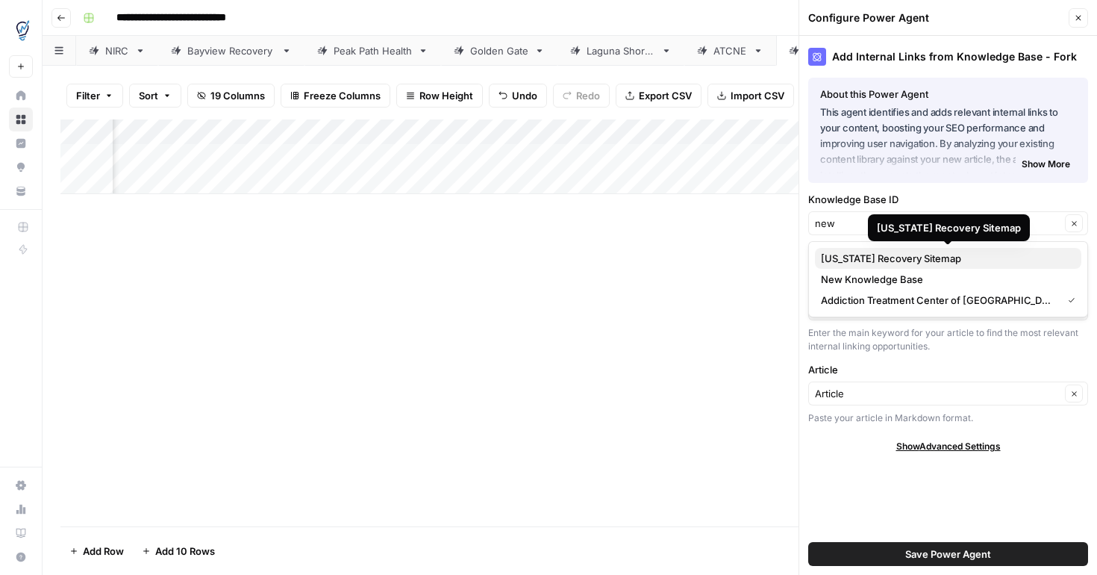
click at [910, 257] on span "[US_STATE] Recovery Sitemap" at bounding box center [945, 258] width 249 height 15
type input "[US_STATE] Recovery Sitemap"
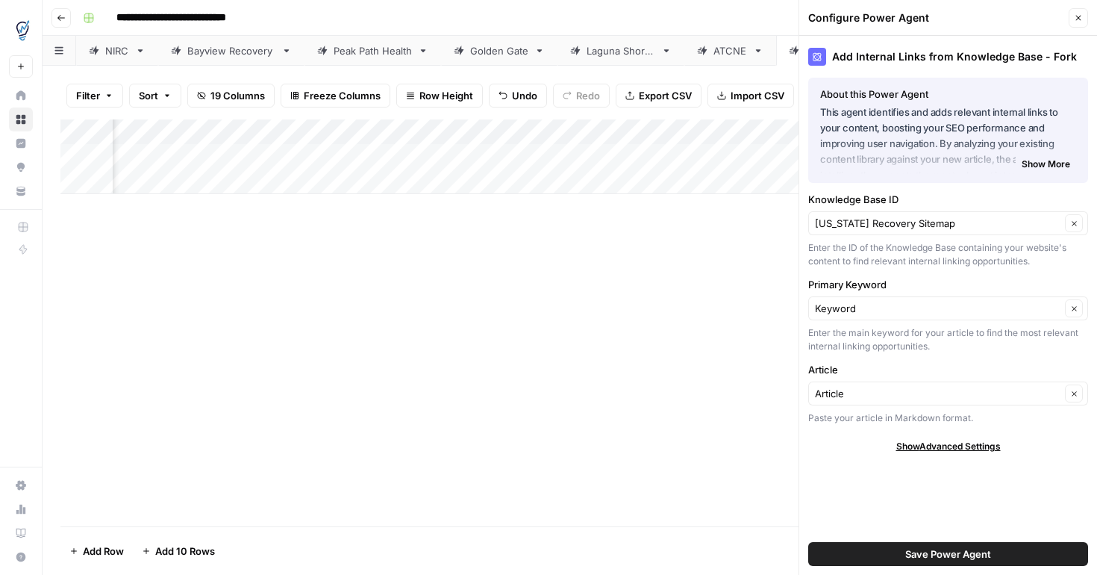
click at [891, 552] on button "Save Power Agent" at bounding box center [949, 554] width 280 height 24
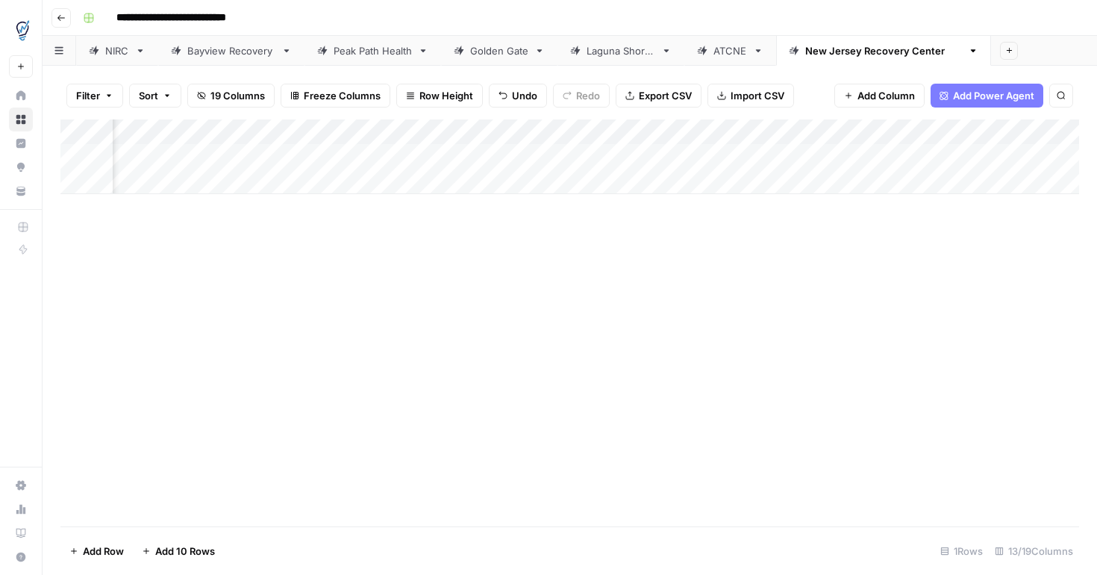
click at [814, 132] on div "Add Column" at bounding box center [569, 156] width 1019 height 75
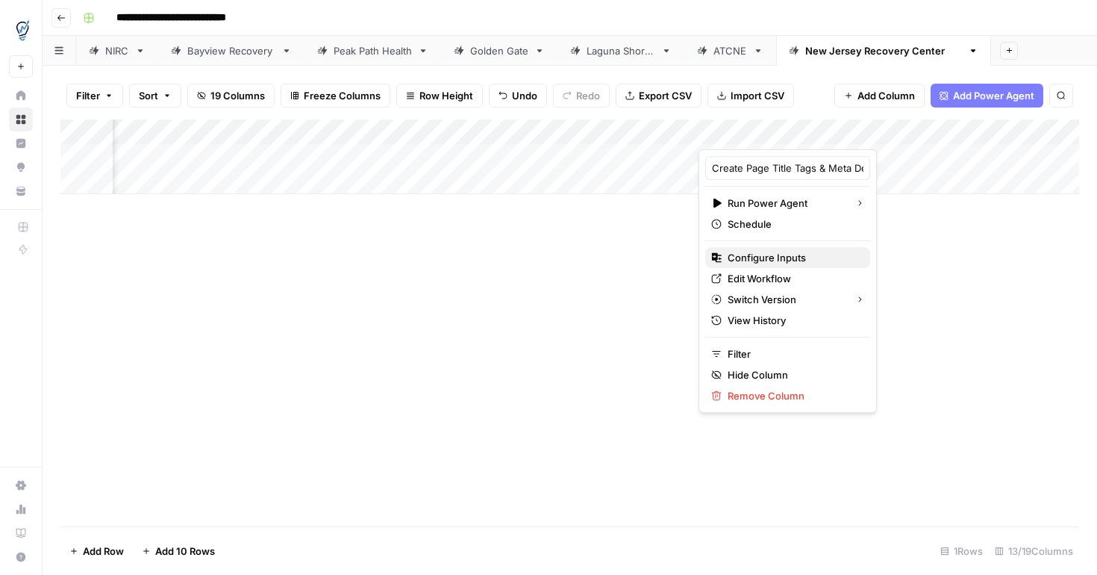
click at [772, 255] on span "Configure Inputs" at bounding box center [793, 257] width 131 height 15
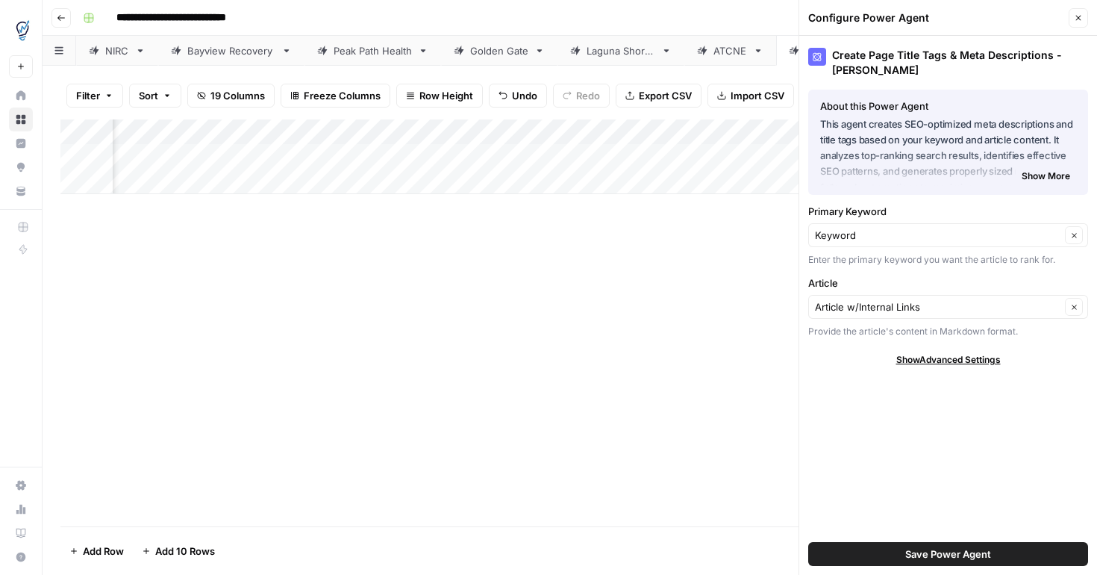
click at [695, 277] on div "Add Column" at bounding box center [569, 322] width 1019 height 407
click at [900, 555] on button "Save Power Agent" at bounding box center [949, 554] width 280 height 24
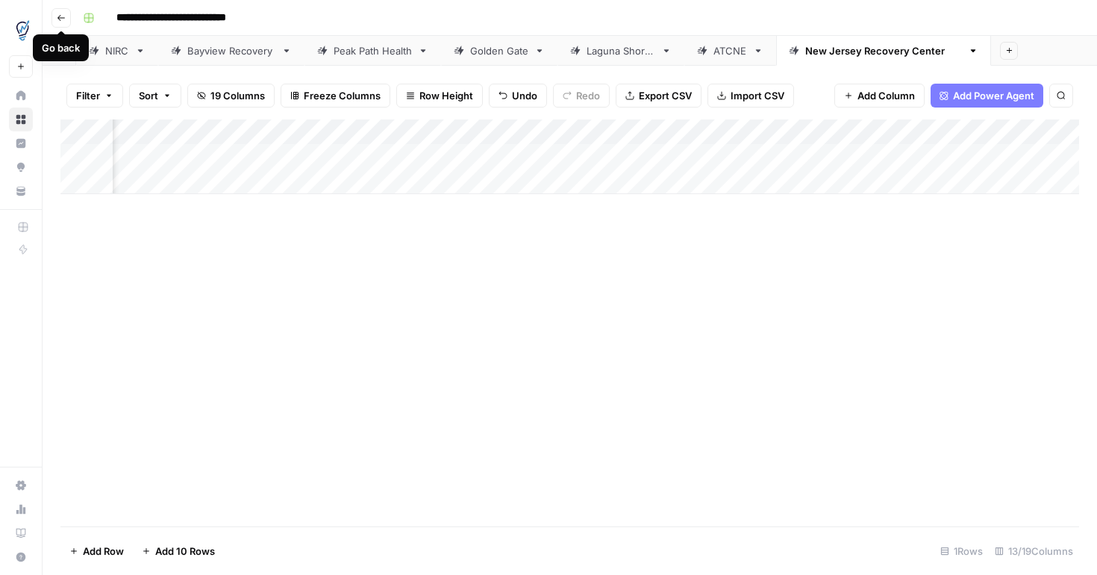
click at [63, 21] on icon "button" at bounding box center [61, 17] width 9 height 9
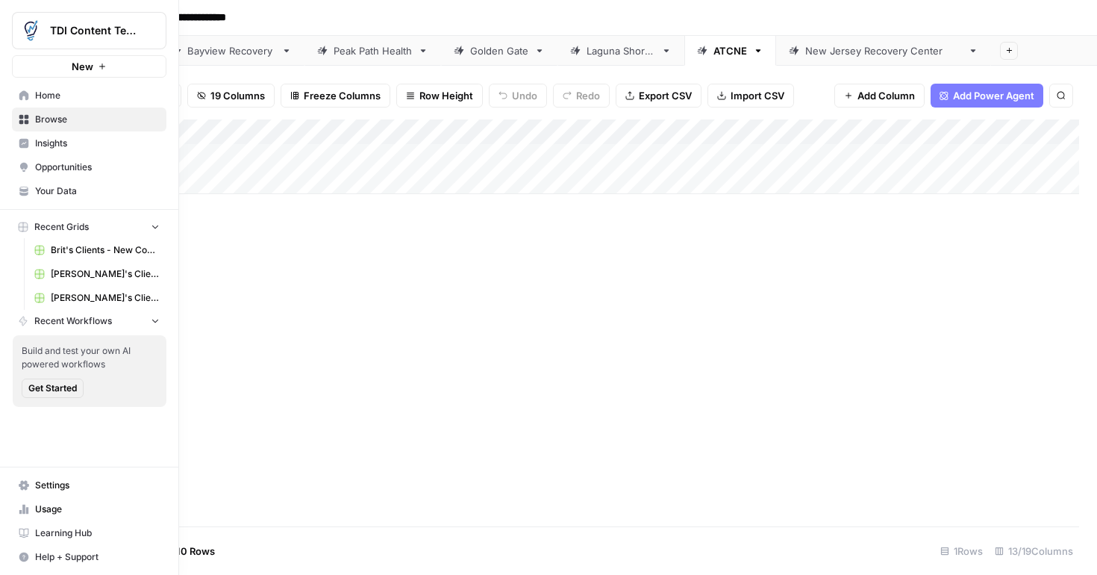
click at [63, 122] on span "Browse" at bounding box center [97, 119] width 125 height 13
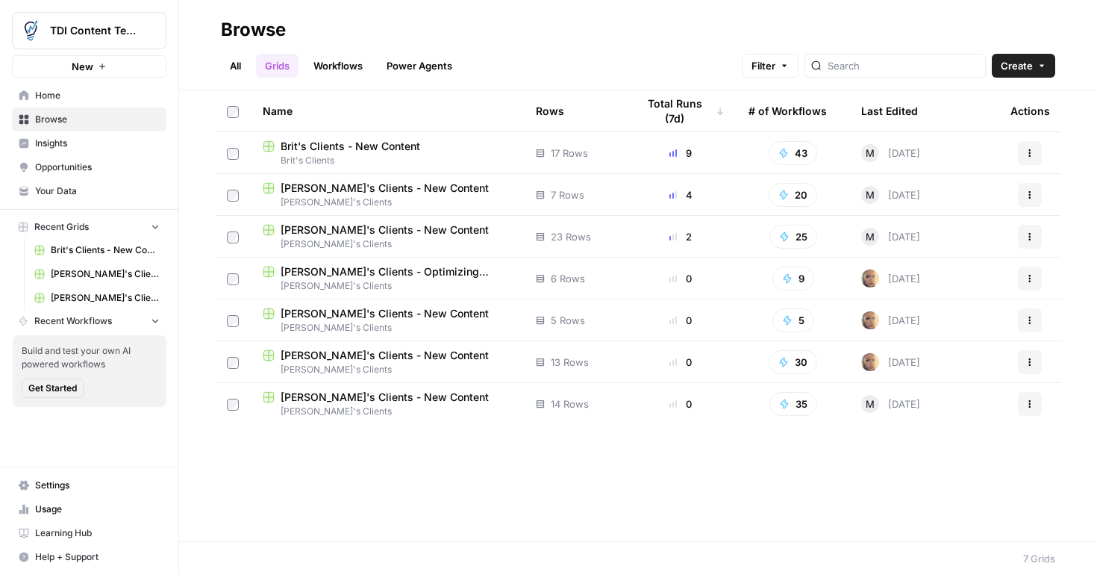
click at [417, 199] on span "Emily's Clients" at bounding box center [387, 202] width 249 height 13
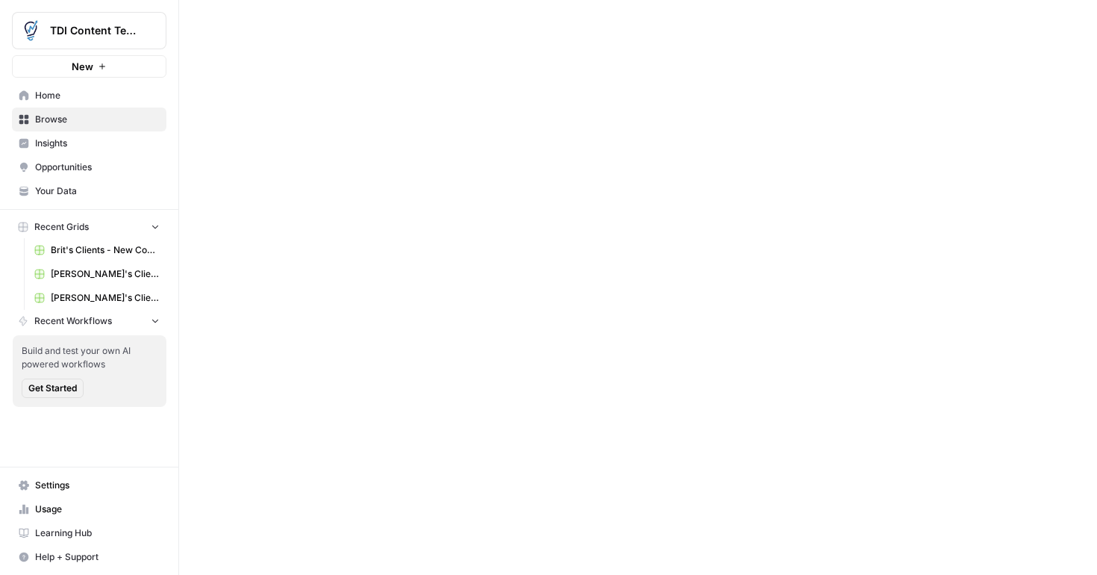
click at [324, 190] on div at bounding box center [638, 287] width 918 height 575
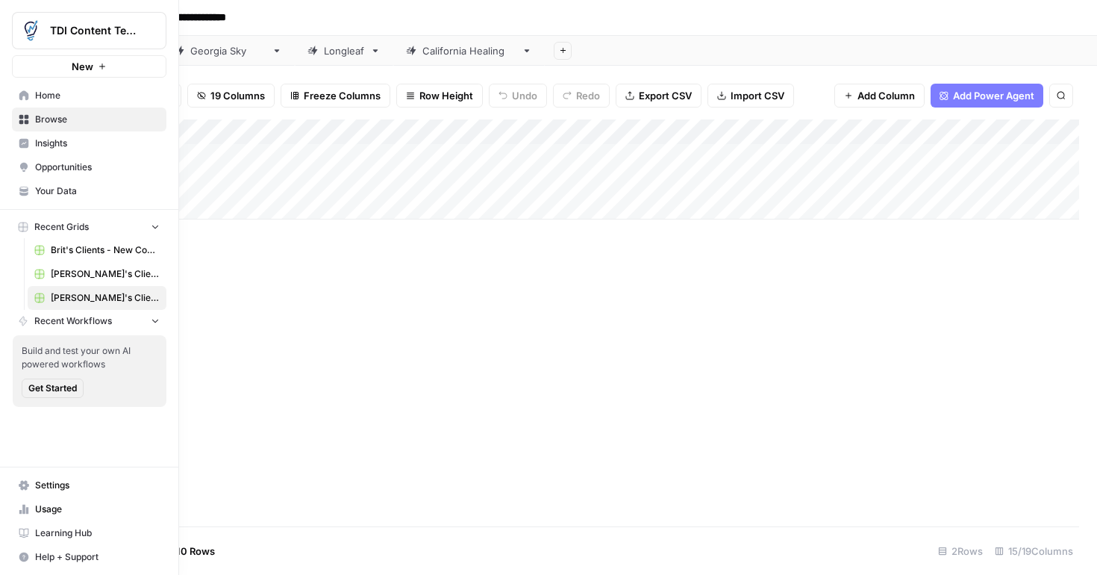
click at [24, 192] on icon at bounding box center [24, 191] width 10 height 10
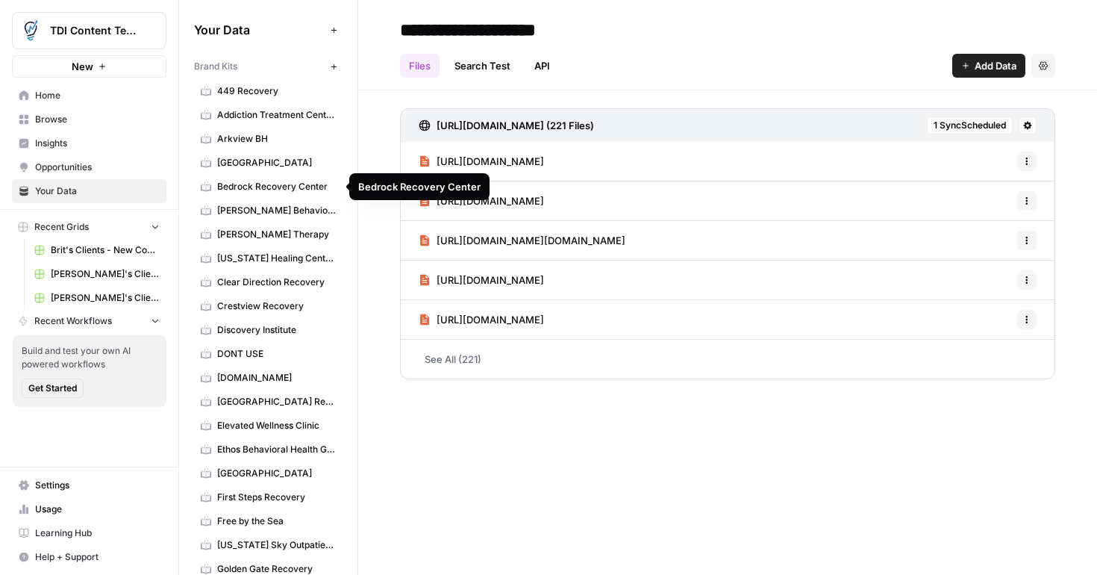
click at [350, 273] on div "Your Data Add Data Brand Kits New 449 Recovery Addiction Treatment Center of Ne…" at bounding box center [268, 287] width 178 height 575
click at [334, 69] on icon "button" at bounding box center [334, 67] width 8 height 8
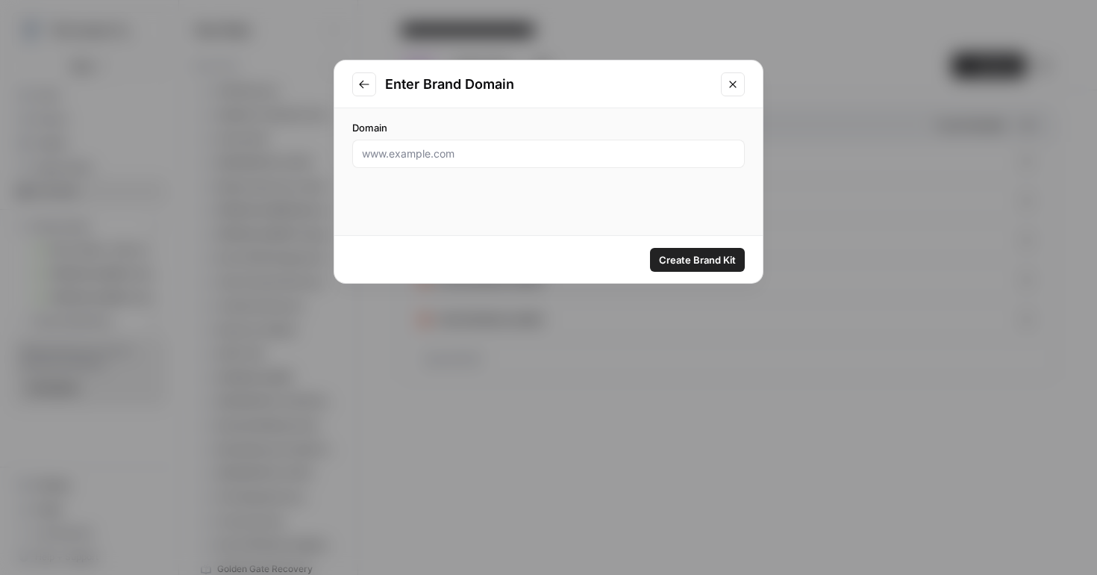
click at [491, 161] on div at bounding box center [548, 154] width 393 height 28
paste input "https://manarecoverycenter.com/"
type input "https://manarecoverycenter.com/"
click at [665, 264] on span "Create Brand Kit" at bounding box center [697, 259] width 77 height 15
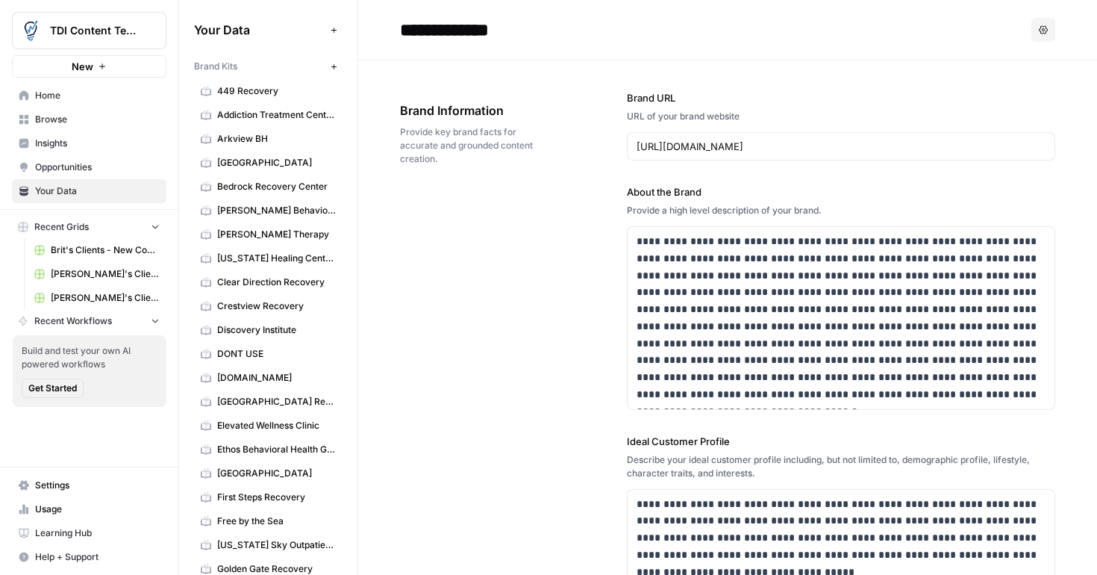
click at [1050, 200] on div "**********" at bounding box center [841, 296] width 429 height 225
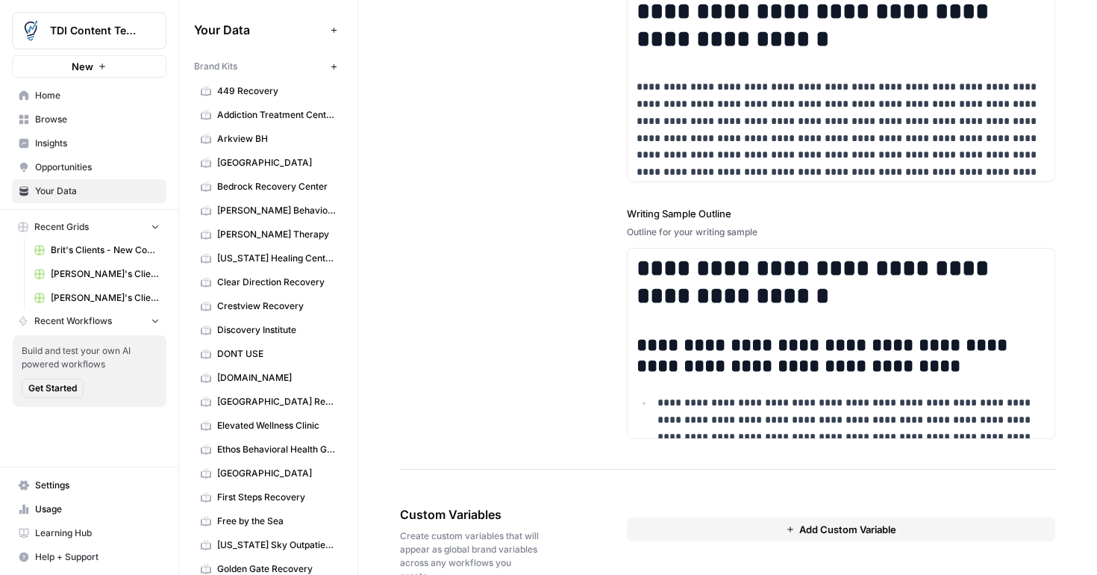
scroll to position [2118, 0]
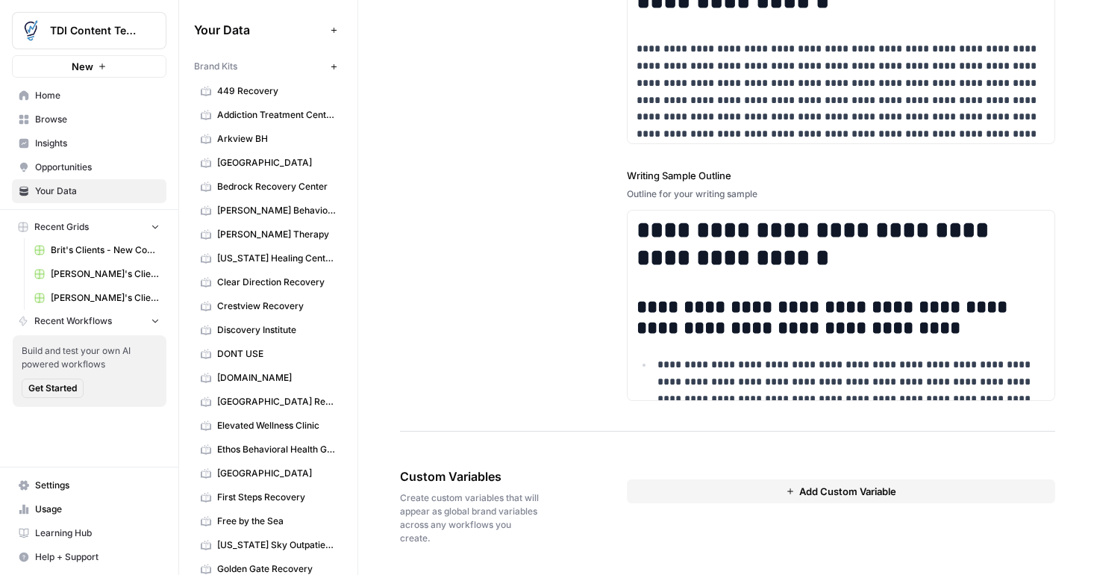
click at [345, 101] on div "Your Data Add Data Brand Kits New 449 Recovery Addiction Treatment Center of Ne…" at bounding box center [268, 287] width 178 height 575
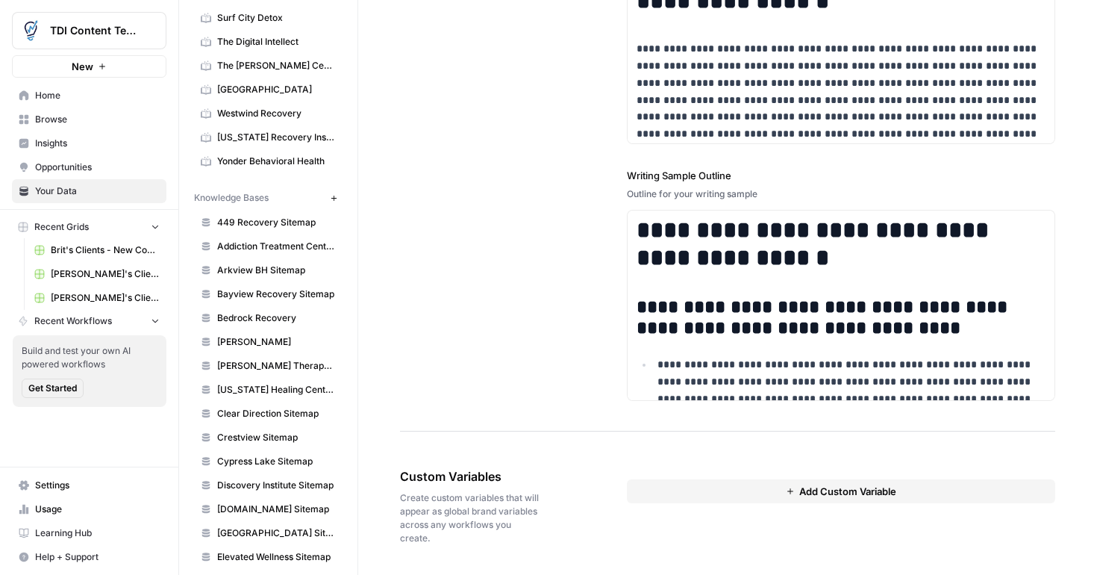
scroll to position [1165, 0]
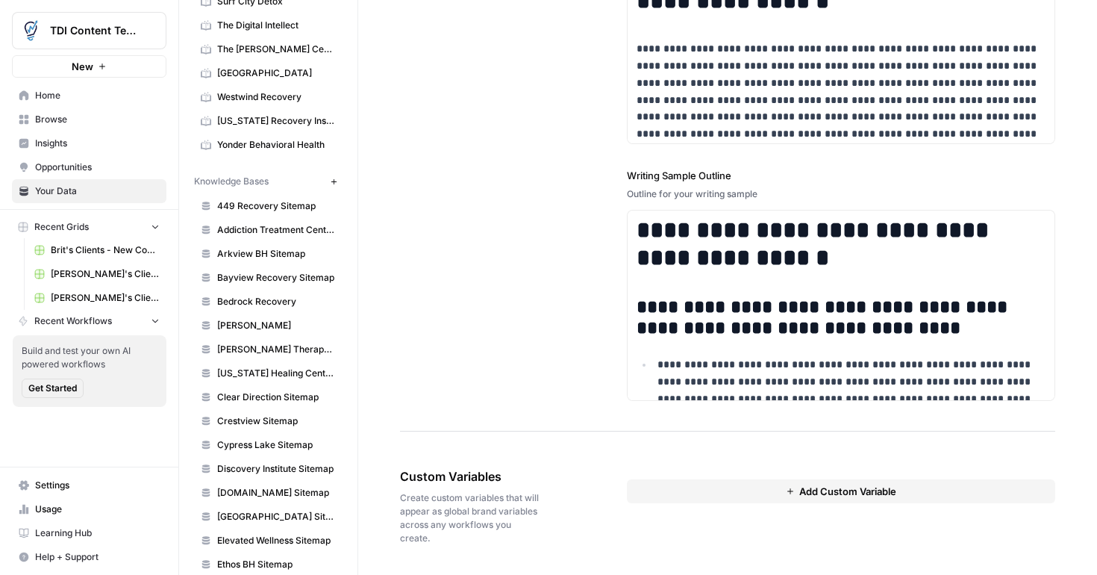
click at [335, 184] on icon "button" at bounding box center [334, 182] width 8 height 8
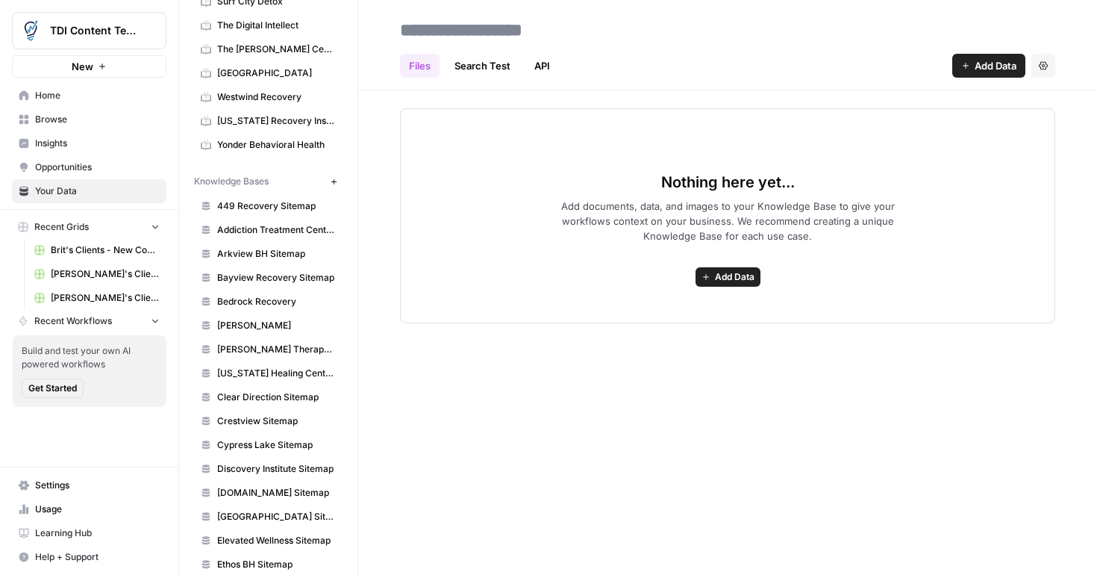
click at [727, 279] on span "Add Data" at bounding box center [735, 276] width 40 height 13
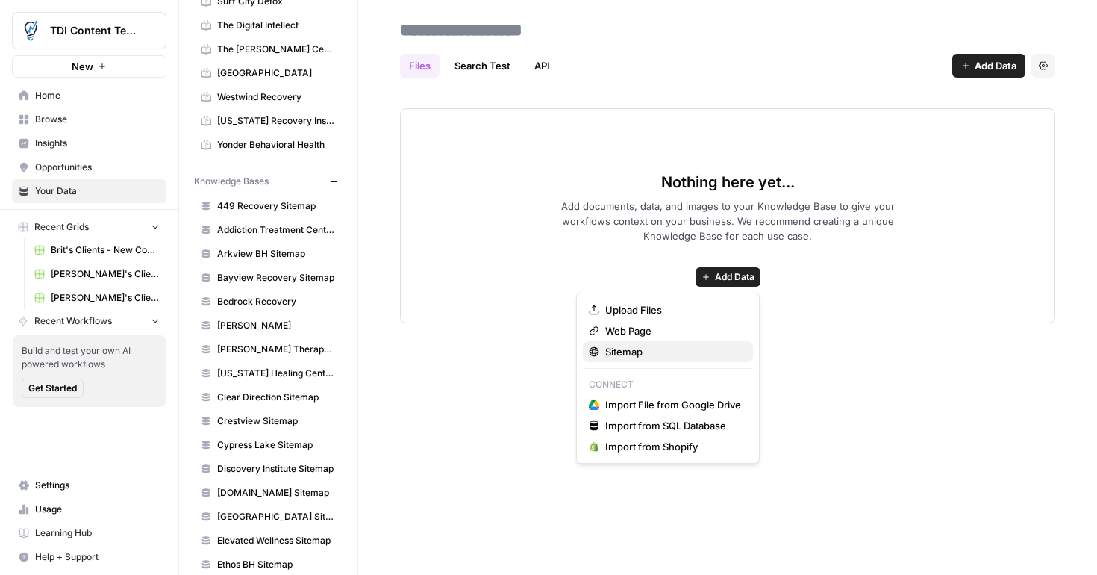
click at [621, 354] on span "Sitemap" at bounding box center [673, 351] width 136 height 15
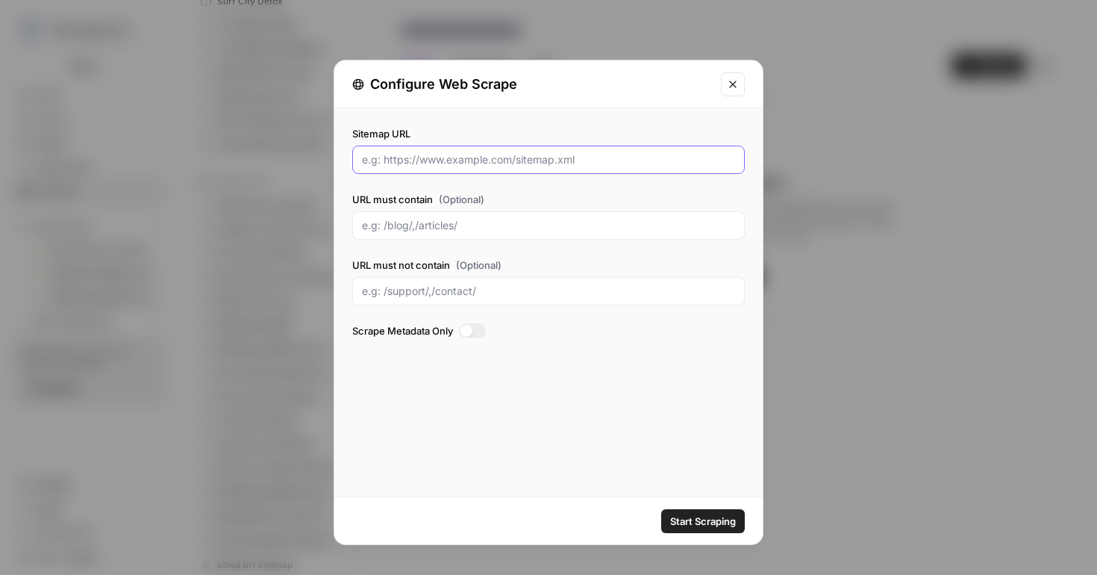
click at [608, 162] on input "Sitemap URL" at bounding box center [548, 159] width 373 height 15
click at [605, 161] on input "Sitemap URL" at bounding box center [548, 159] width 373 height 15
paste input "https://manarecoverycenter.com/page-sitemap.xml"
type input "https://manarecoverycenter.com/page-sitemap.xml"
click at [702, 517] on span "Start Scraping" at bounding box center [703, 521] width 66 height 15
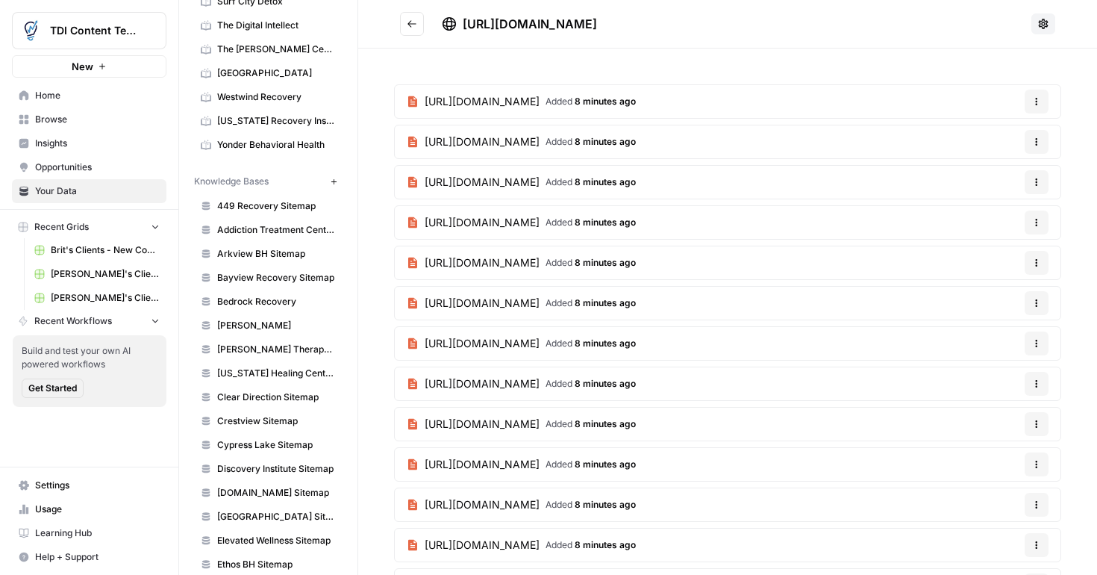
click at [414, 23] on icon "Go back" at bounding box center [412, 23] width 9 height 7
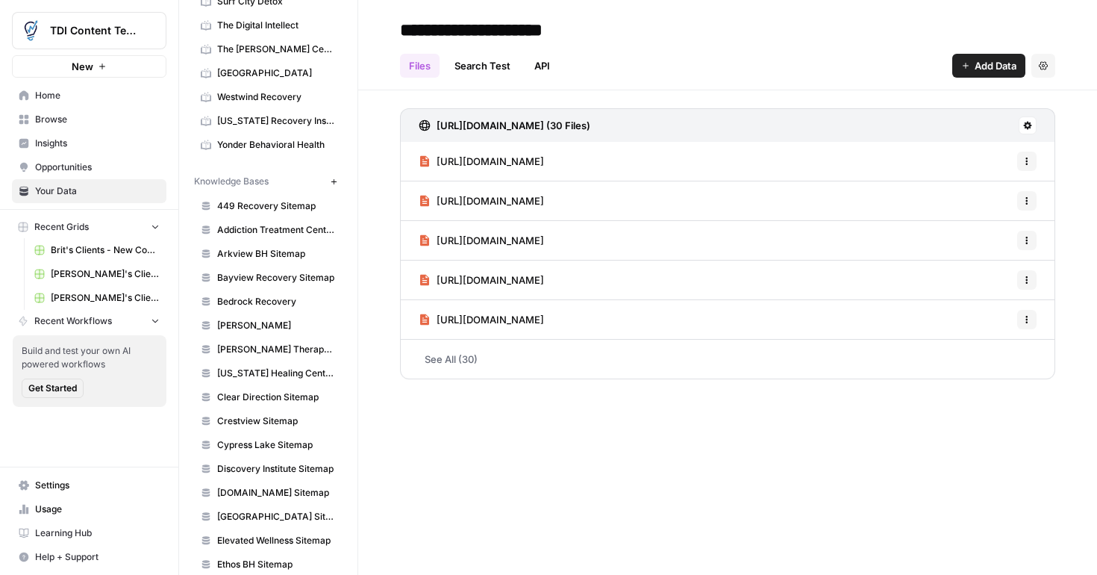
type input "**********"
click at [335, 184] on icon "button" at bounding box center [334, 182] width 8 height 8
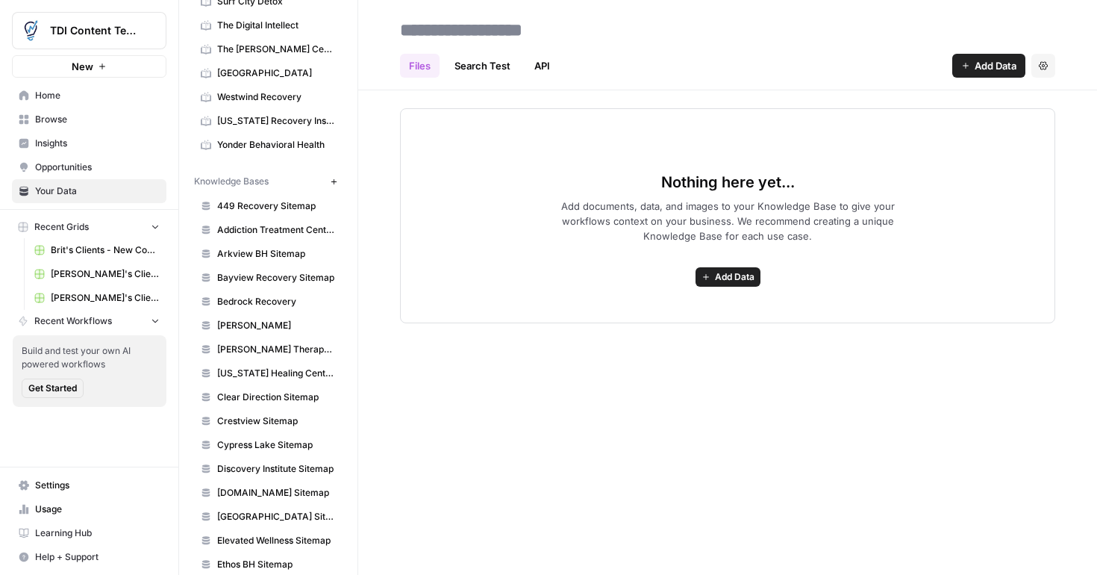
click at [726, 278] on span "Add Data" at bounding box center [735, 276] width 40 height 13
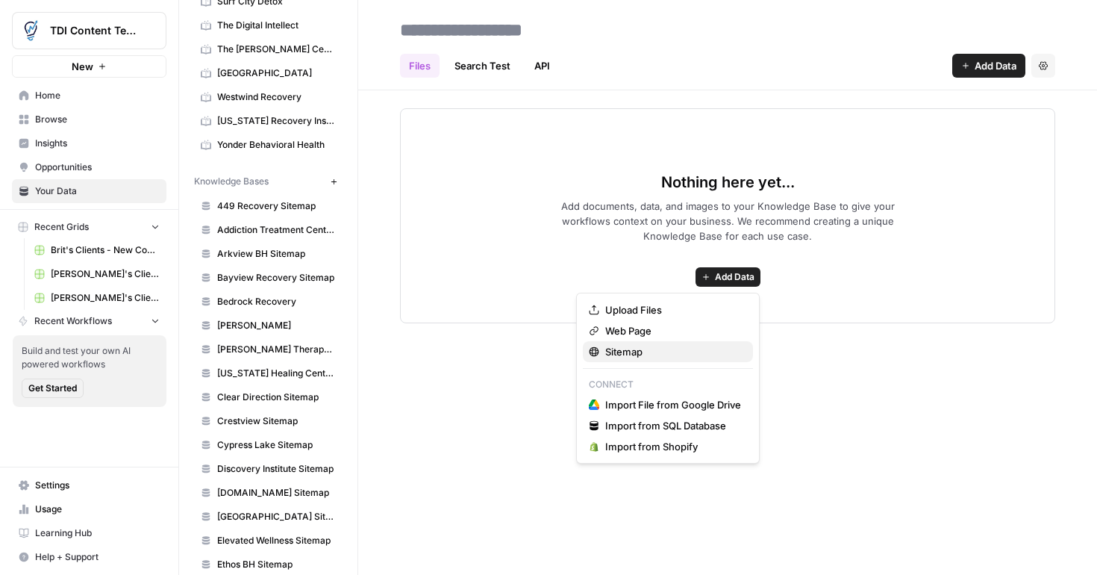
click at [625, 356] on span "Sitemap" at bounding box center [673, 351] width 136 height 15
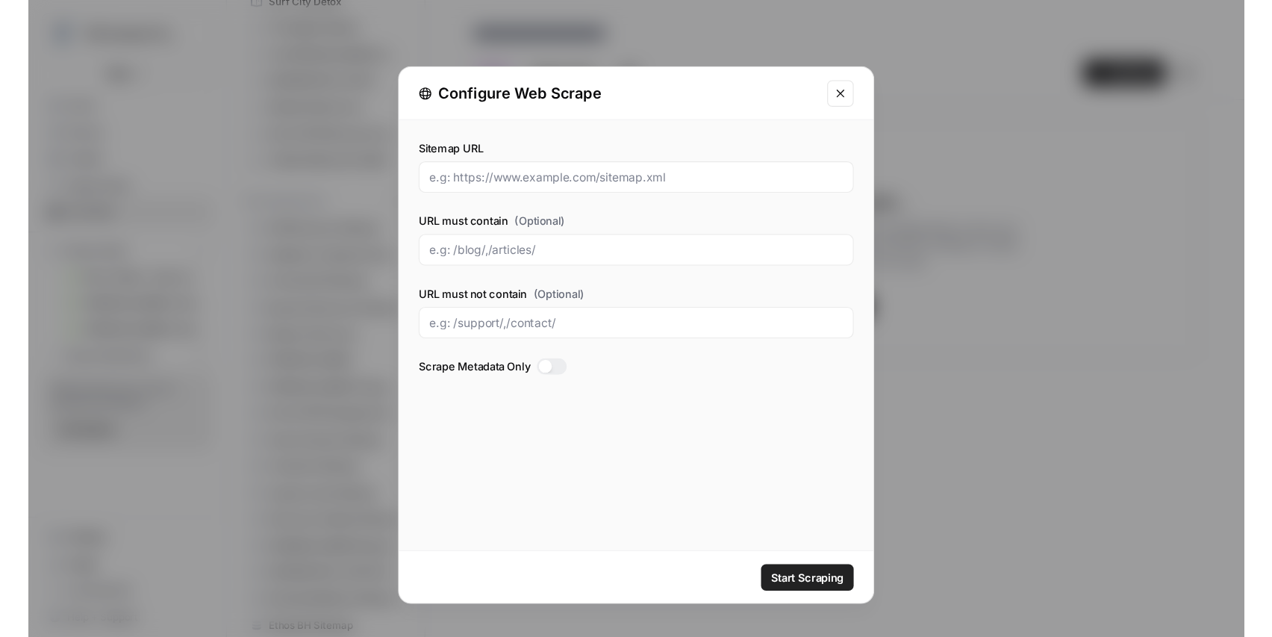
scroll to position [1165, 0]
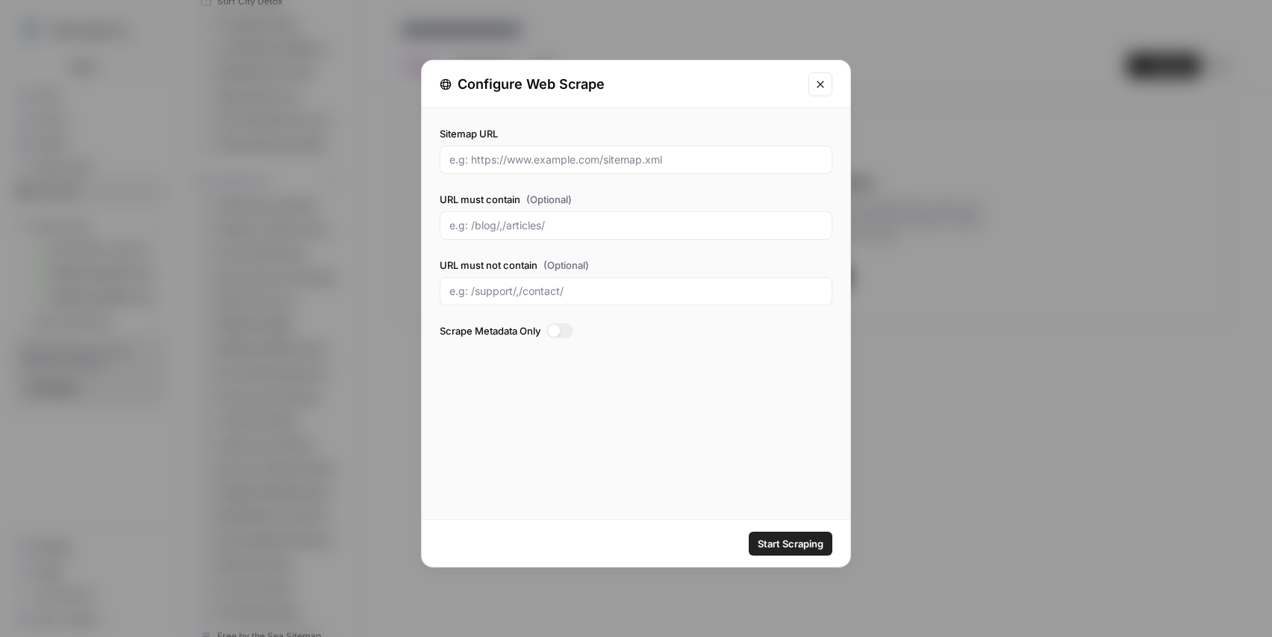
click at [821, 80] on icon "Close modal" at bounding box center [821, 84] width 12 height 12
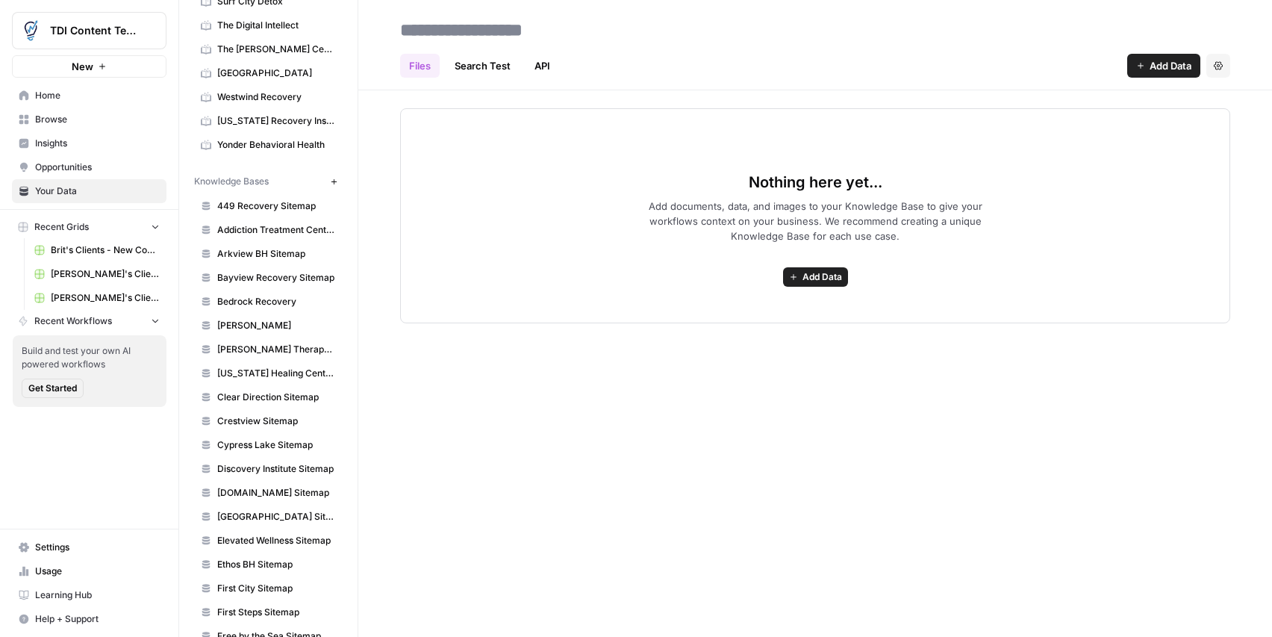
click at [818, 277] on span "Add Data" at bounding box center [823, 276] width 40 height 13
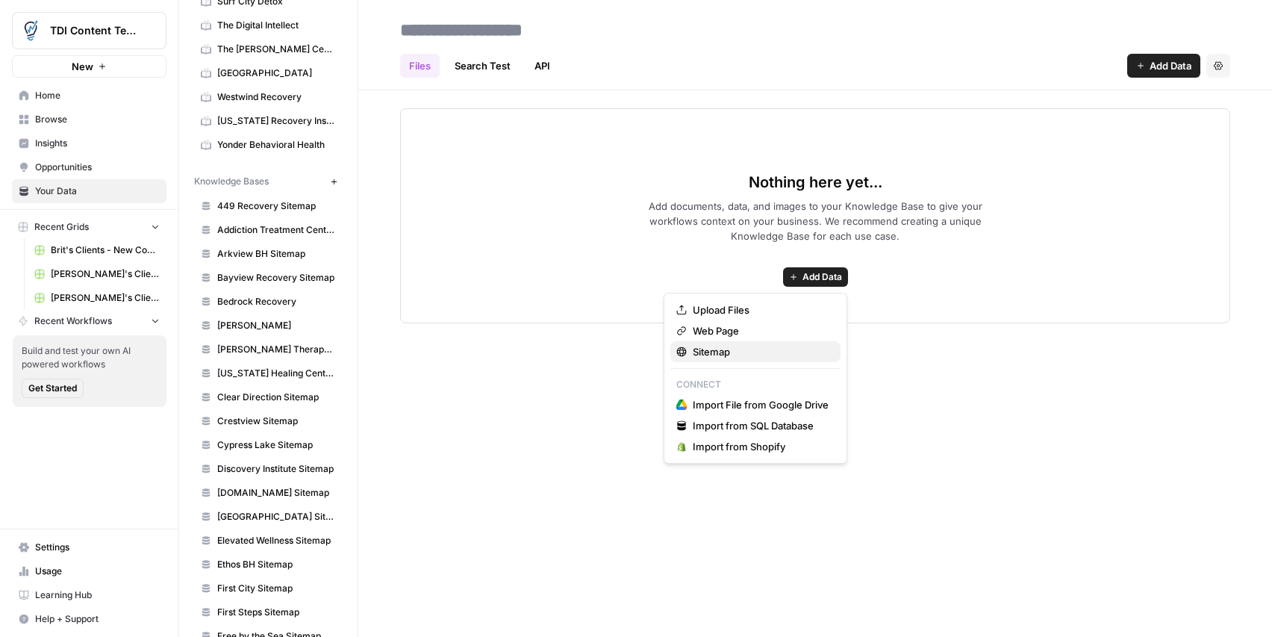
click at [719, 349] on span "Sitemap" at bounding box center [761, 351] width 136 height 15
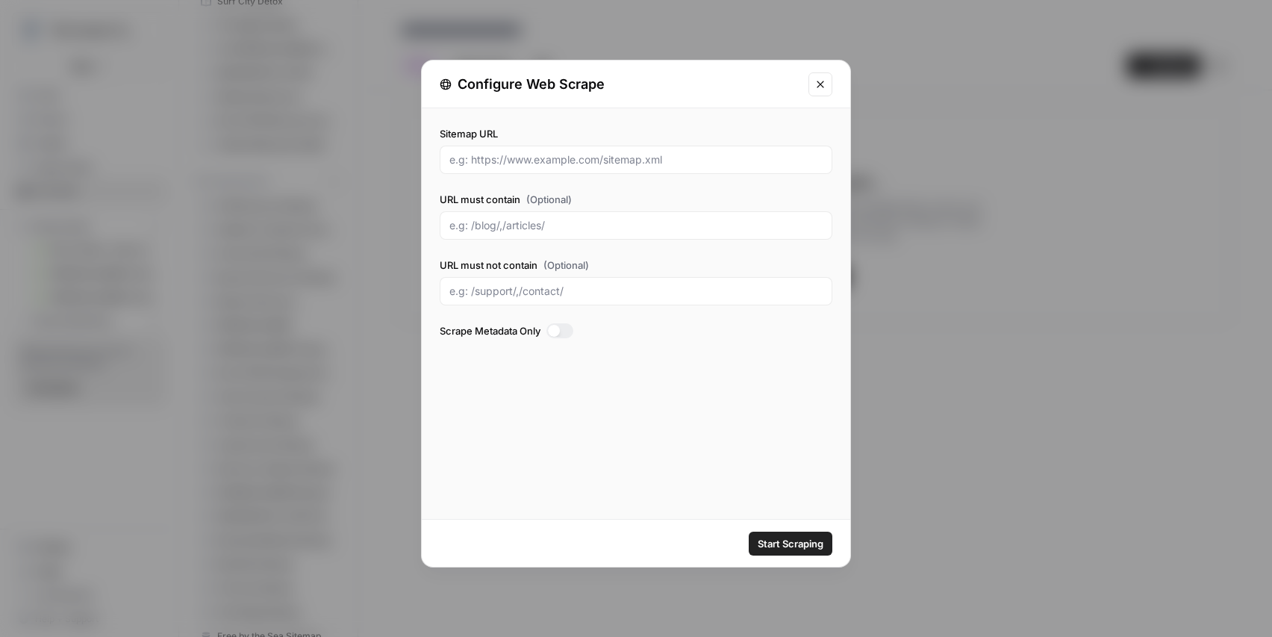
click at [597, 149] on div at bounding box center [636, 160] width 393 height 28
click at [602, 161] on input "Sitemap URL" at bounding box center [635, 159] width 373 height 15
paste input "https://idahoempowered.com/page-sitemap.xml"
type input "https://idahoempowered.com/page-sitemap.xml"
click at [791, 546] on span "Start Scraping" at bounding box center [791, 543] width 66 height 15
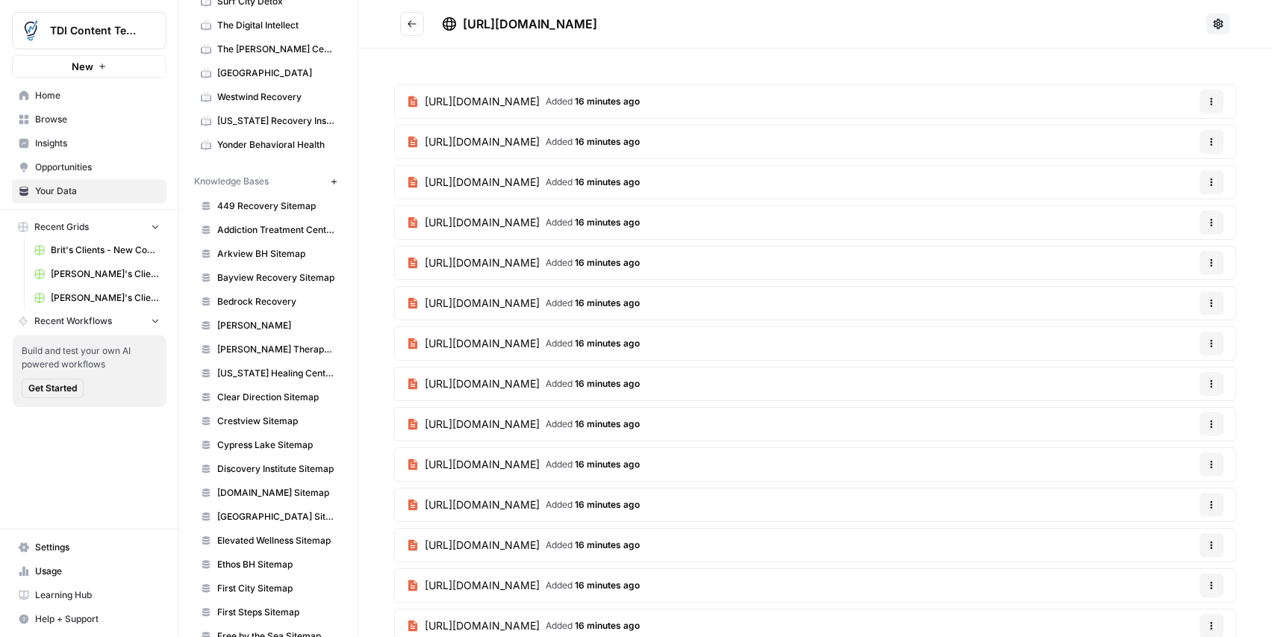
click at [415, 31] on button "Go back" at bounding box center [412, 24] width 24 height 24
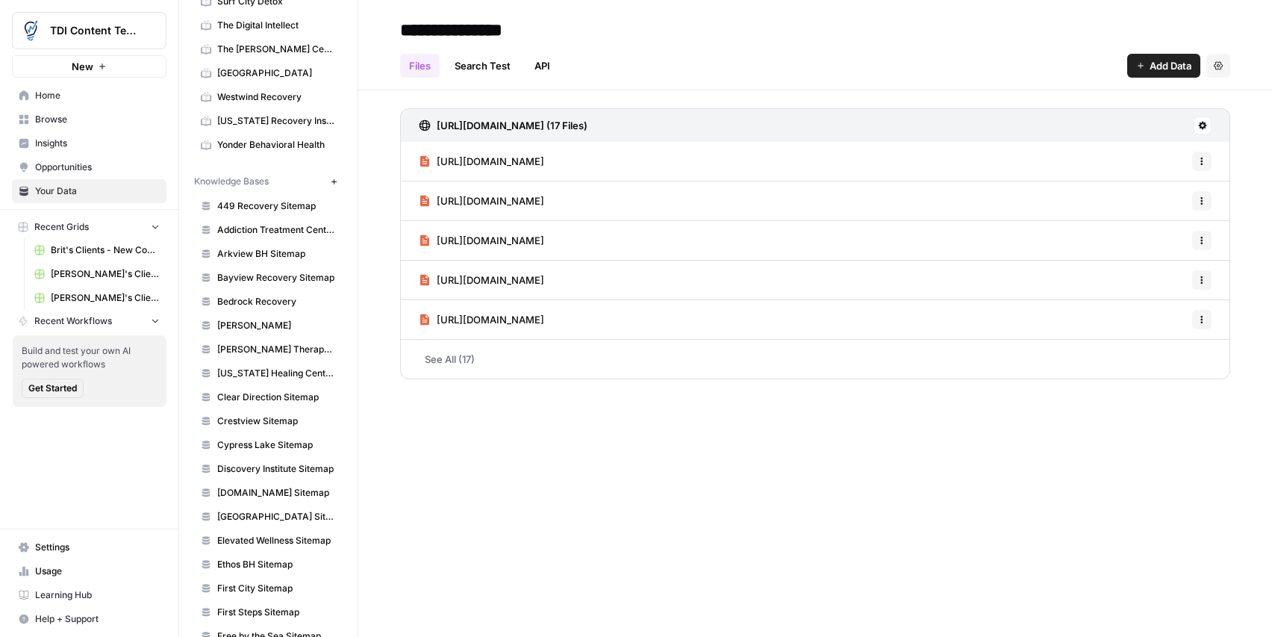
type input "**********"
click at [345, 28] on div "Your Data Add Data Brand Kits New 449 Recovery Addiction Treatment Center of Ne…" at bounding box center [268, 318] width 178 height 637
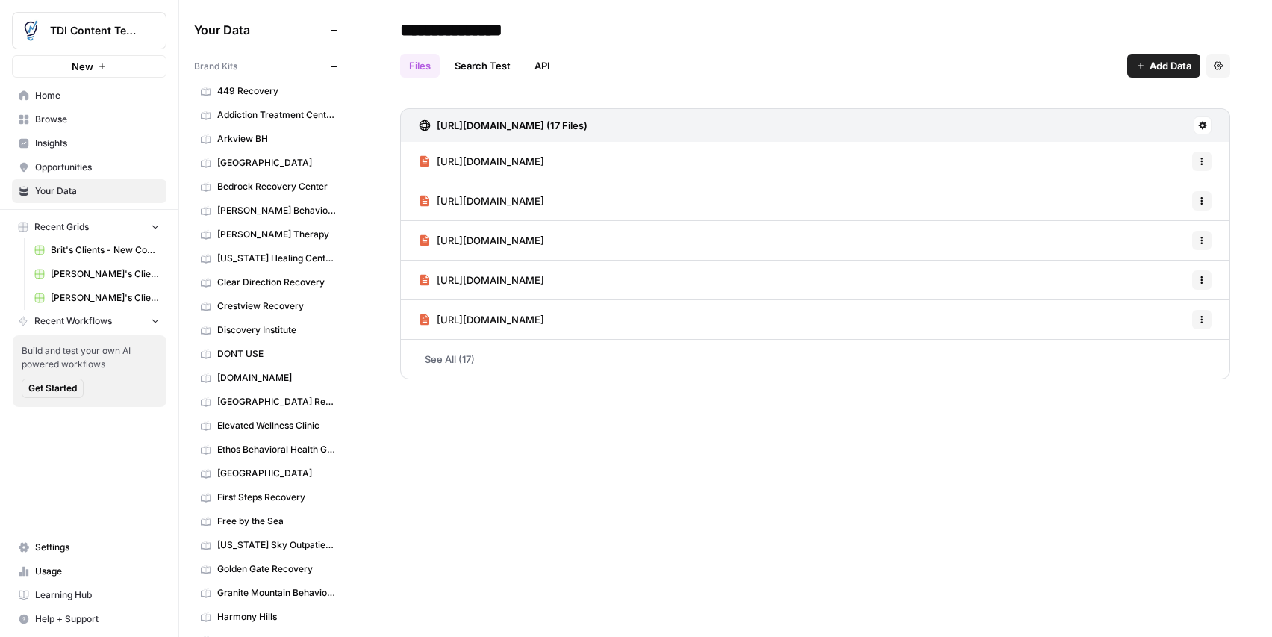
click at [331, 66] on icon "button" at bounding box center [334, 67] width 8 height 8
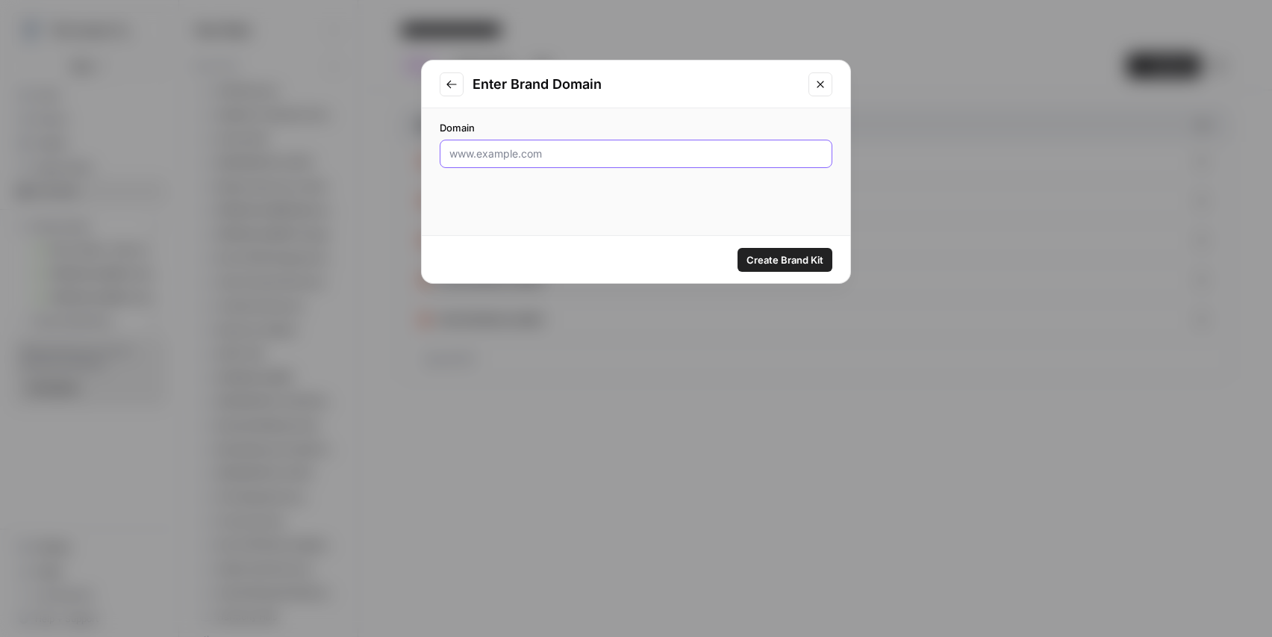
click at [595, 160] on input "Domain" at bounding box center [635, 153] width 373 height 15
click at [573, 161] on div at bounding box center [636, 154] width 393 height 28
click at [564, 158] on input "Domain" at bounding box center [635, 153] width 373 height 15
click at [614, 158] on input "Domain" at bounding box center [635, 153] width 373 height 15
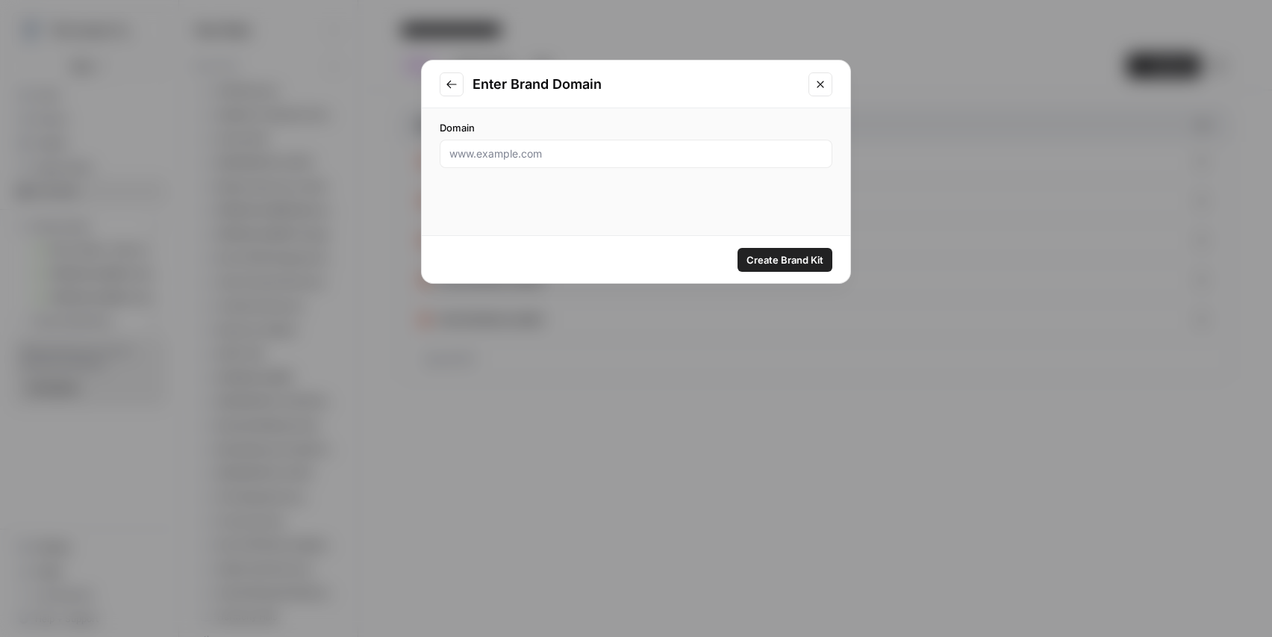
click at [597, 161] on div at bounding box center [636, 154] width 393 height 28
click at [595, 157] on input "Domain" at bounding box center [635, 153] width 373 height 15
click at [588, 155] on input "Domain" at bounding box center [635, 153] width 373 height 15
paste input "https://idahoempowered.com/"
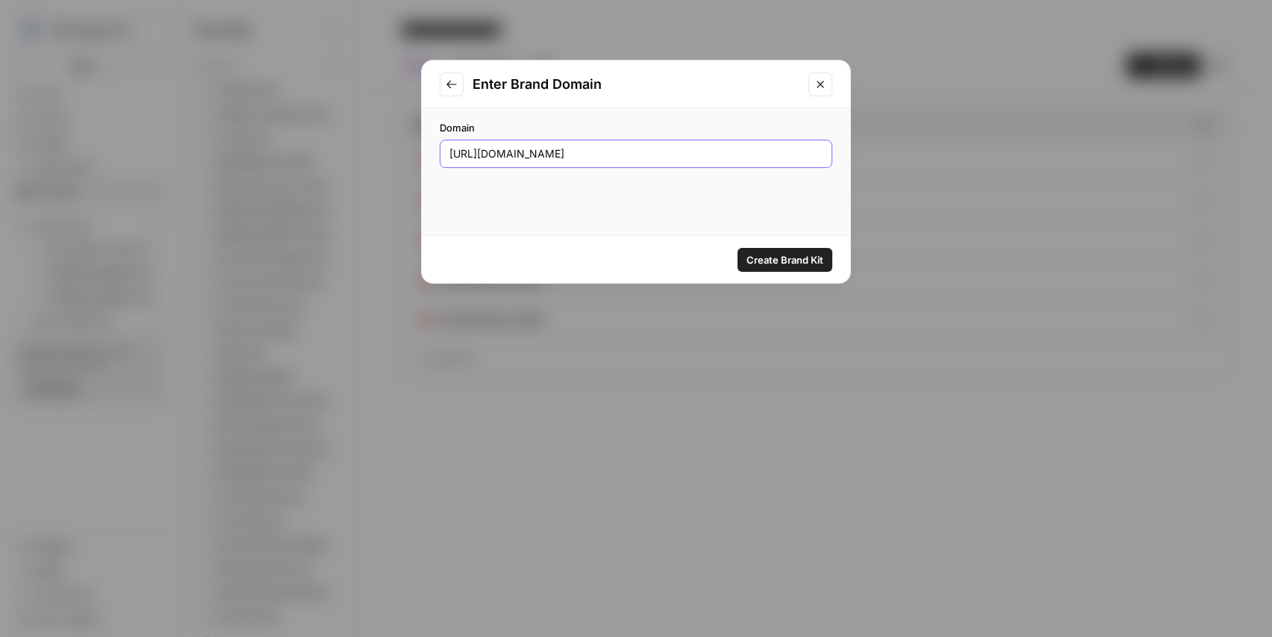
paste input "https://idahoempowered.com/"
type input "https://idahoempowered.com/"
click at [771, 261] on span "Create Brand Kit" at bounding box center [785, 259] width 77 height 15
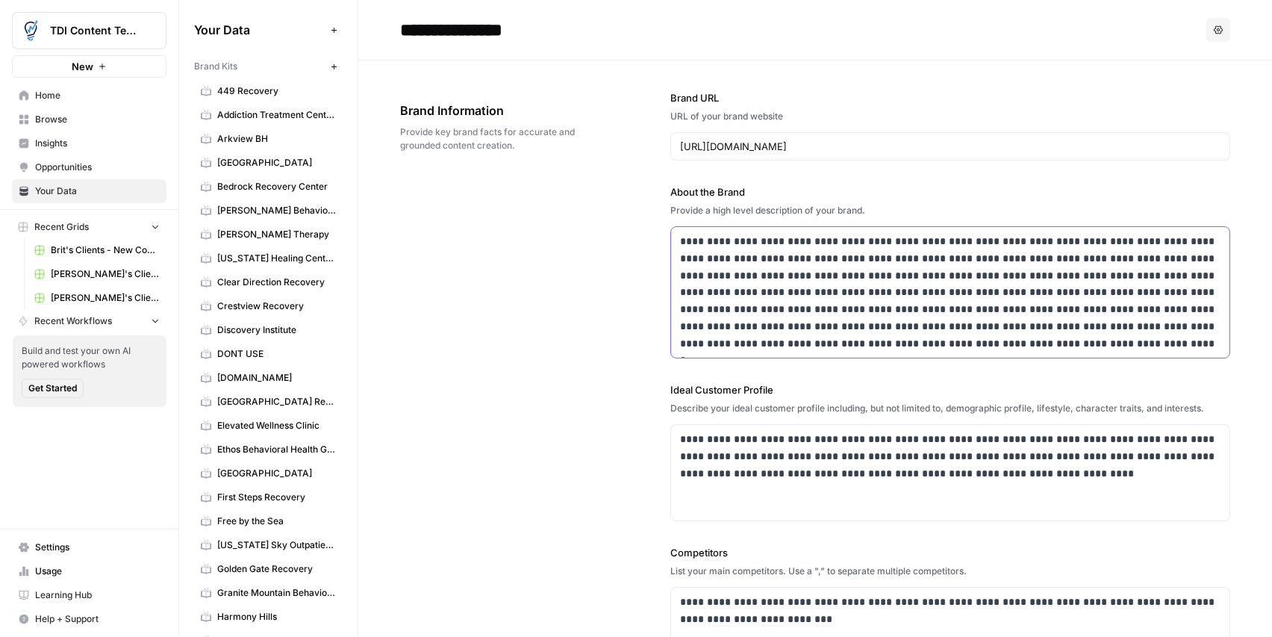
click at [770, 240] on p "**********" at bounding box center [950, 292] width 541 height 119
click at [771, 244] on p "**********" at bounding box center [950, 292] width 541 height 119
click at [768, 240] on p "**********" at bounding box center [950, 292] width 541 height 119
click at [565, 25] on input "**********" at bounding box center [513, 30] width 239 height 30
click at [423, 29] on input "**********" at bounding box center [513, 30] width 239 height 30
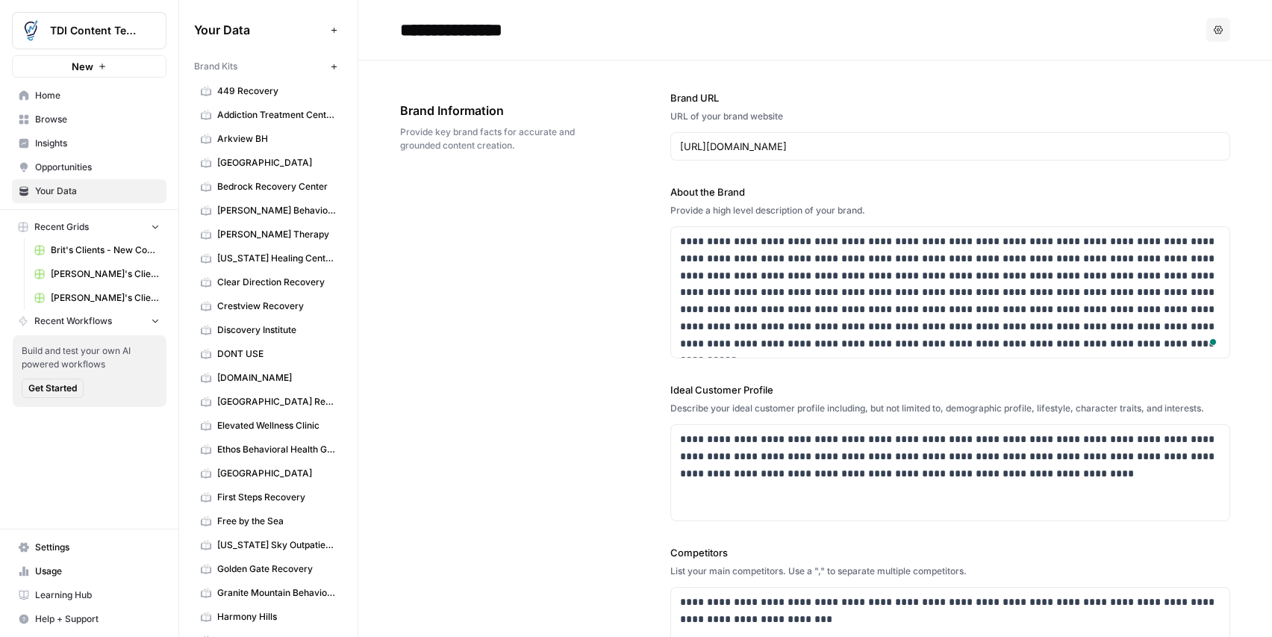
click at [429, 24] on input "**********" at bounding box center [513, 30] width 239 height 30
type input "**********"
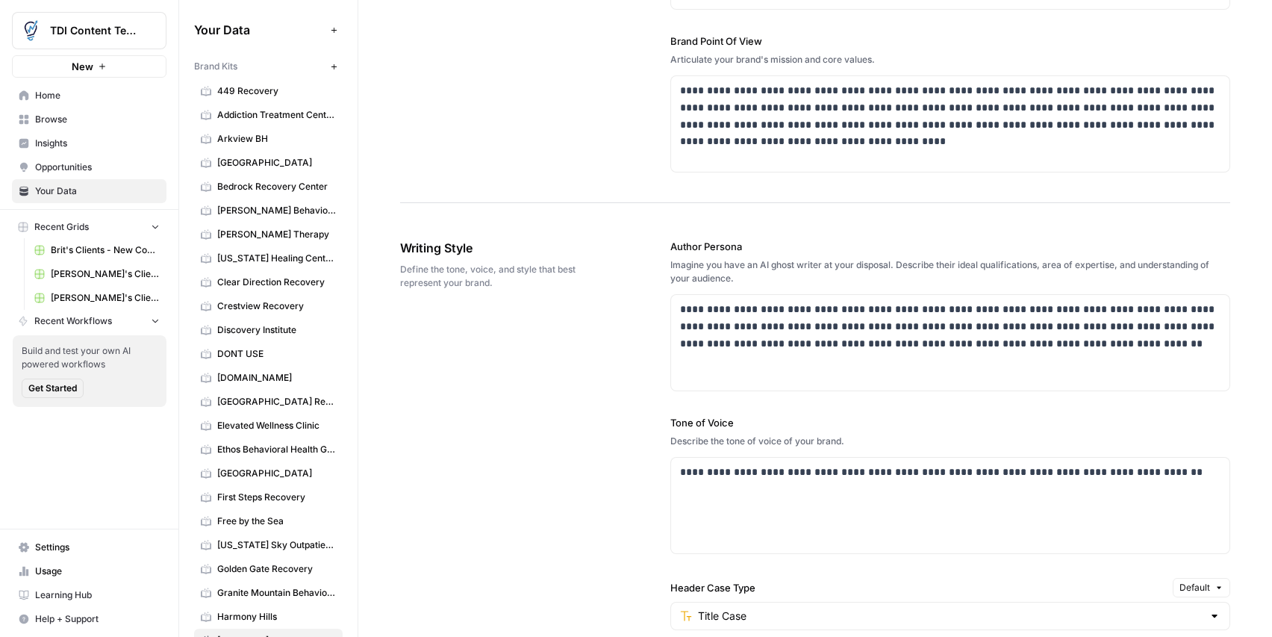
scroll to position [687, 0]
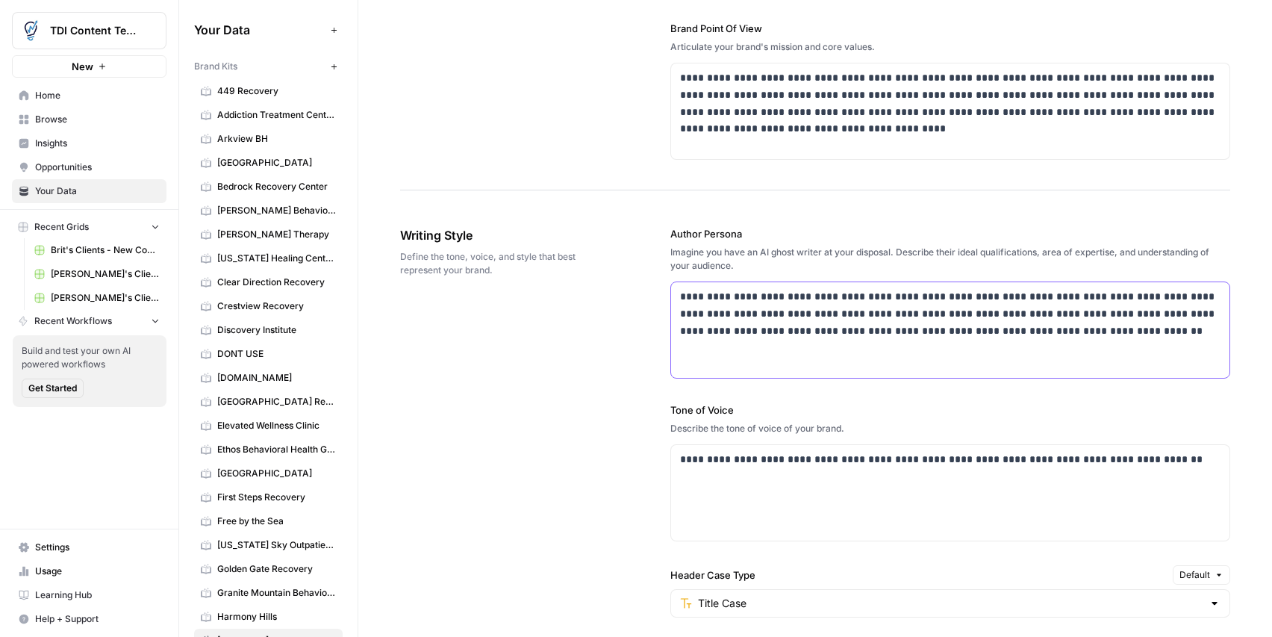
click at [923, 297] on p "**********" at bounding box center [950, 313] width 541 height 51
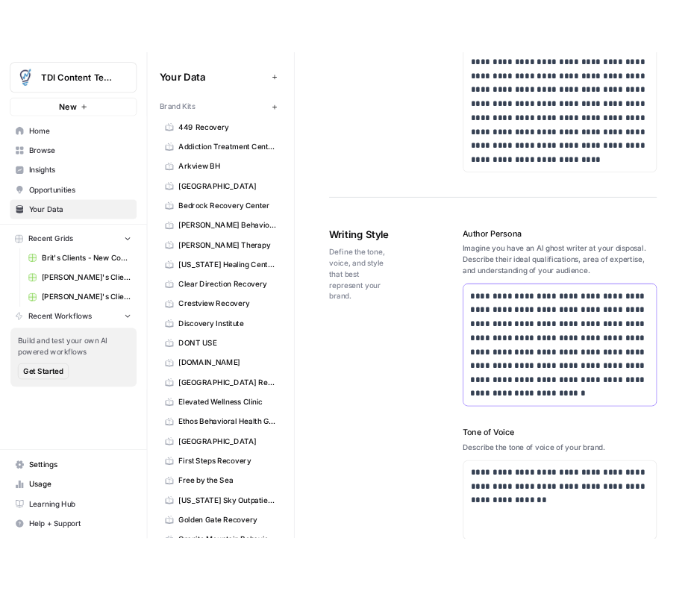
scroll to position [1256, 0]
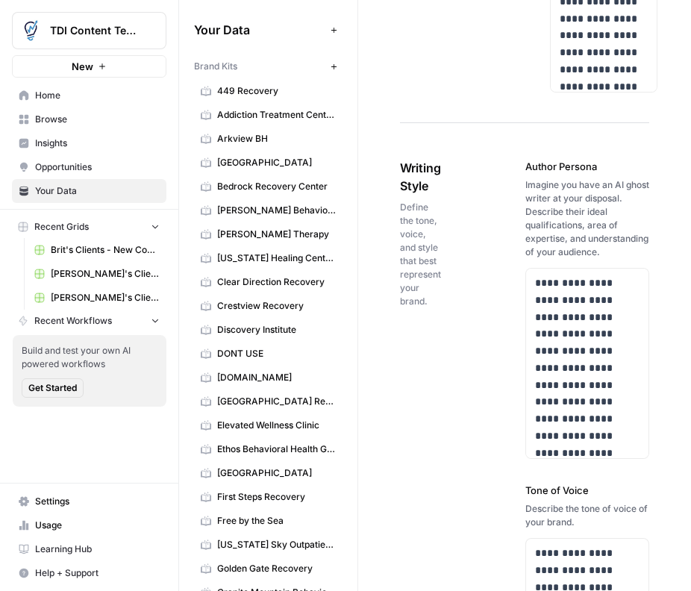
click at [346, 161] on div "Your Data Add Data Brand Kits New 449 Recovery Addiction Treatment Center of [G…" at bounding box center [268, 295] width 178 height 591
click at [357, 130] on div "Your Data Add Data Brand Kits New 449 Recovery Addiction Treatment Center of [G…" at bounding box center [268, 295] width 178 height 591
drag, startPoint x: 358, startPoint y: 137, endPoint x: 360, endPoint y: 286, distance: 149.3
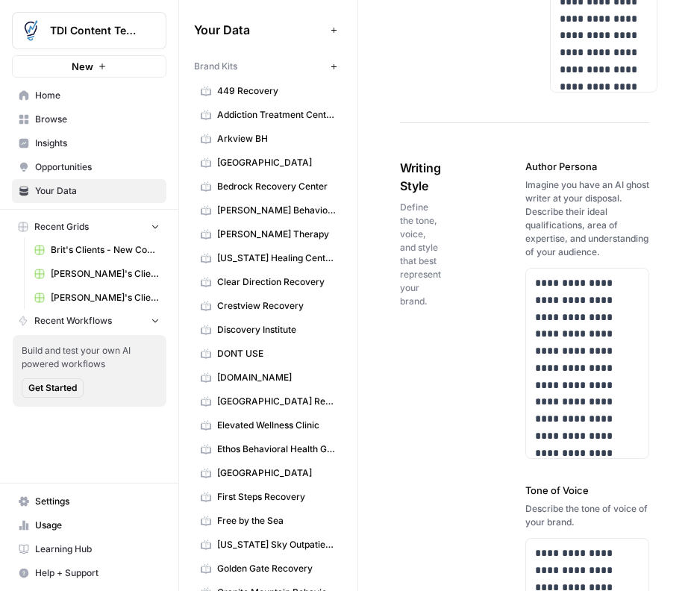
click at [361, 288] on div "**********" at bounding box center [524, 478] width 333 height 3348
click at [340, 289] on link "Clear Direction Recovery" at bounding box center [268, 282] width 149 height 24
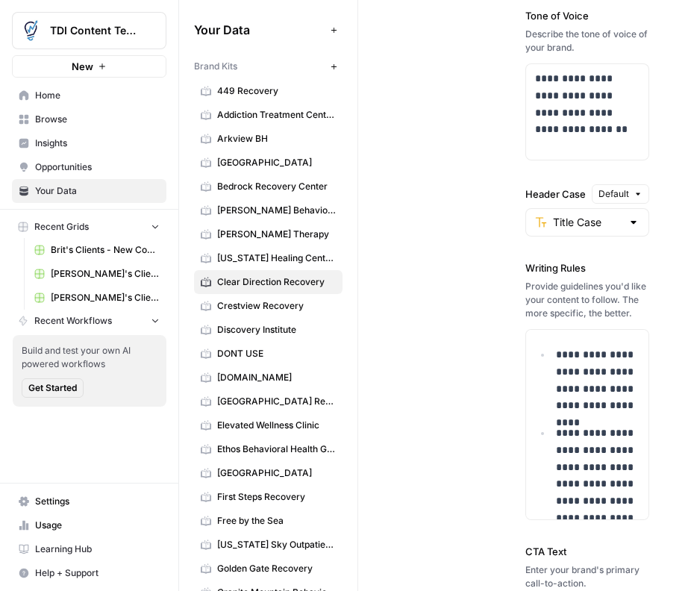
click at [352, 158] on div "Your Data Add Data Brand Kits New 449 Recovery Addiction Treatment Center of [G…" at bounding box center [268, 295] width 178 height 591
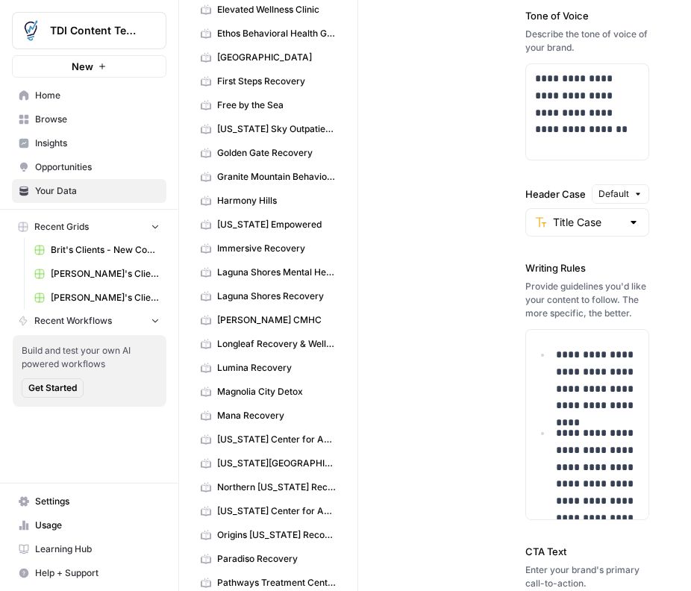
scroll to position [388, 0]
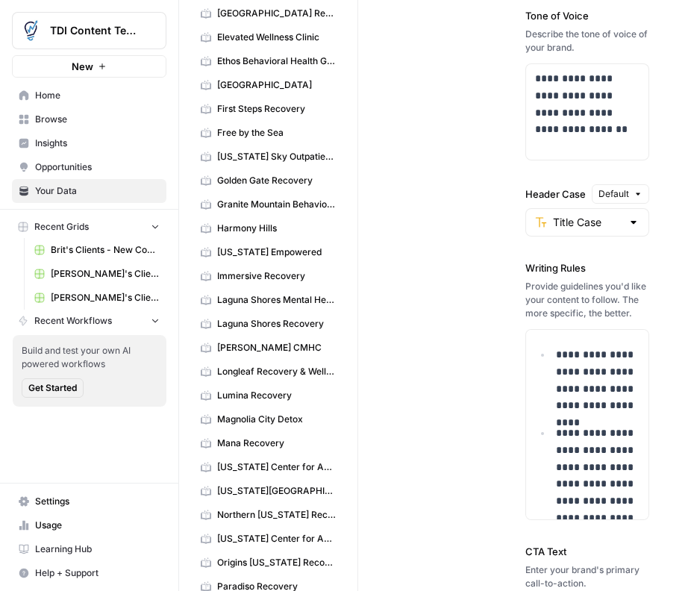
click at [65, 296] on span "[PERSON_NAME]'s Clients - New Content" at bounding box center [105, 297] width 109 height 13
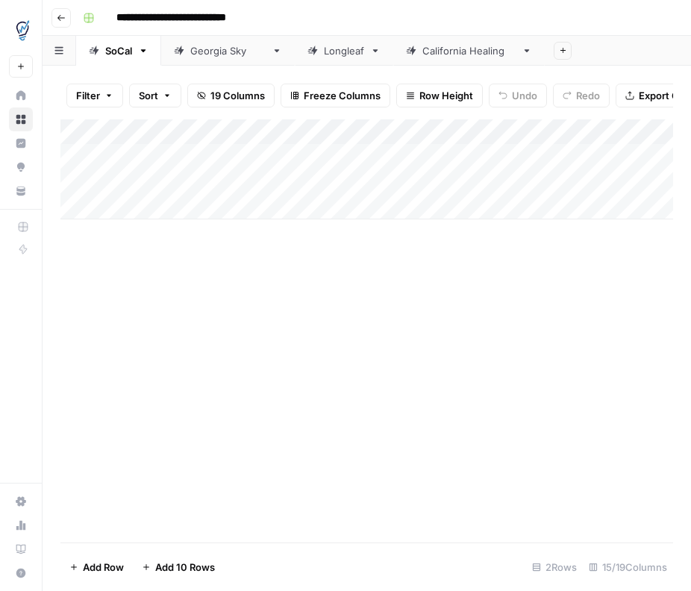
click at [144, 52] on icon "button" at bounding box center [143, 50] width 5 height 3
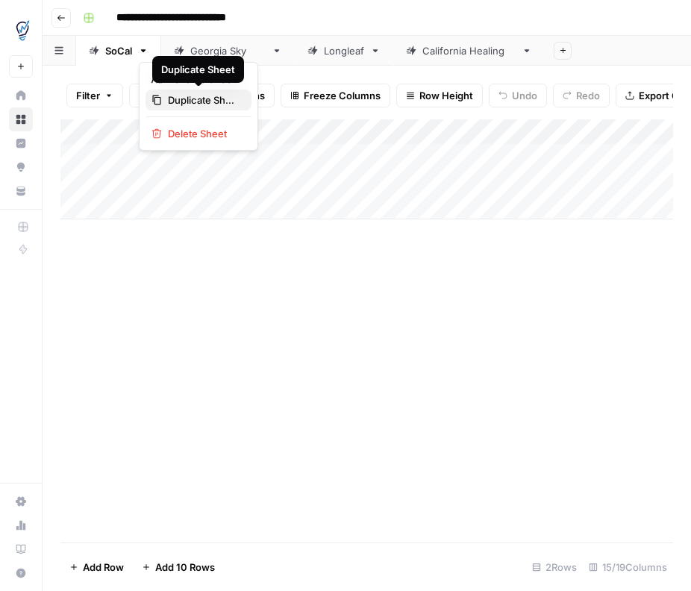
click at [198, 102] on span "Duplicate Sheet" at bounding box center [204, 100] width 72 height 15
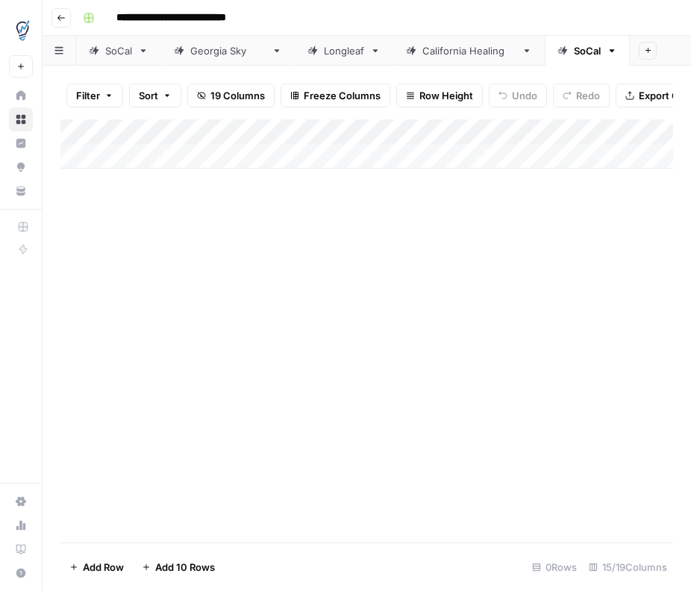
click at [574, 57] on div "SoCal" at bounding box center [587, 50] width 27 height 15
type input "*"
type input "**********"
click at [613, 280] on div "Add Column" at bounding box center [366, 330] width 613 height 423
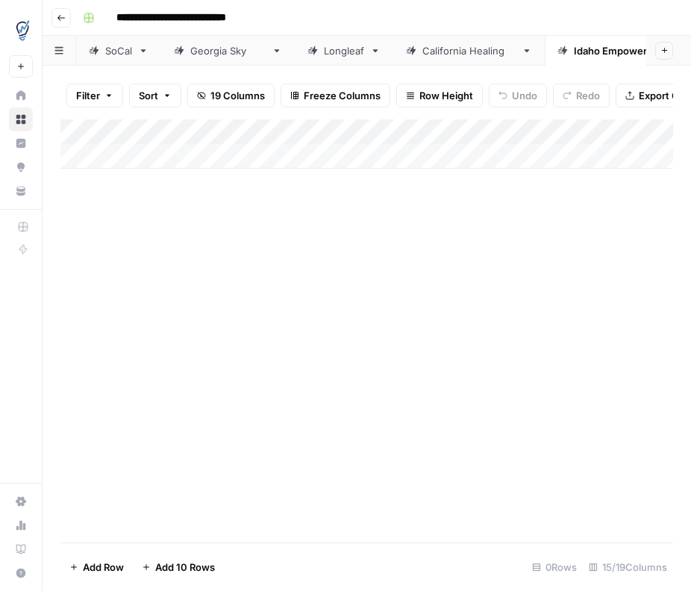
click at [455, 134] on div "Add Column" at bounding box center [366, 143] width 613 height 49
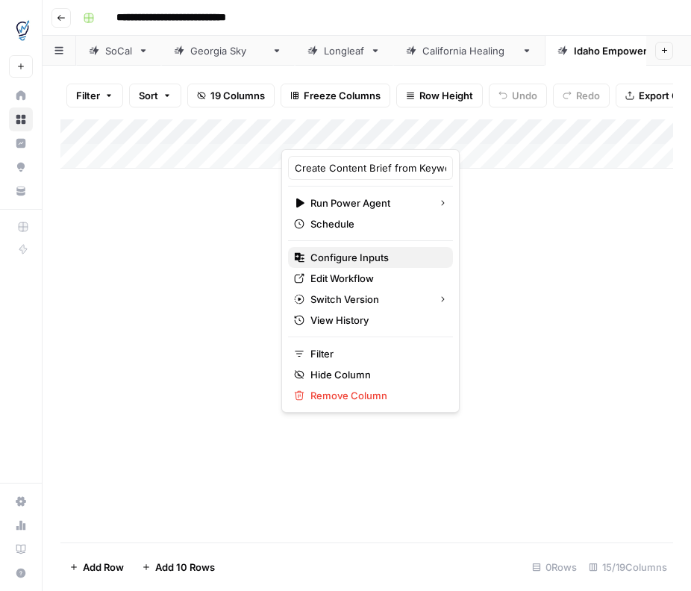
click at [359, 259] on span "Configure Inputs" at bounding box center [376, 257] width 131 height 15
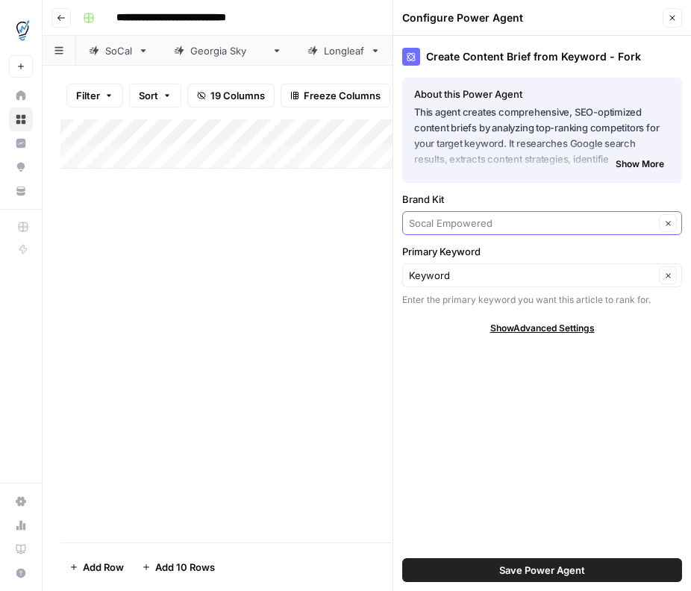
click at [606, 225] on input "Brand Kit" at bounding box center [532, 223] width 246 height 15
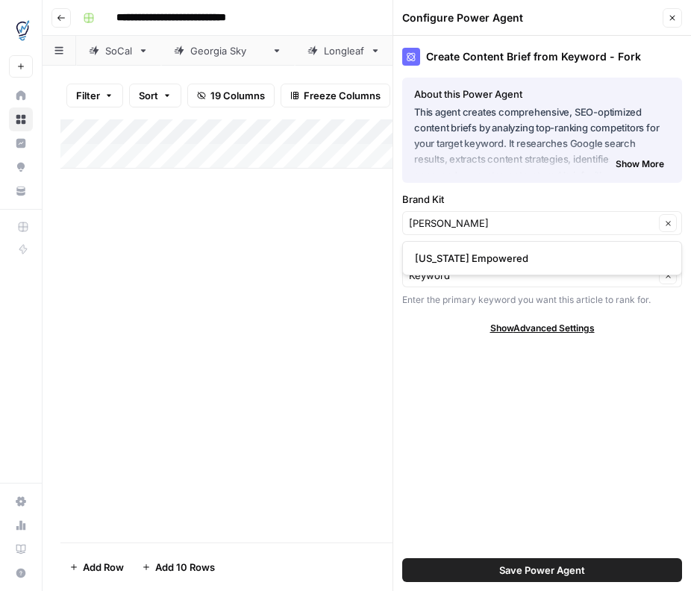
click at [544, 271] on div "[US_STATE] Empowered" at bounding box center [542, 258] width 280 height 34
click at [473, 264] on span "[US_STATE] Empowered" at bounding box center [539, 258] width 249 height 15
type input "[US_STATE] Empowered"
click at [549, 564] on span "Save Power Agent" at bounding box center [542, 570] width 86 height 15
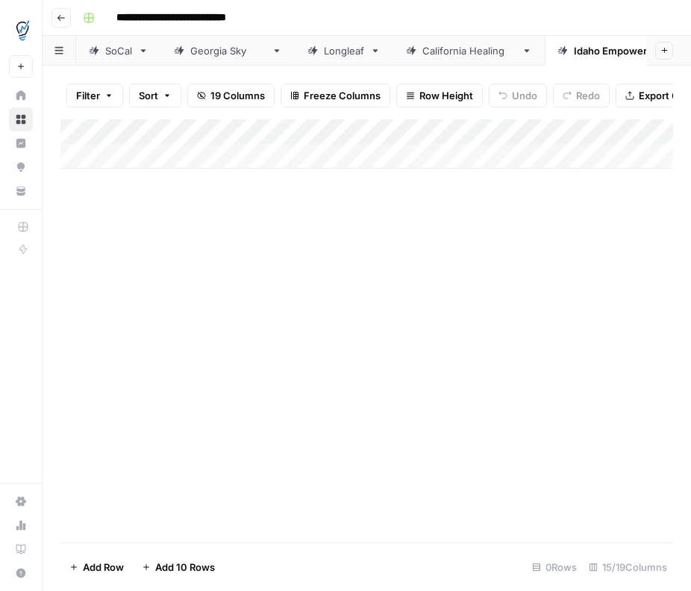
click at [550, 161] on div "Add Column" at bounding box center [366, 143] width 613 height 49
click at [407, 134] on div "Add Column" at bounding box center [366, 156] width 613 height 75
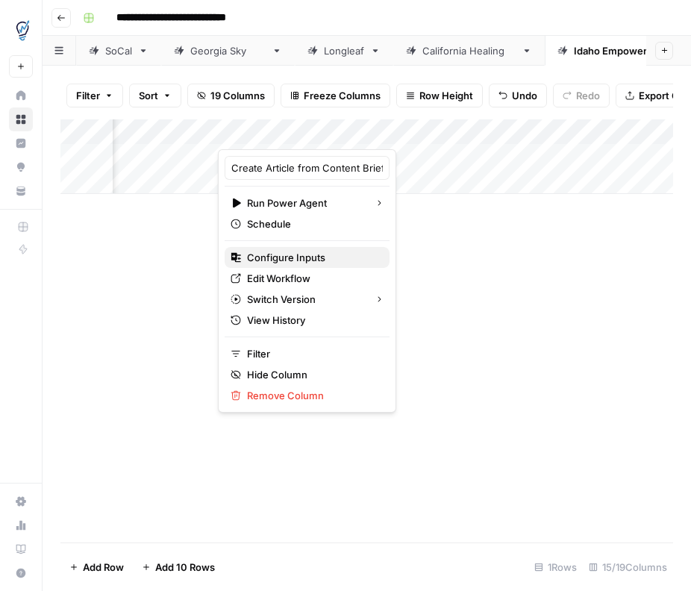
click at [322, 257] on span "Configure Inputs" at bounding box center [312, 257] width 131 height 15
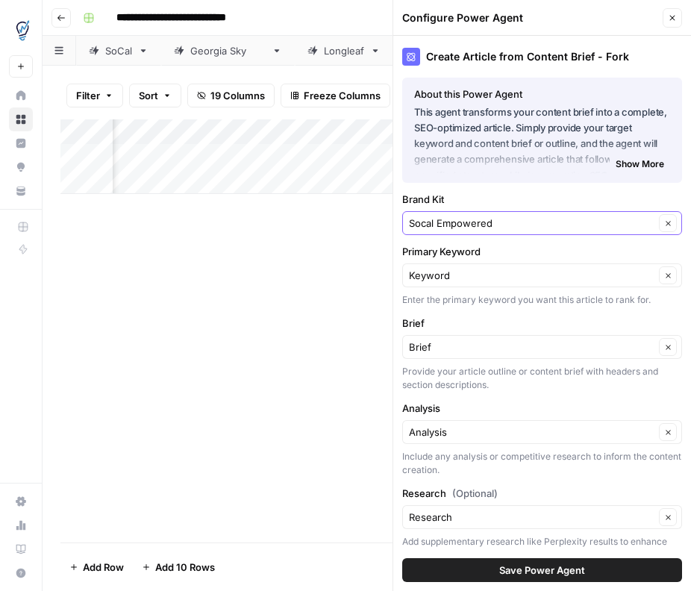
click at [668, 224] on icon "button" at bounding box center [668, 223] width 8 height 8
click at [530, 222] on input "Brand Kit" at bounding box center [532, 223] width 246 height 15
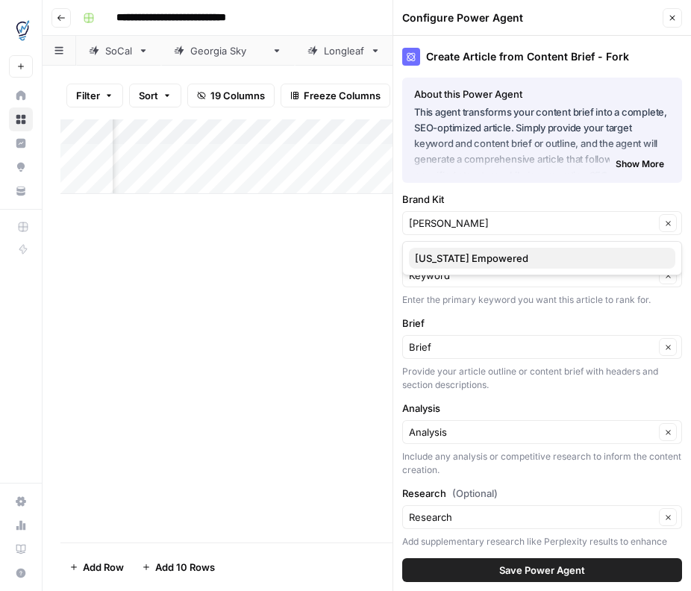
click at [495, 258] on span "[US_STATE] Empowered" at bounding box center [539, 258] width 249 height 15
type input "[US_STATE] Empowered"
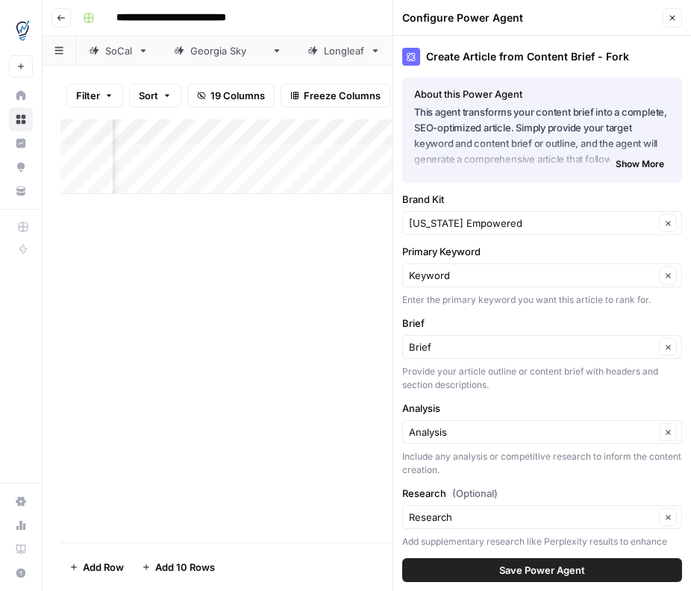
click at [549, 570] on span "Save Power Agent" at bounding box center [542, 570] width 86 height 15
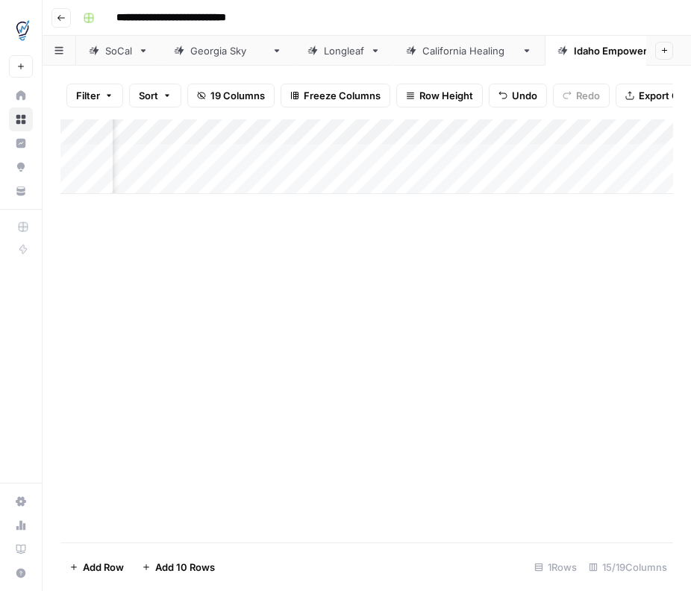
click at [635, 154] on div "Add Column" at bounding box center [366, 156] width 613 height 75
click at [373, 134] on div "Add Column" at bounding box center [366, 156] width 613 height 75
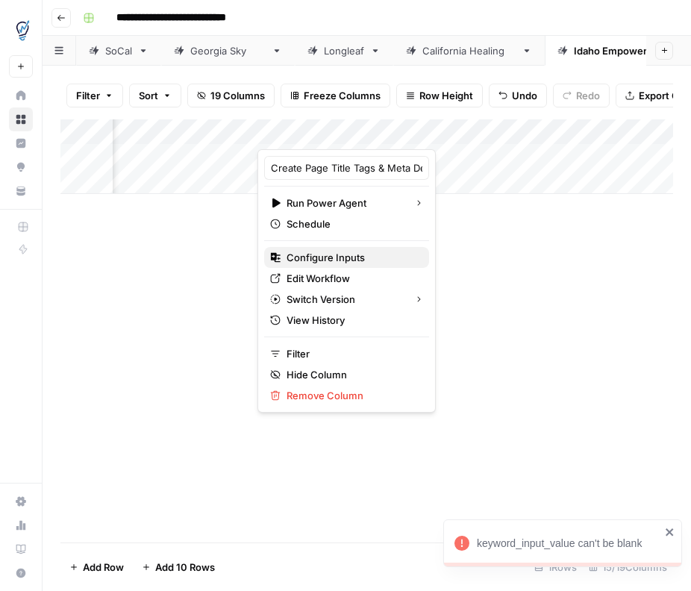
click at [343, 261] on span "Configure Inputs" at bounding box center [352, 257] width 131 height 15
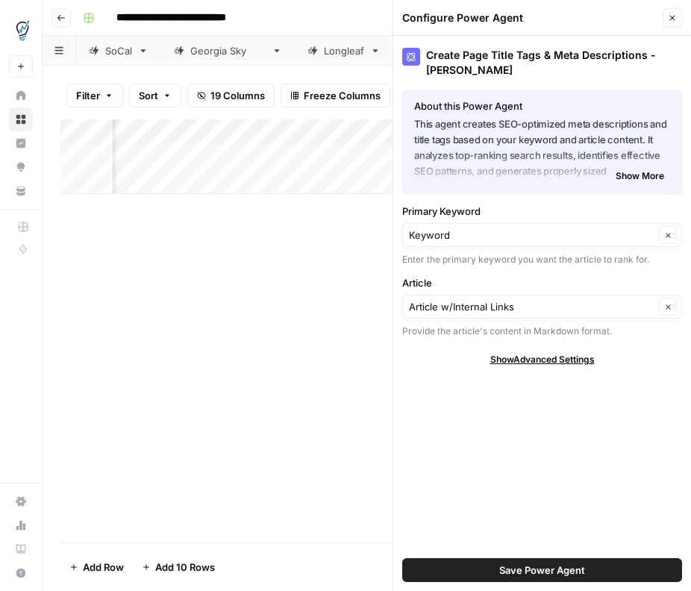
click at [337, 437] on div "Add Column" at bounding box center [366, 330] width 613 height 423
click at [208, 136] on div "Add Column" at bounding box center [366, 156] width 613 height 75
click at [314, 155] on div "Add Column" at bounding box center [366, 156] width 613 height 75
click at [665, 532] on icon "close" at bounding box center [670, 532] width 10 height 12
click at [535, 573] on span "Save Power Agent" at bounding box center [542, 570] width 86 height 15
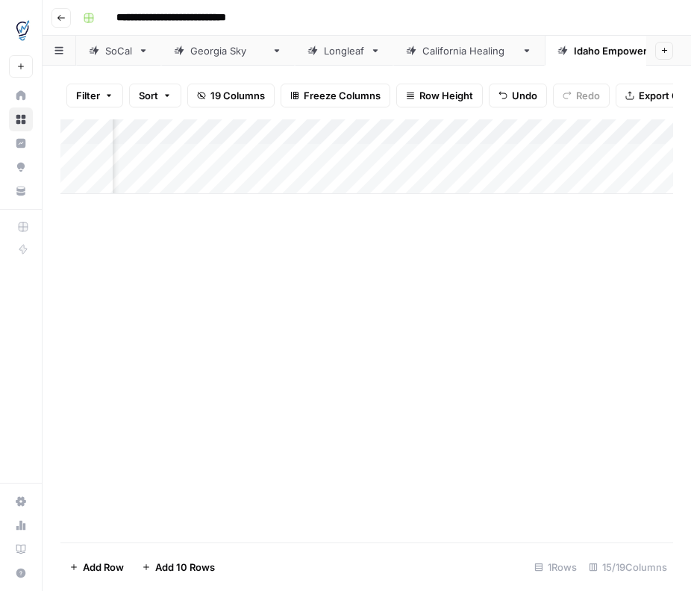
click at [161, 149] on div "Add Column" at bounding box center [366, 156] width 613 height 75
click at [403, 136] on div "Add Column" at bounding box center [366, 156] width 613 height 75
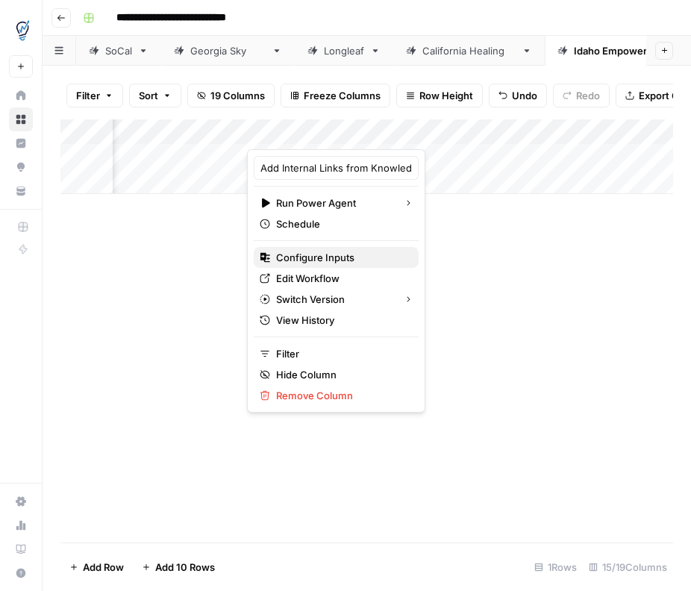
click at [291, 258] on span "Configure Inputs" at bounding box center [341, 257] width 131 height 15
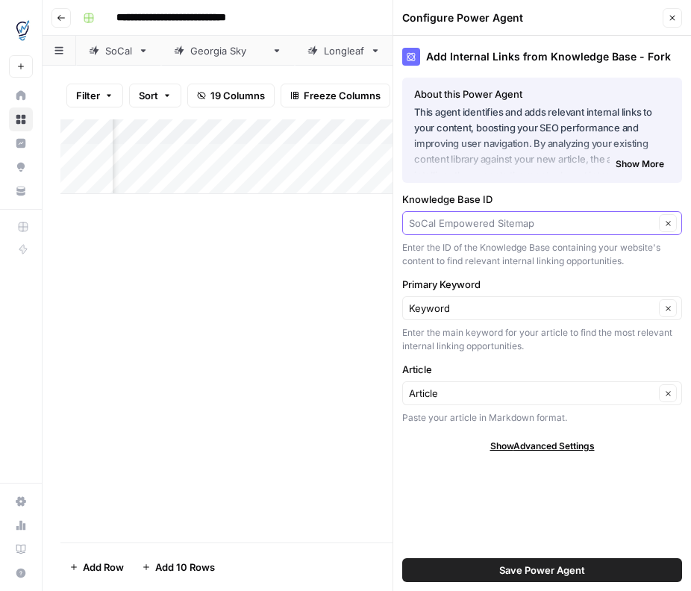
click at [559, 219] on input "Knowledge Base ID" at bounding box center [532, 223] width 246 height 15
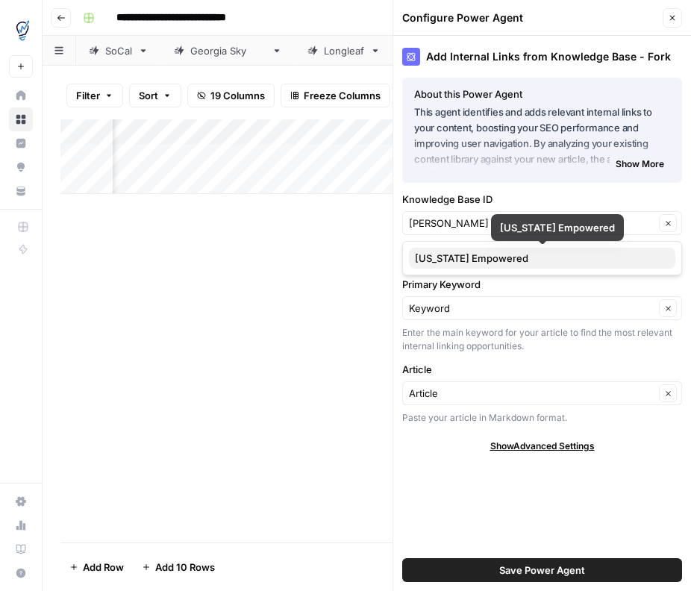
click at [493, 257] on span "[US_STATE] Empowered" at bounding box center [539, 258] width 249 height 15
type input "[US_STATE] Empowered"
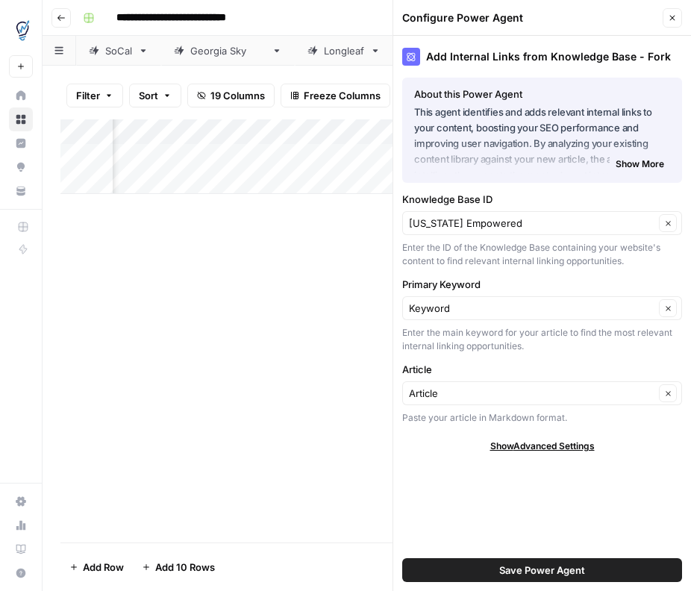
click at [610, 567] on button "Save Power Agent" at bounding box center [542, 570] width 280 height 24
